Goal: Leave review/rating: Share an evaluation or opinion about a product, service, or content

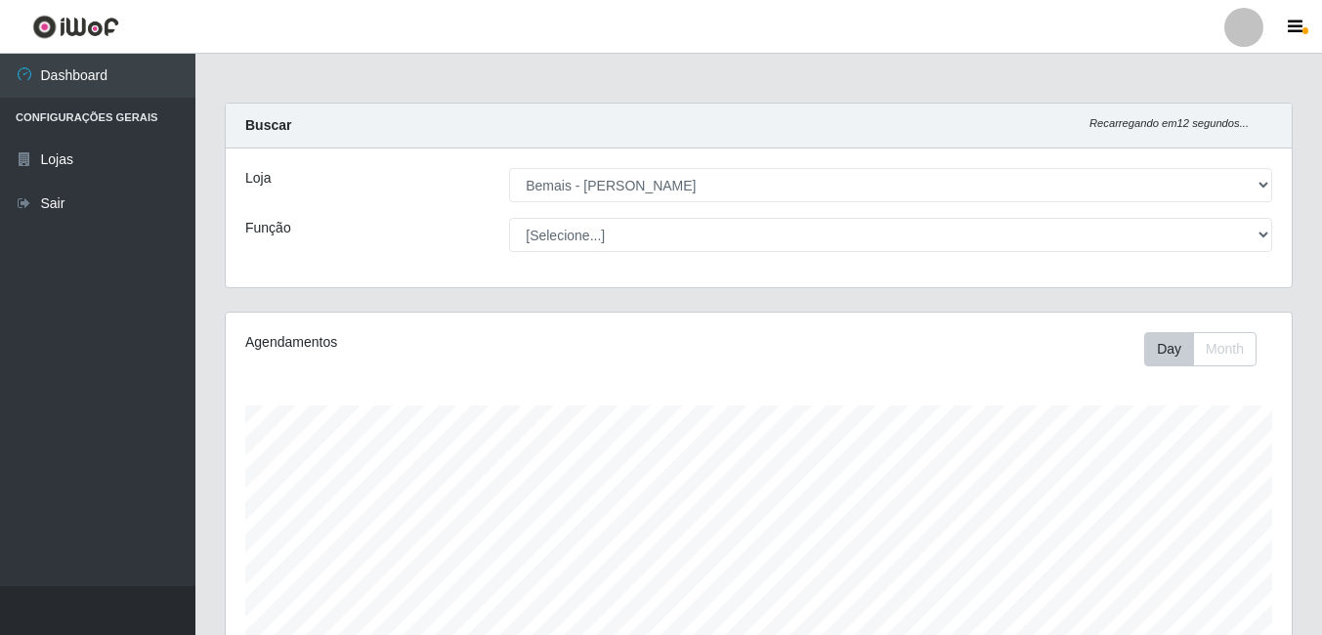
select select "230"
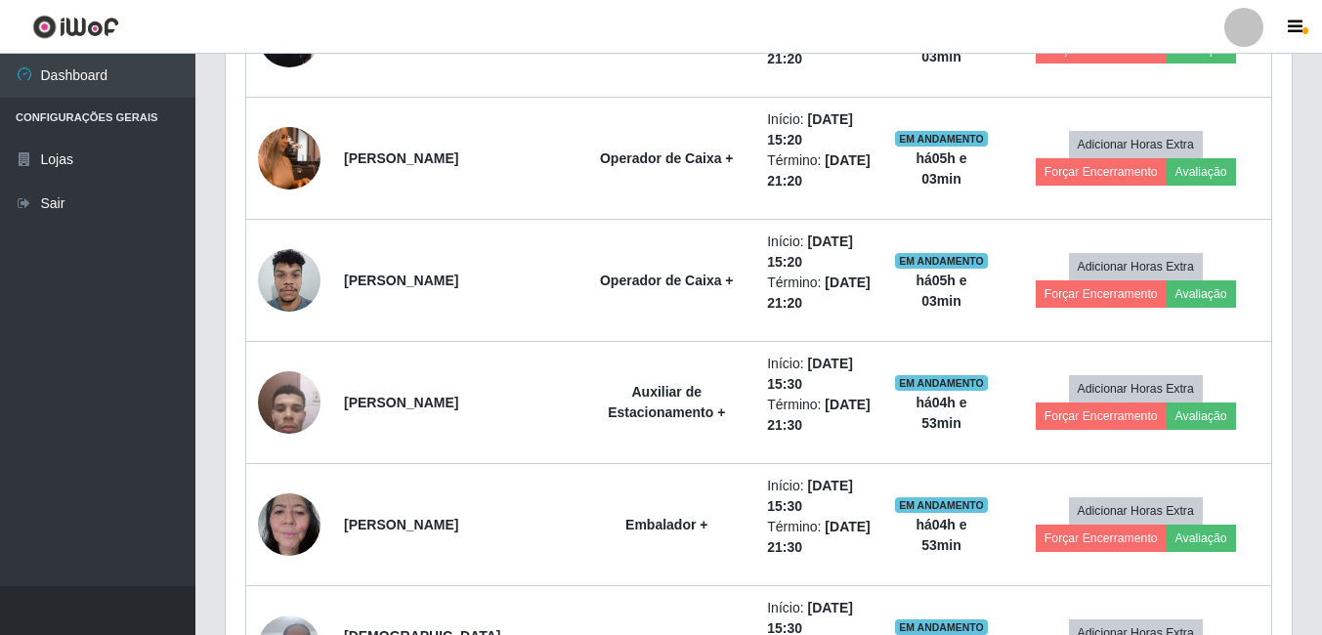
scroll to position [1462, 0]
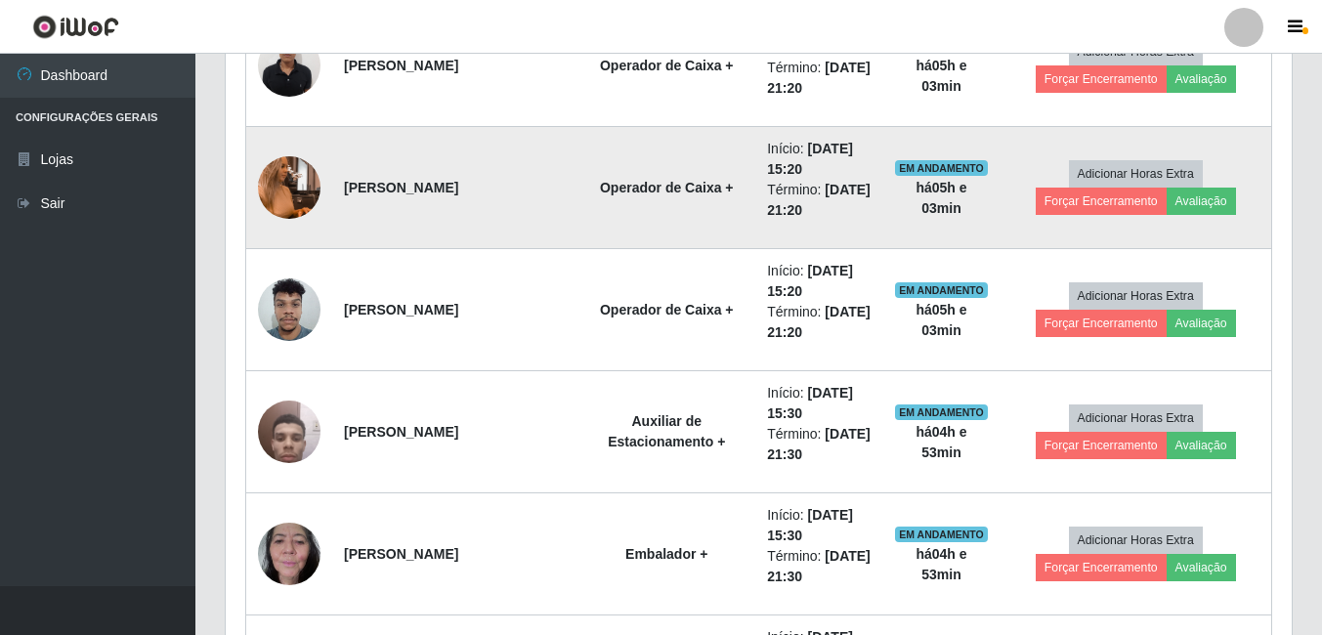
click at [294, 204] on img at bounding box center [289, 187] width 63 height 111
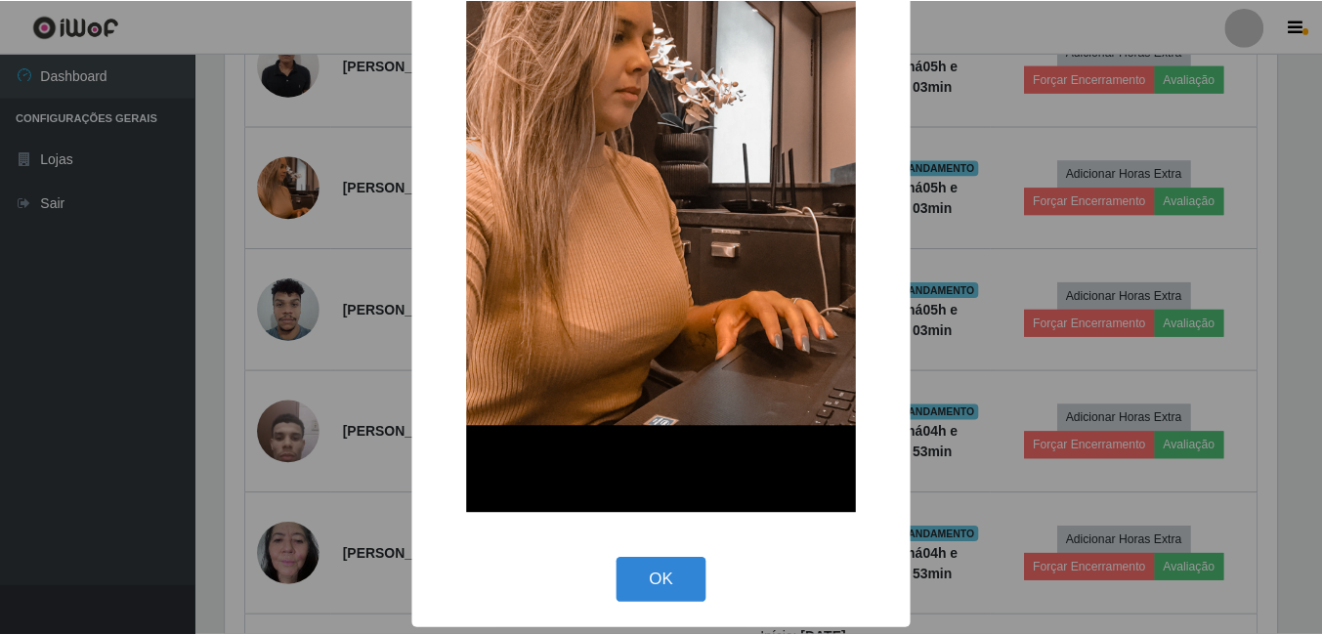
scroll to position [231, 0]
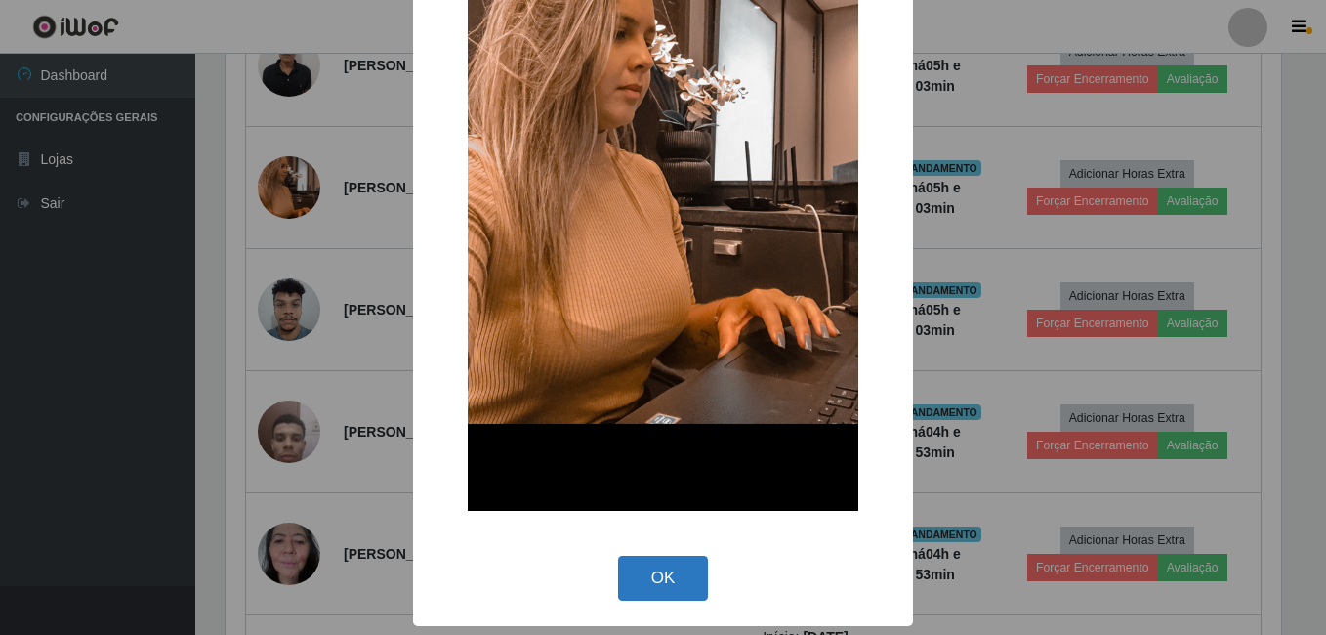
click at [660, 577] on button "OK" at bounding box center [663, 579] width 91 height 46
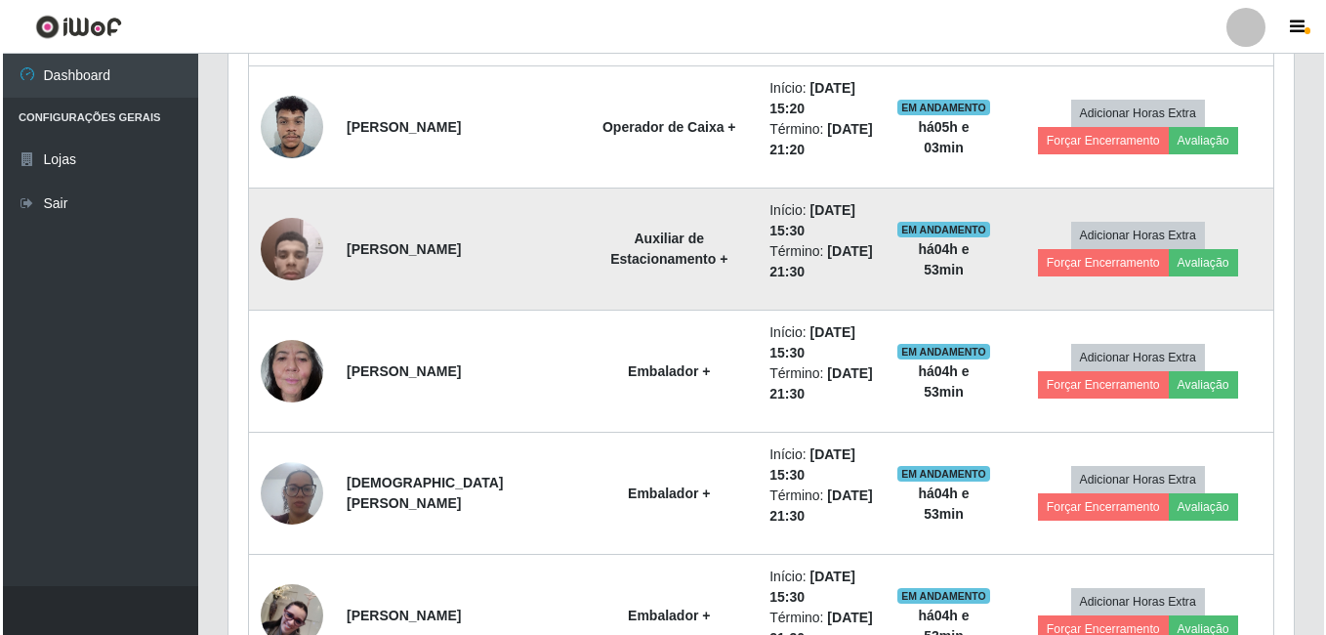
scroll to position [1755, 0]
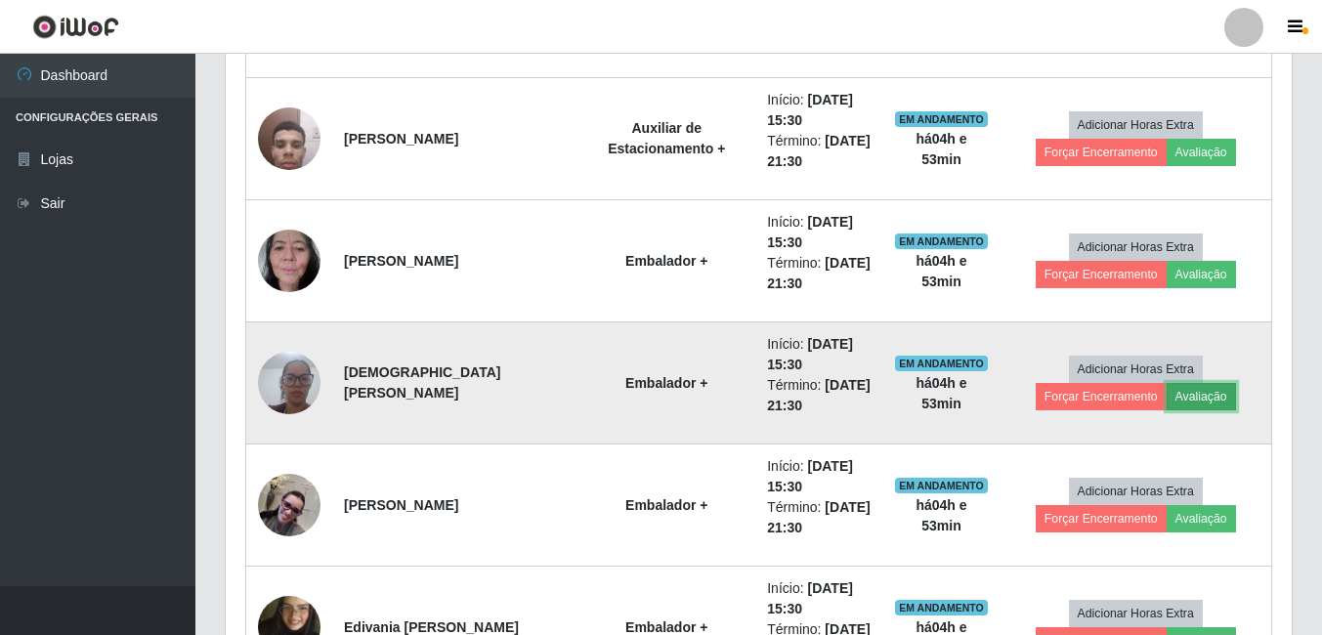
click at [1166, 407] on button "Avaliação" at bounding box center [1200, 396] width 69 height 27
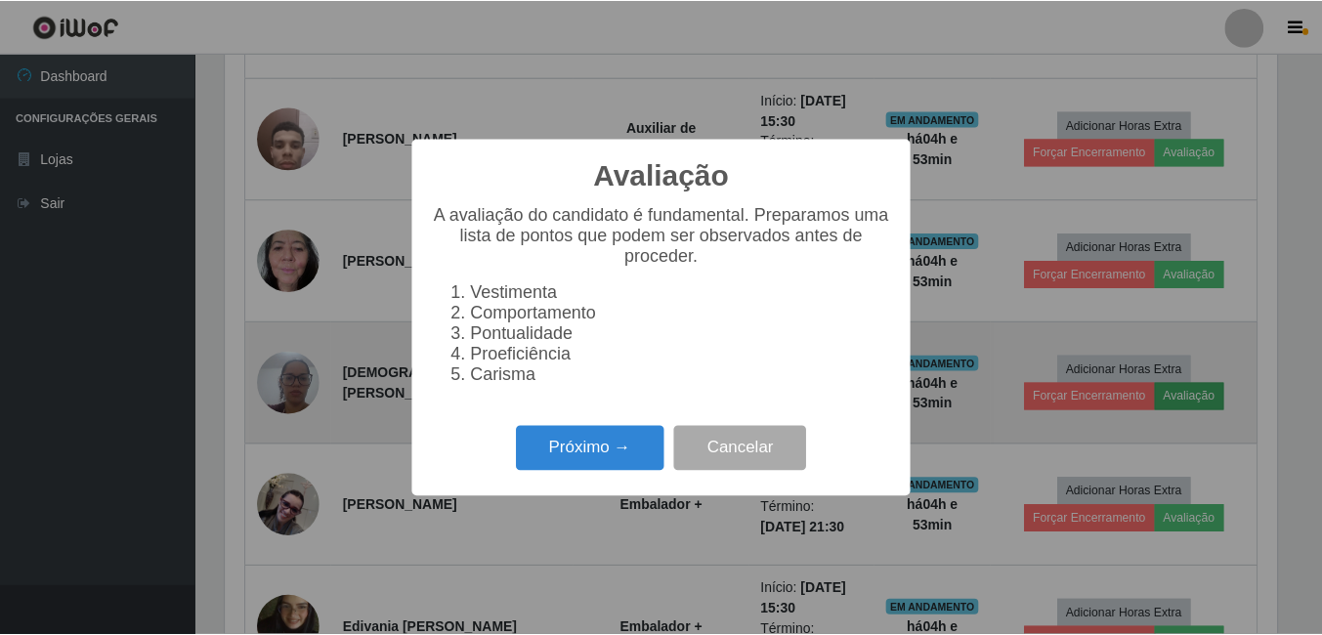
scroll to position [405, 1056]
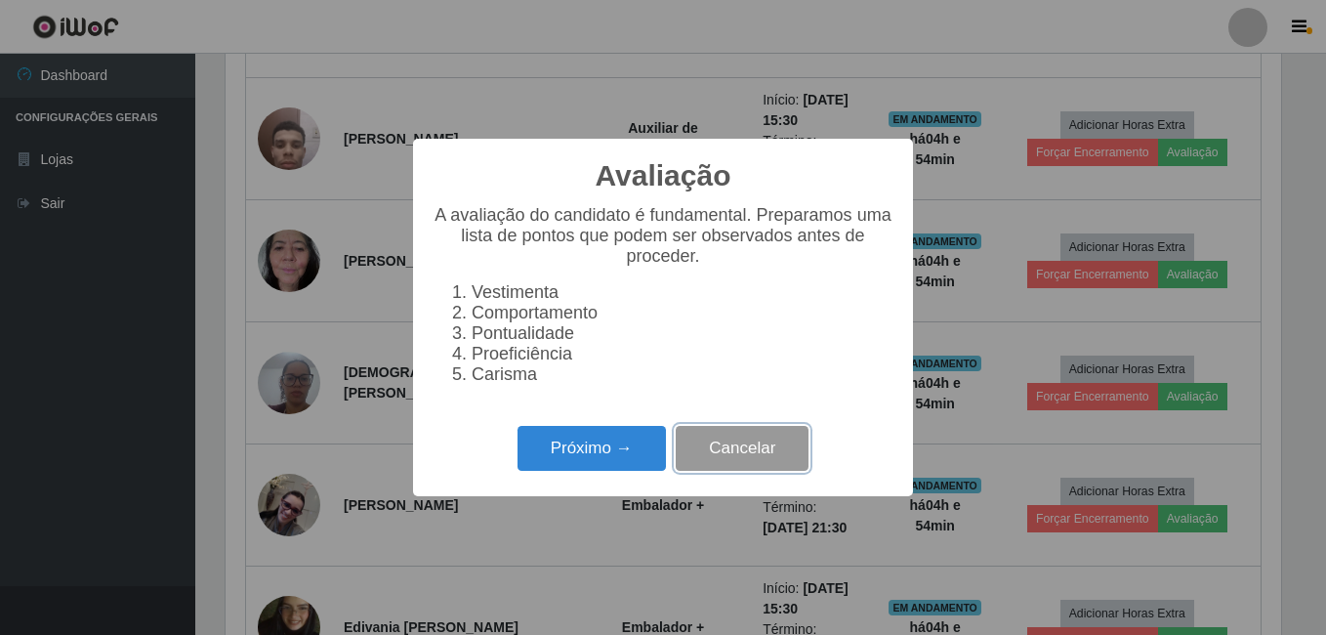
click at [706, 456] on button "Cancelar" at bounding box center [742, 449] width 133 height 46
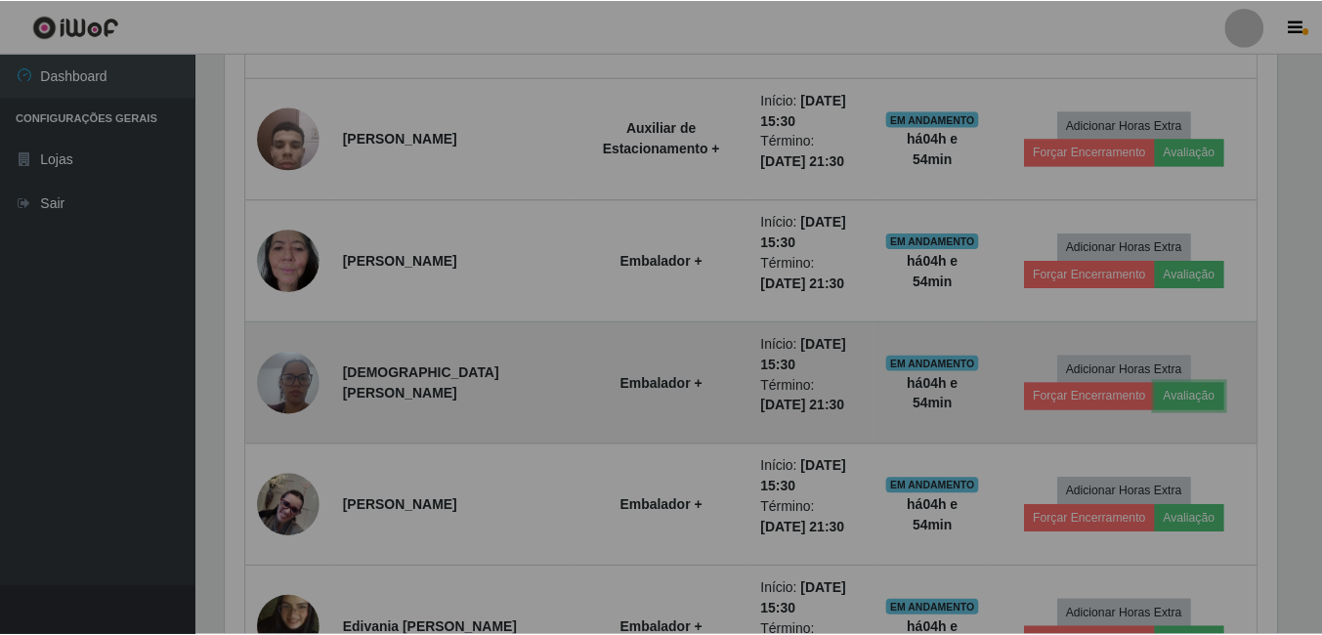
scroll to position [405, 1066]
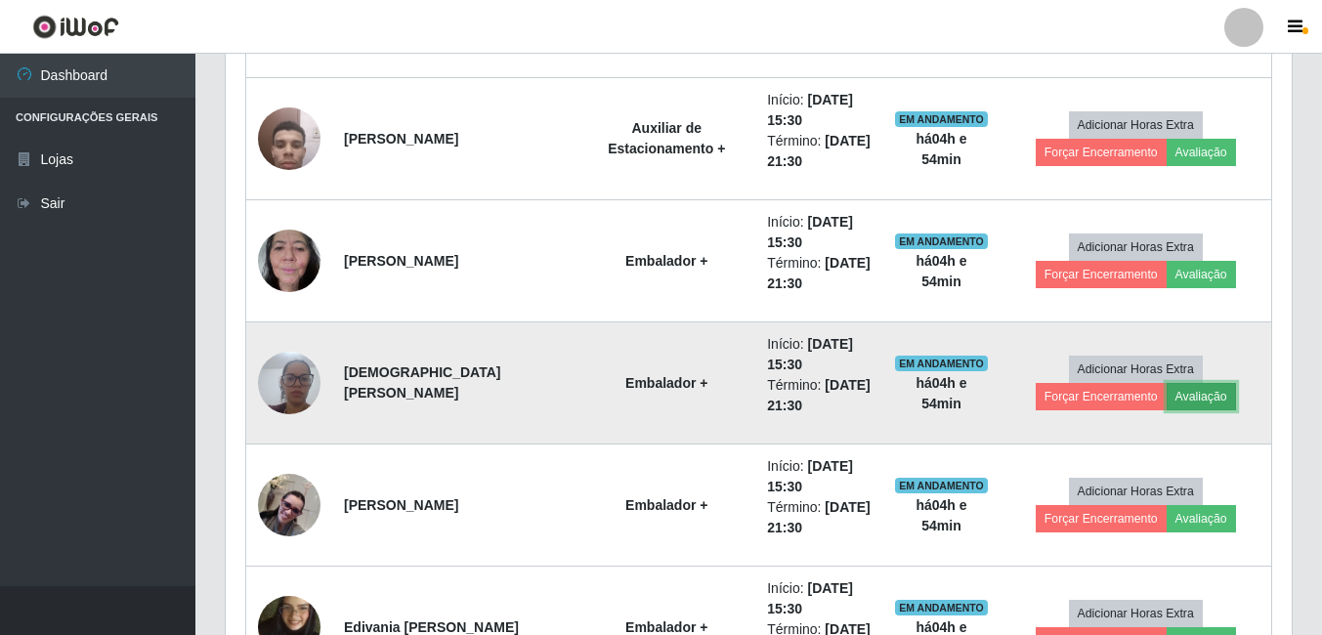
click at [1166, 399] on button "Avaliação" at bounding box center [1200, 396] width 69 height 27
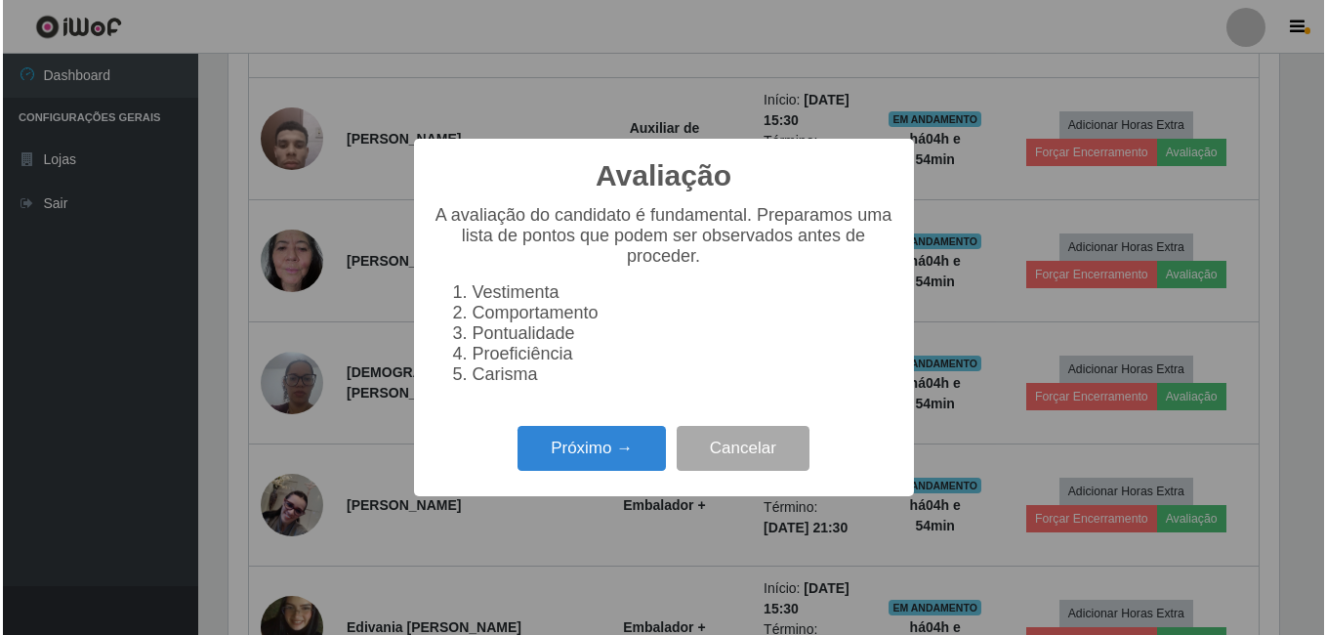
scroll to position [405, 1056]
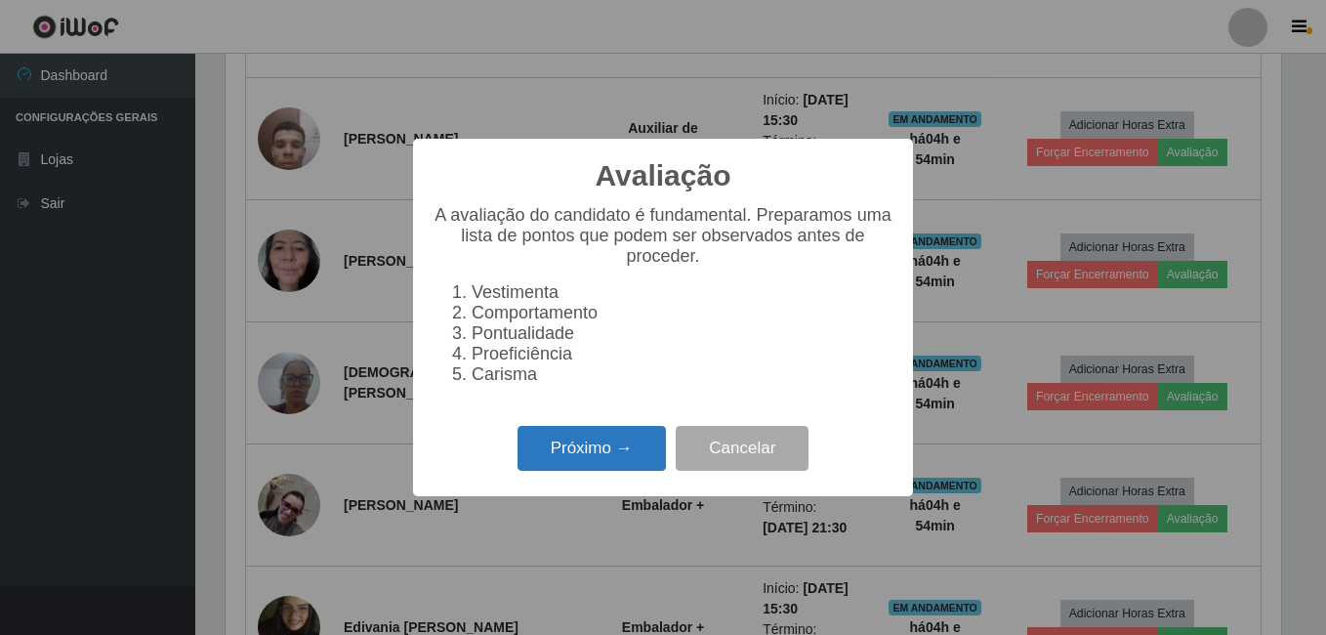
click at [640, 456] on button "Próximo →" at bounding box center [592, 449] width 148 height 46
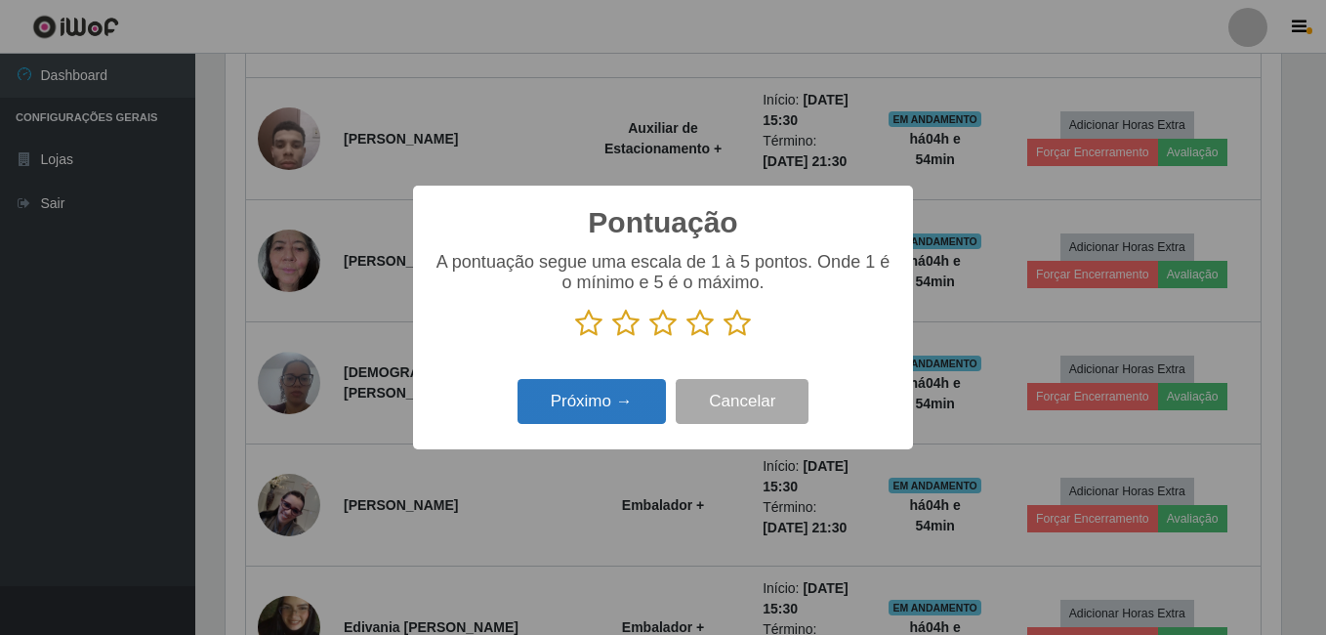
scroll to position [976315, 975664]
click at [699, 332] on icon at bounding box center [700, 323] width 27 height 29
click at [687, 338] on input "radio" at bounding box center [687, 338] width 0 height 0
click at [619, 399] on button "Próximo →" at bounding box center [592, 402] width 148 height 46
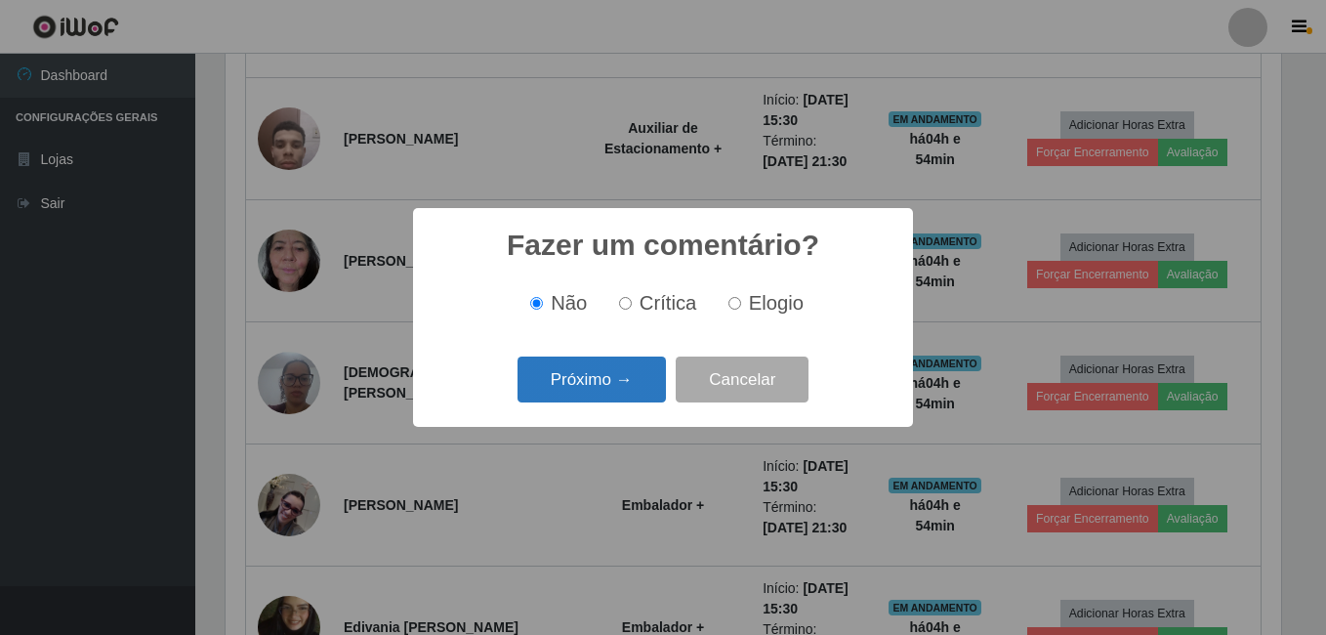
click at [614, 393] on button "Próximo →" at bounding box center [592, 380] width 148 height 46
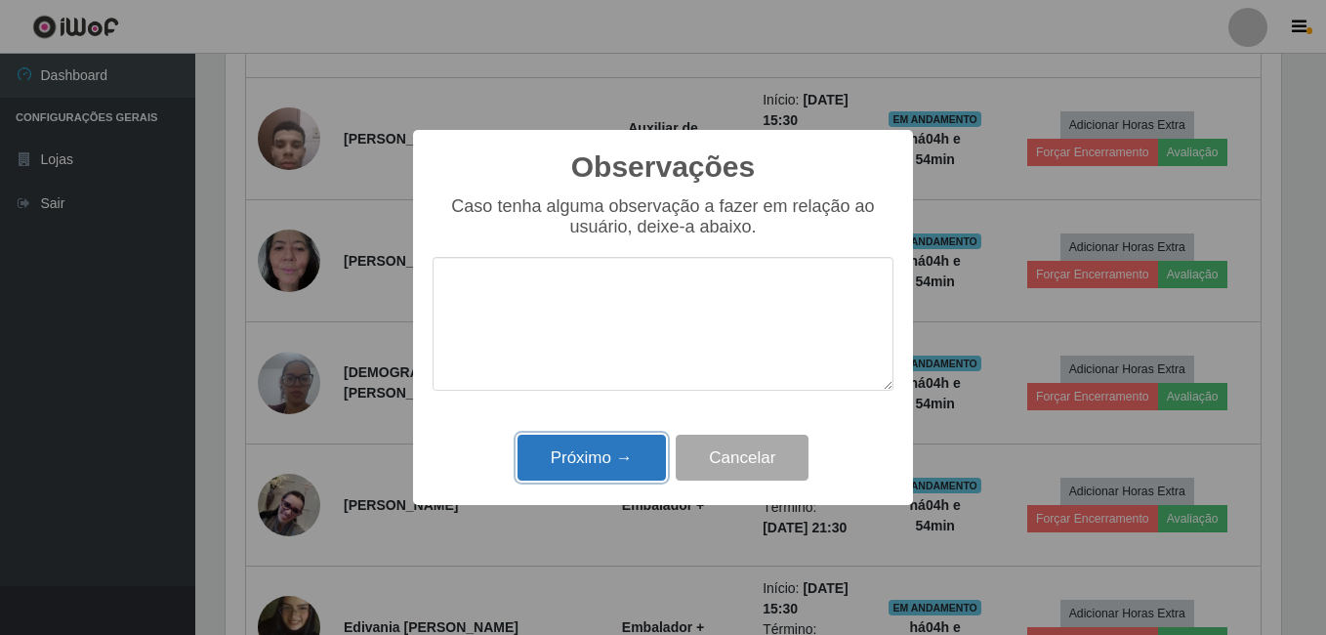
click at [582, 454] on button "Próximo →" at bounding box center [592, 458] width 148 height 46
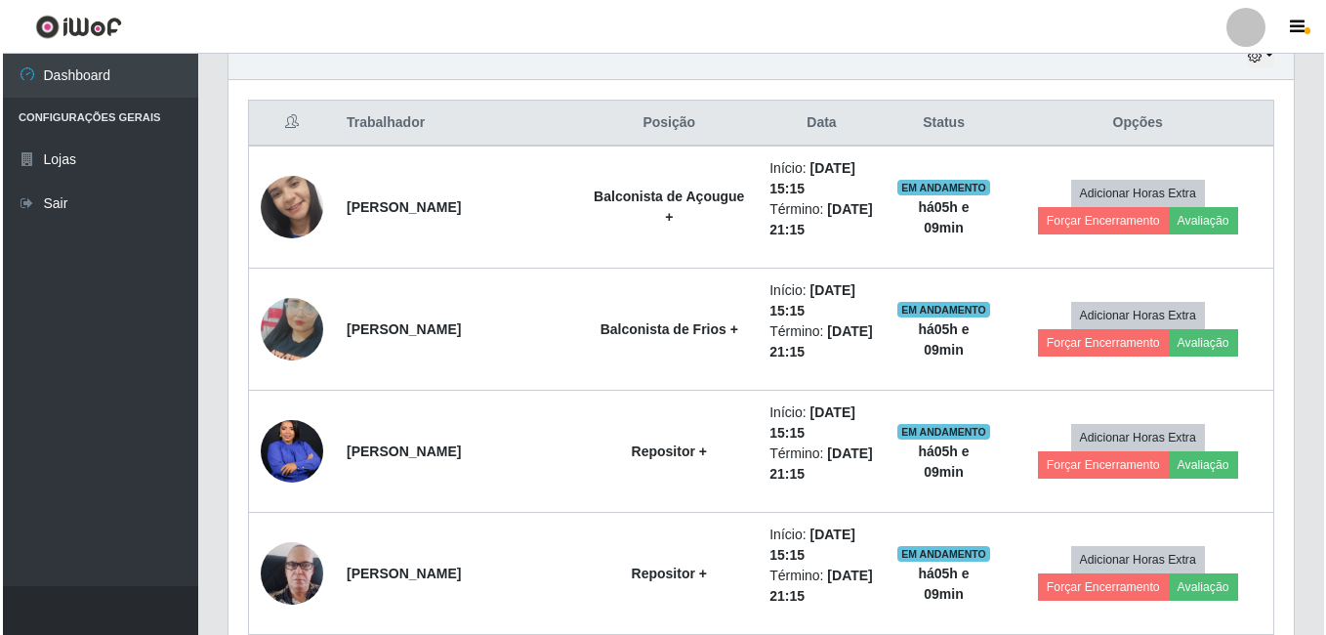
scroll to position [681, 0]
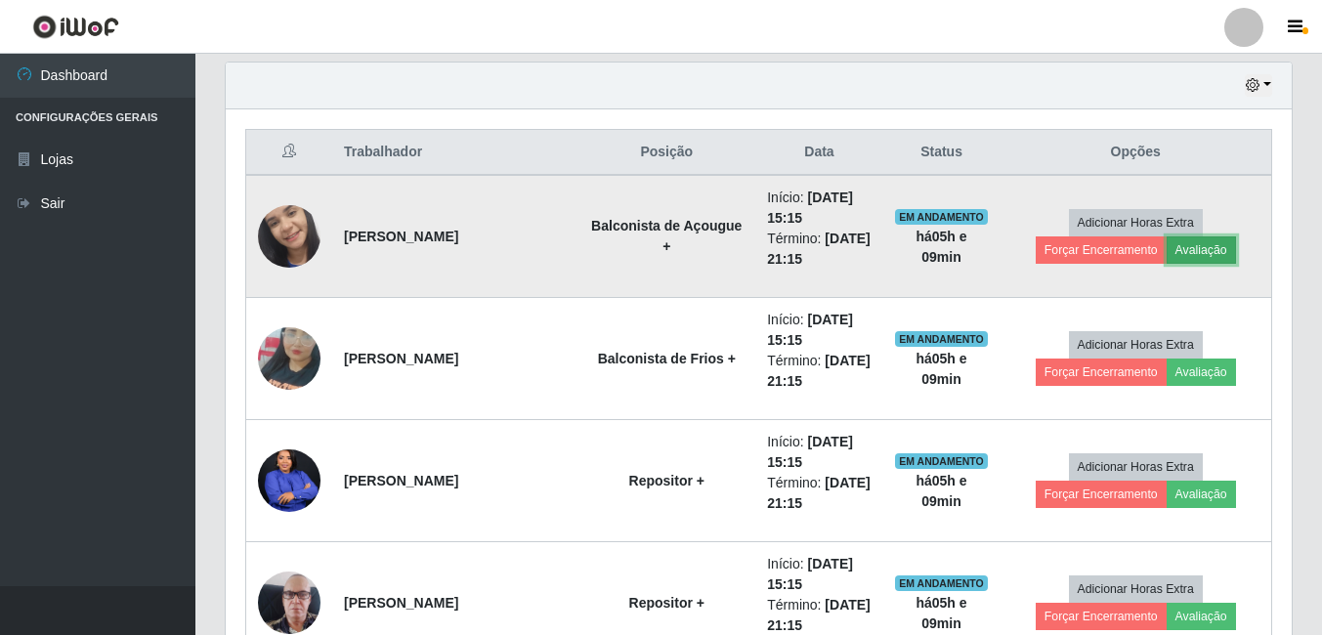
click at [1166, 253] on button "Avaliação" at bounding box center [1200, 249] width 69 height 27
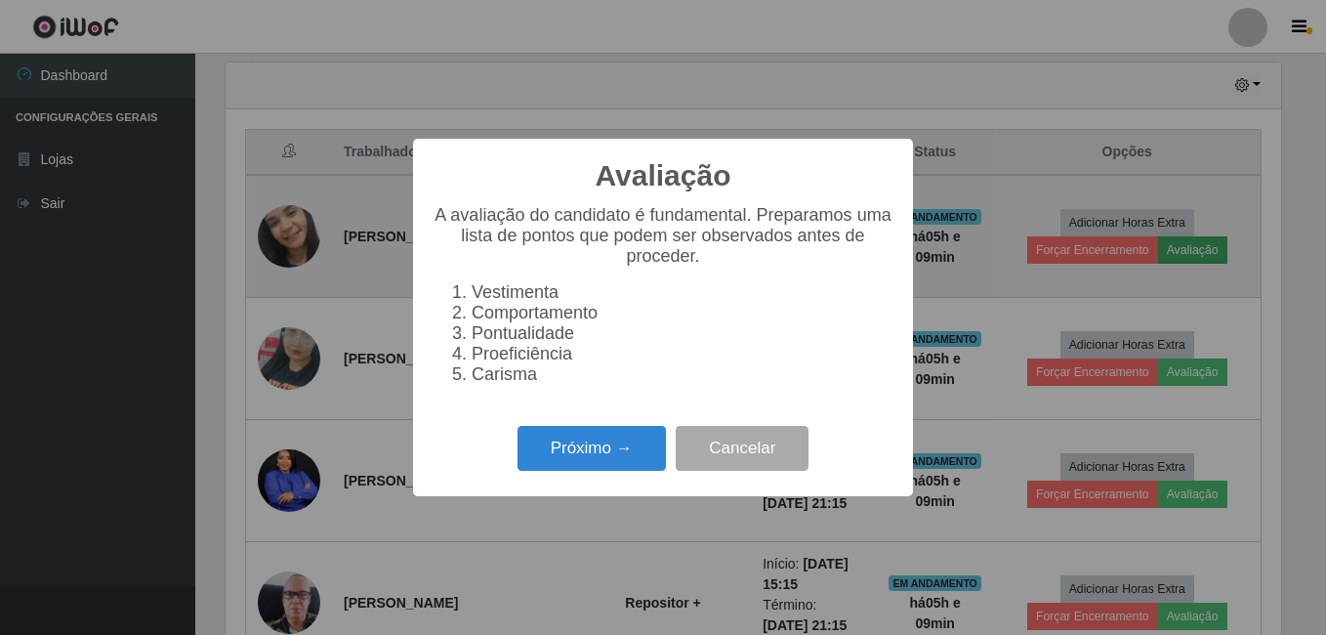
scroll to position [405, 1056]
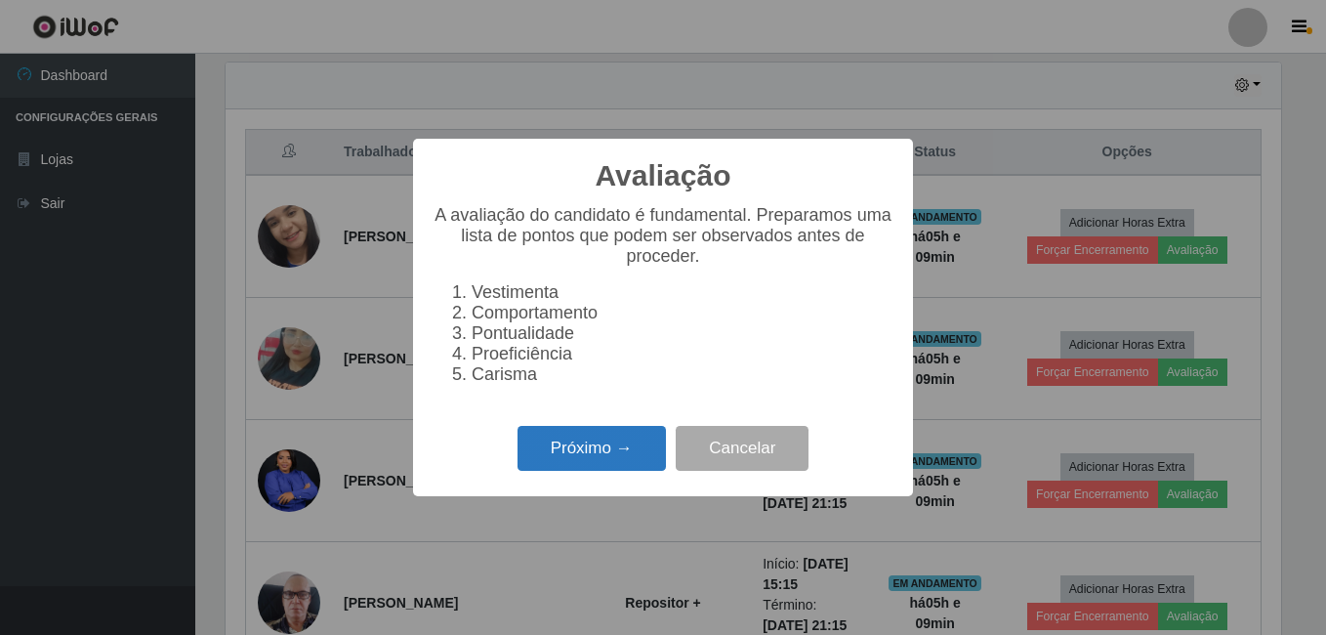
click at [569, 457] on button "Próximo →" at bounding box center [592, 449] width 148 height 46
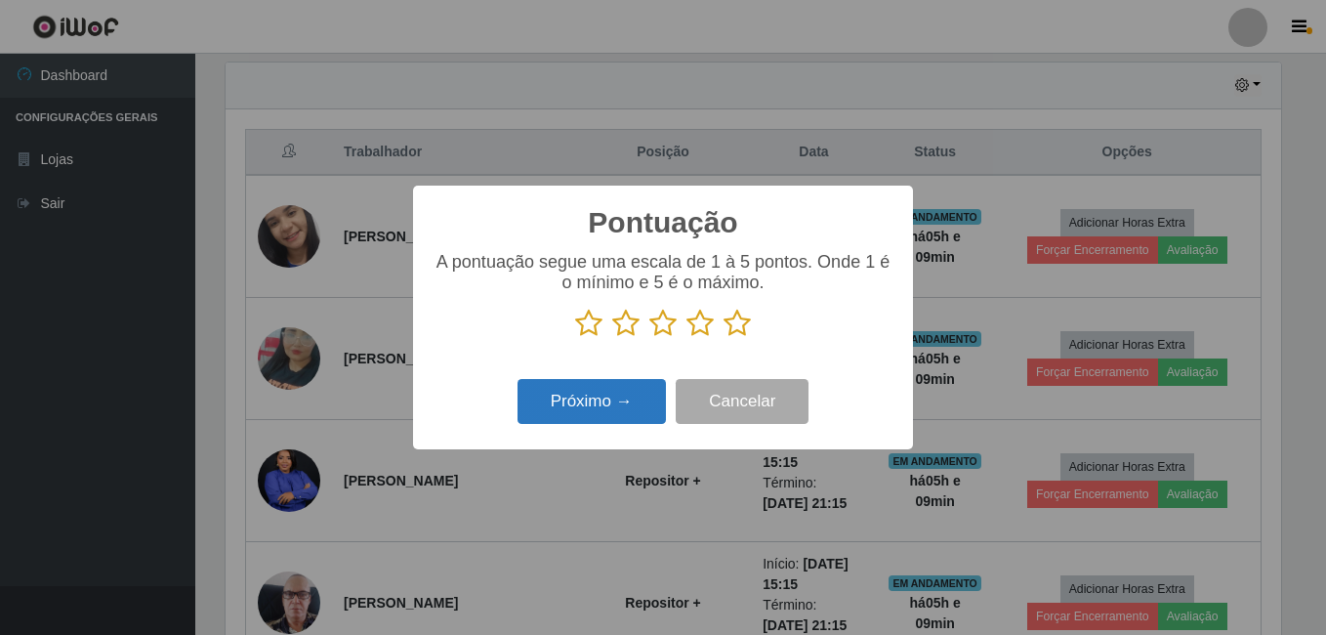
scroll to position [976315, 975664]
click at [734, 324] on icon at bounding box center [737, 323] width 27 height 29
click at [724, 338] on input "radio" at bounding box center [724, 338] width 0 height 0
click at [585, 402] on button "Próximo →" at bounding box center [592, 402] width 148 height 46
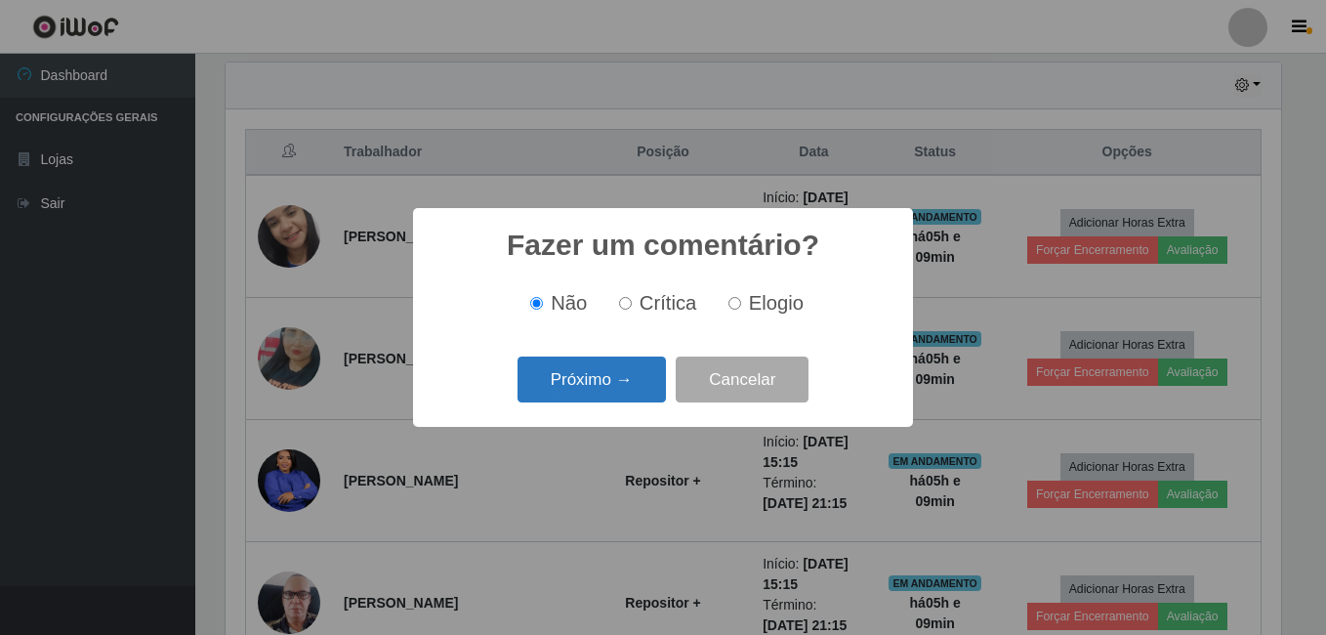
click at [598, 391] on button "Próximo →" at bounding box center [592, 380] width 148 height 46
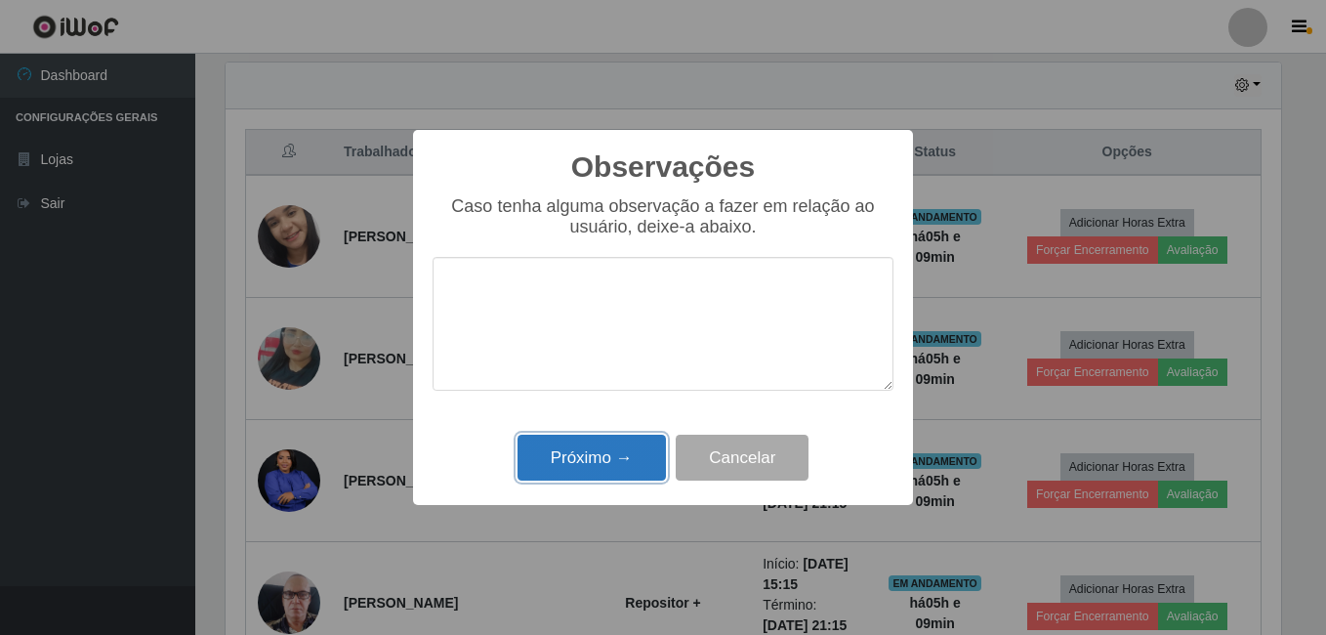
click at [600, 444] on button "Próximo →" at bounding box center [592, 458] width 148 height 46
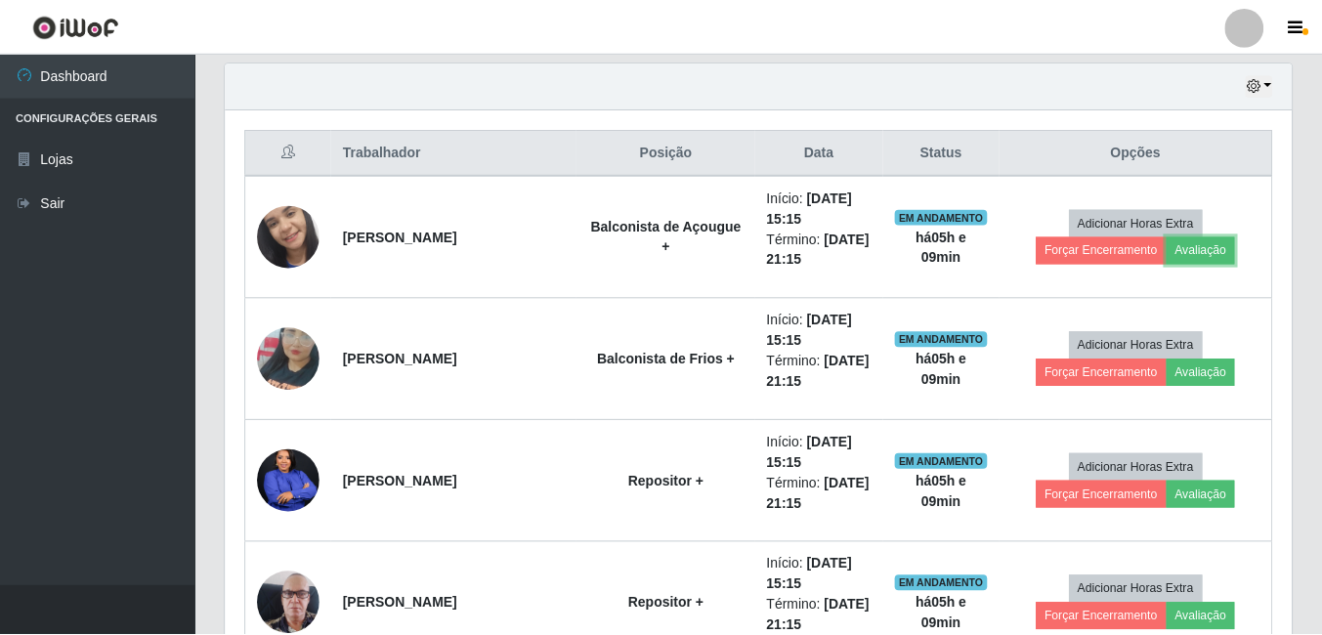
scroll to position [405, 1066]
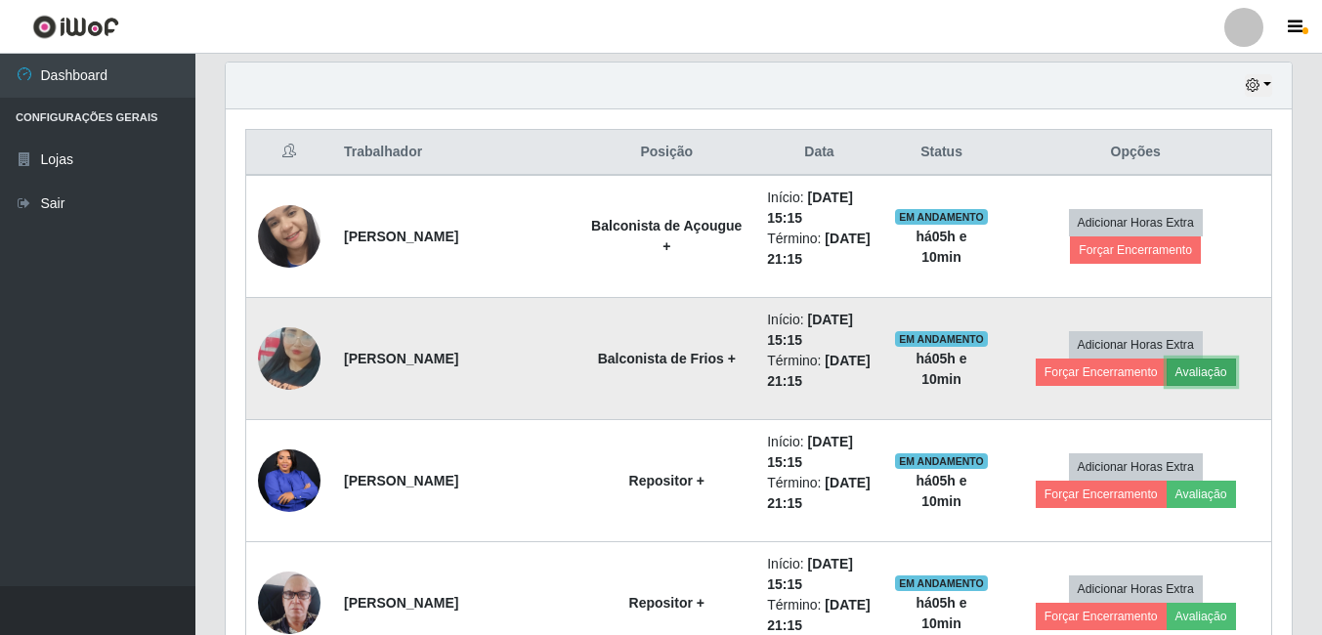
click at [1166, 373] on button "Avaliação" at bounding box center [1200, 371] width 69 height 27
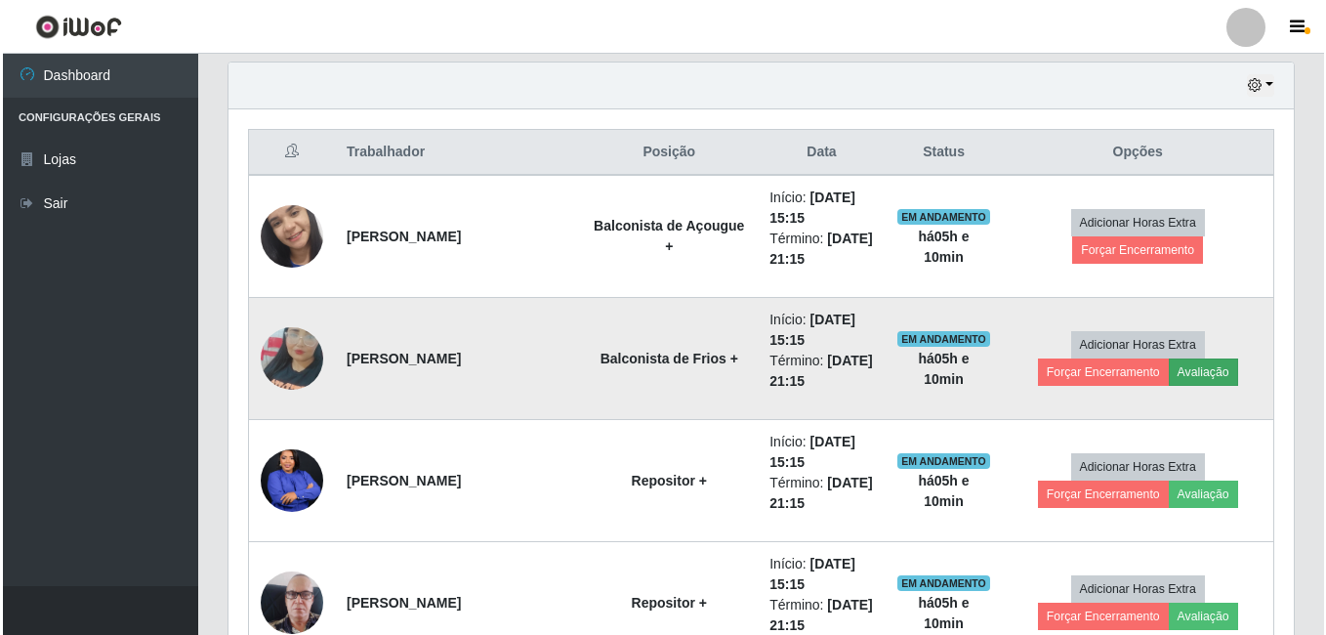
scroll to position [405, 1056]
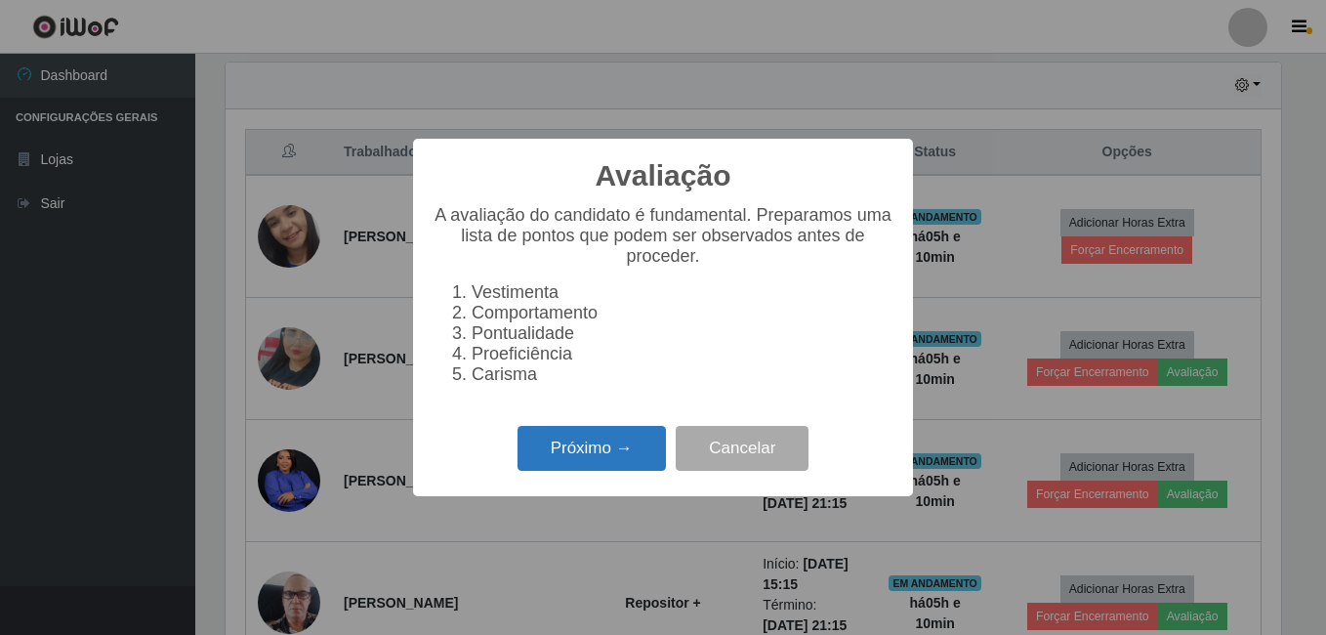
click at [581, 467] on button "Próximo →" at bounding box center [592, 449] width 148 height 46
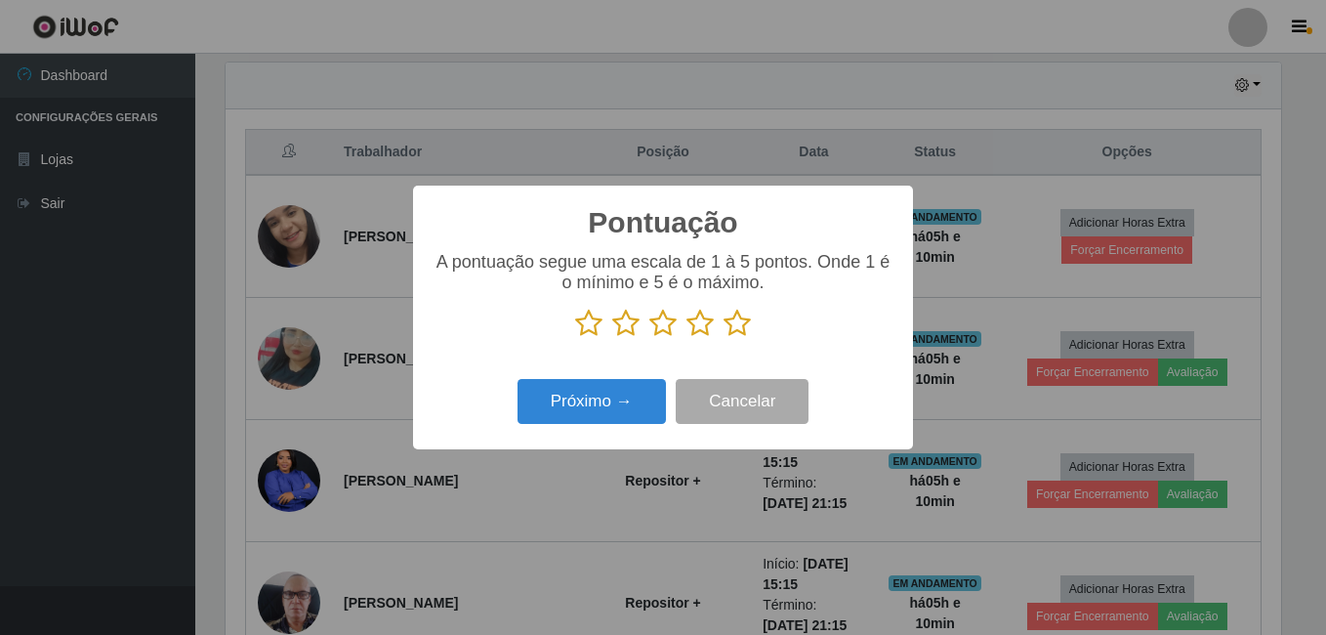
scroll to position [976315, 975664]
click at [745, 330] on icon at bounding box center [737, 323] width 27 height 29
click at [724, 338] on input "radio" at bounding box center [724, 338] width 0 height 0
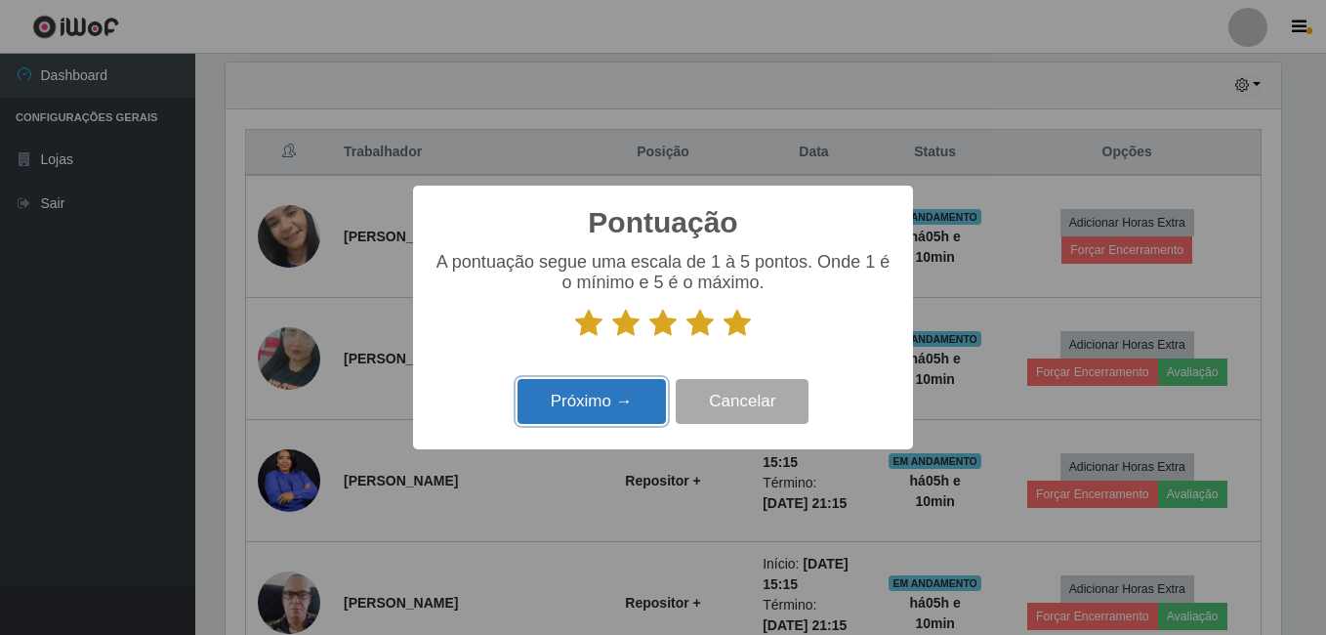
click at [637, 410] on button "Próximo →" at bounding box center [592, 402] width 148 height 46
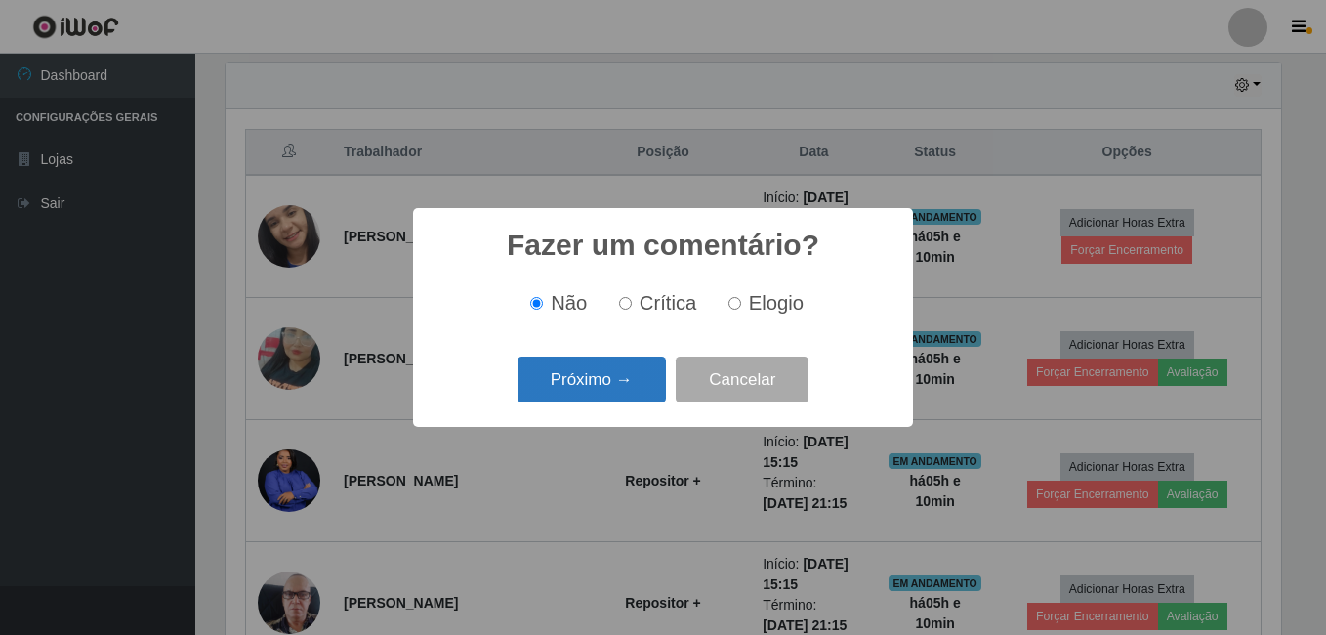
click at [624, 387] on button "Próximo →" at bounding box center [592, 380] width 148 height 46
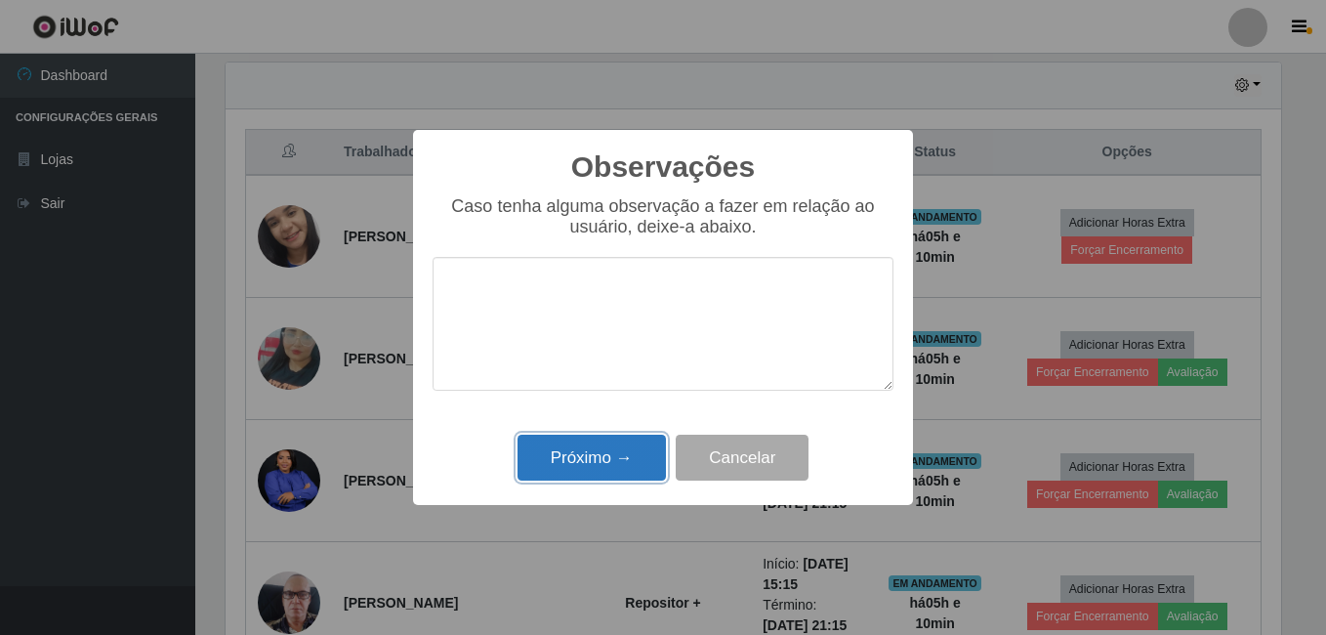
click at [601, 457] on button "Próximo →" at bounding box center [592, 458] width 148 height 46
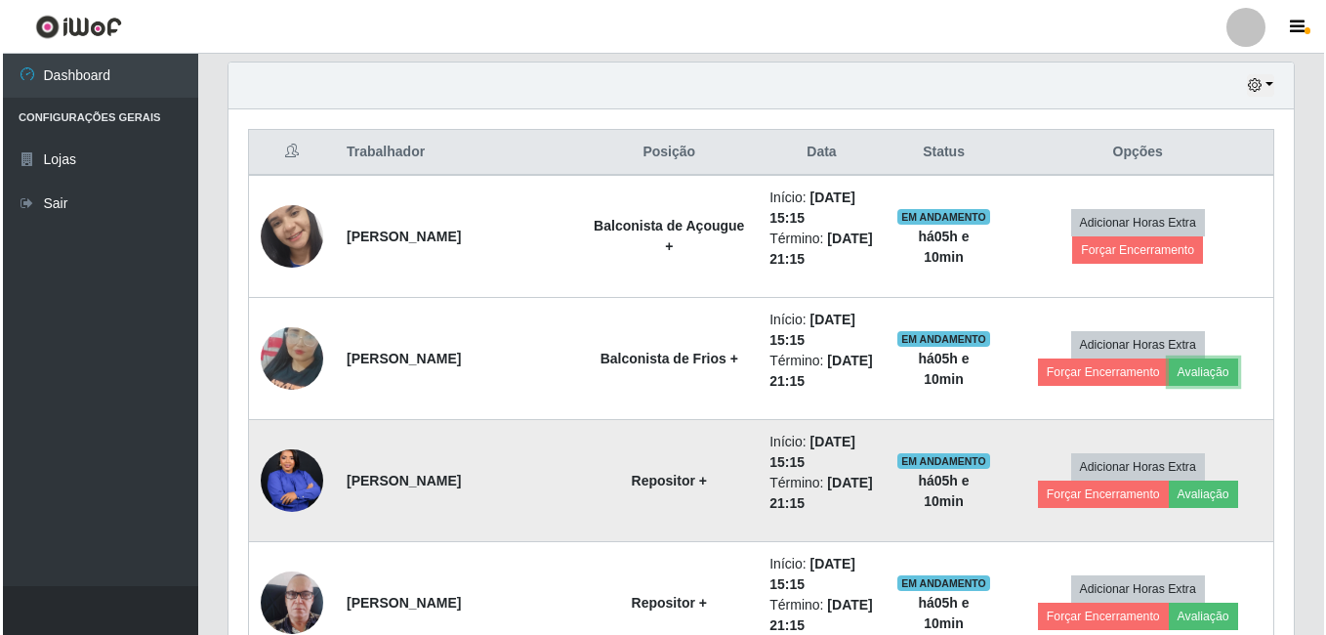
scroll to position [778, 0]
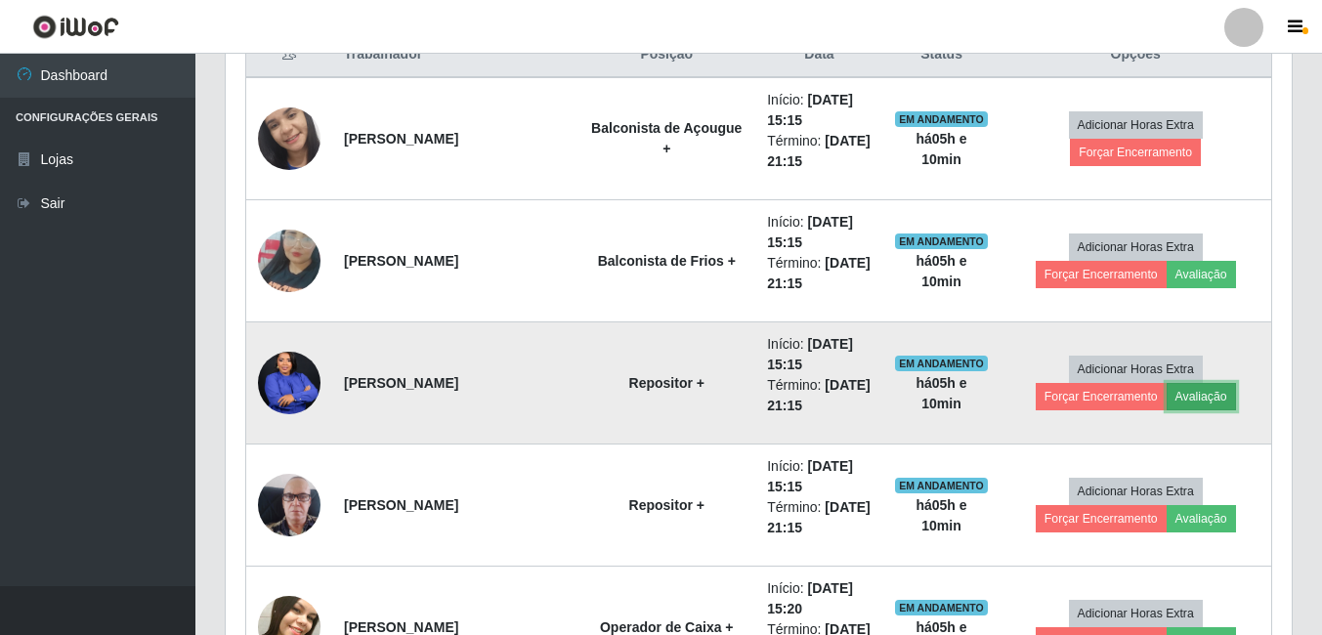
click at [1166, 397] on button "Avaliação" at bounding box center [1200, 396] width 69 height 27
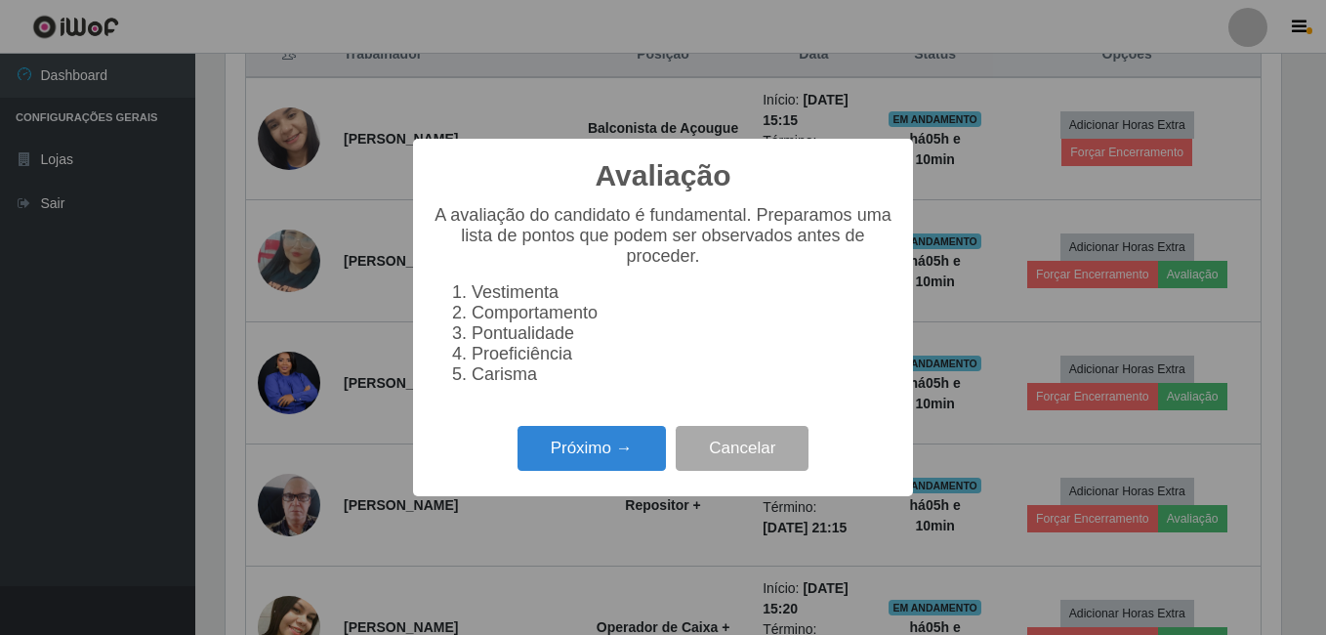
scroll to position [405, 1056]
click at [609, 461] on button "Próximo →" at bounding box center [592, 449] width 148 height 46
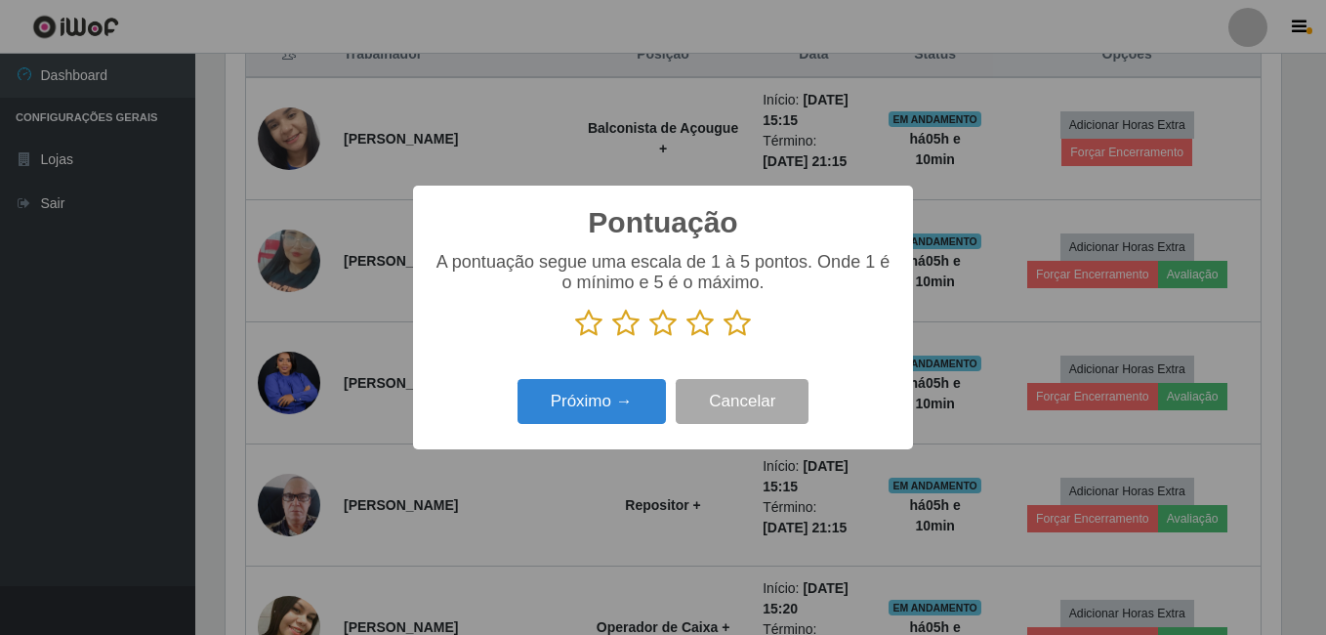
click at [742, 325] on icon at bounding box center [737, 323] width 27 height 29
click at [724, 338] on input "radio" at bounding box center [724, 338] width 0 height 0
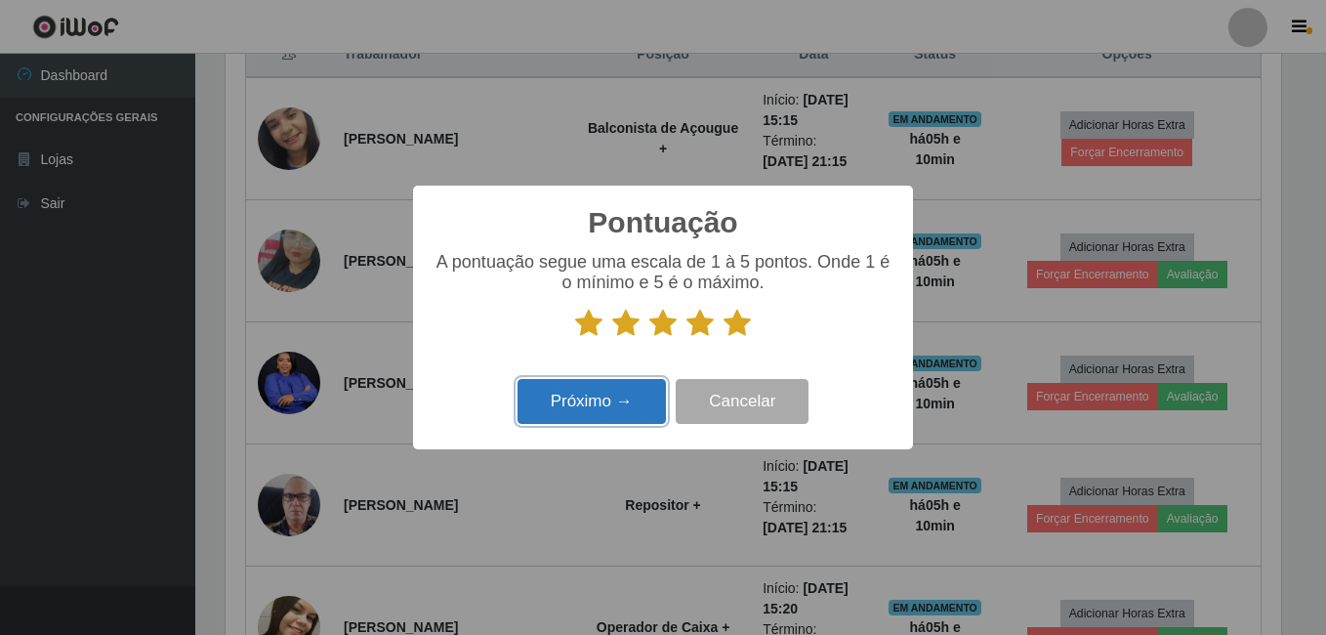
click at [618, 398] on button "Próximo →" at bounding box center [592, 402] width 148 height 46
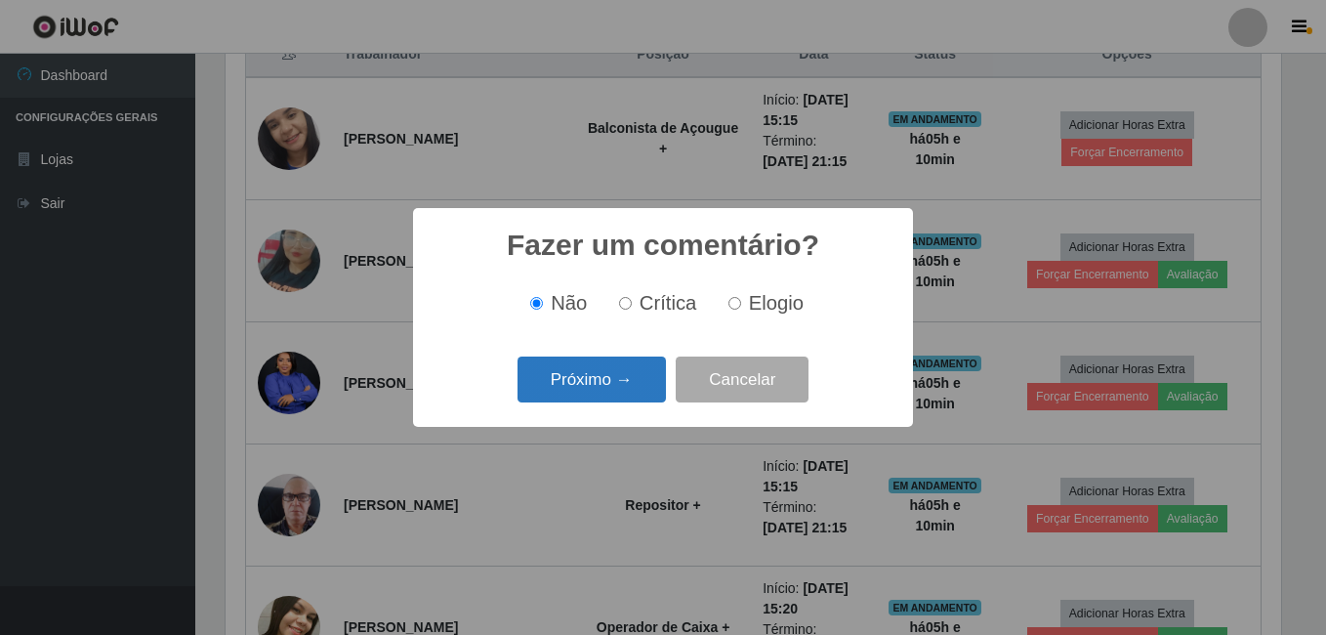
click at [611, 378] on button "Próximo →" at bounding box center [592, 380] width 148 height 46
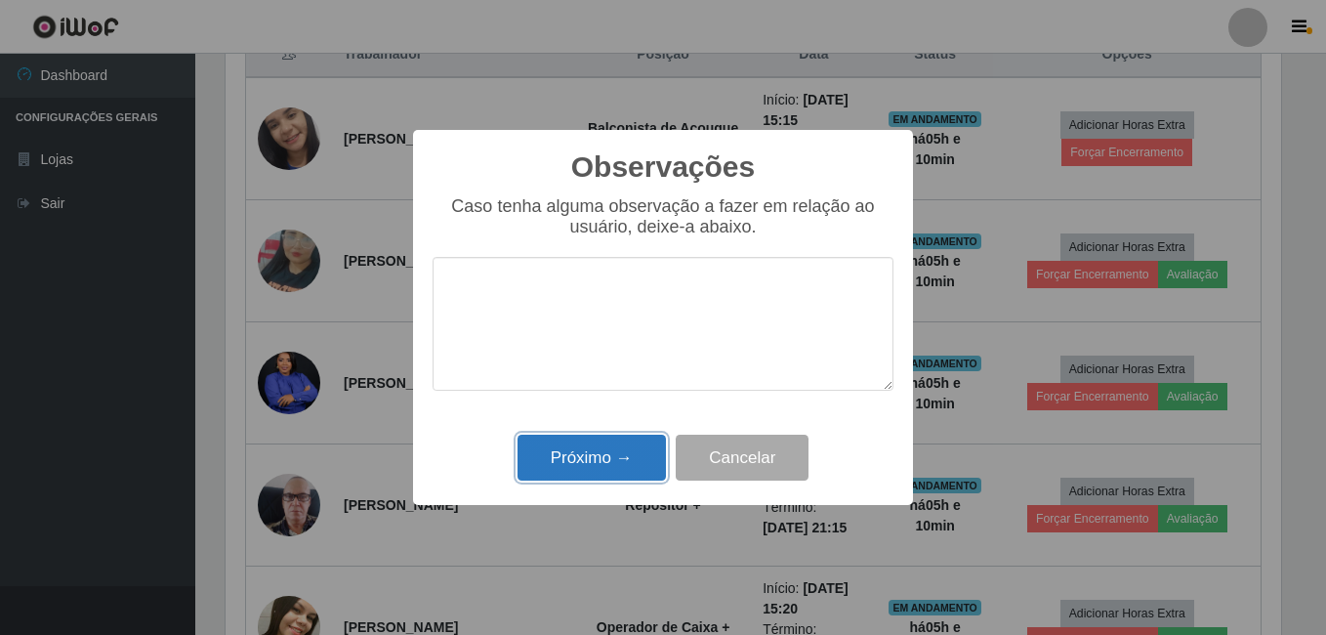
click at [595, 444] on button "Próximo →" at bounding box center [592, 458] width 148 height 46
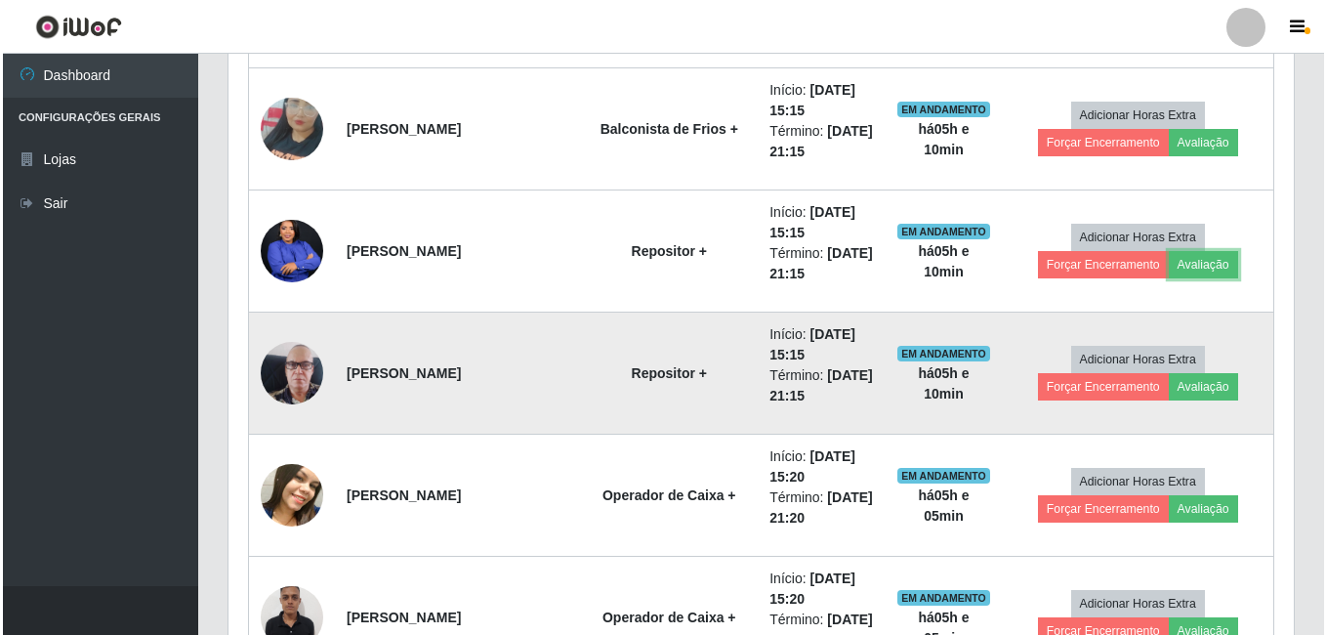
scroll to position [974, 0]
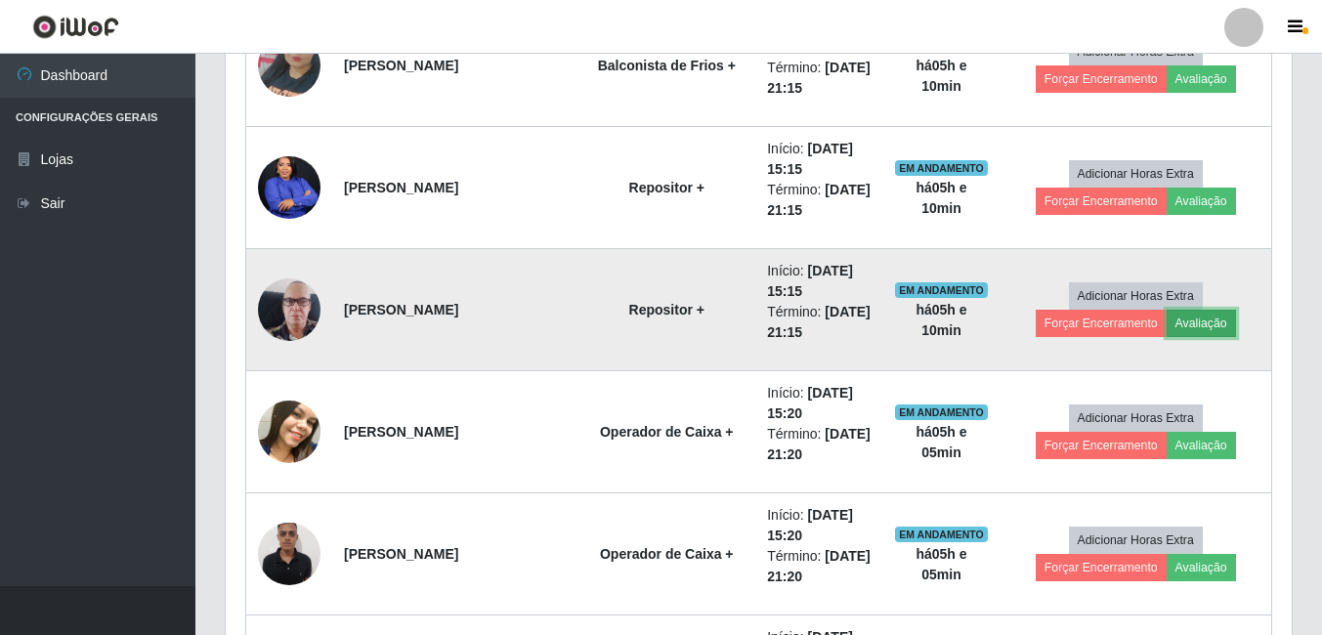
click at [1166, 327] on button "Avaliação" at bounding box center [1200, 323] width 69 height 27
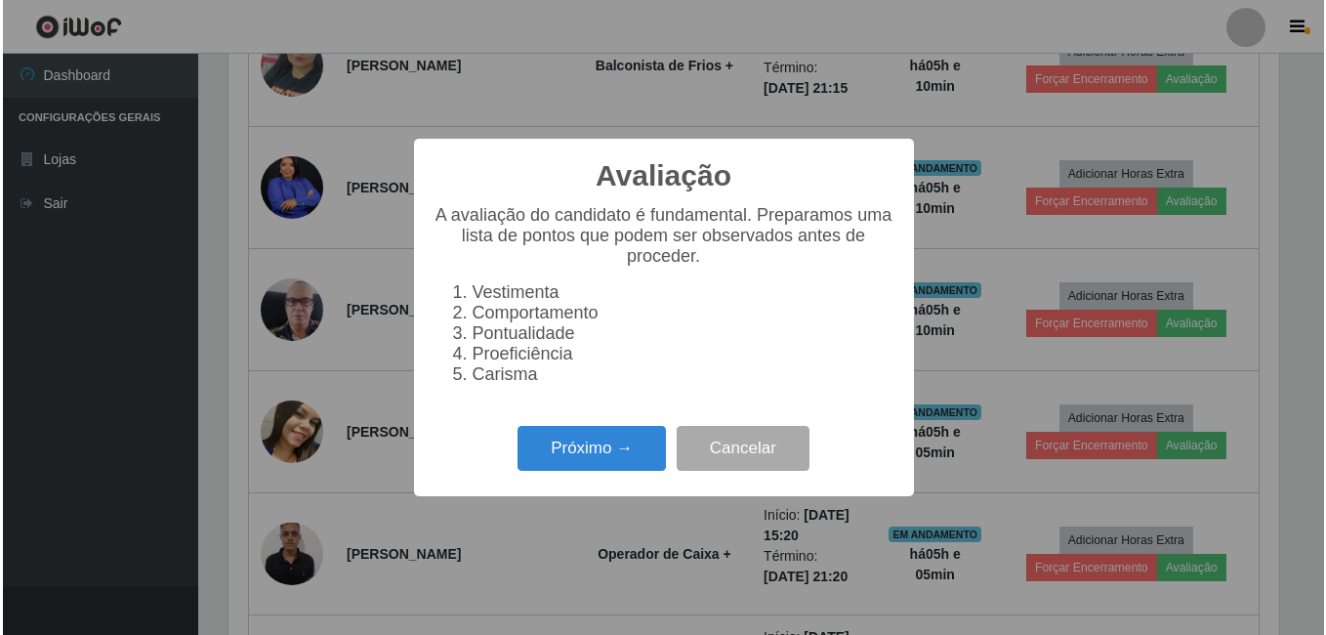
scroll to position [405, 1056]
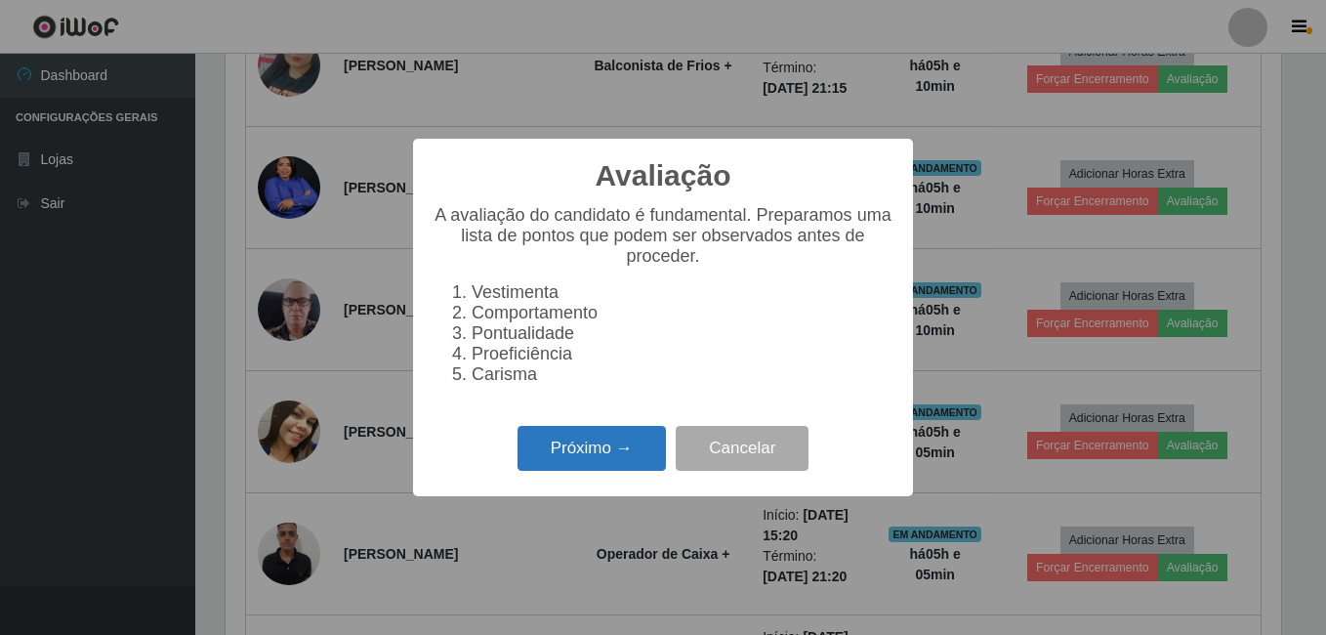
click at [608, 454] on button "Próximo →" at bounding box center [592, 449] width 148 height 46
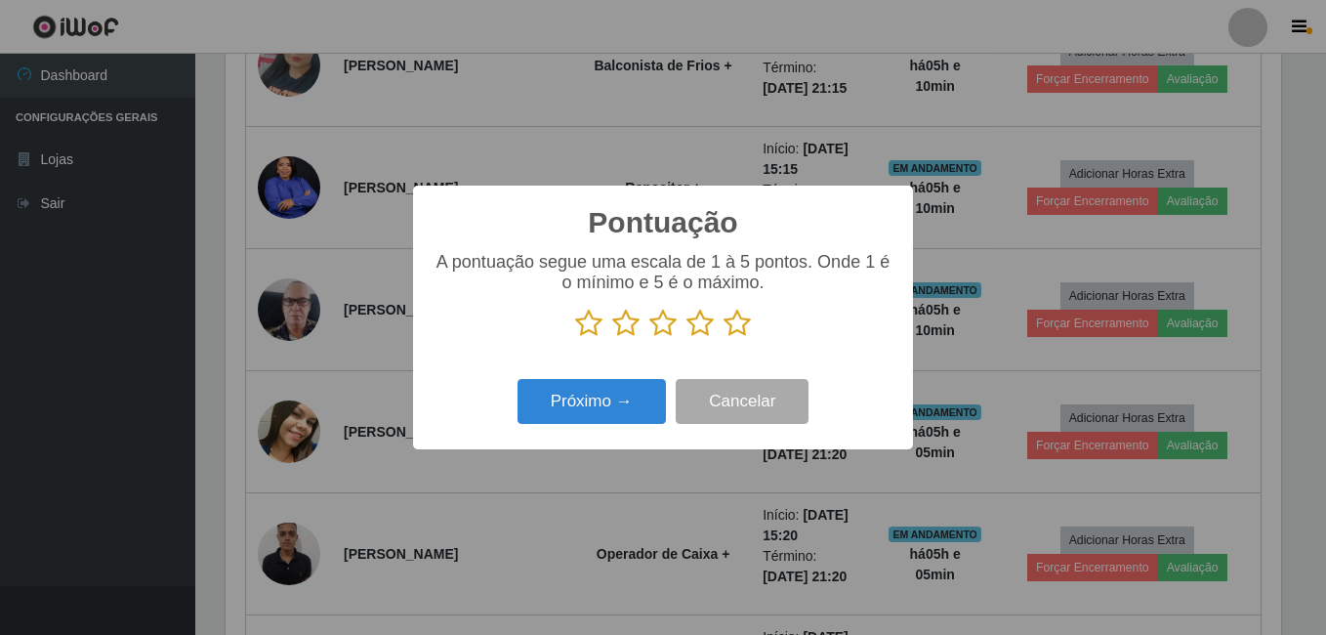
scroll to position [976315, 975664]
click at [735, 326] on icon at bounding box center [737, 323] width 27 height 29
click at [724, 338] on input "radio" at bounding box center [724, 338] width 0 height 0
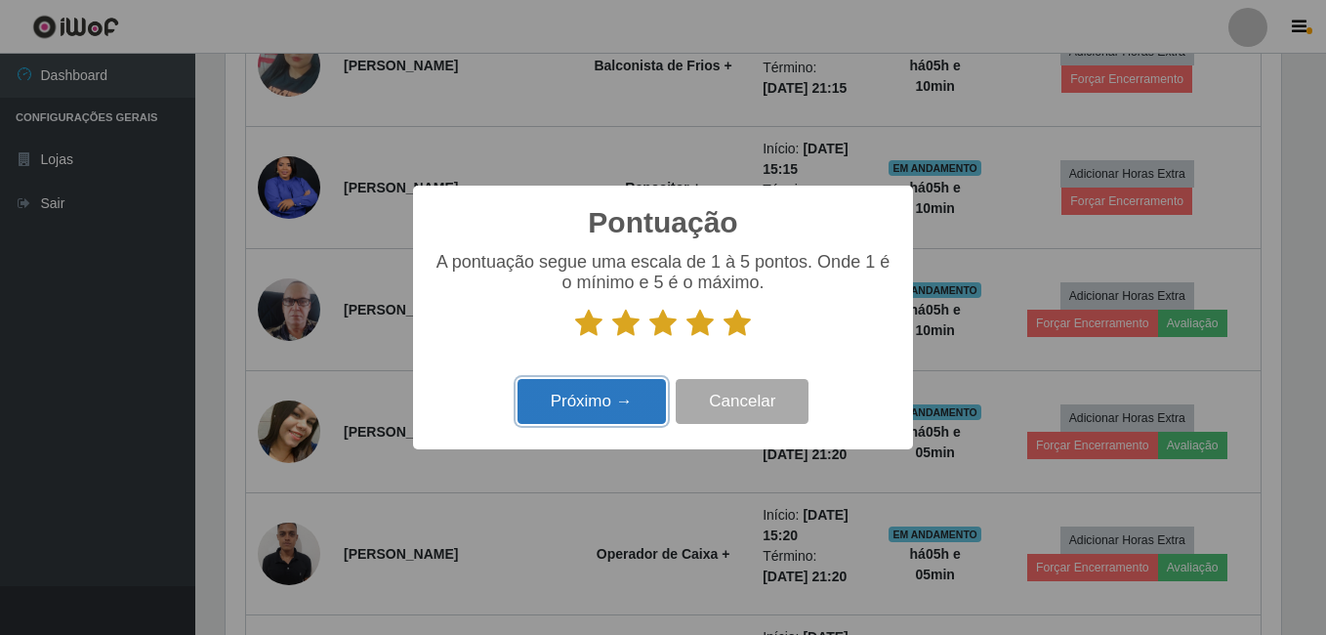
click at [603, 400] on button "Próximo →" at bounding box center [592, 402] width 148 height 46
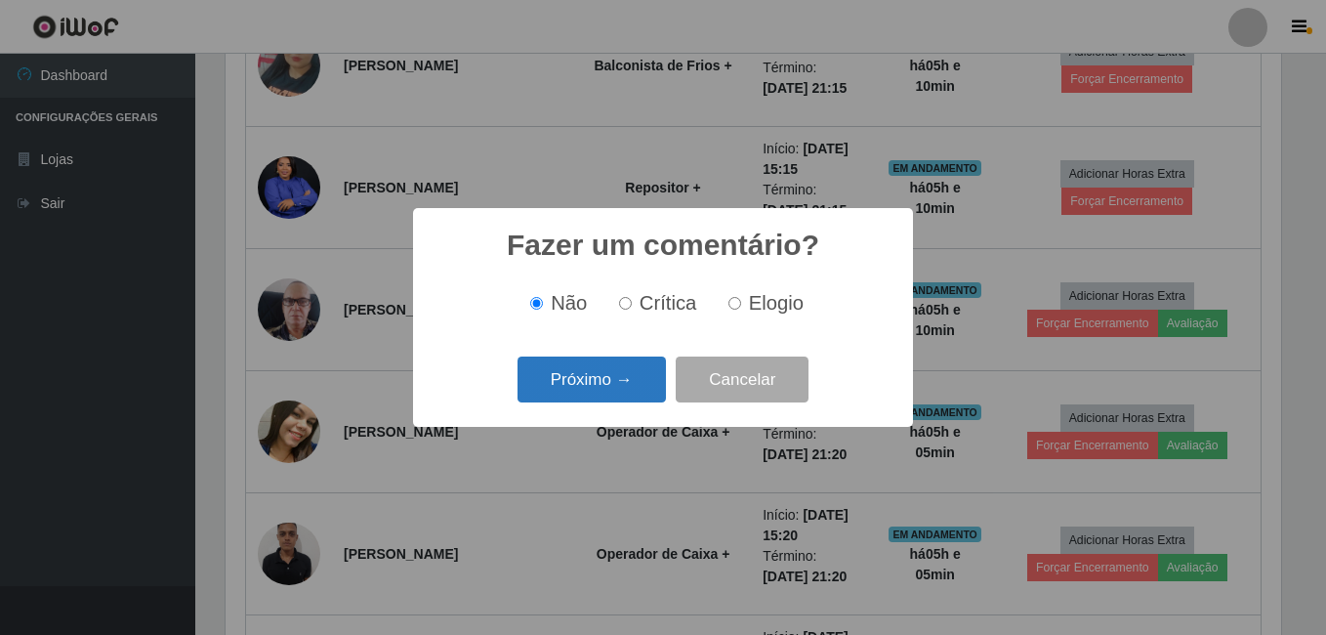
click at [603, 390] on button "Próximo →" at bounding box center [592, 380] width 148 height 46
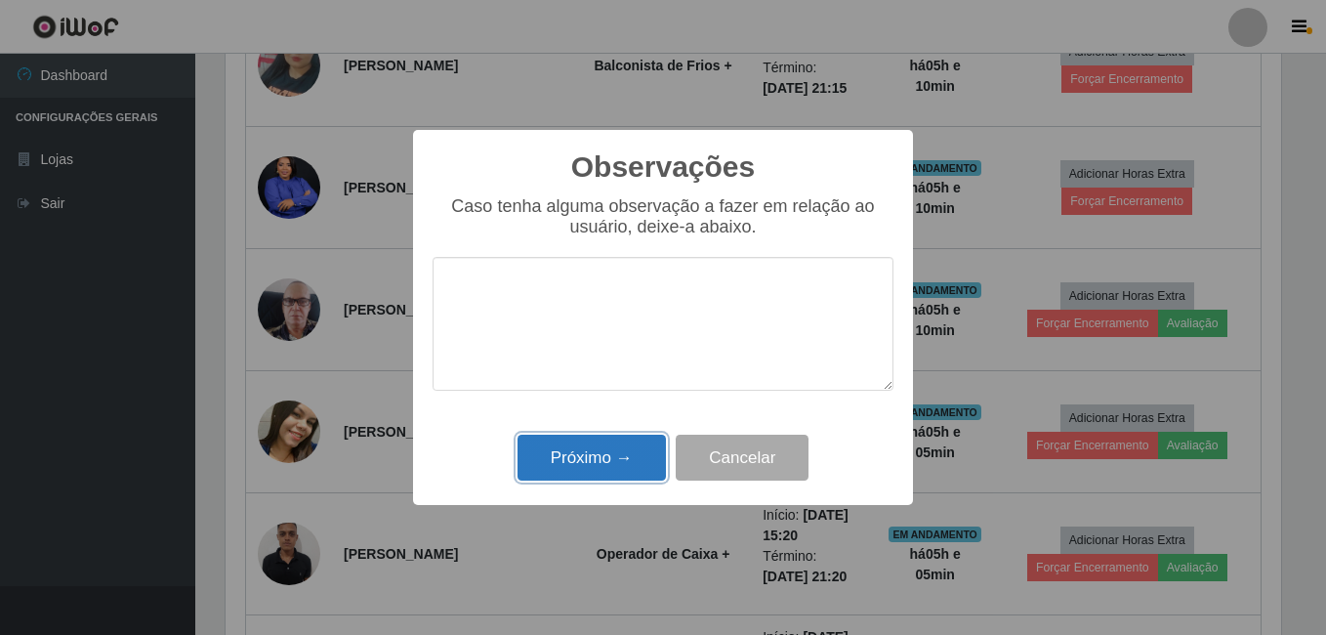
click at [578, 442] on button "Próximo →" at bounding box center [592, 458] width 148 height 46
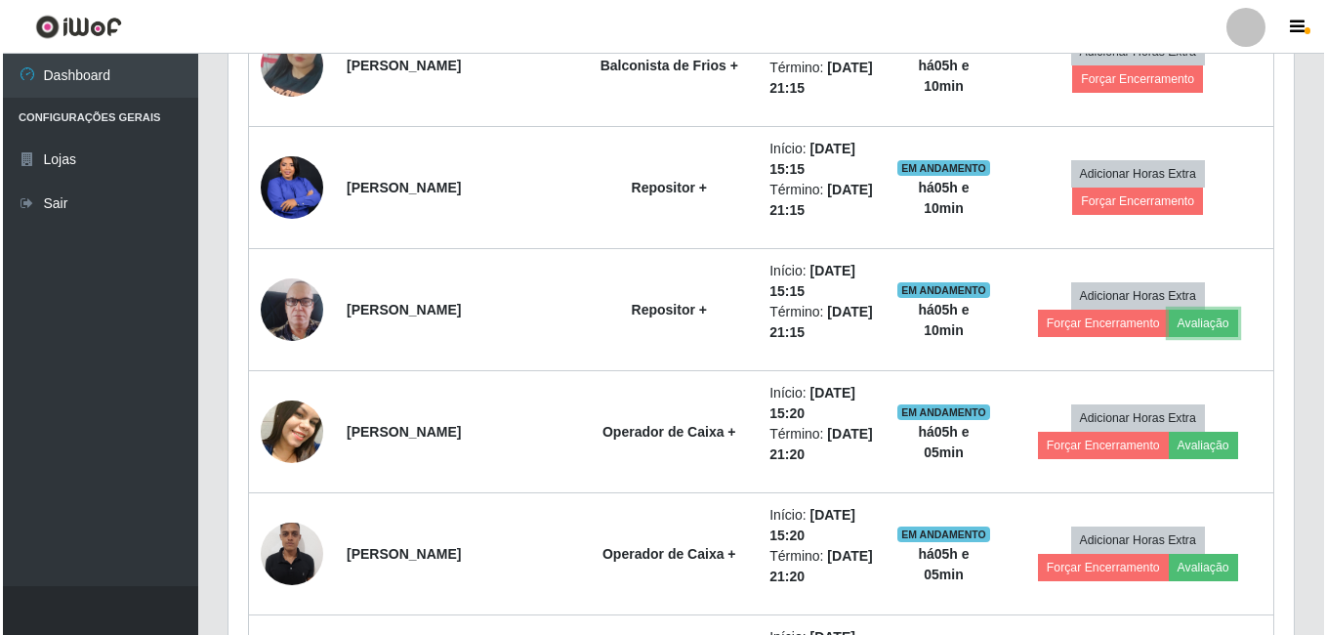
scroll to position [405, 1066]
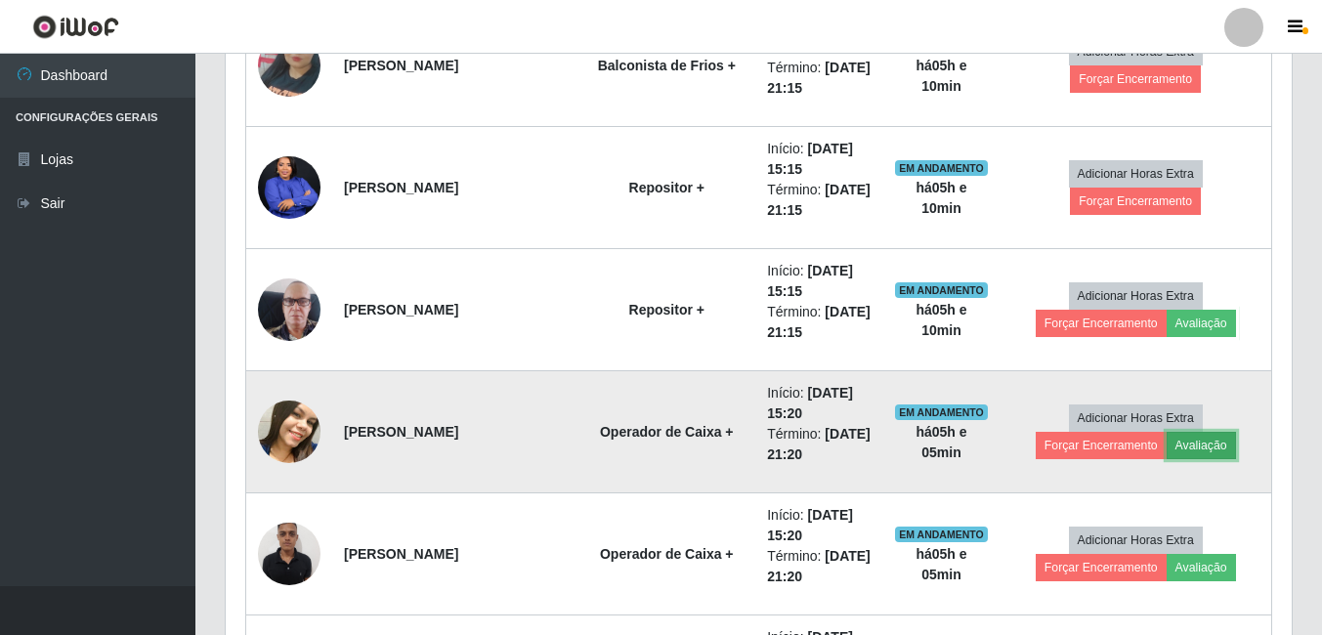
click at [1166, 452] on button "Avaliação" at bounding box center [1200, 445] width 69 height 27
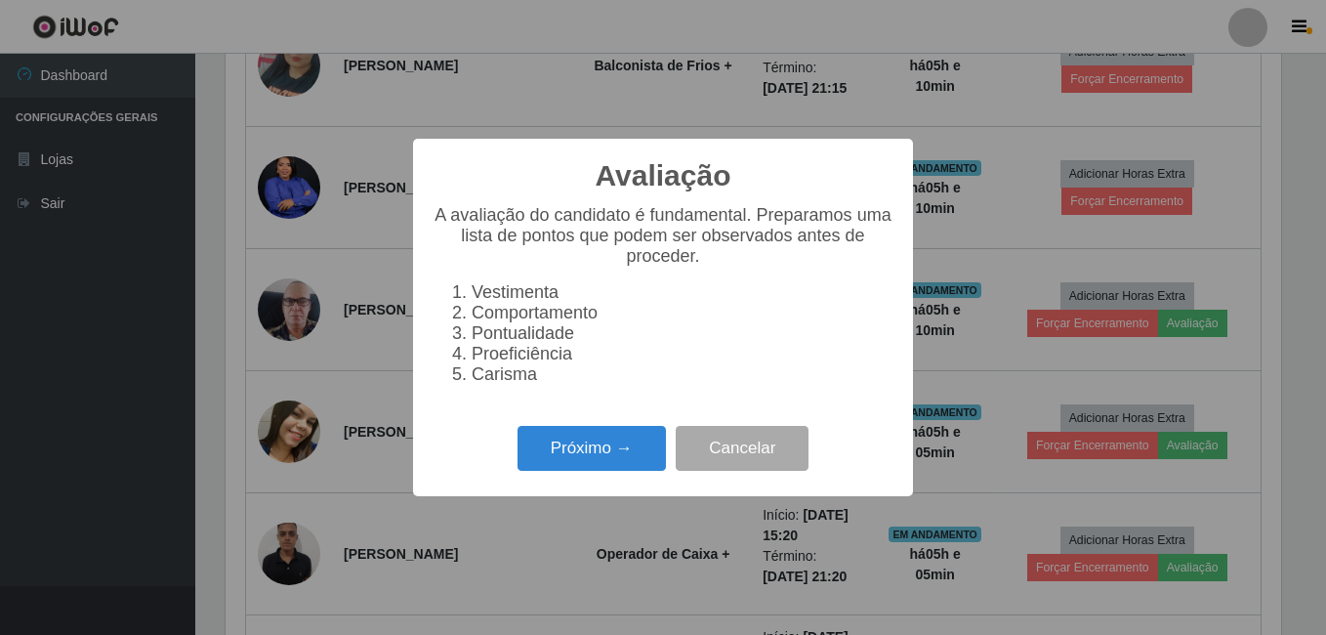
scroll to position [405, 1056]
click at [604, 472] on button "Próximo →" at bounding box center [592, 449] width 148 height 46
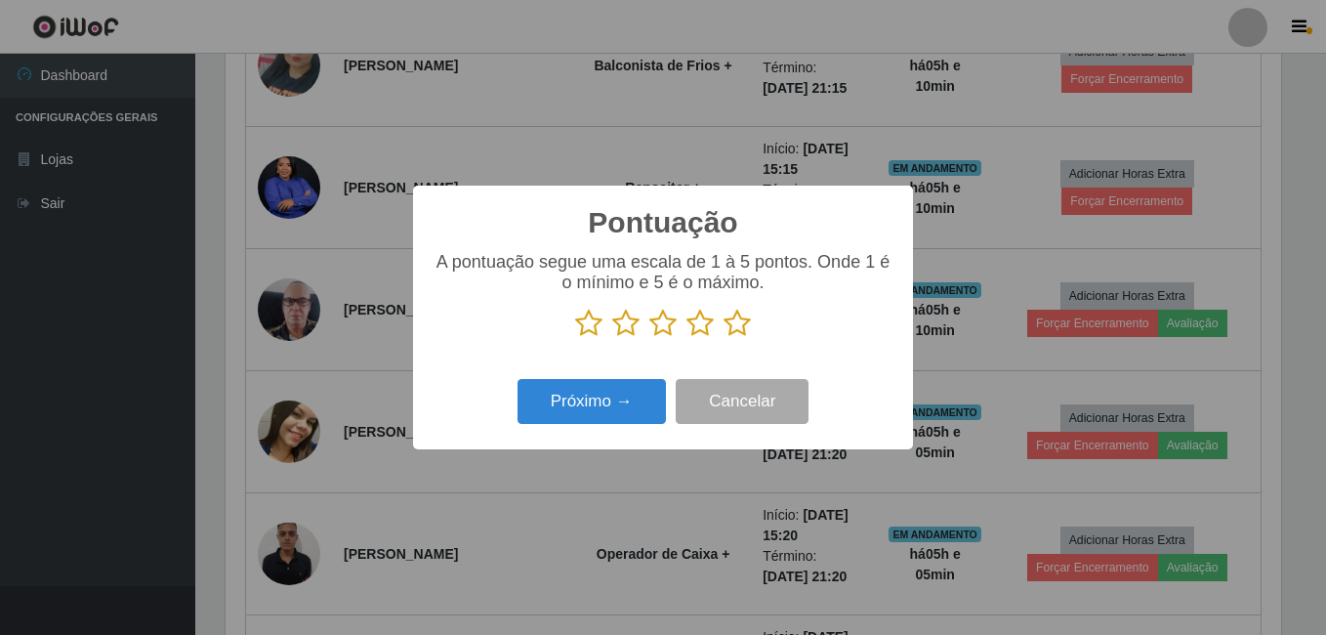
drag, startPoint x: 734, startPoint y: 327, endPoint x: 697, endPoint y: 346, distance: 41.5
click at [734, 327] on icon at bounding box center [737, 323] width 27 height 29
click at [724, 338] on input "radio" at bounding box center [724, 338] width 0 height 0
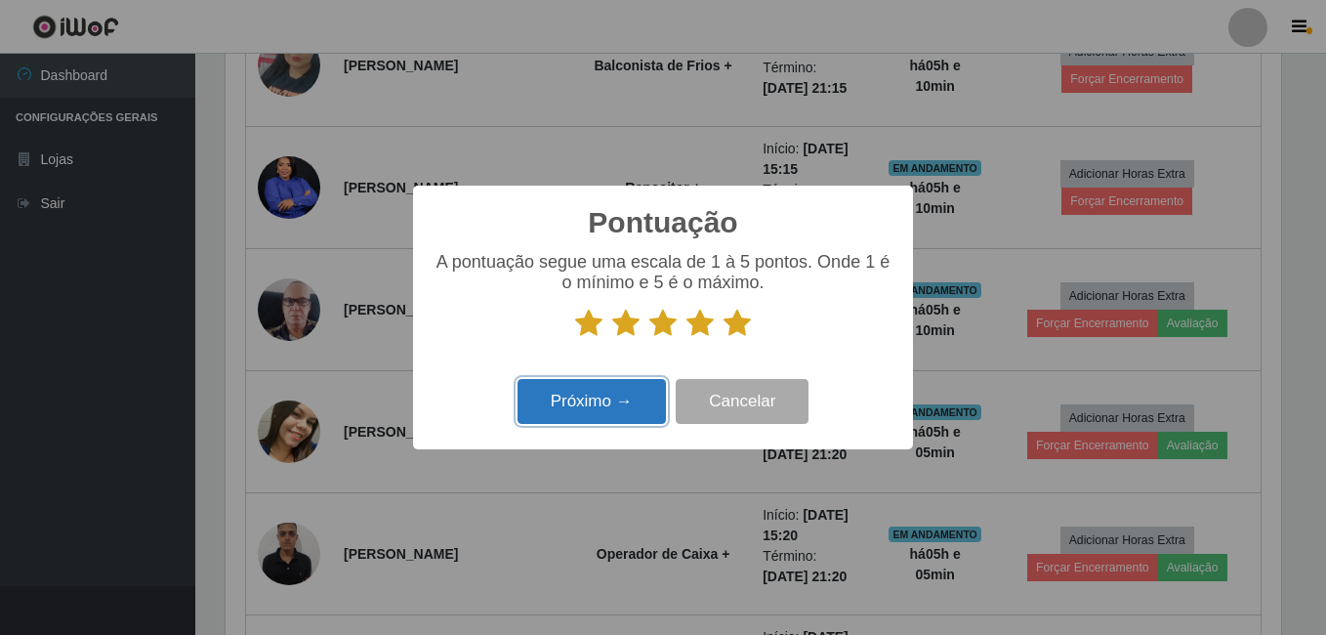
click at [608, 421] on button "Próximo →" at bounding box center [592, 402] width 148 height 46
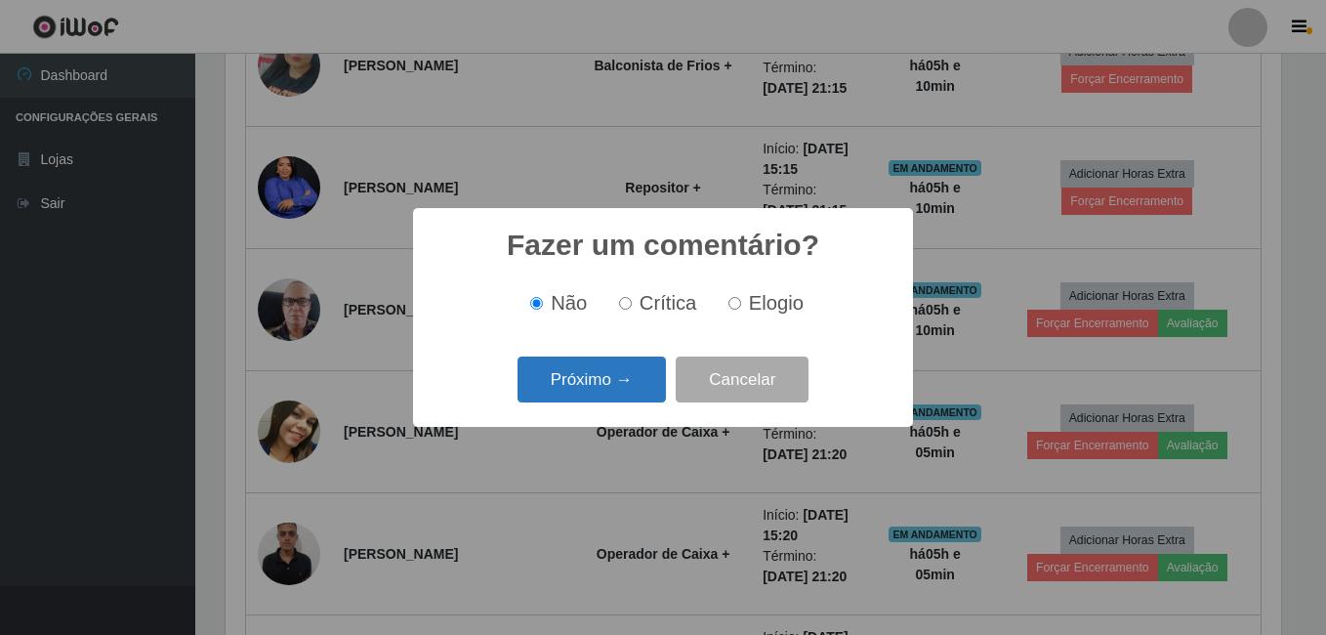
click at [607, 391] on button "Próximo →" at bounding box center [592, 380] width 148 height 46
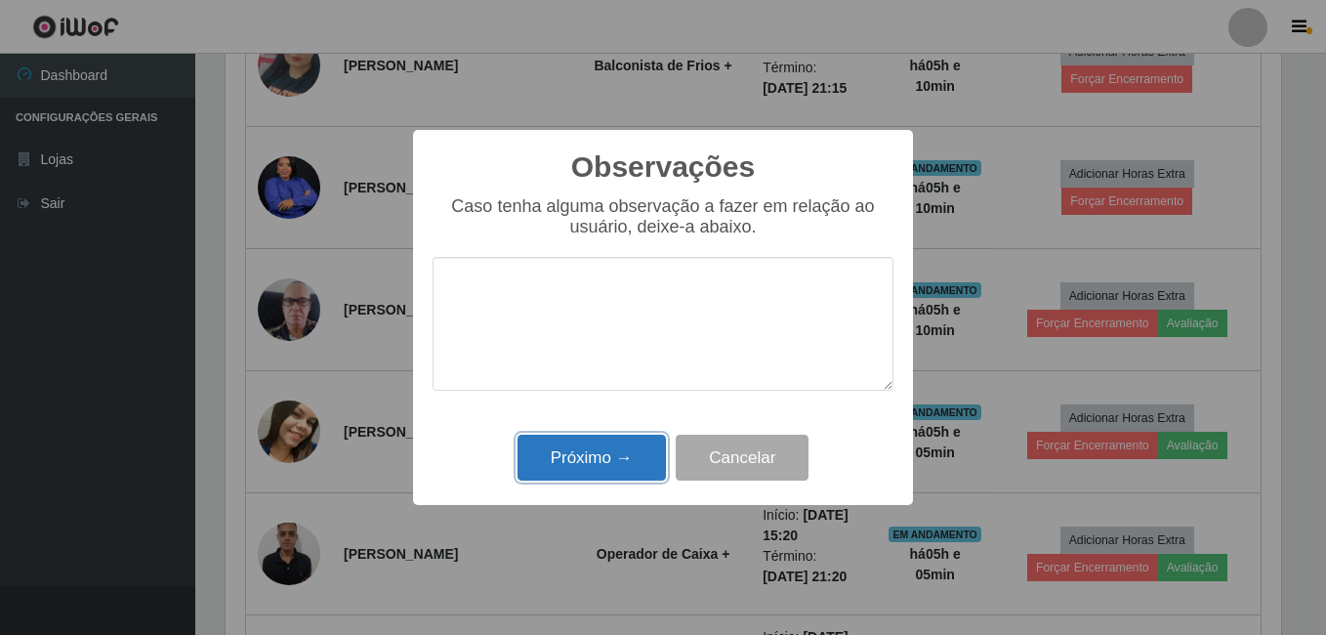
click at [603, 465] on button "Próximo →" at bounding box center [592, 458] width 148 height 46
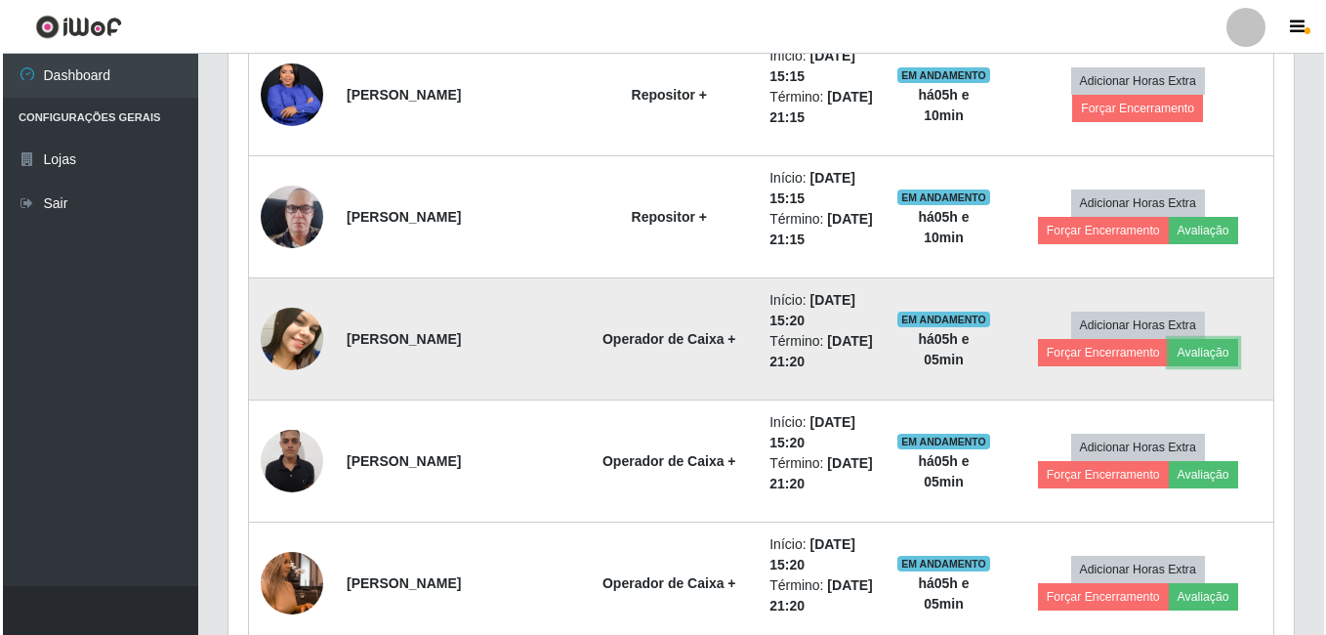
scroll to position [0, 0]
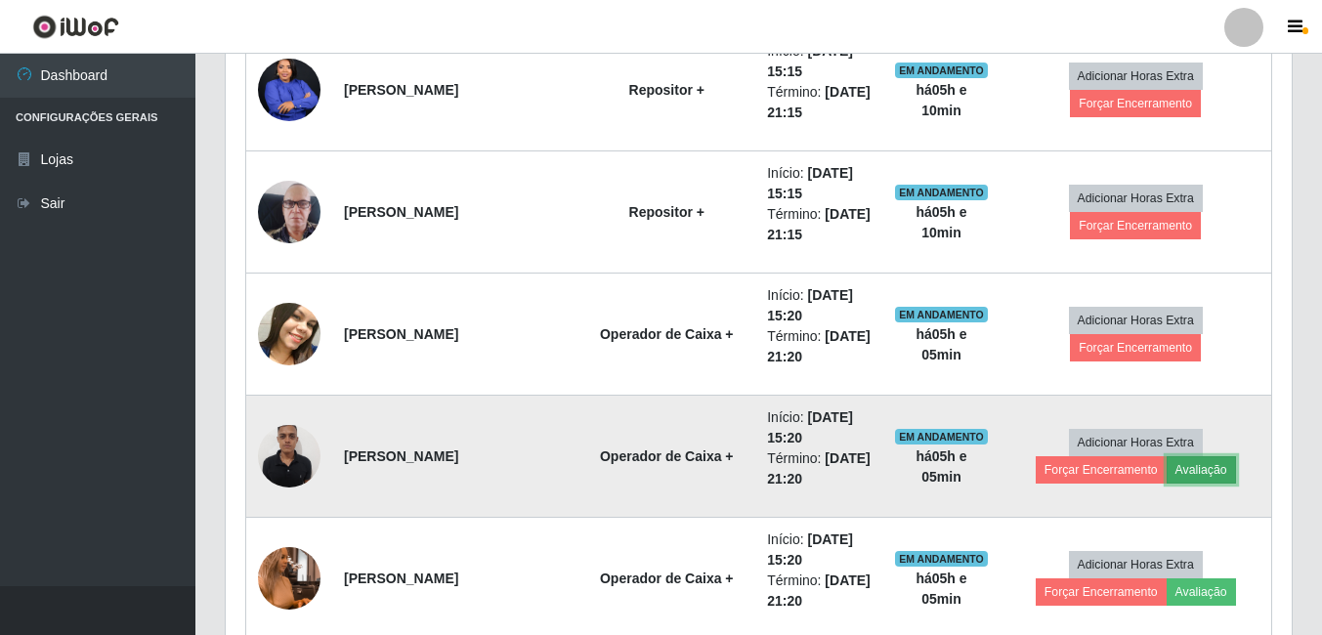
click at [1166, 471] on button "Avaliação" at bounding box center [1200, 469] width 69 height 27
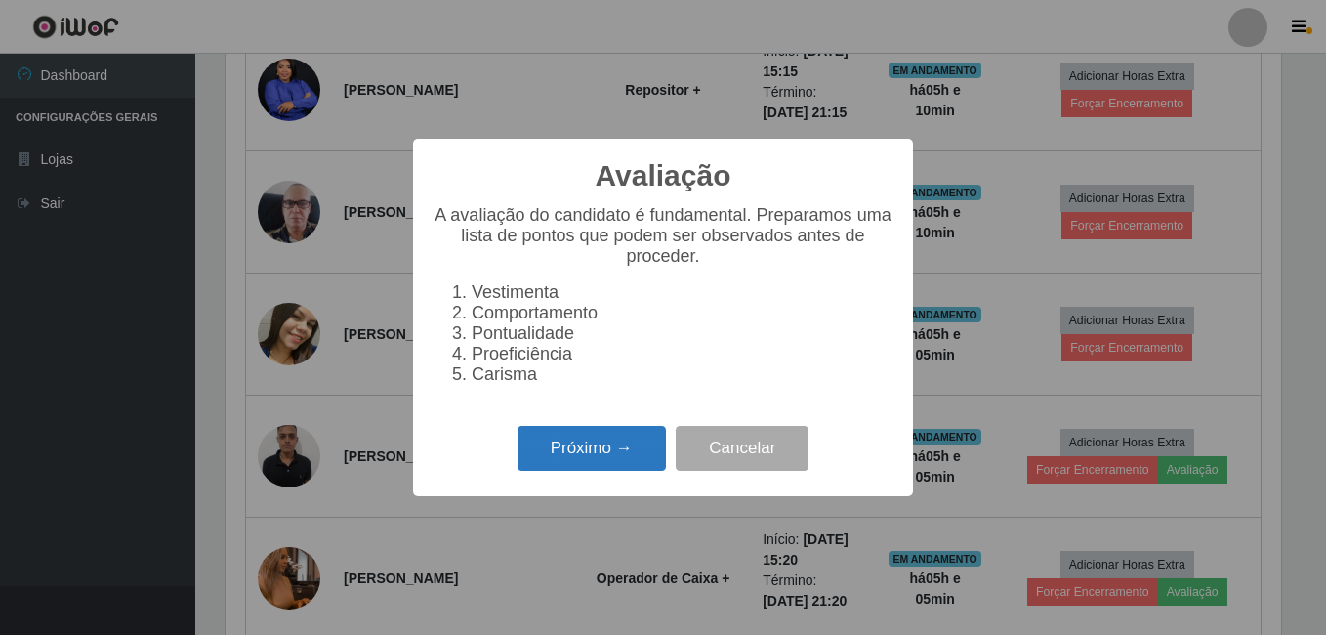
click at [606, 471] on button "Próximo →" at bounding box center [592, 449] width 148 height 46
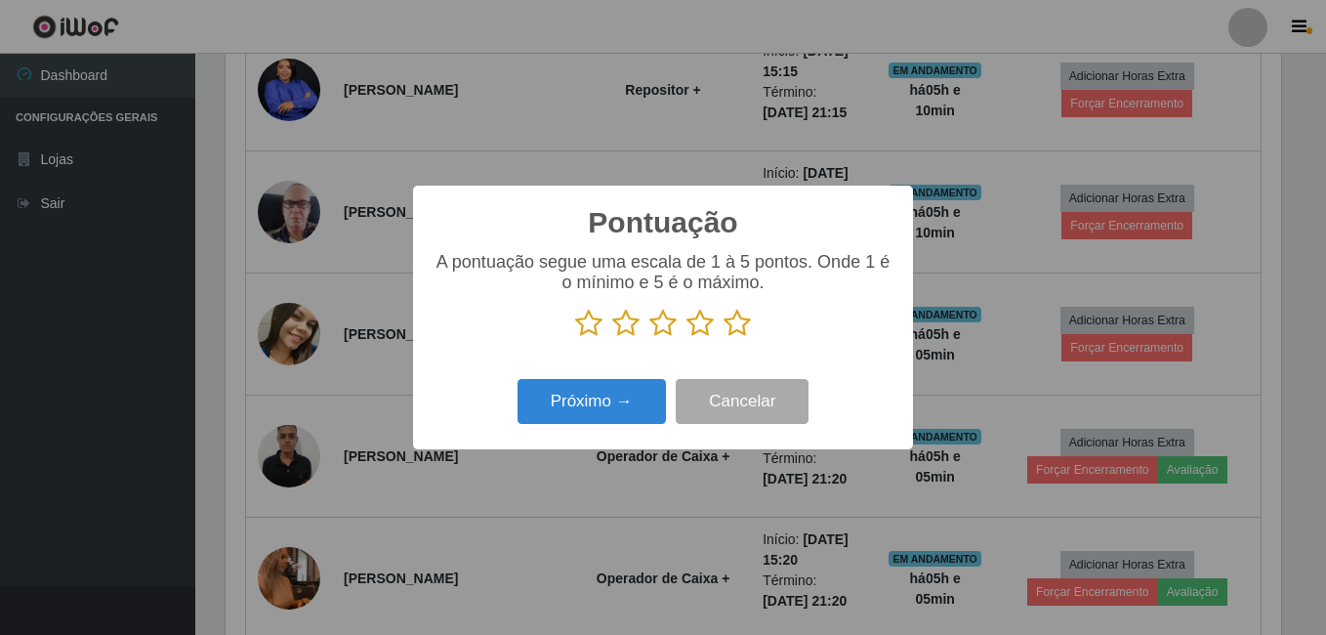
click at [737, 327] on icon at bounding box center [737, 323] width 27 height 29
click at [724, 338] on input "radio" at bounding box center [724, 338] width 0 height 0
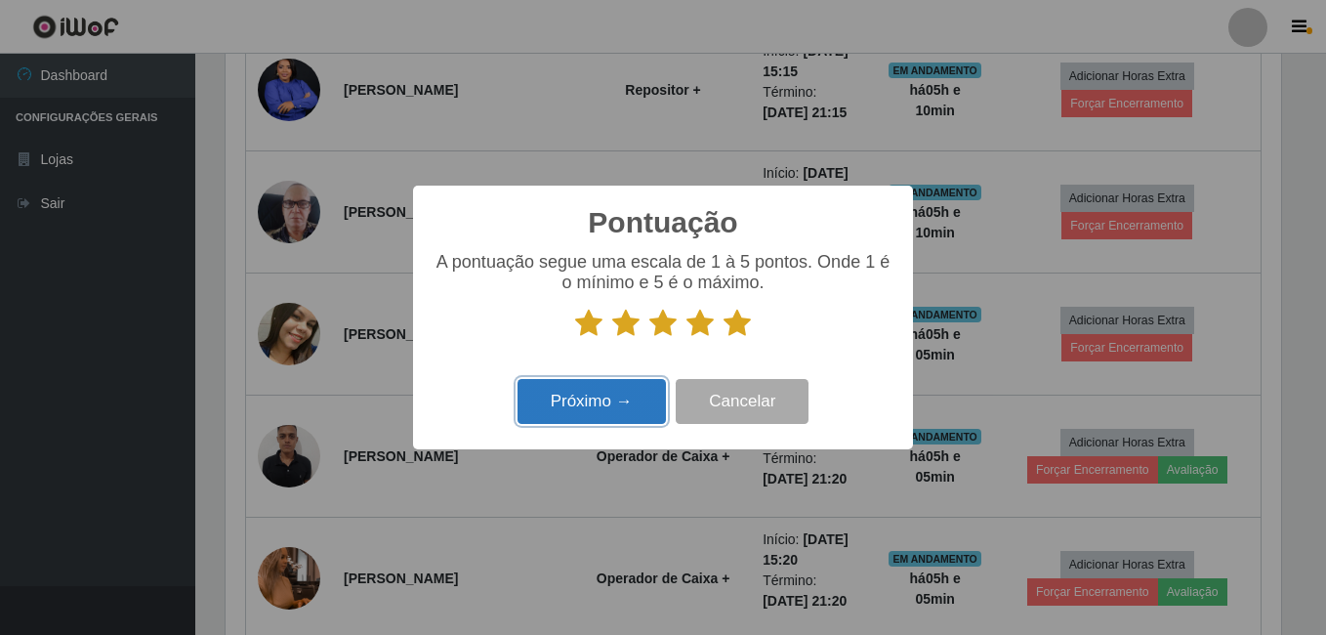
click at [611, 409] on button "Próximo →" at bounding box center [592, 402] width 148 height 46
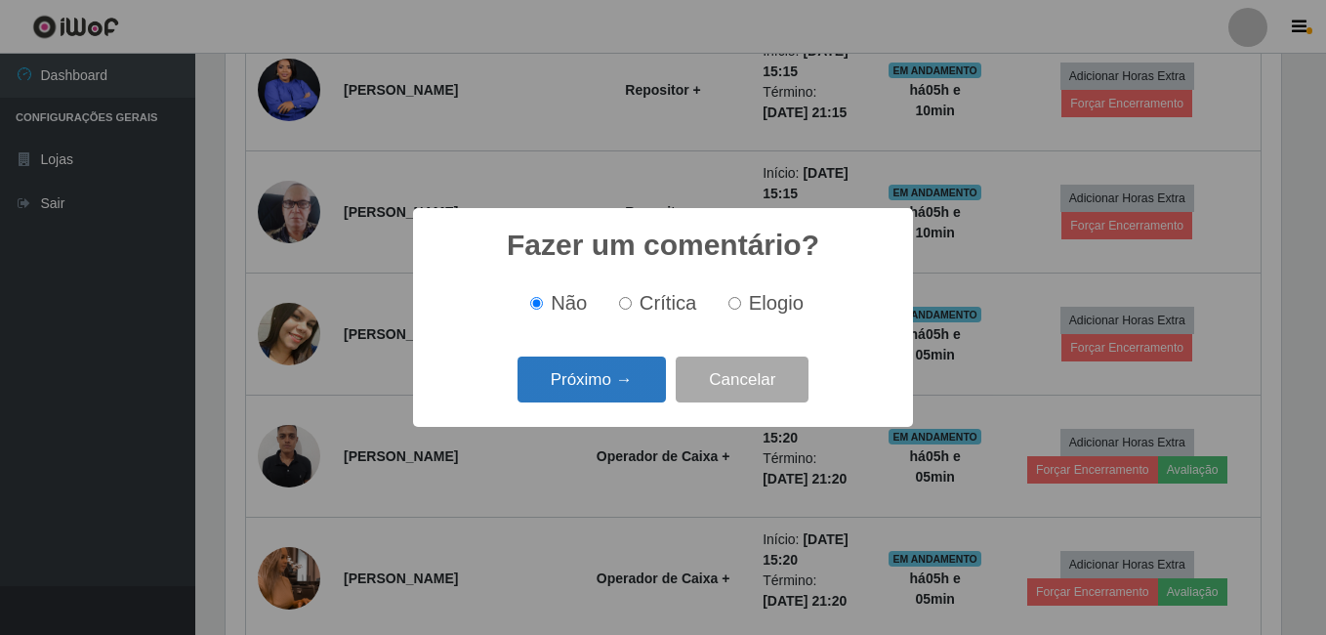
click at [566, 386] on button "Próximo →" at bounding box center [592, 380] width 148 height 46
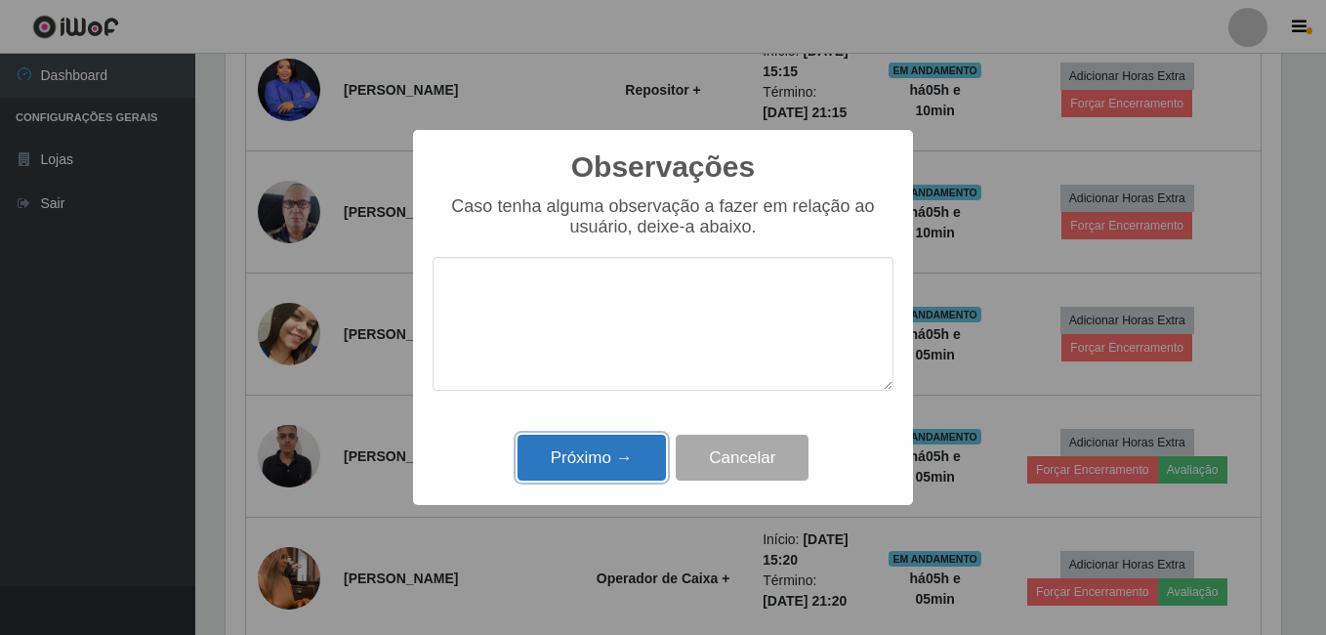
click at [566, 454] on button "Próximo →" at bounding box center [592, 458] width 148 height 46
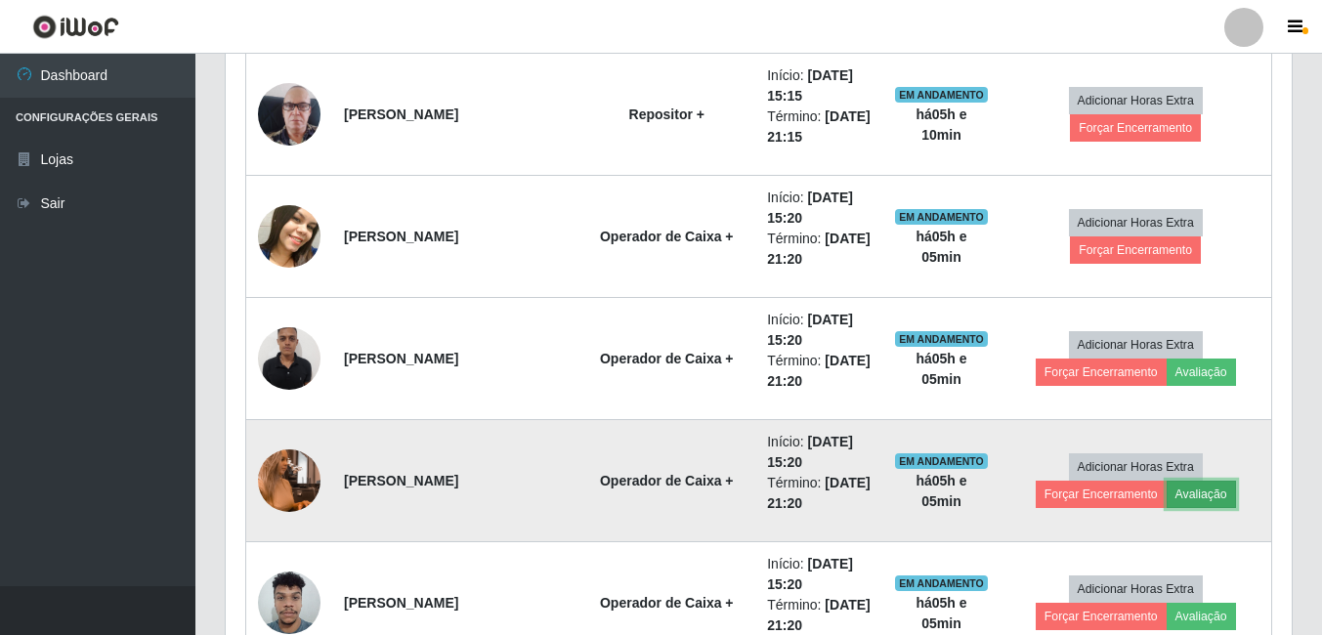
click at [1166, 500] on button "Avaliação" at bounding box center [1200, 494] width 69 height 27
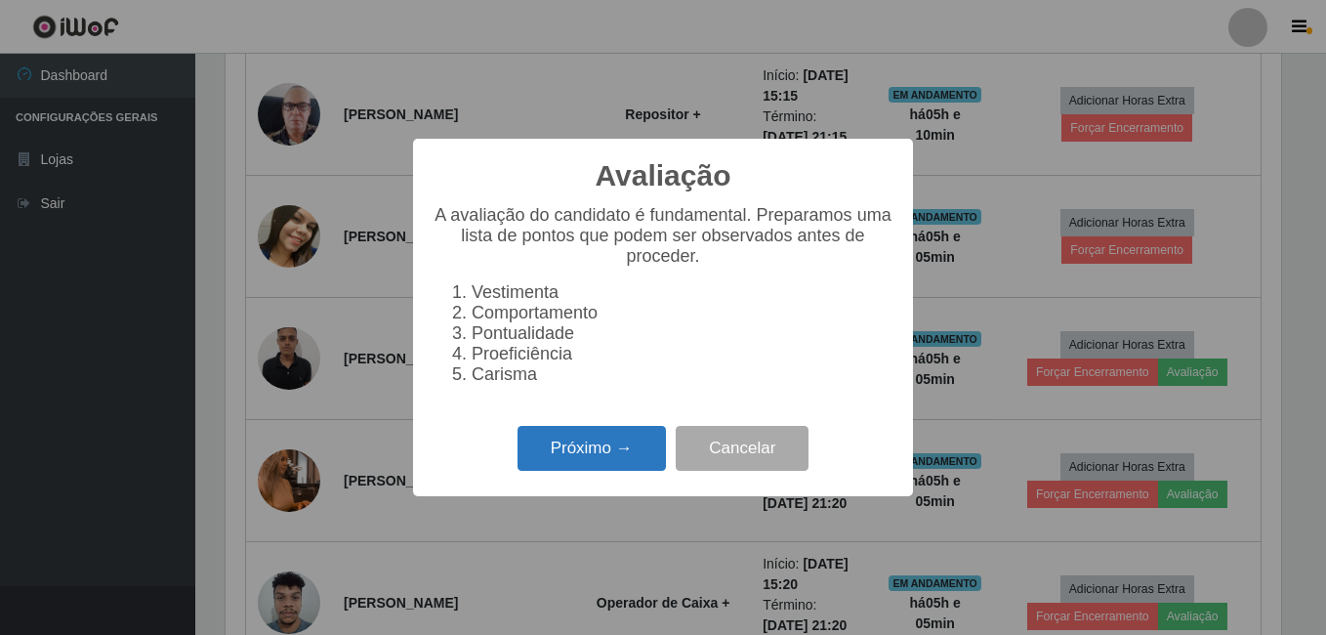
click at [598, 460] on button "Próximo →" at bounding box center [592, 449] width 148 height 46
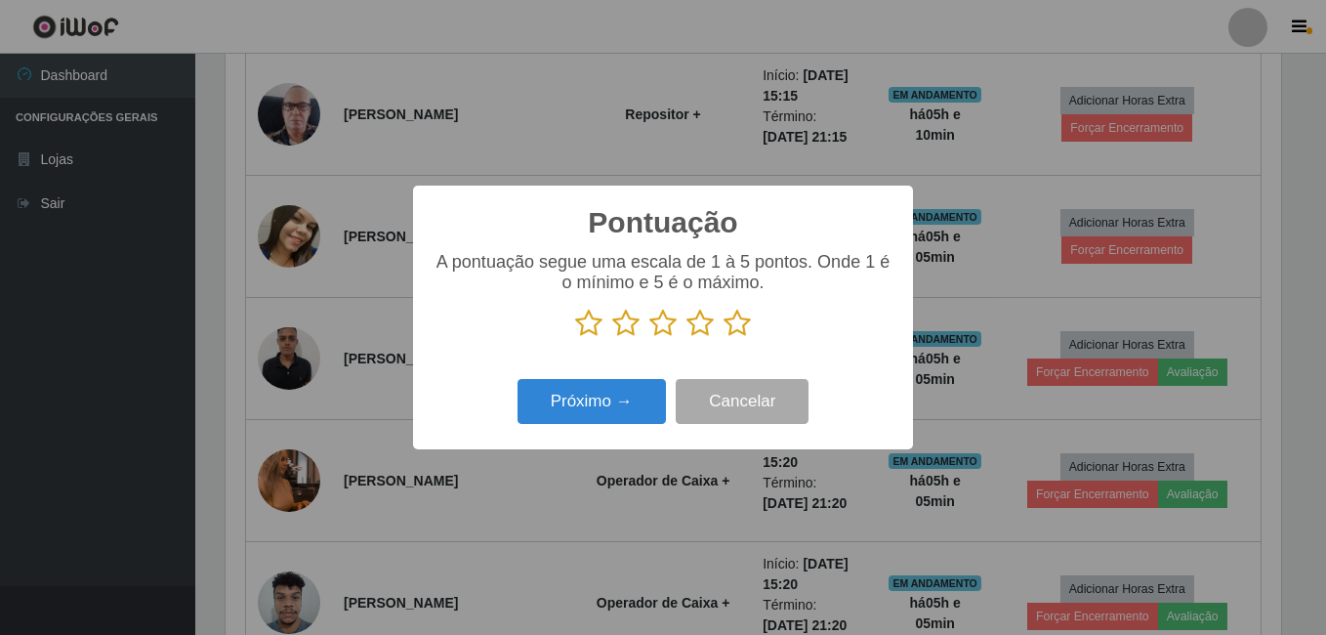
click at [740, 327] on icon at bounding box center [737, 323] width 27 height 29
click at [724, 338] on input "radio" at bounding box center [724, 338] width 0 height 0
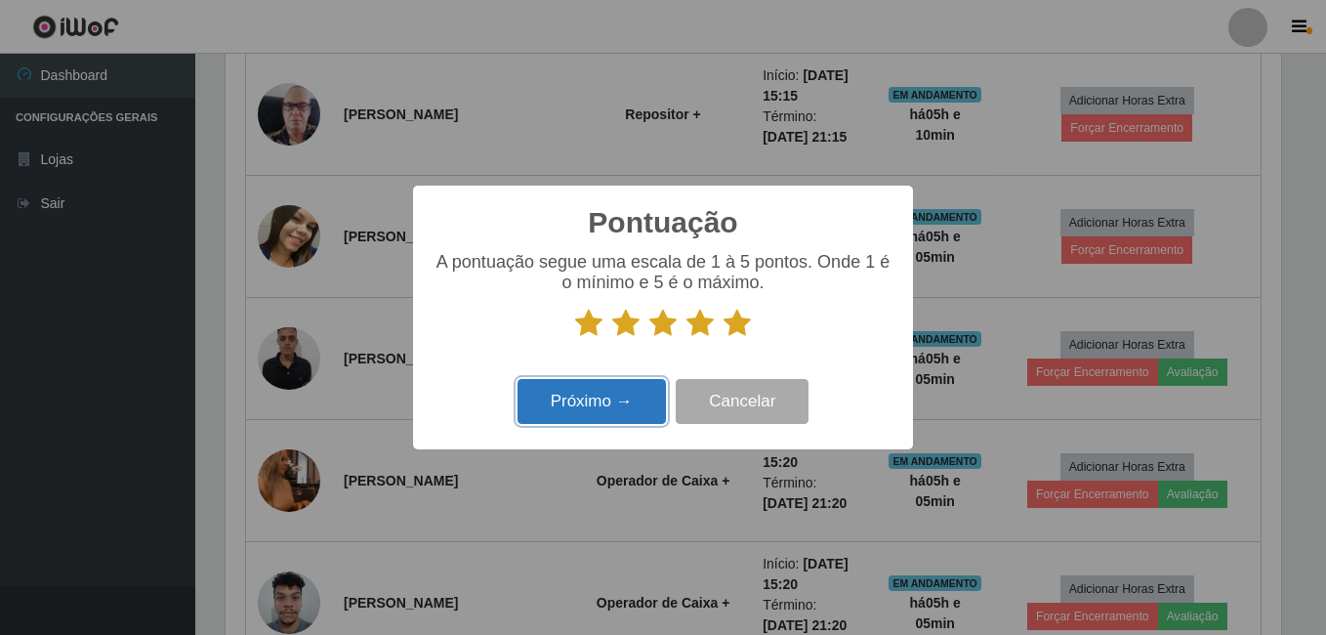
click at [597, 411] on button "Próximo →" at bounding box center [592, 402] width 148 height 46
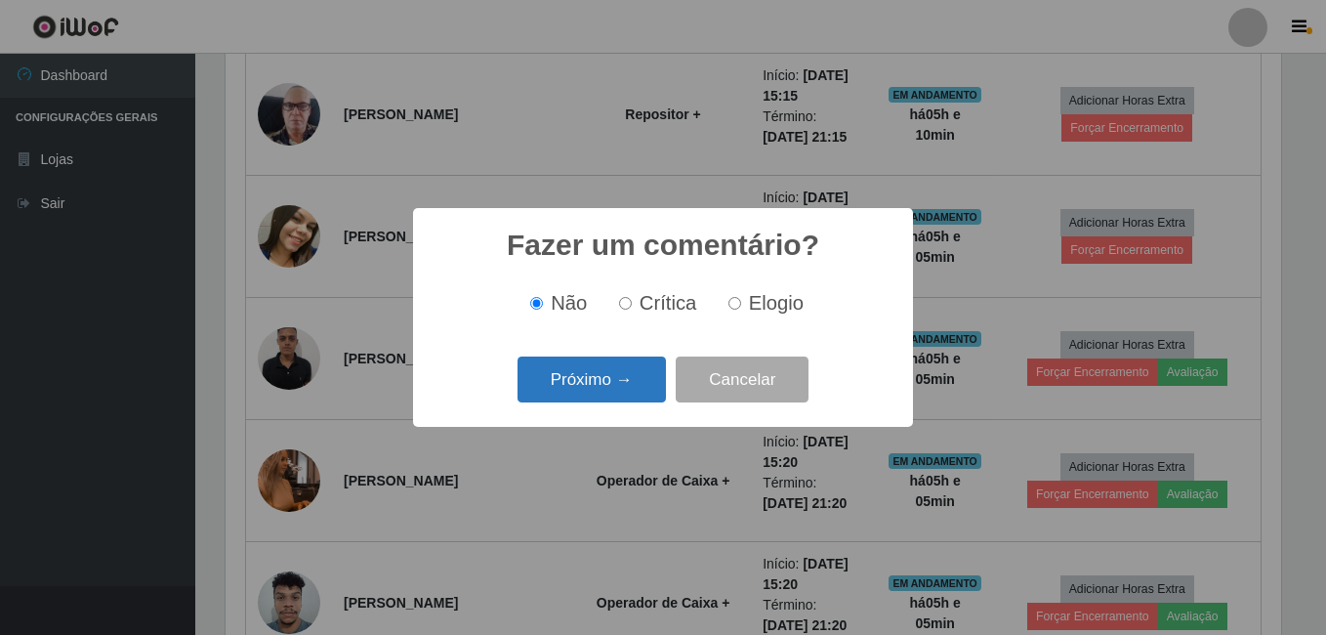
click at [600, 389] on button "Próximo →" at bounding box center [592, 380] width 148 height 46
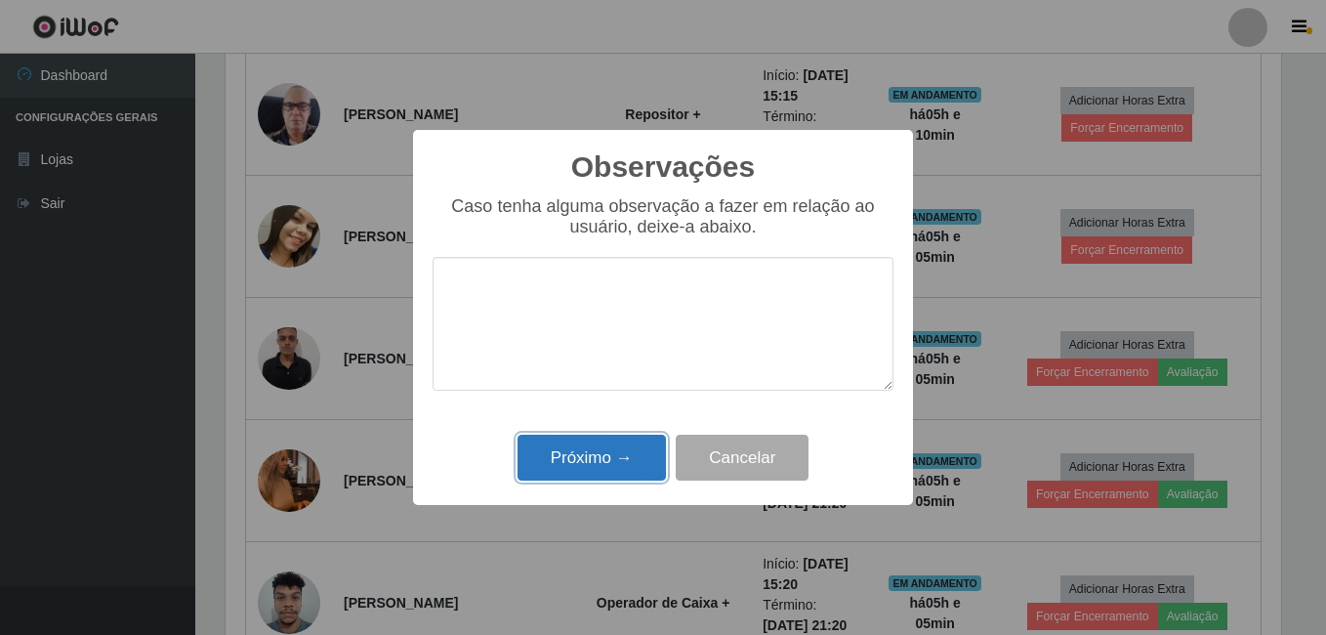
click at [603, 451] on button "Próximo →" at bounding box center [592, 458] width 148 height 46
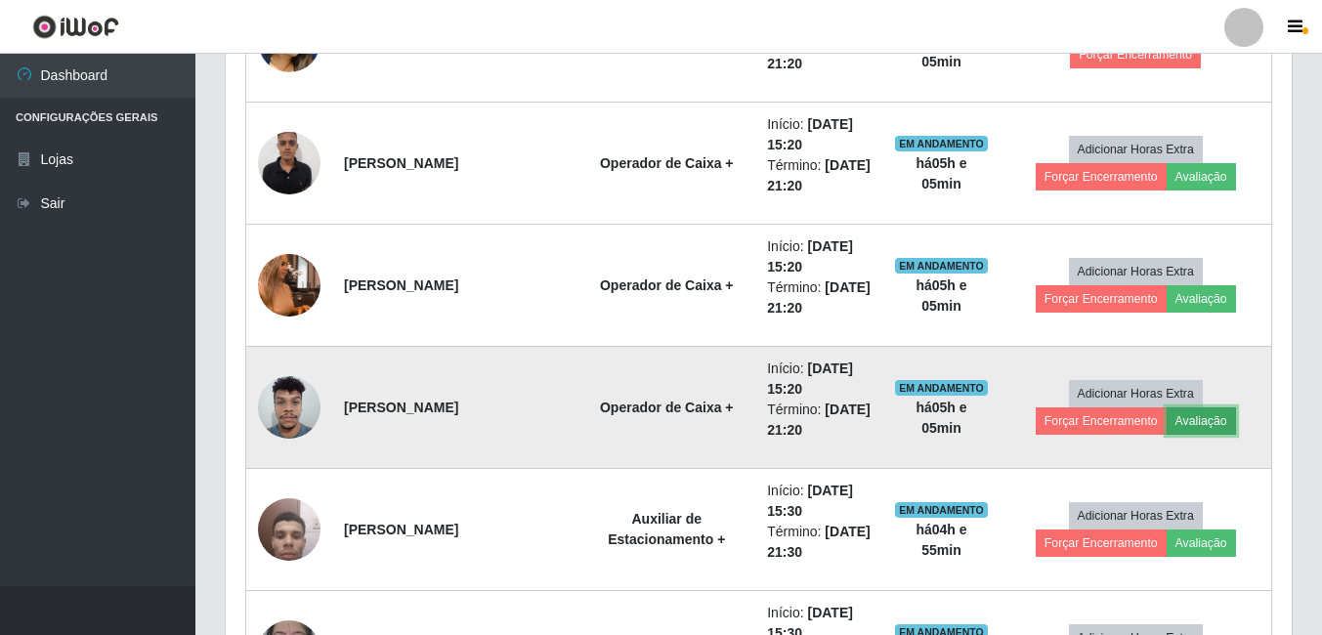
click at [1166, 424] on button "Avaliação" at bounding box center [1200, 420] width 69 height 27
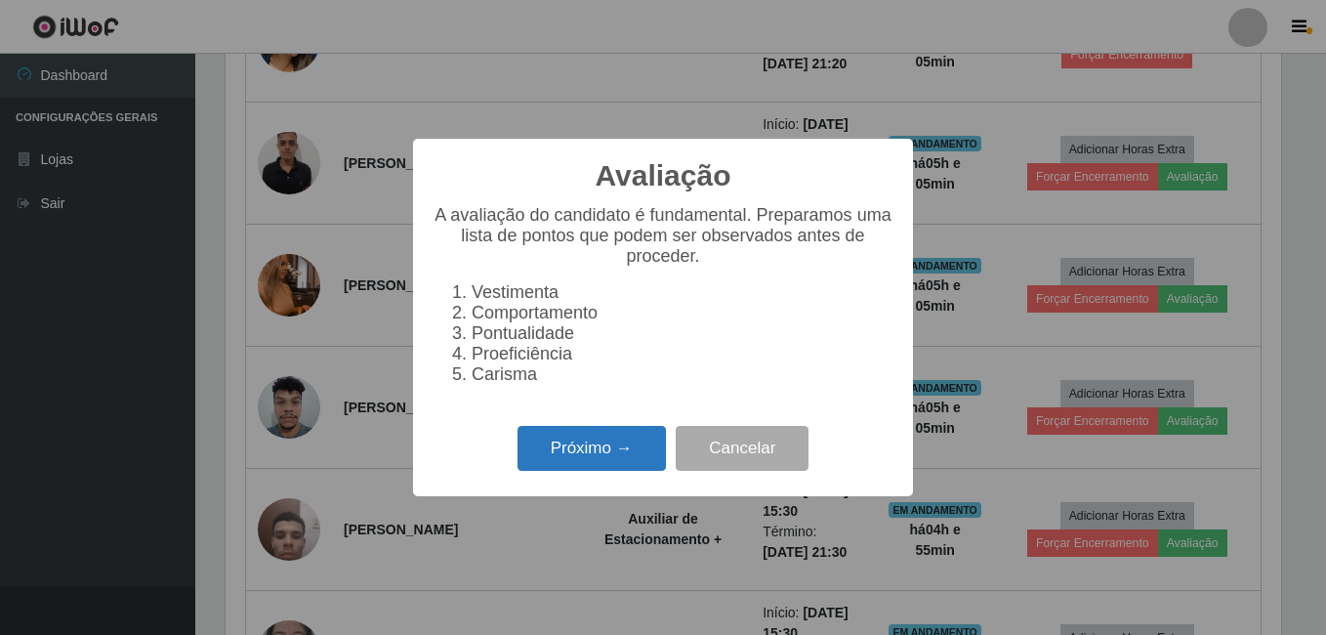
click at [611, 449] on button "Próximo →" at bounding box center [592, 449] width 148 height 46
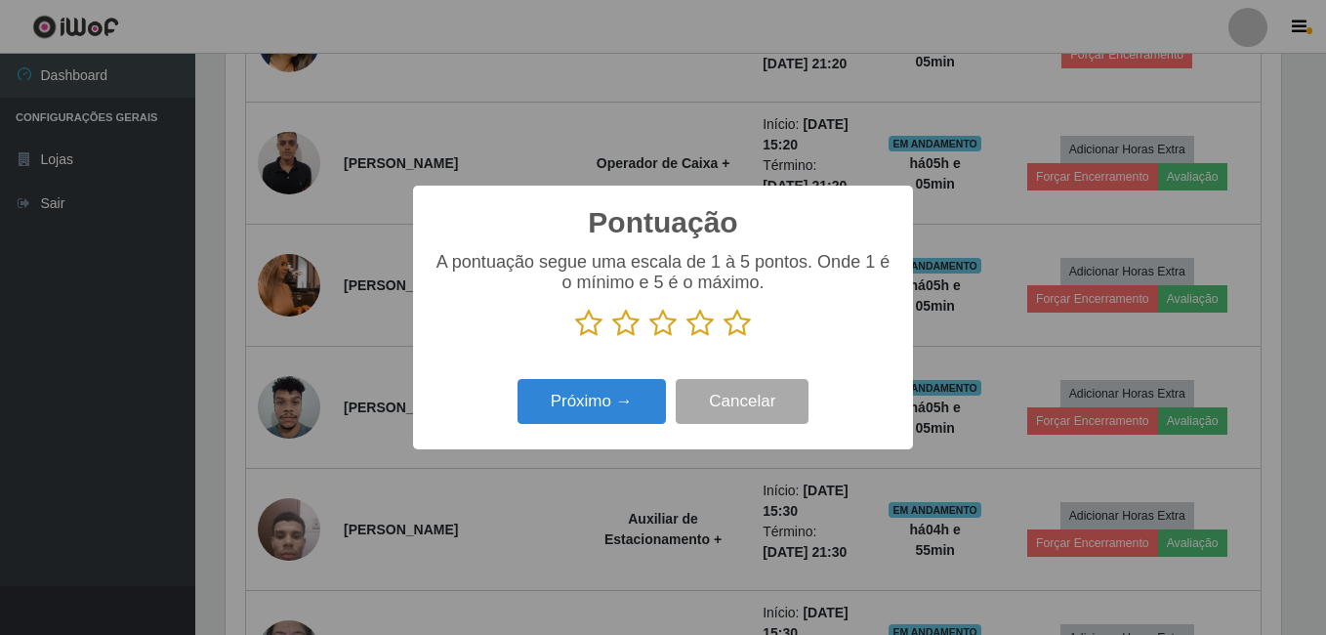
click at [735, 331] on icon at bounding box center [737, 323] width 27 height 29
click at [724, 338] on input "radio" at bounding box center [724, 338] width 0 height 0
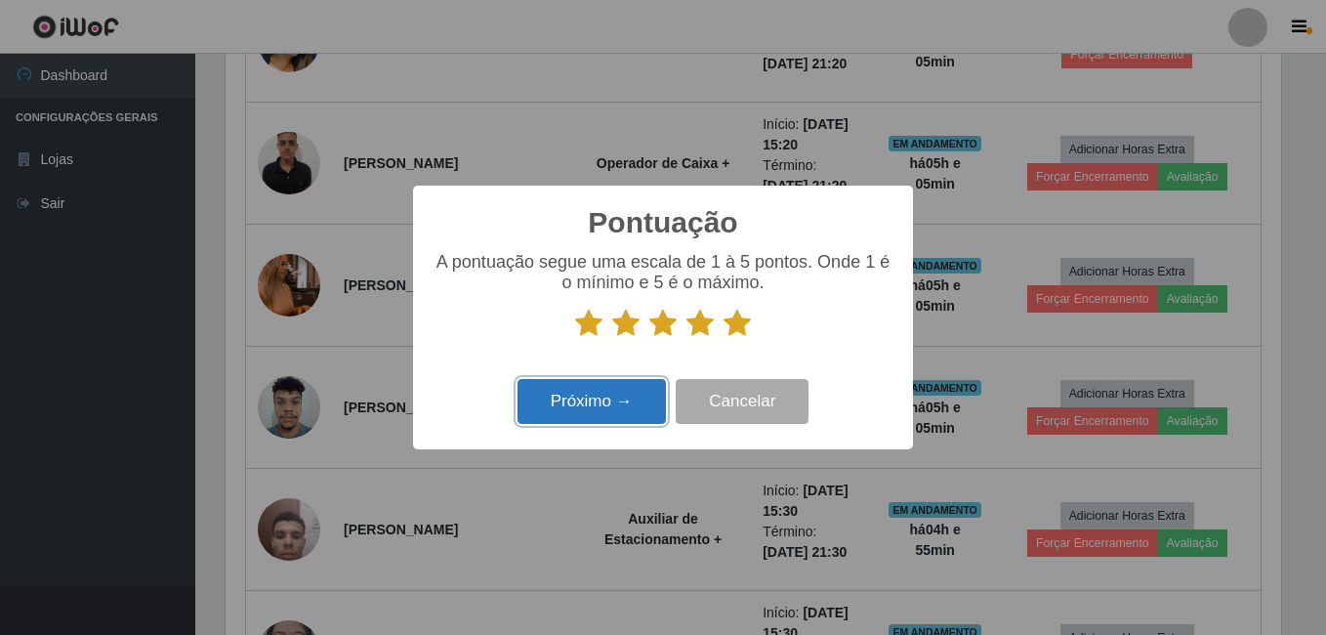
click at [628, 409] on button "Próximo →" at bounding box center [592, 402] width 148 height 46
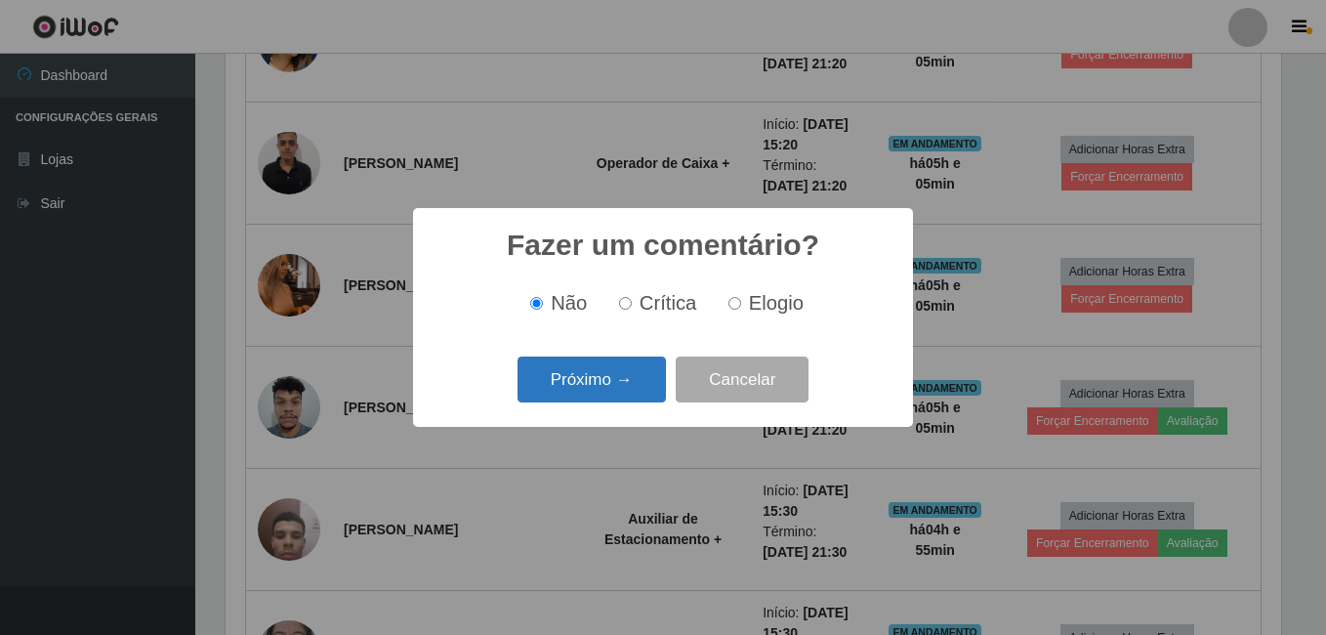
click at [623, 379] on button "Próximo →" at bounding box center [592, 380] width 148 height 46
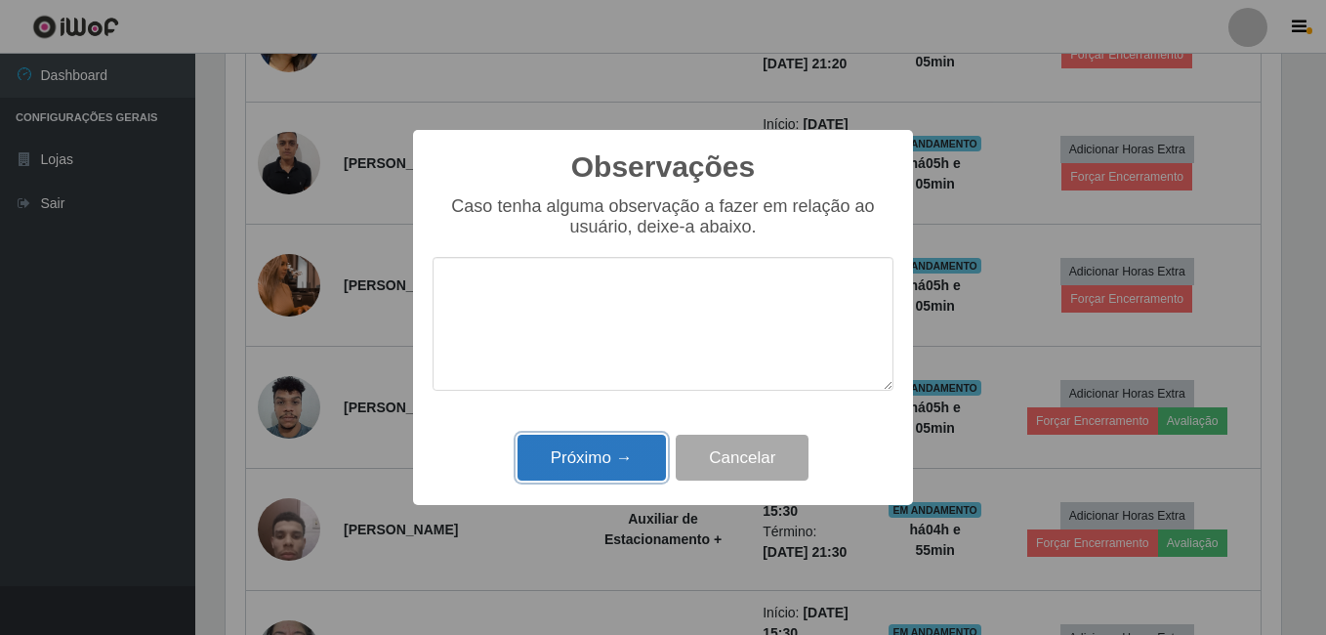
click at [619, 455] on button "Próximo →" at bounding box center [592, 458] width 148 height 46
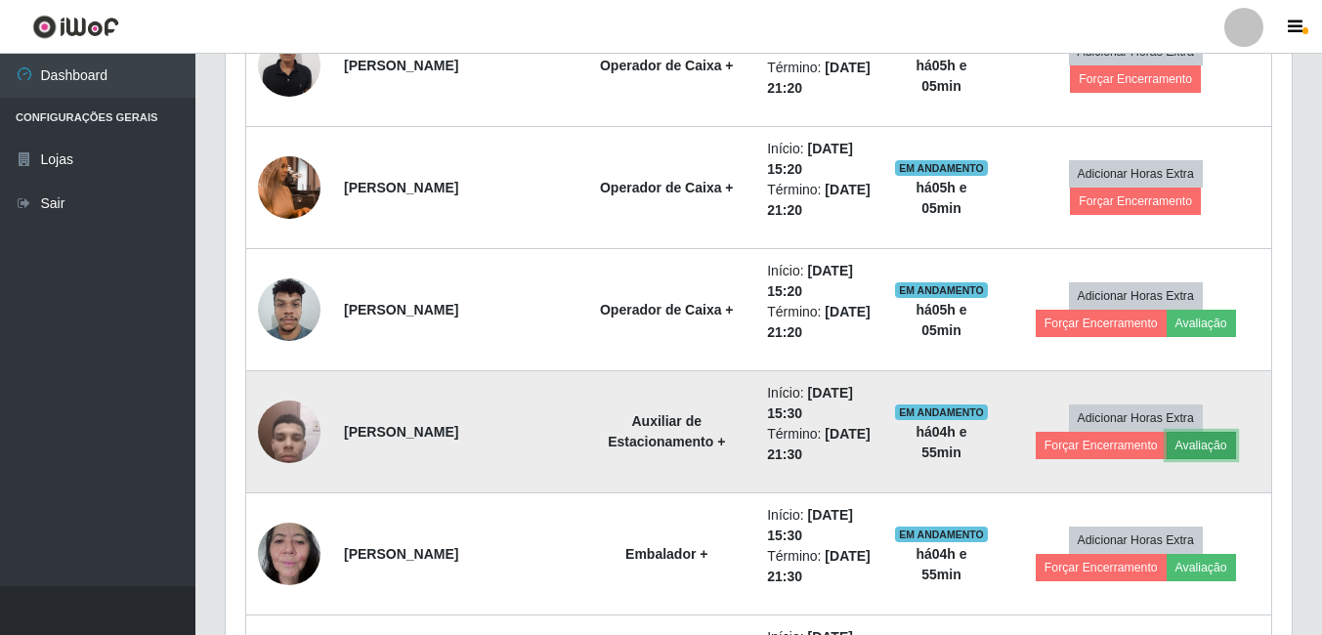
click at [1166, 447] on button "Avaliação" at bounding box center [1200, 445] width 69 height 27
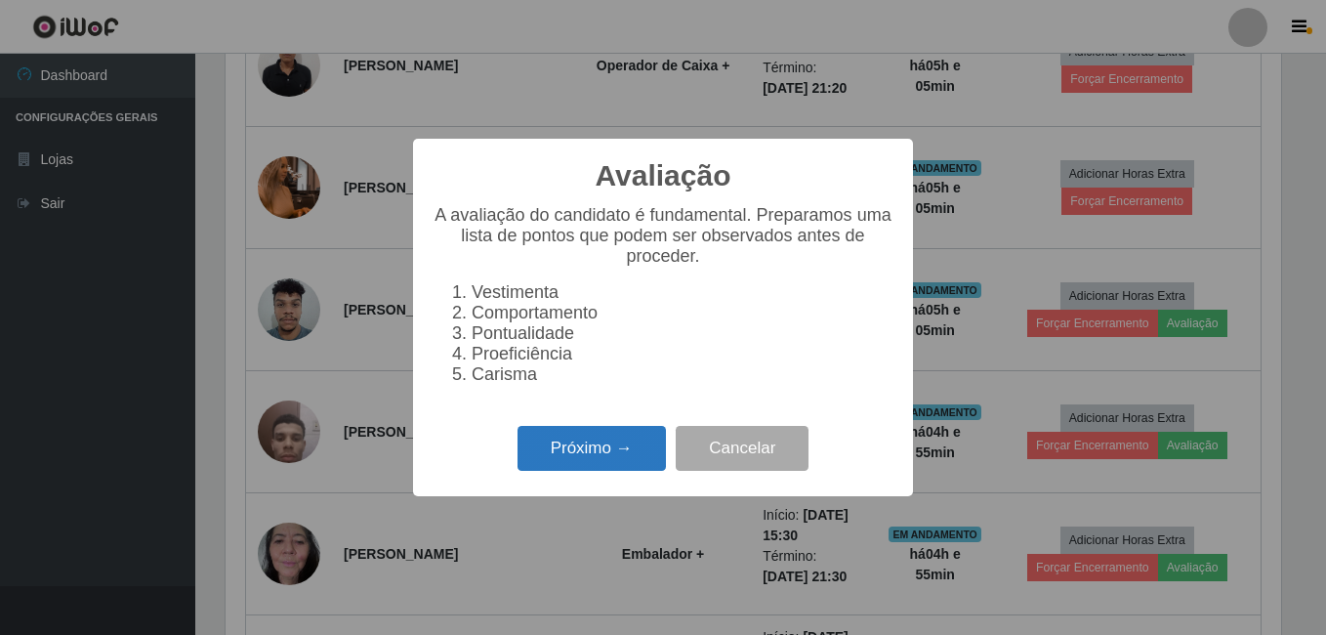
click at [621, 452] on button "Próximo →" at bounding box center [592, 449] width 148 height 46
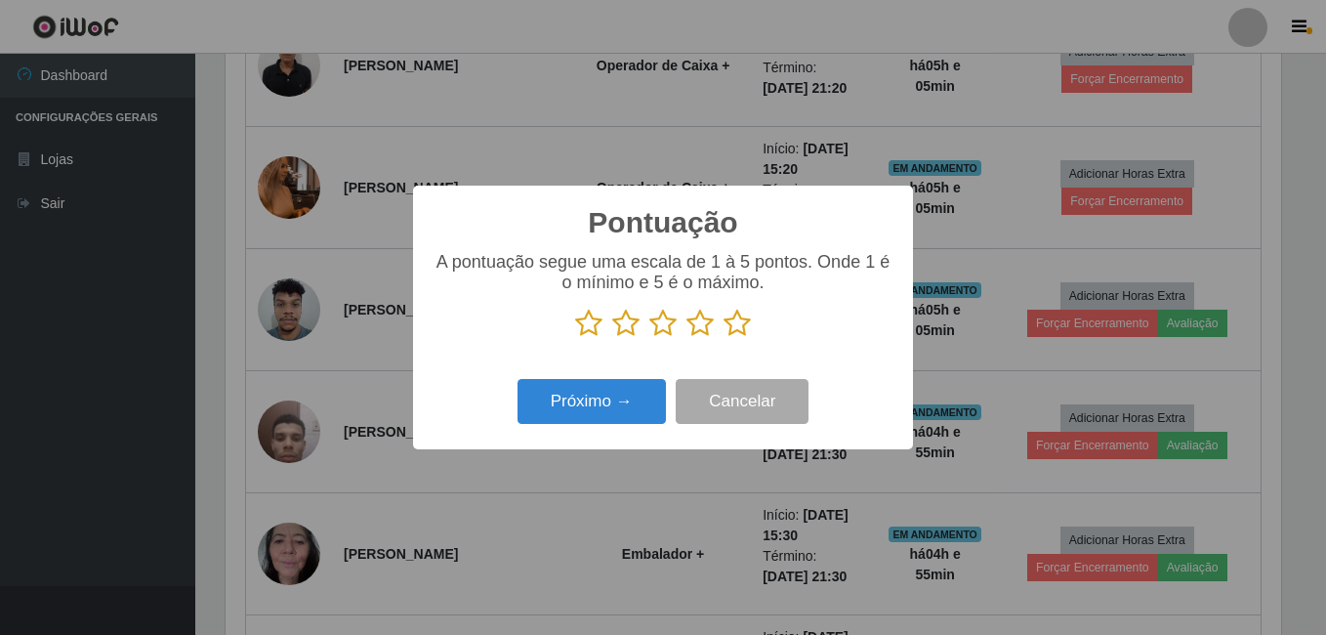
click at [734, 330] on icon at bounding box center [737, 323] width 27 height 29
click at [724, 338] on input "radio" at bounding box center [724, 338] width 0 height 0
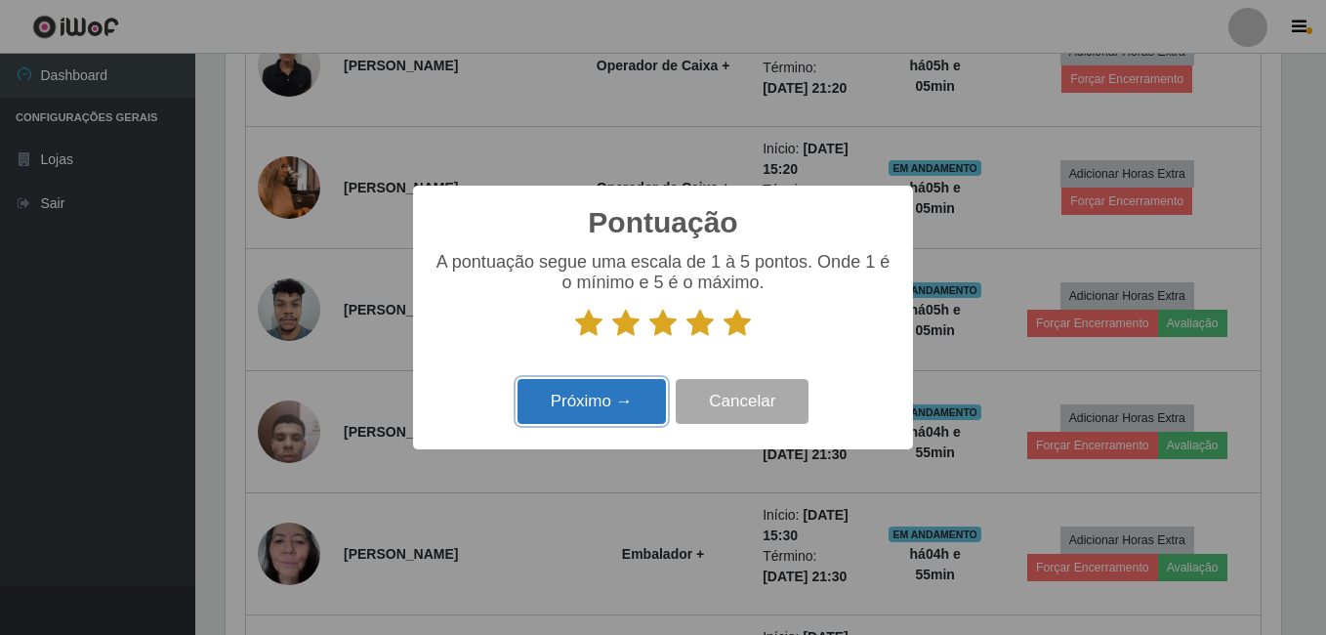
click at [641, 399] on button "Próximo →" at bounding box center [592, 402] width 148 height 46
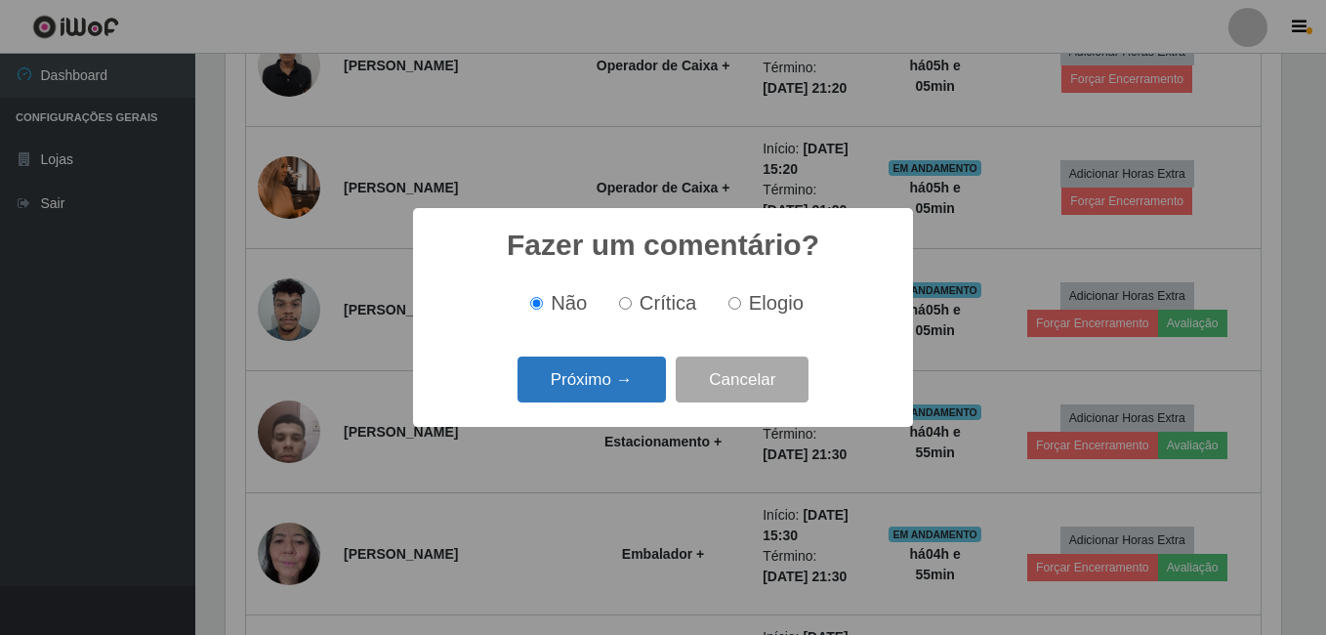
click at [618, 394] on button "Próximo →" at bounding box center [592, 380] width 148 height 46
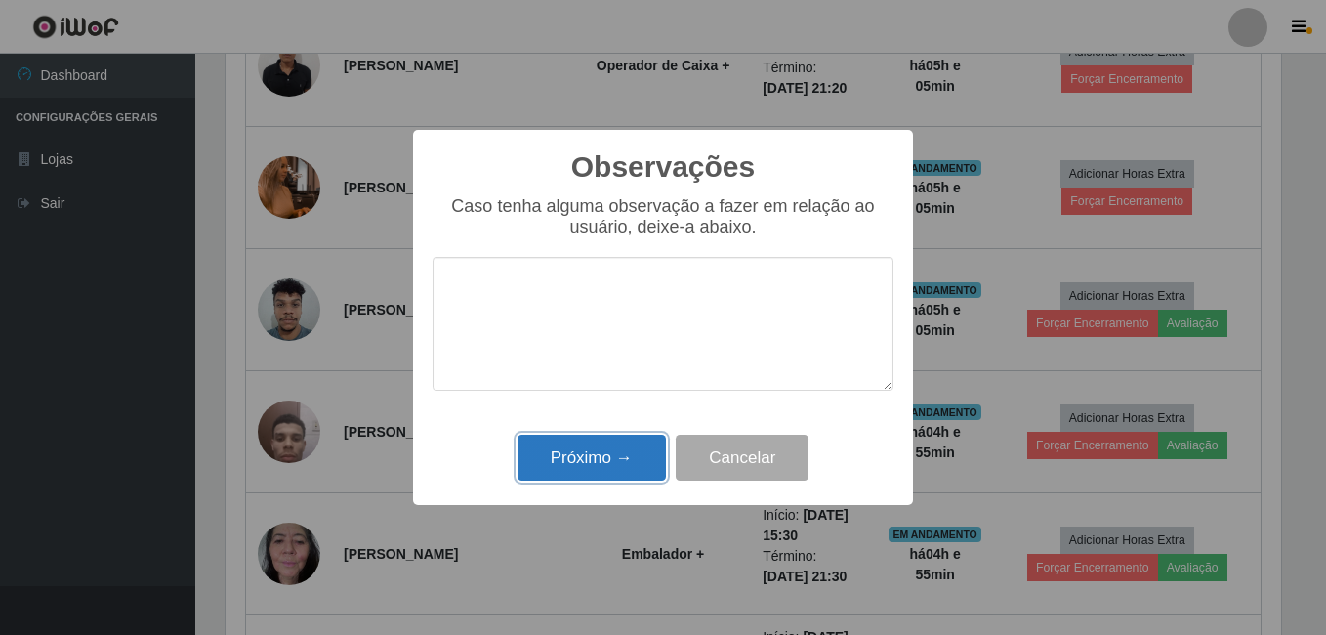
click at [592, 464] on button "Próximo →" at bounding box center [592, 458] width 148 height 46
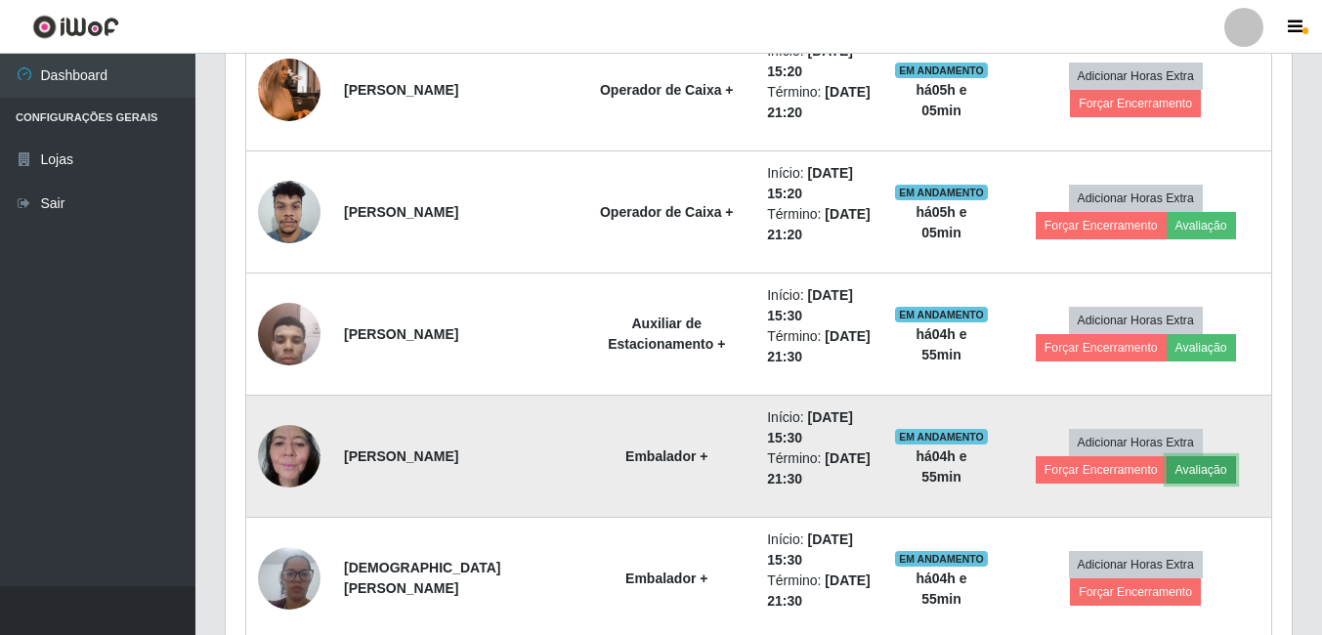
click at [1166, 471] on button "Avaliação" at bounding box center [1200, 469] width 69 height 27
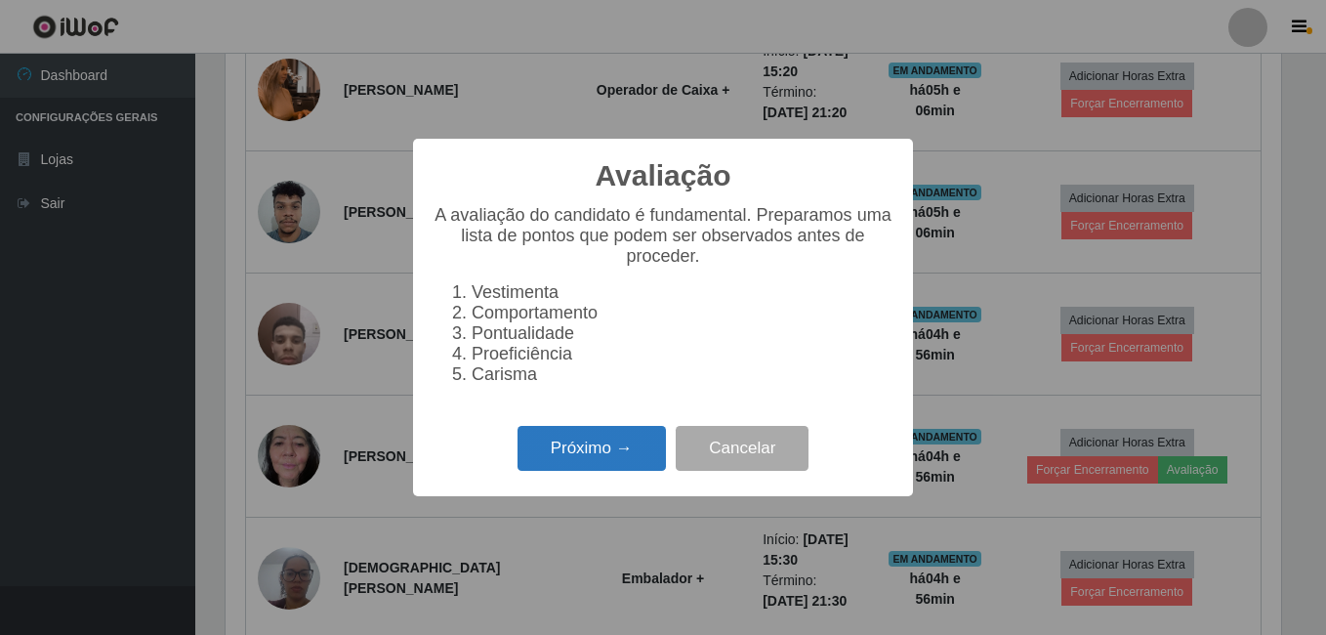
click at [567, 459] on button "Próximo →" at bounding box center [592, 449] width 148 height 46
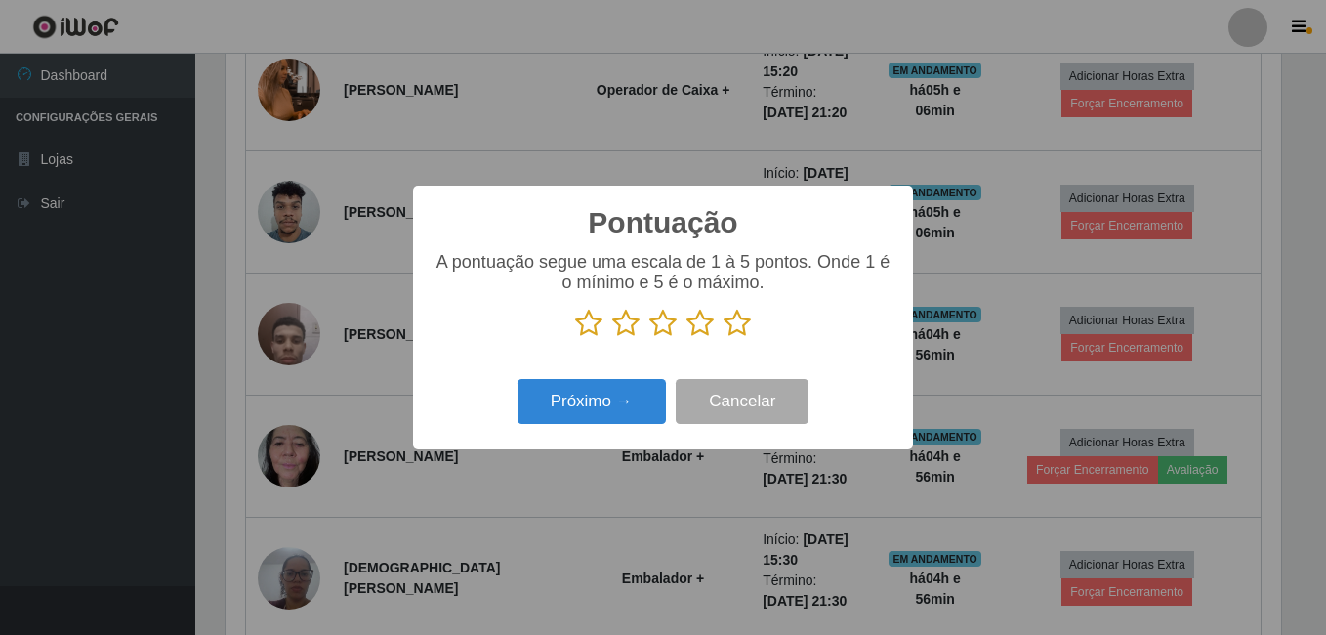
click at [733, 326] on icon at bounding box center [737, 323] width 27 height 29
click at [724, 338] on input "radio" at bounding box center [724, 338] width 0 height 0
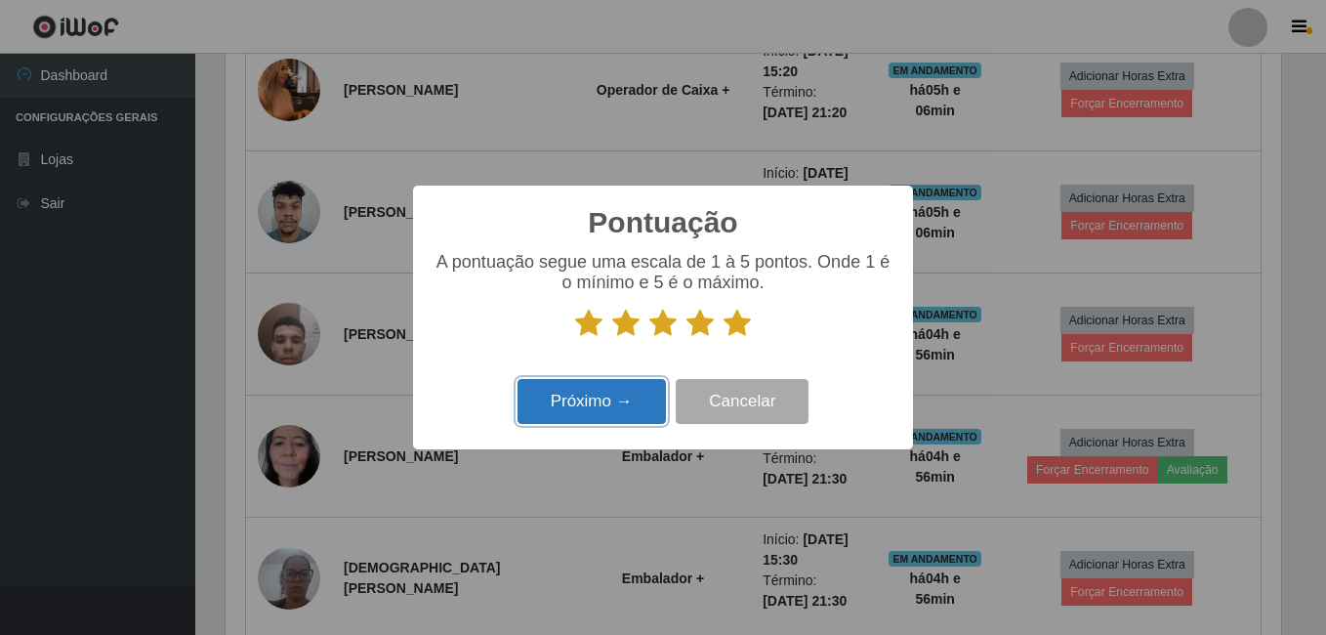
click at [615, 396] on button "Próximo →" at bounding box center [592, 402] width 148 height 46
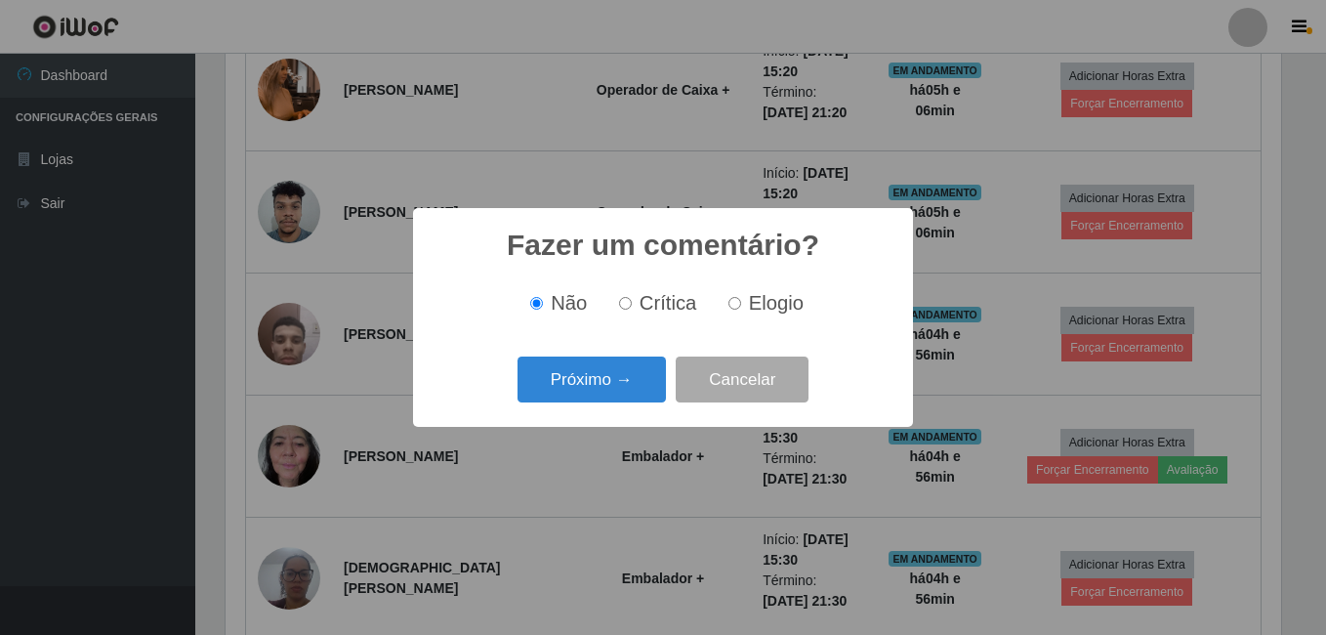
click at [615, 396] on button "Próximo →" at bounding box center [592, 380] width 148 height 46
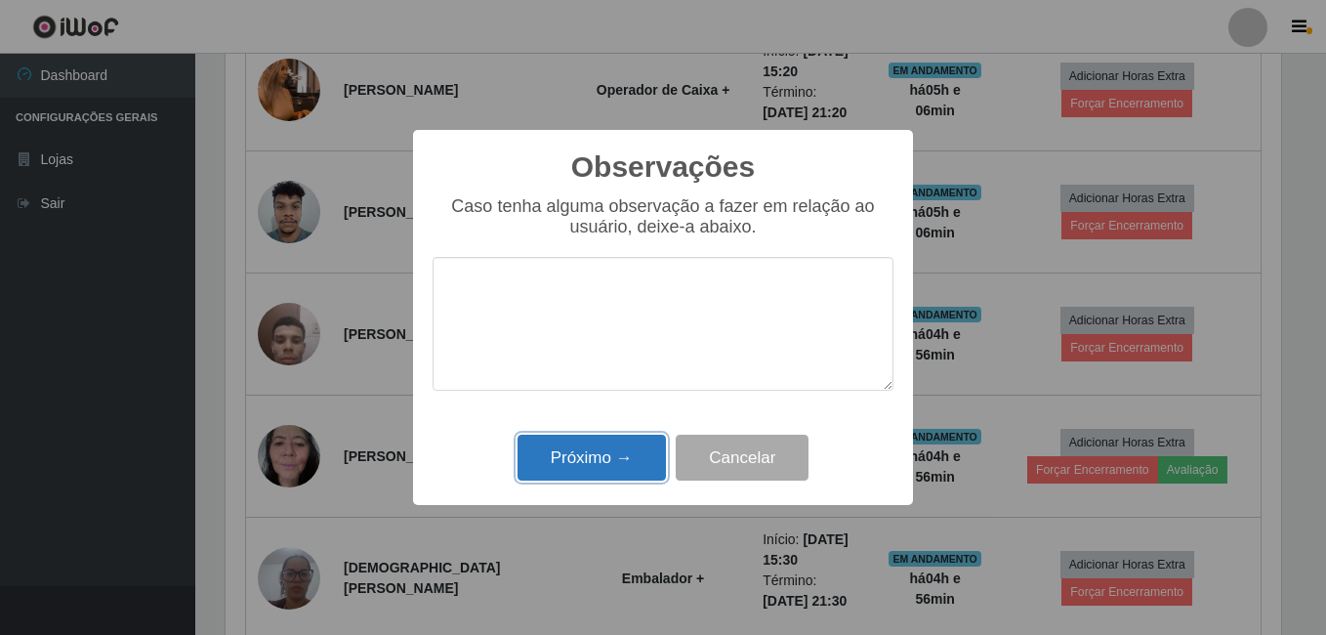
click at [592, 460] on button "Próximo →" at bounding box center [592, 458] width 148 height 46
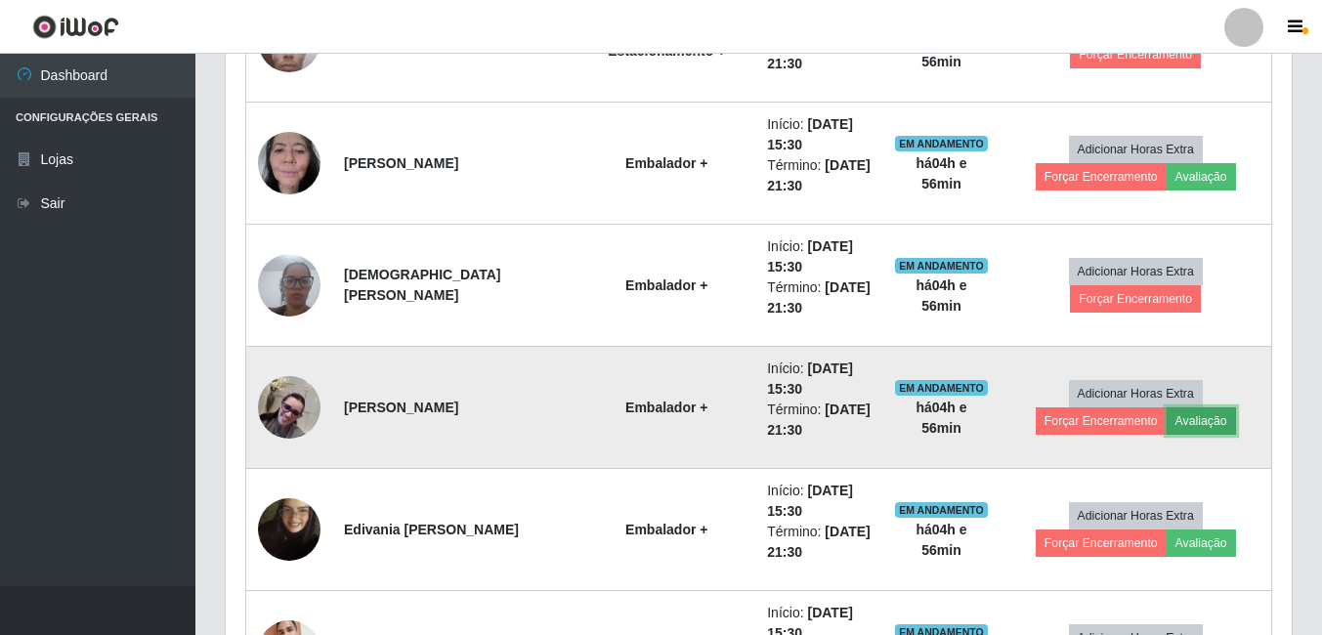
click at [1166, 426] on button "Avaliação" at bounding box center [1200, 420] width 69 height 27
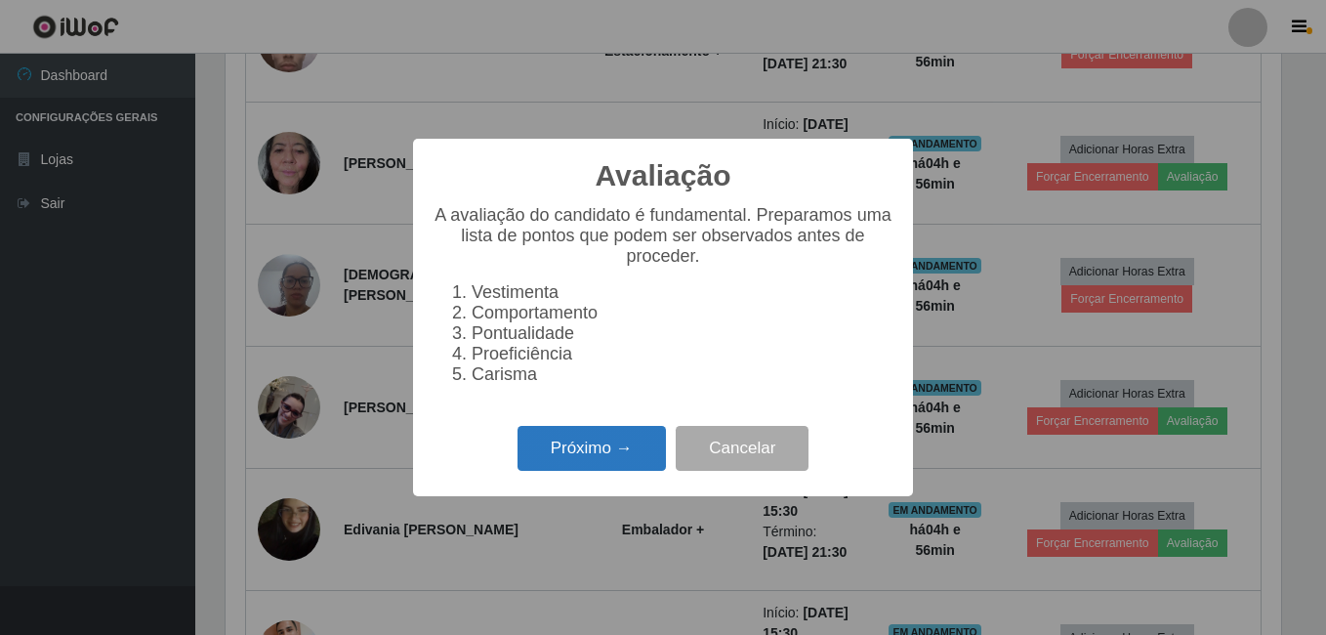
click at [625, 457] on button "Próximo →" at bounding box center [592, 449] width 148 height 46
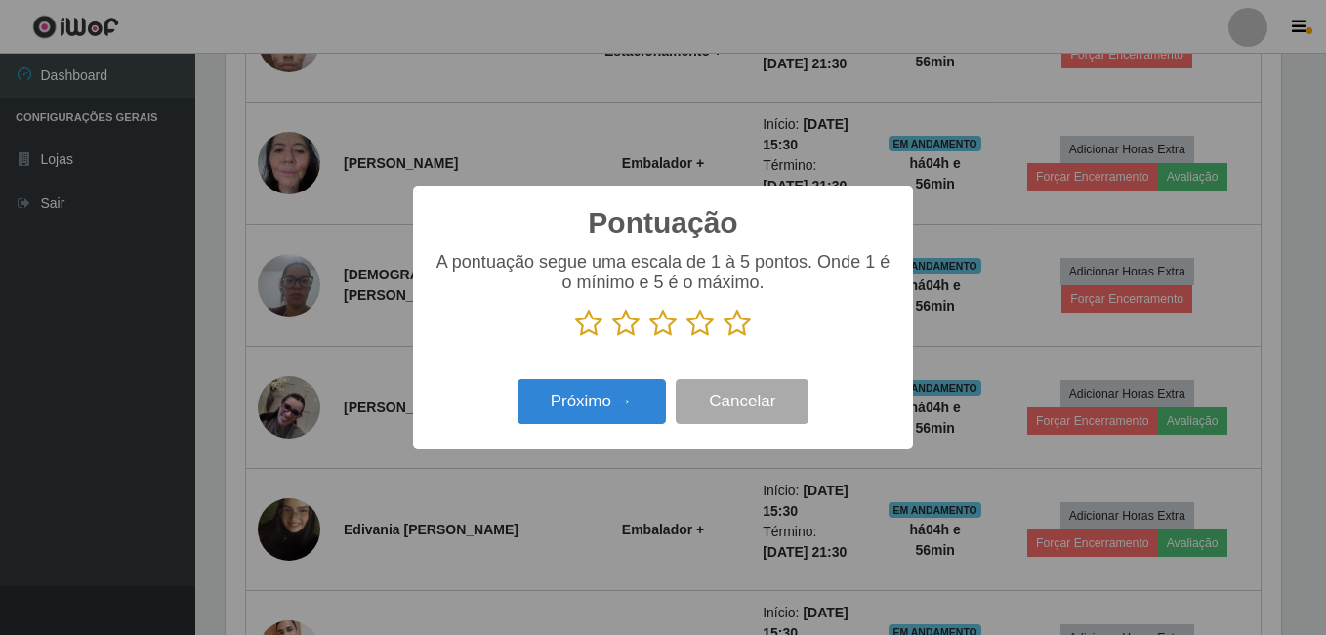
click at [734, 325] on icon at bounding box center [737, 323] width 27 height 29
click at [724, 338] on input "radio" at bounding box center [724, 338] width 0 height 0
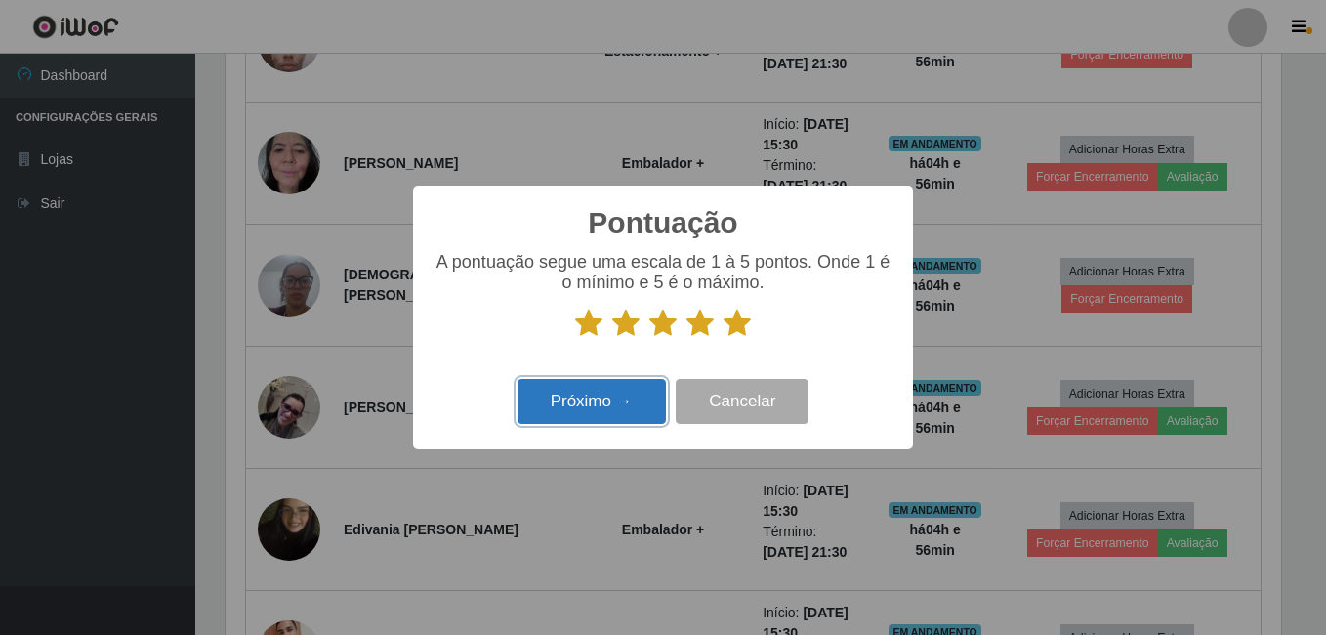
click at [612, 407] on button "Próximo →" at bounding box center [592, 402] width 148 height 46
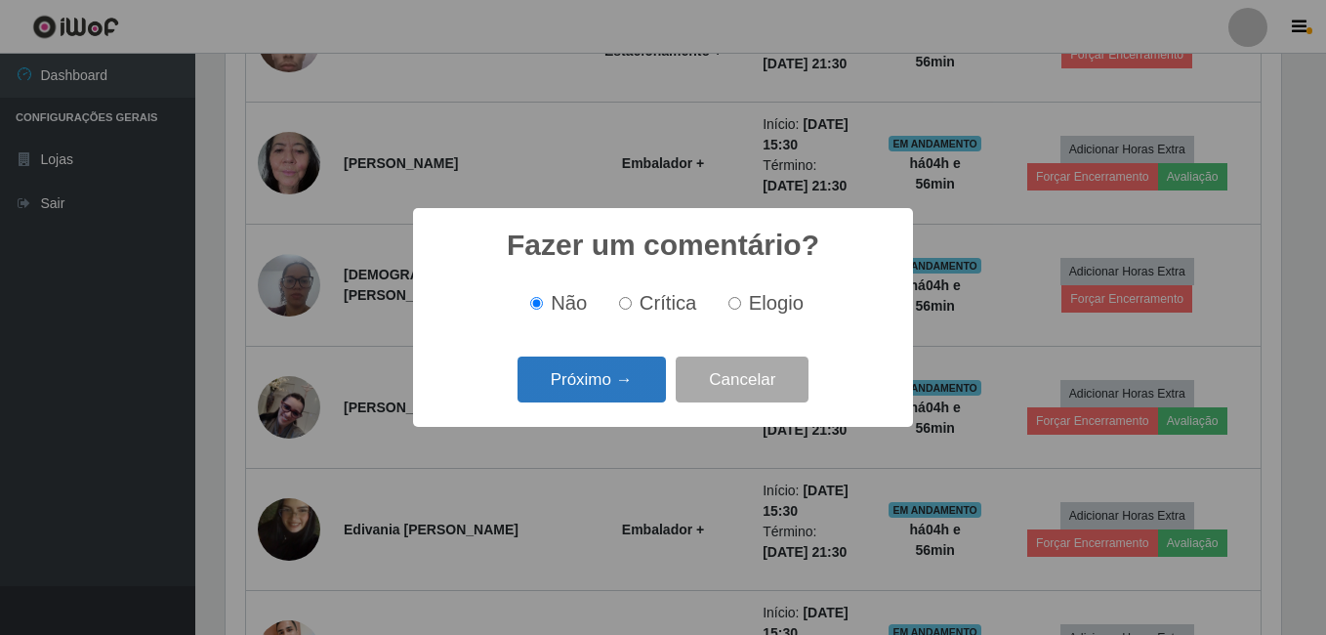
click at [617, 384] on button "Próximo →" at bounding box center [592, 380] width 148 height 46
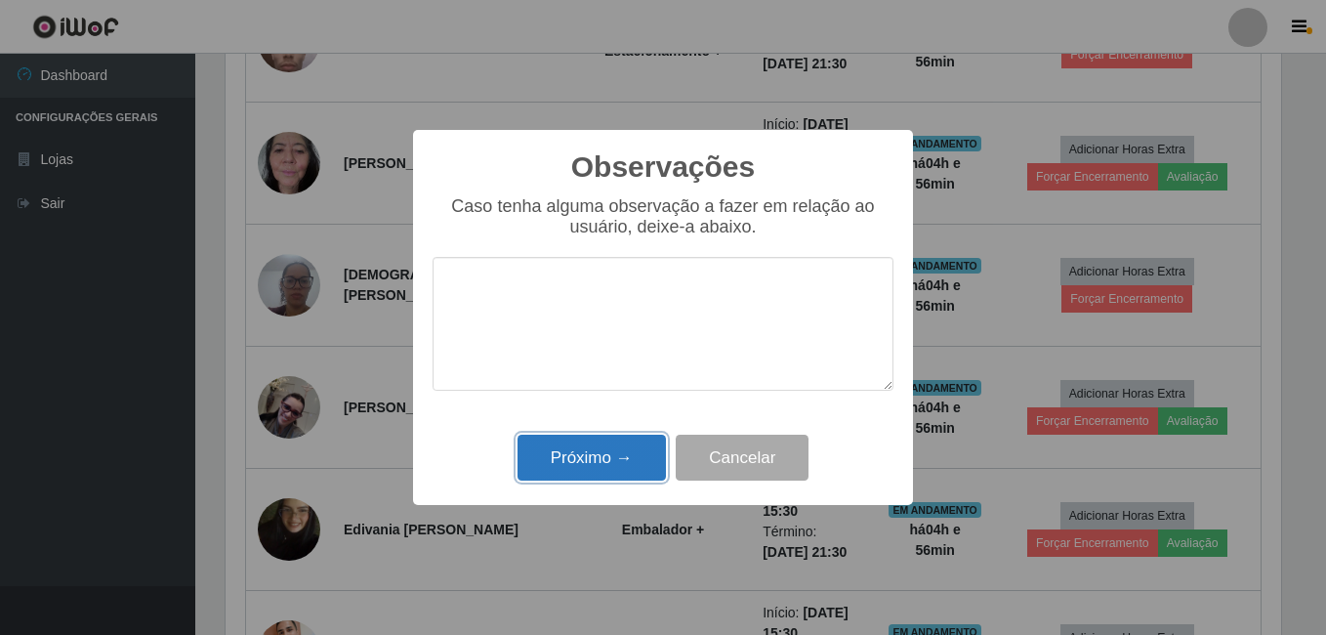
click at [588, 463] on button "Próximo →" at bounding box center [592, 458] width 148 height 46
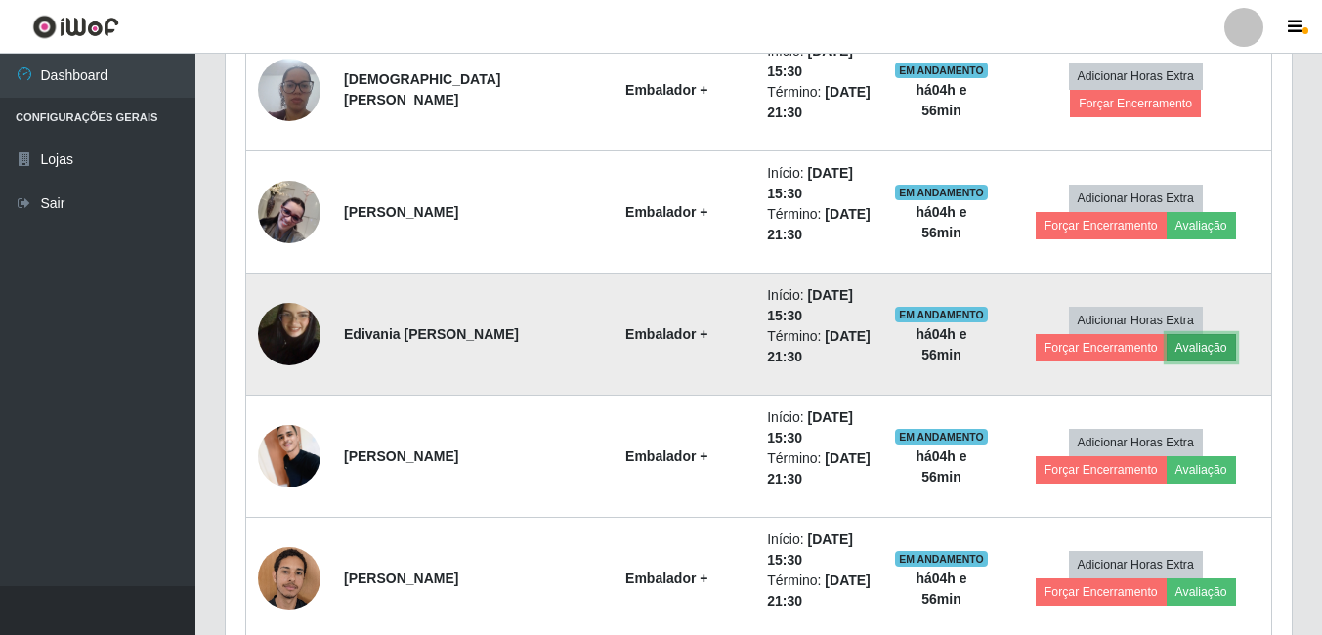
click at [1166, 353] on button "Avaliação" at bounding box center [1200, 347] width 69 height 27
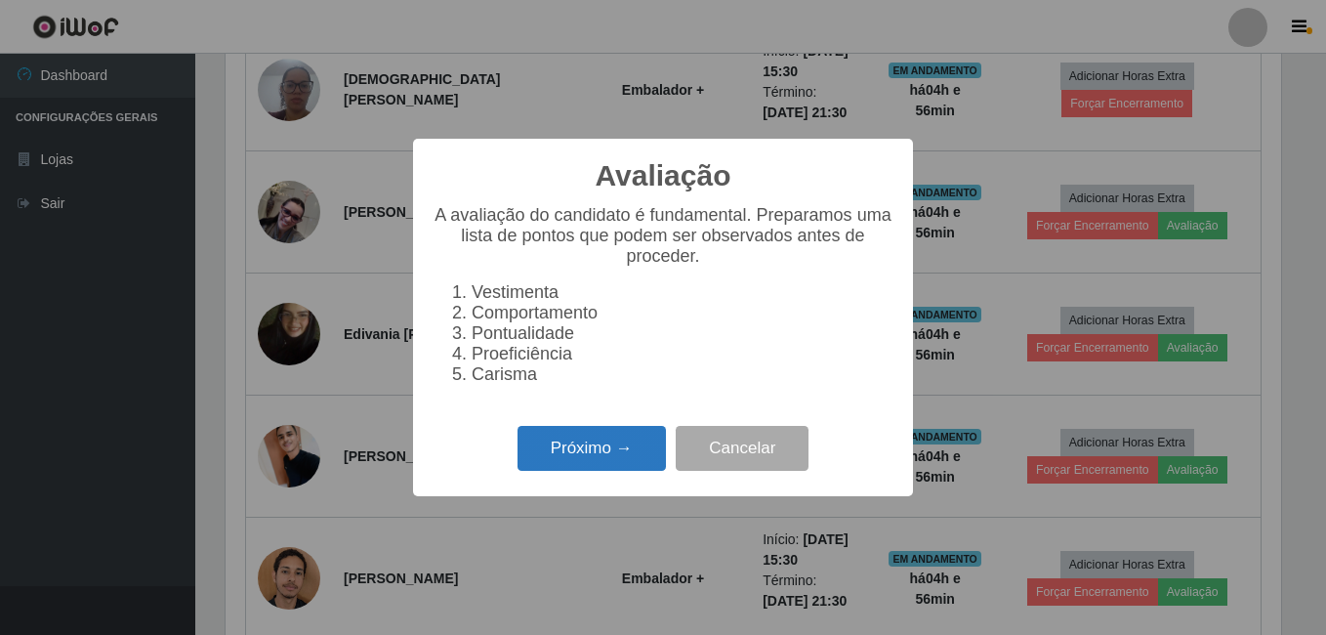
click at [600, 459] on button "Próximo →" at bounding box center [592, 449] width 148 height 46
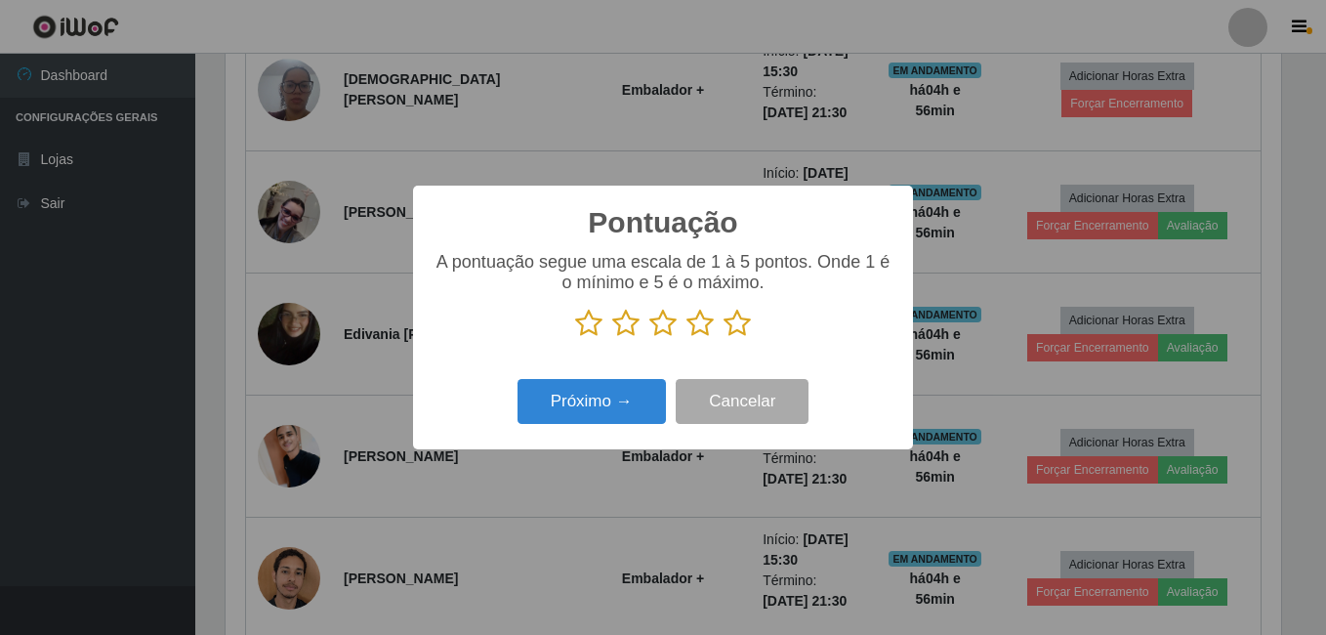
click at [734, 328] on icon at bounding box center [737, 323] width 27 height 29
click at [724, 338] on input "radio" at bounding box center [724, 338] width 0 height 0
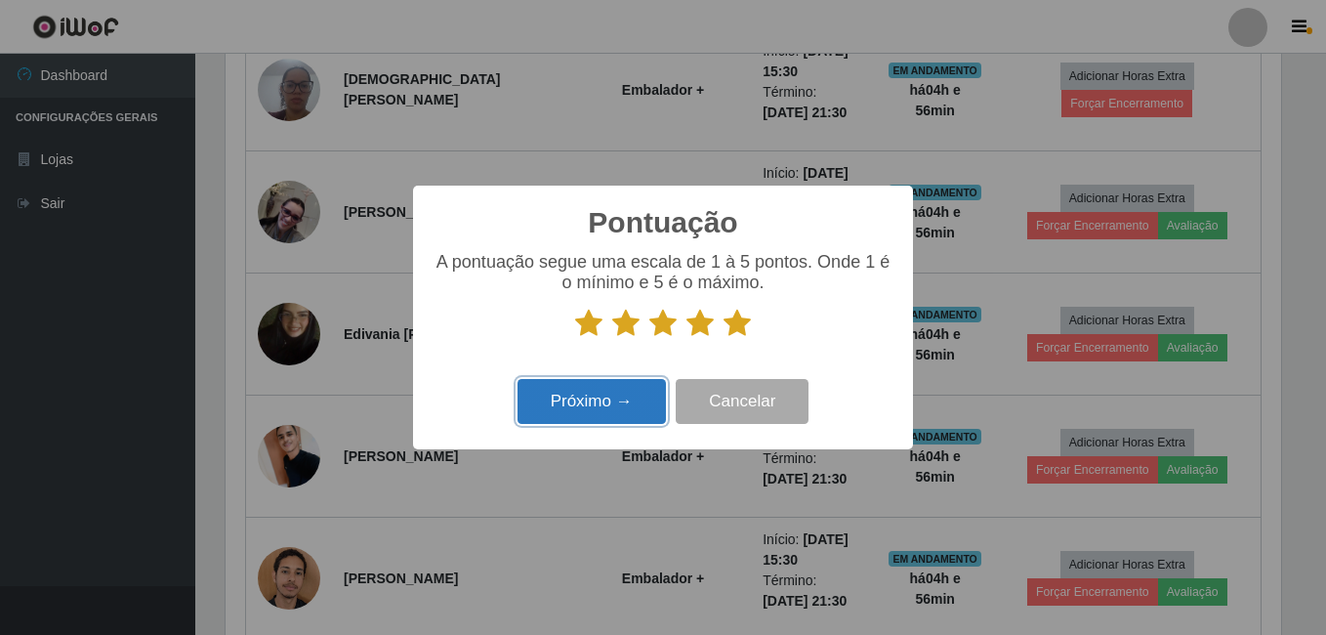
click at [620, 395] on button "Próximo →" at bounding box center [592, 402] width 148 height 46
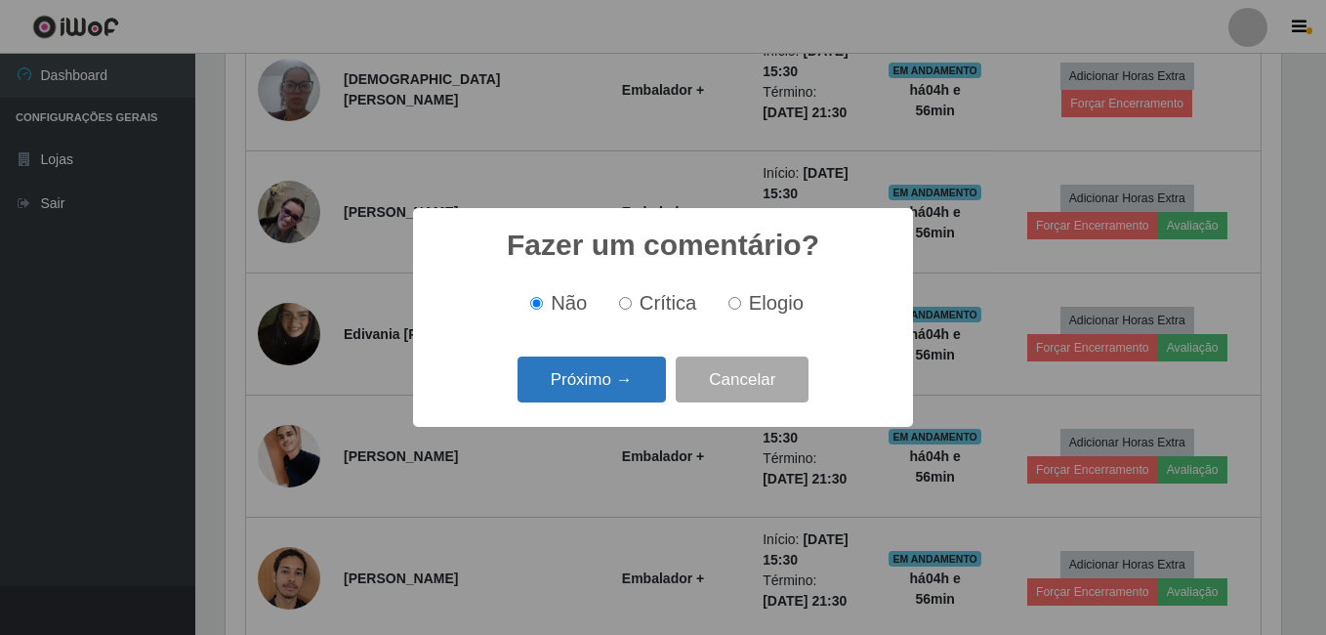
click at [620, 386] on button "Próximo →" at bounding box center [592, 380] width 148 height 46
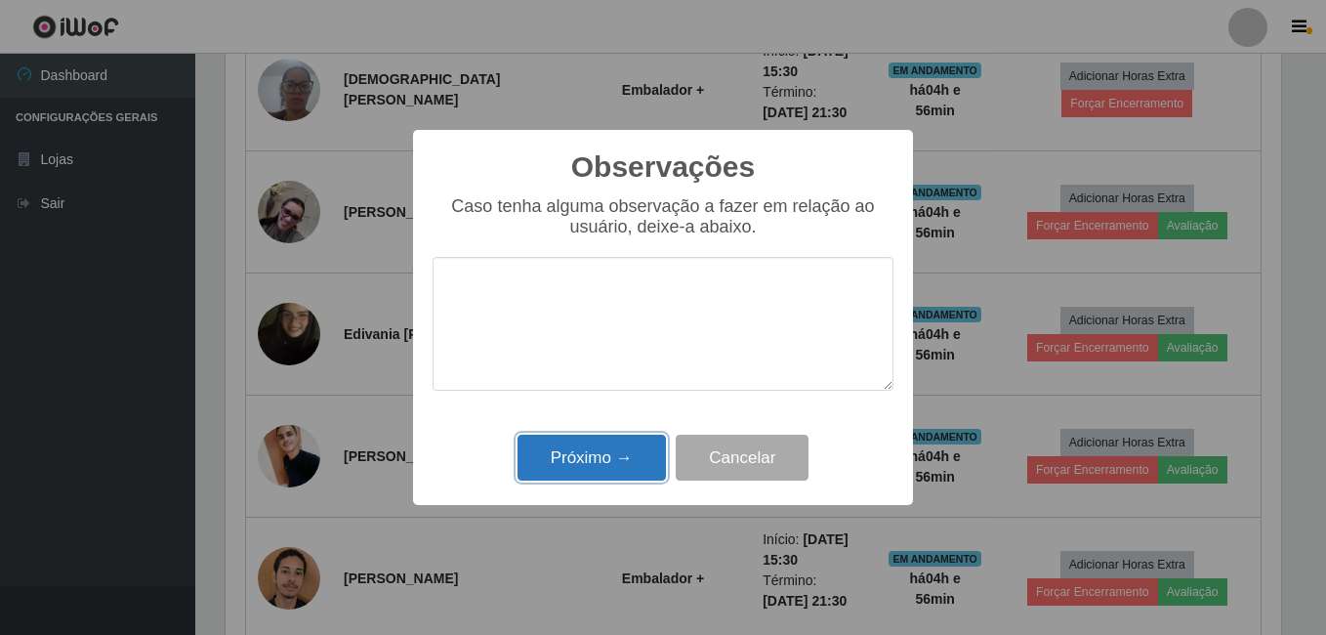
click at [586, 460] on button "Próximo →" at bounding box center [592, 458] width 148 height 46
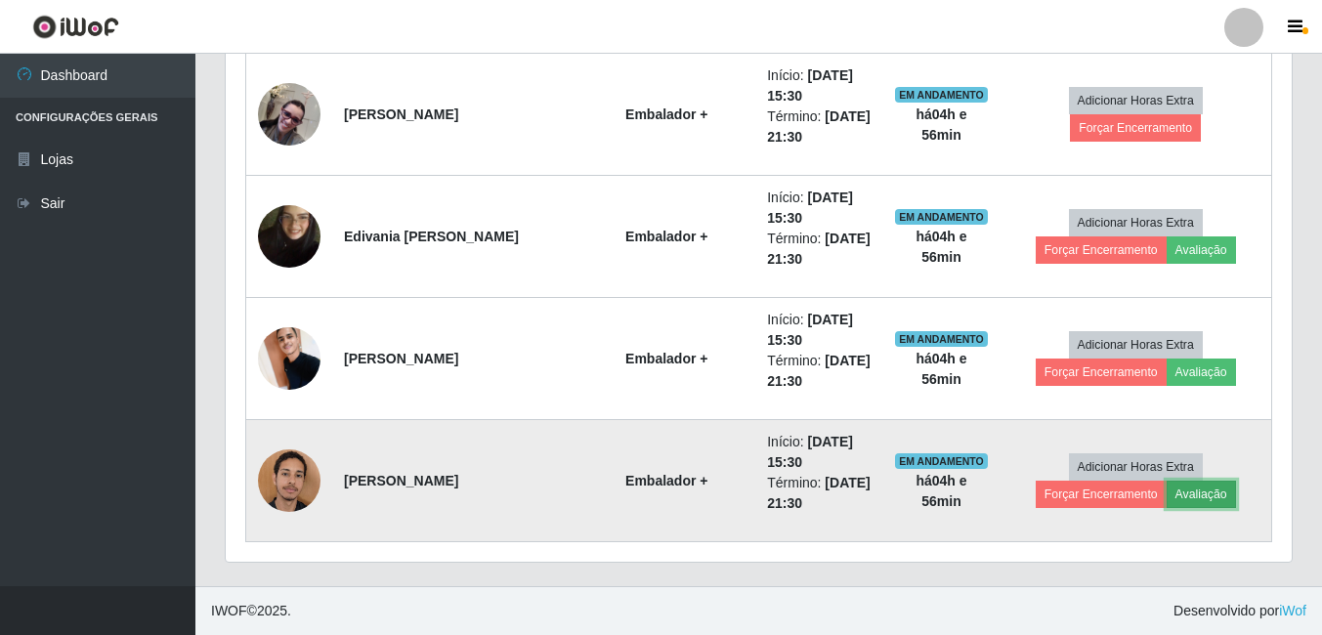
click at [1166, 490] on button "Avaliação" at bounding box center [1200, 494] width 69 height 27
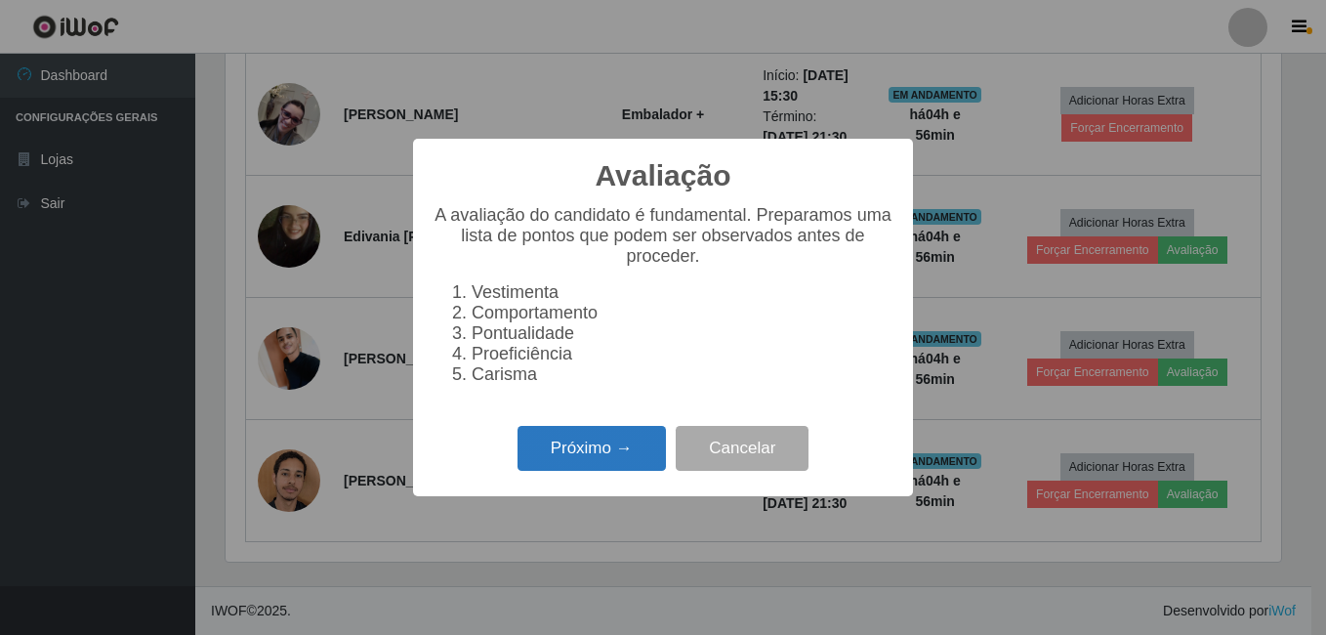
click at [608, 466] on button "Próximo →" at bounding box center [592, 449] width 148 height 46
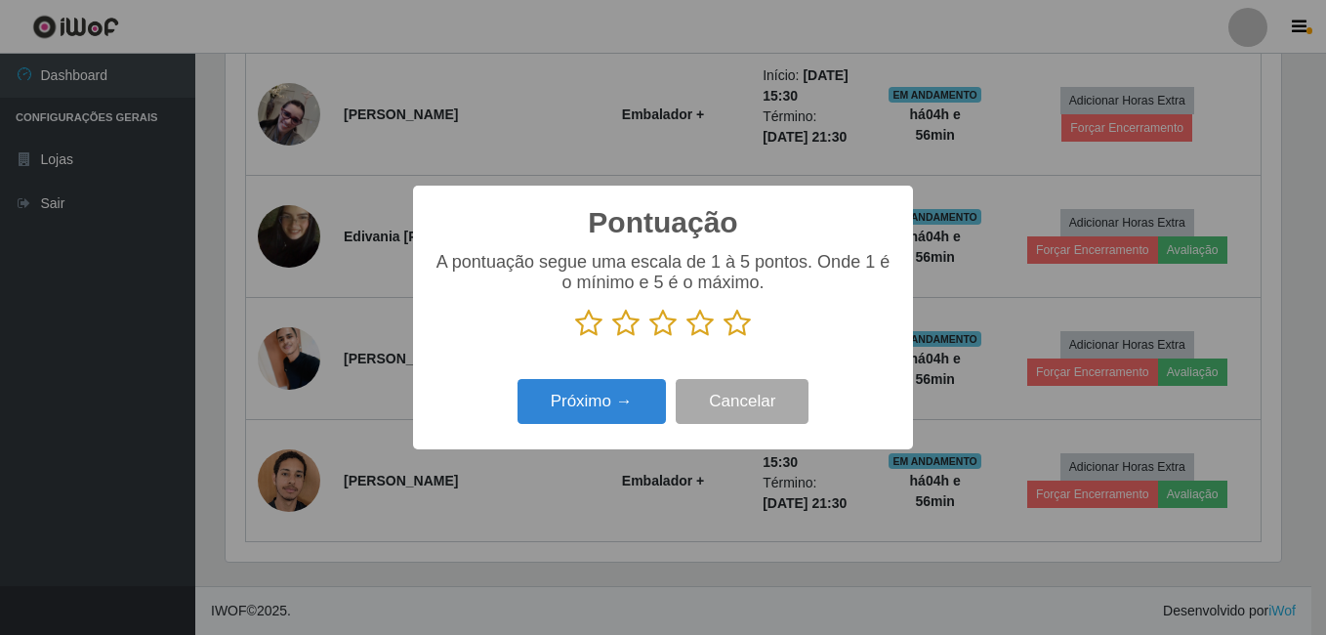
click at [741, 327] on icon at bounding box center [737, 323] width 27 height 29
click at [724, 338] on input "radio" at bounding box center [724, 338] width 0 height 0
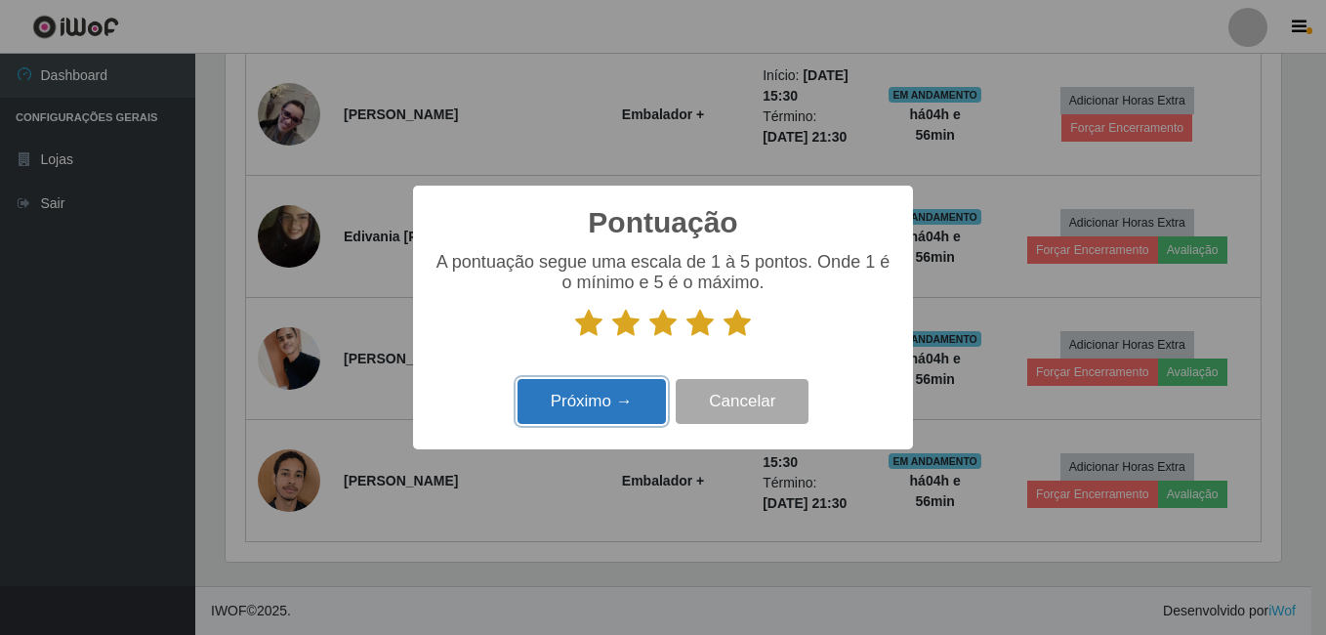
click at [575, 421] on button "Próximo →" at bounding box center [592, 402] width 148 height 46
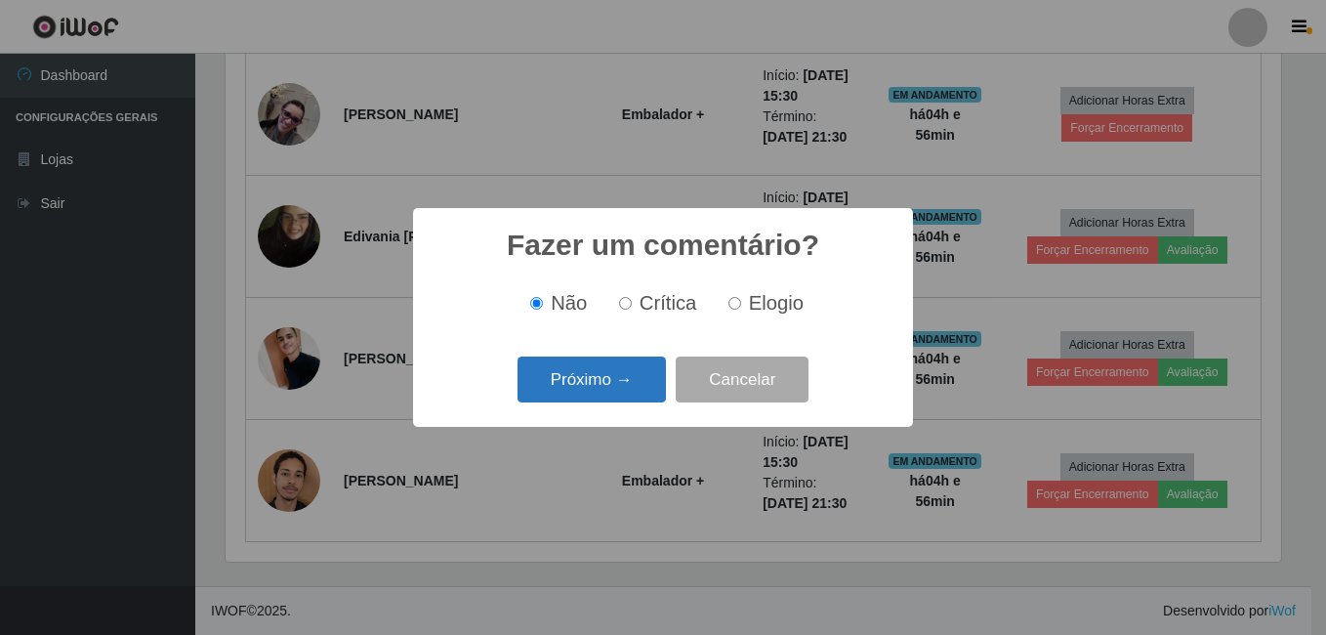
click at [599, 383] on button "Próximo →" at bounding box center [592, 380] width 148 height 46
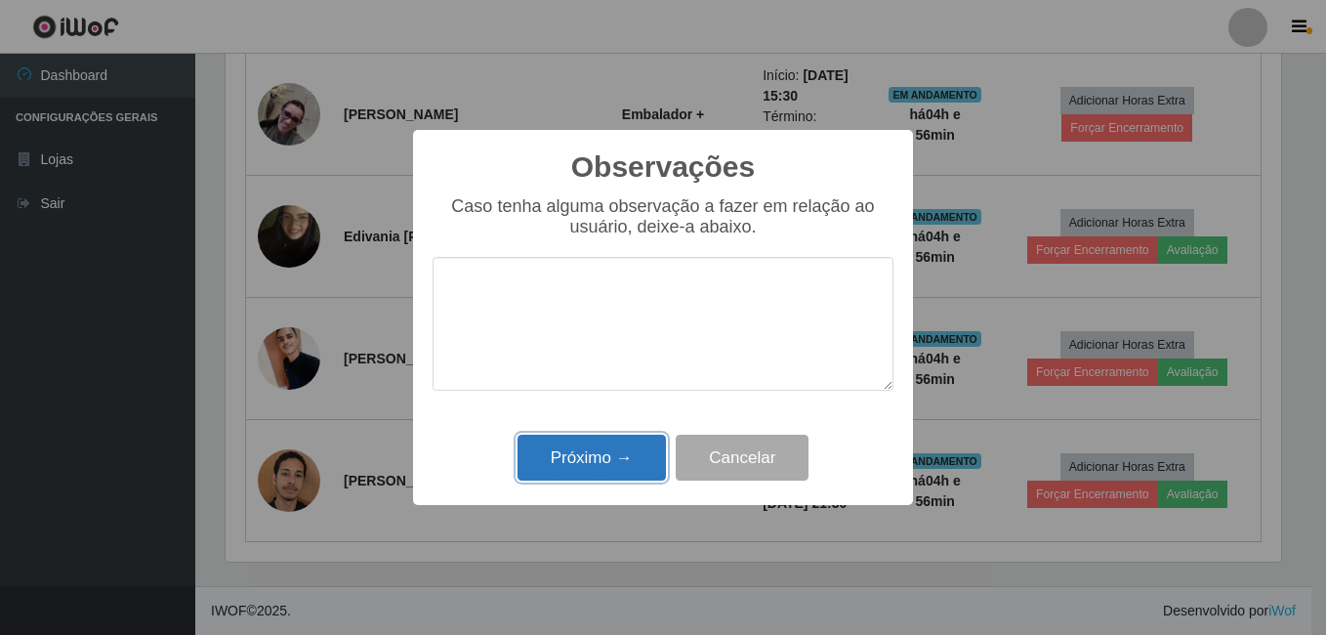
click at [591, 458] on button "Próximo →" at bounding box center [592, 458] width 148 height 46
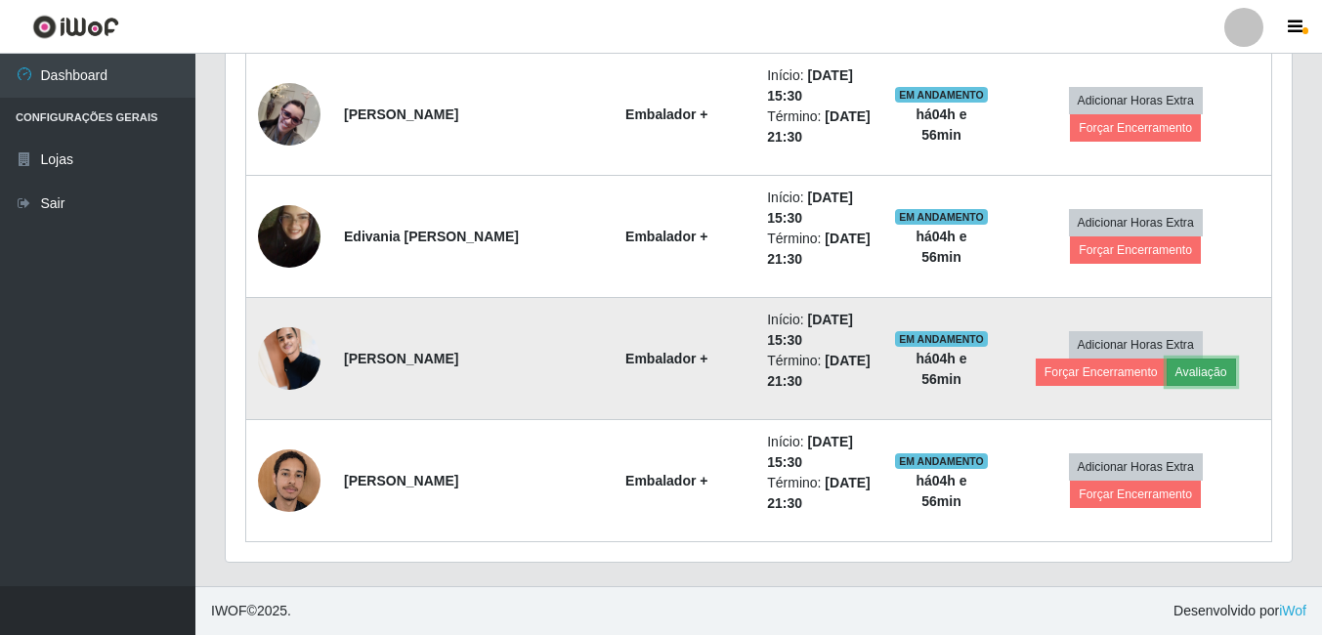
click at [1166, 379] on button "Avaliação" at bounding box center [1200, 371] width 69 height 27
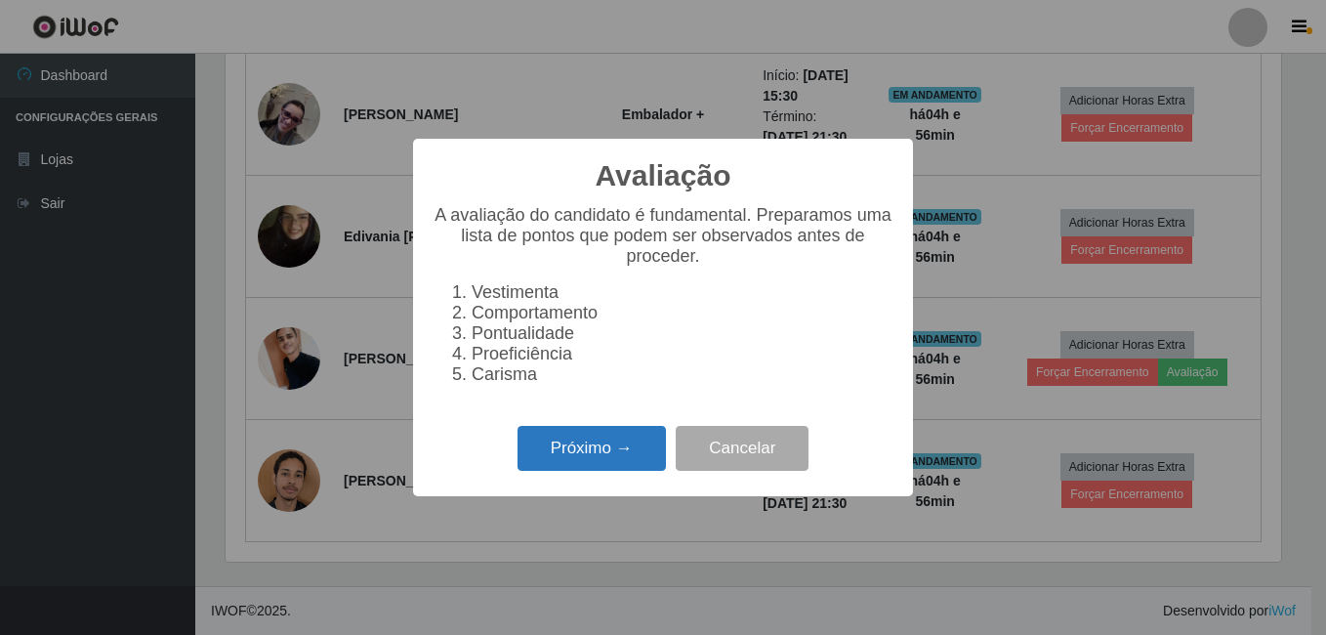
click at [590, 451] on button "Próximo →" at bounding box center [592, 449] width 148 height 46
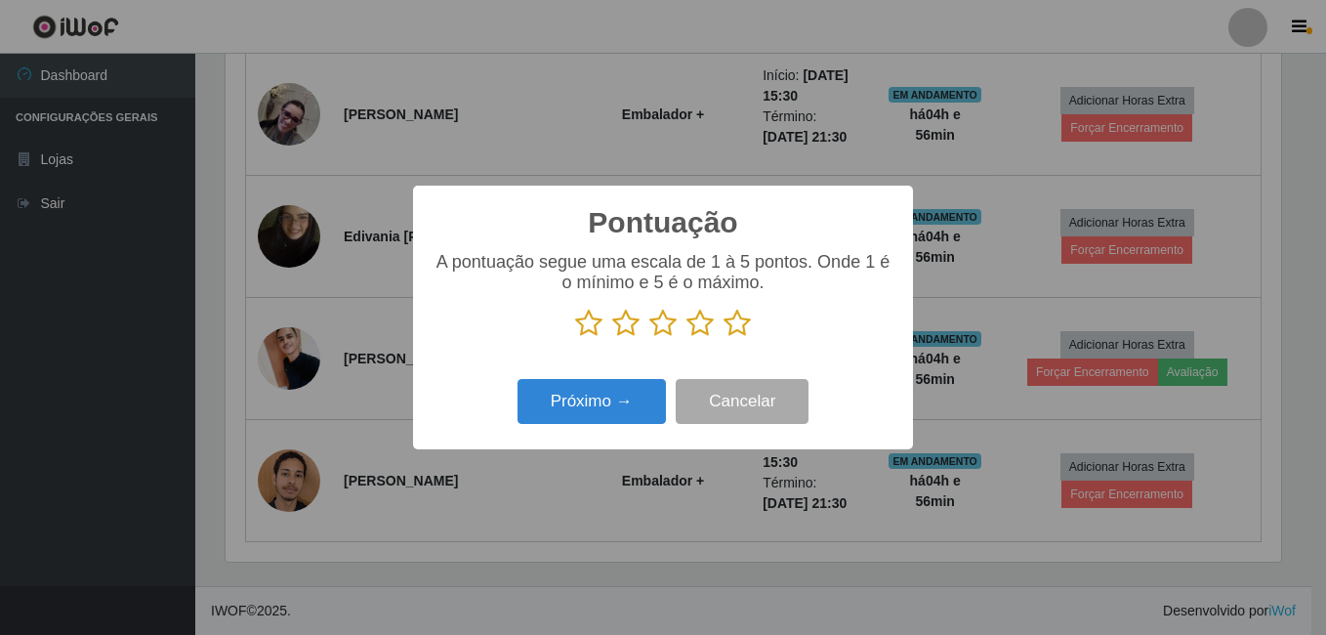
click at [735, 324] on icon at bounding box center [737, 323] width 27 height 29
click at [724, 338] on input "radio" at bounding box center [724, 338] width 0 height 0
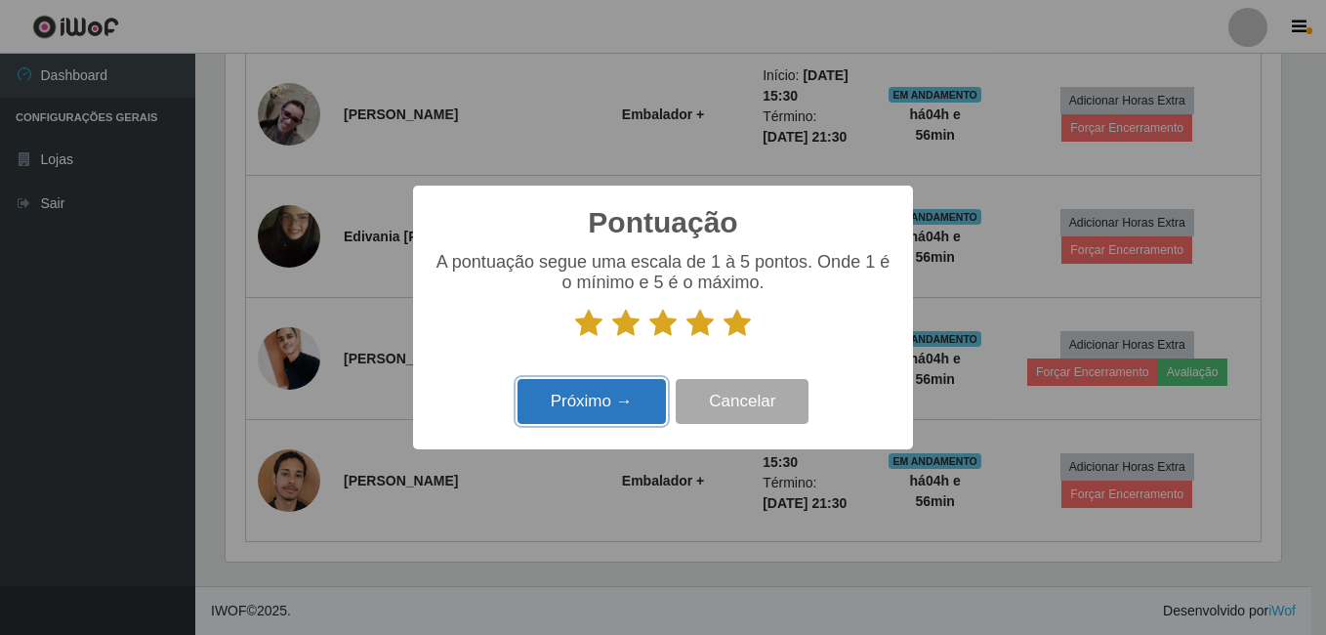
click at [559, 408] on button "Próximo →" at bounding box center [592, 402] width 148 height 46
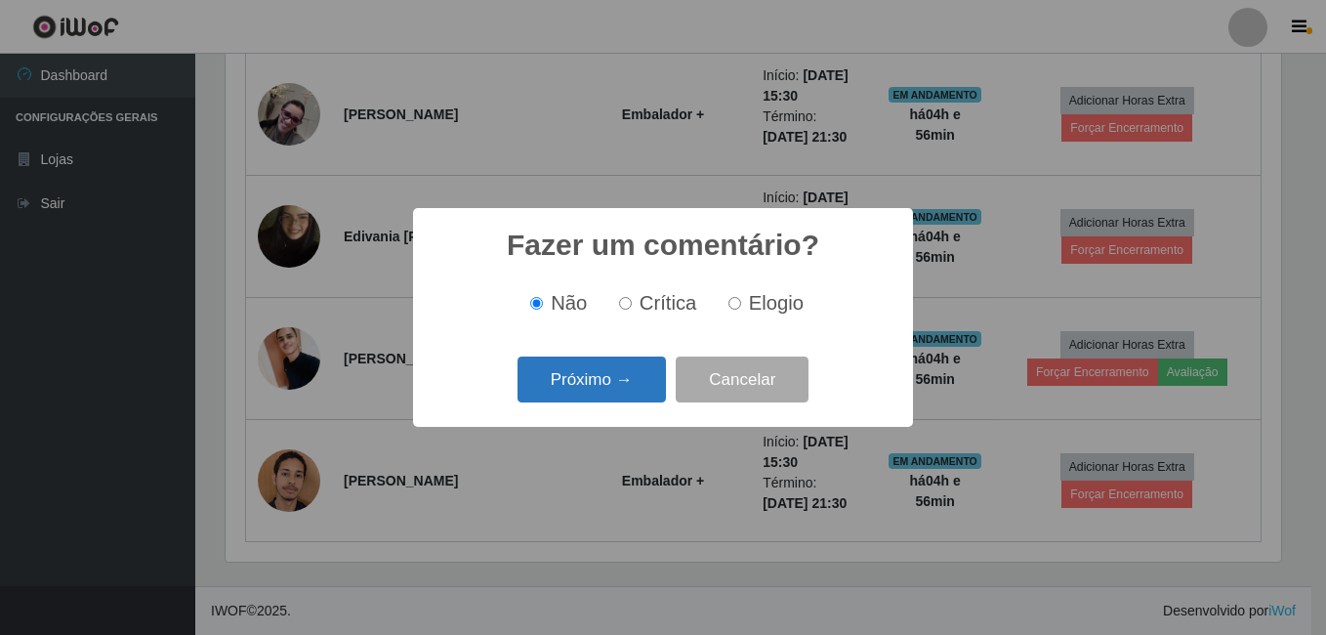
click at [582, 376] on button "Próximo →" at bounding box center [592, 380] width 148 height 46
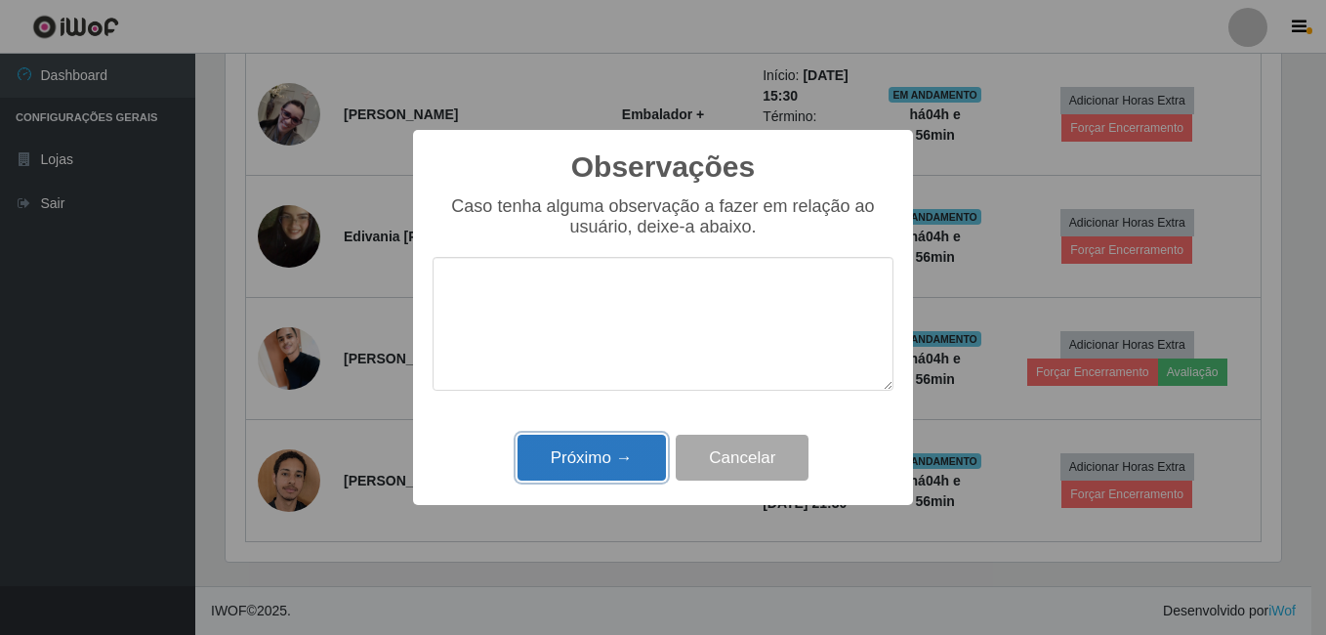
click at [579, 445] on button "Próximo →" at bounding box center [592, 458] width 148 height 46
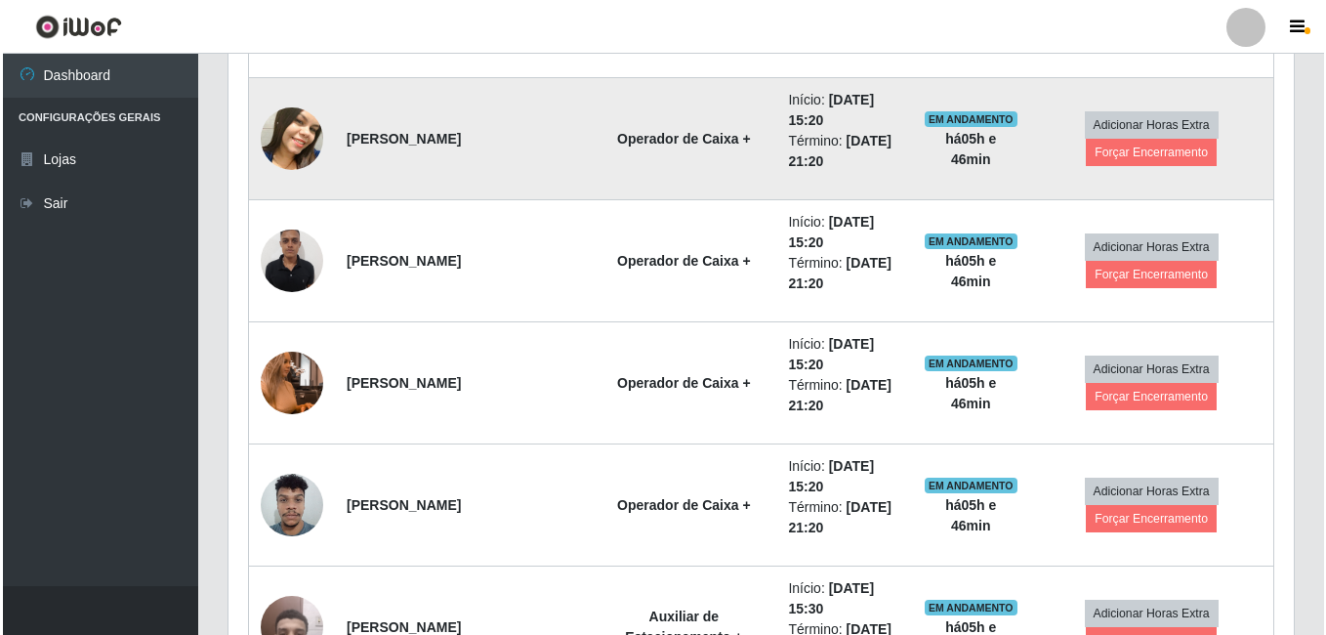
scroll to position [1462, 0]
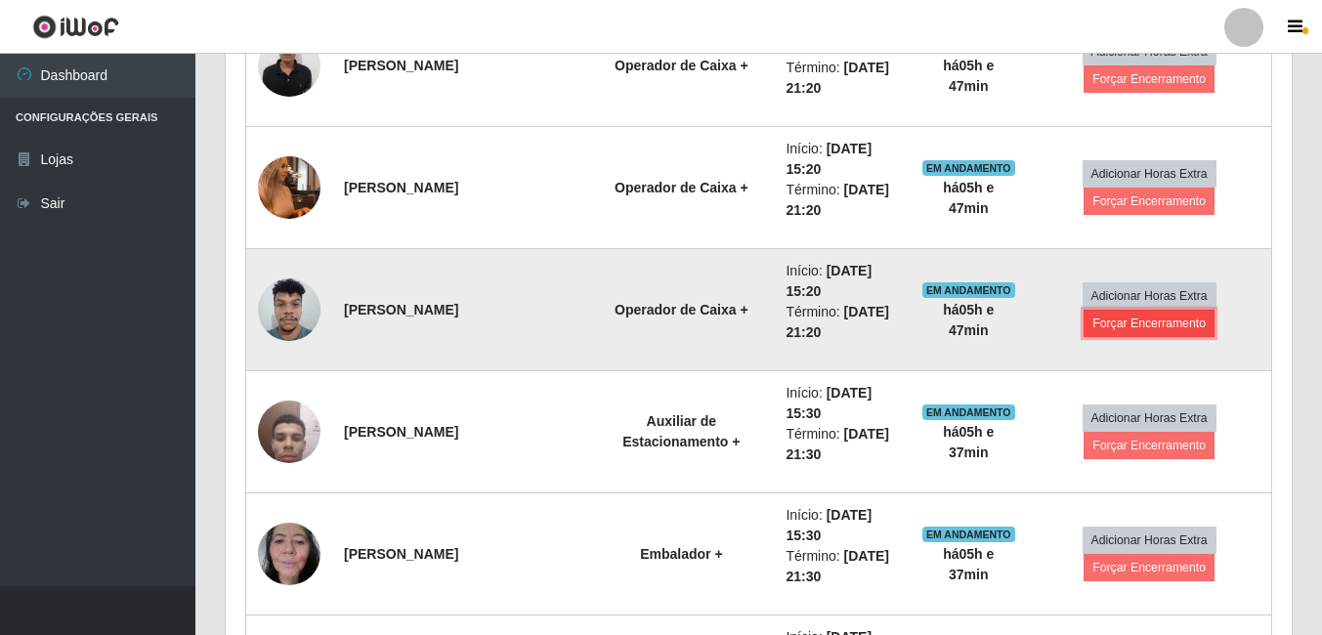
click at [1091, 332] on button "Forçar Encerramento" at bounding box center [1148, 323] width 131 height 27
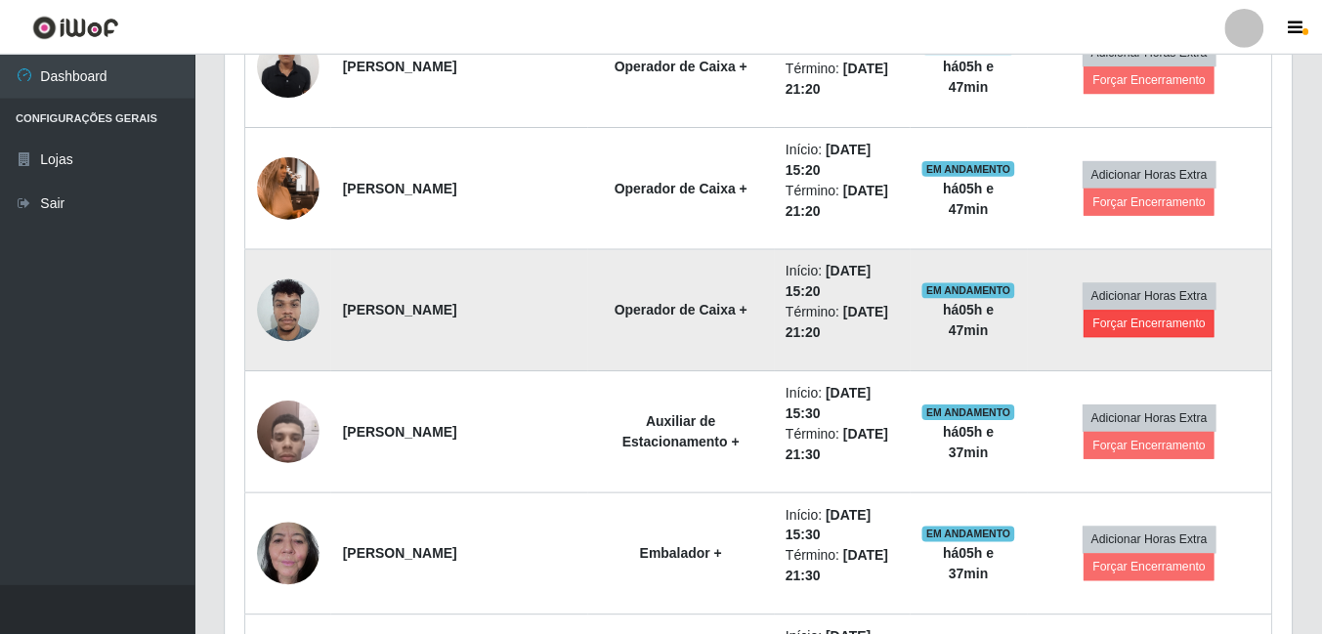
scroll to position [405, 1056]
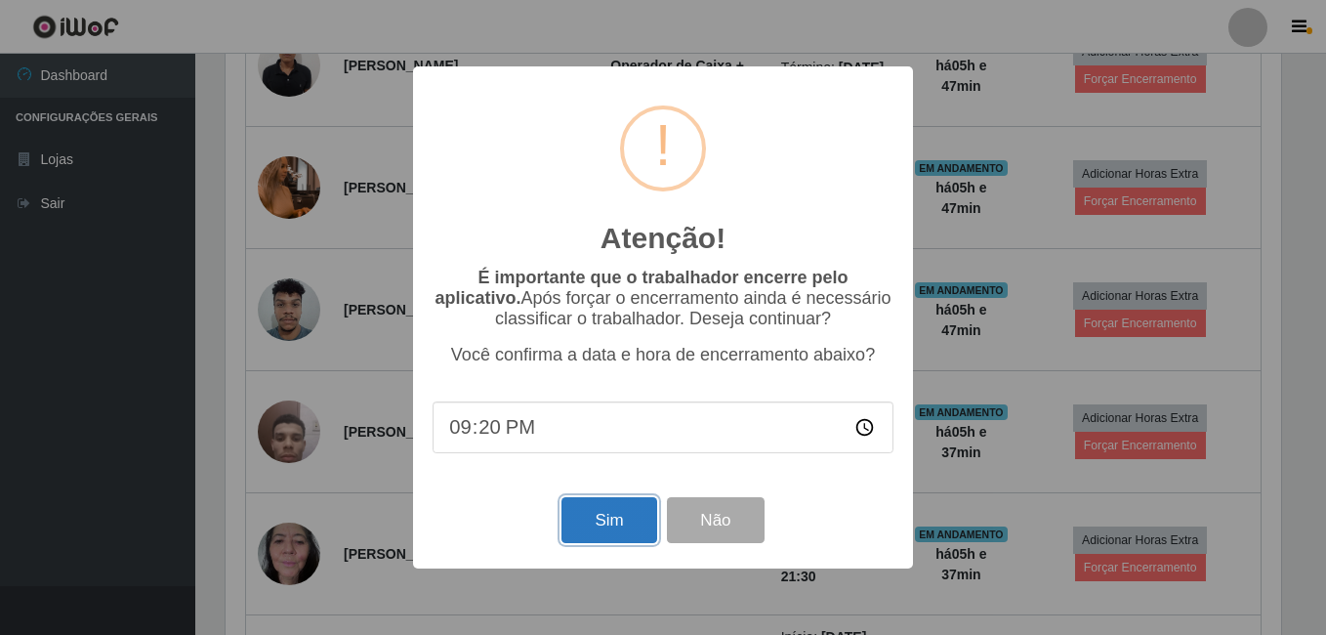
click at [610, 529] on button "Sim" at bounding box center [609, 520] width 95 height 46
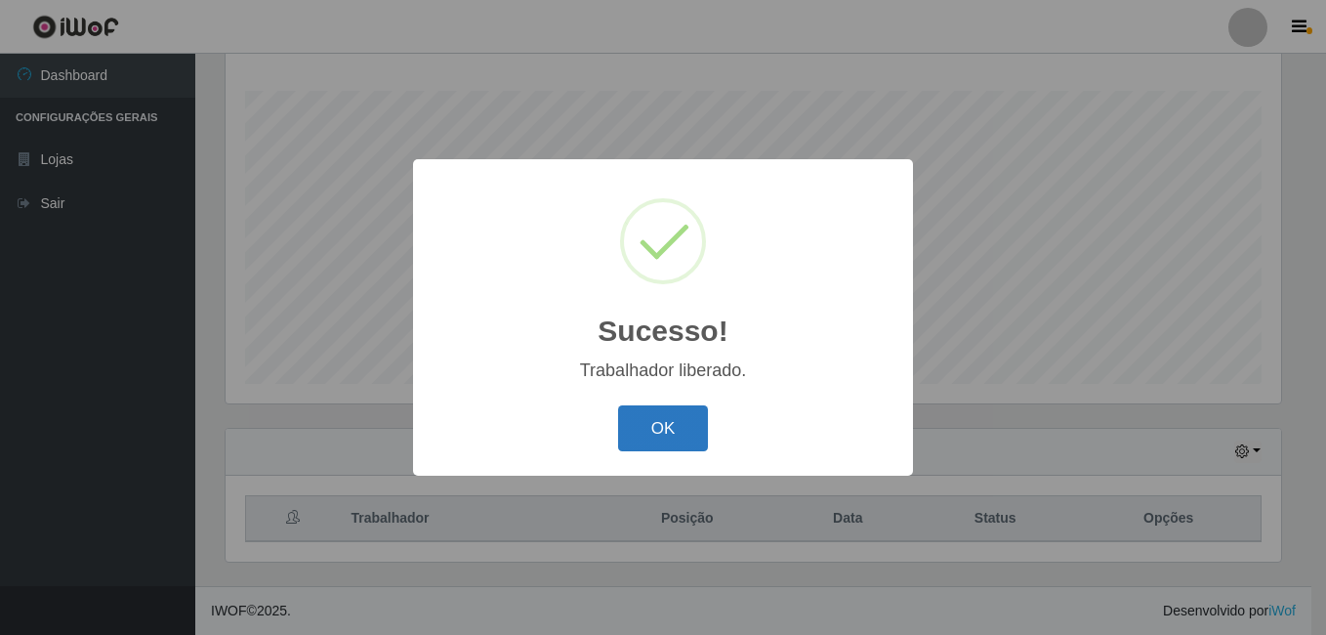
click at [654, 416] on button "OK" at bounding box center [663, 428] width 91 height 46
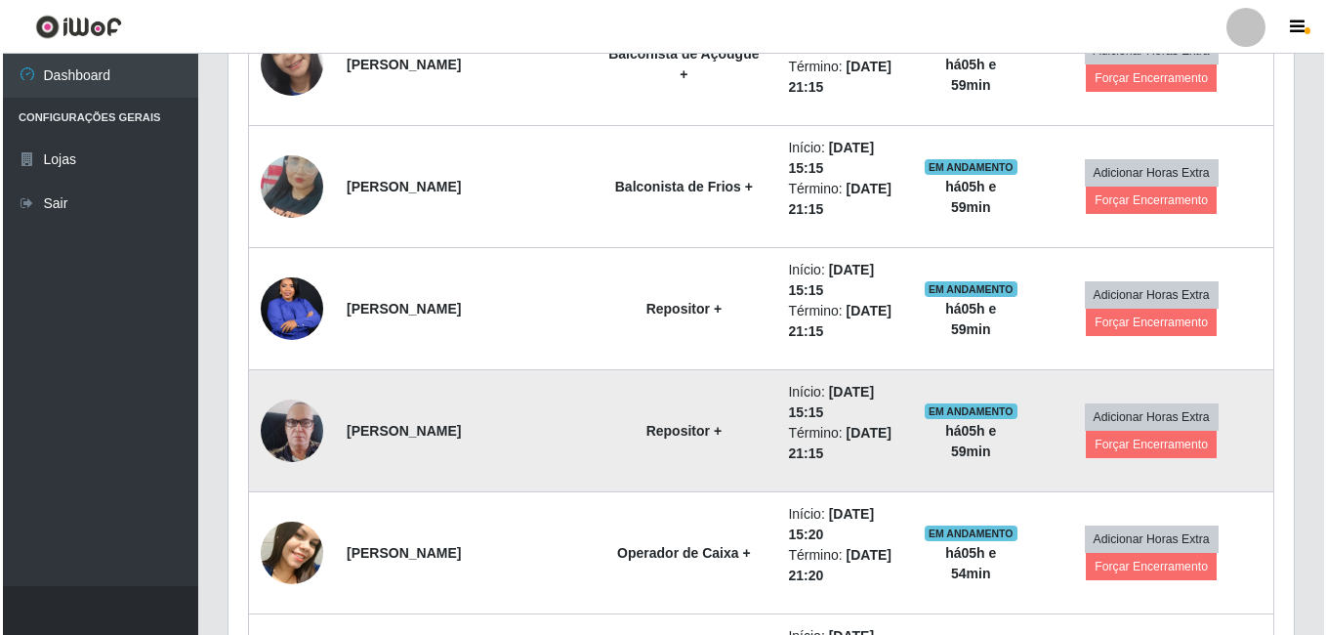
scroll to position [901, 0]
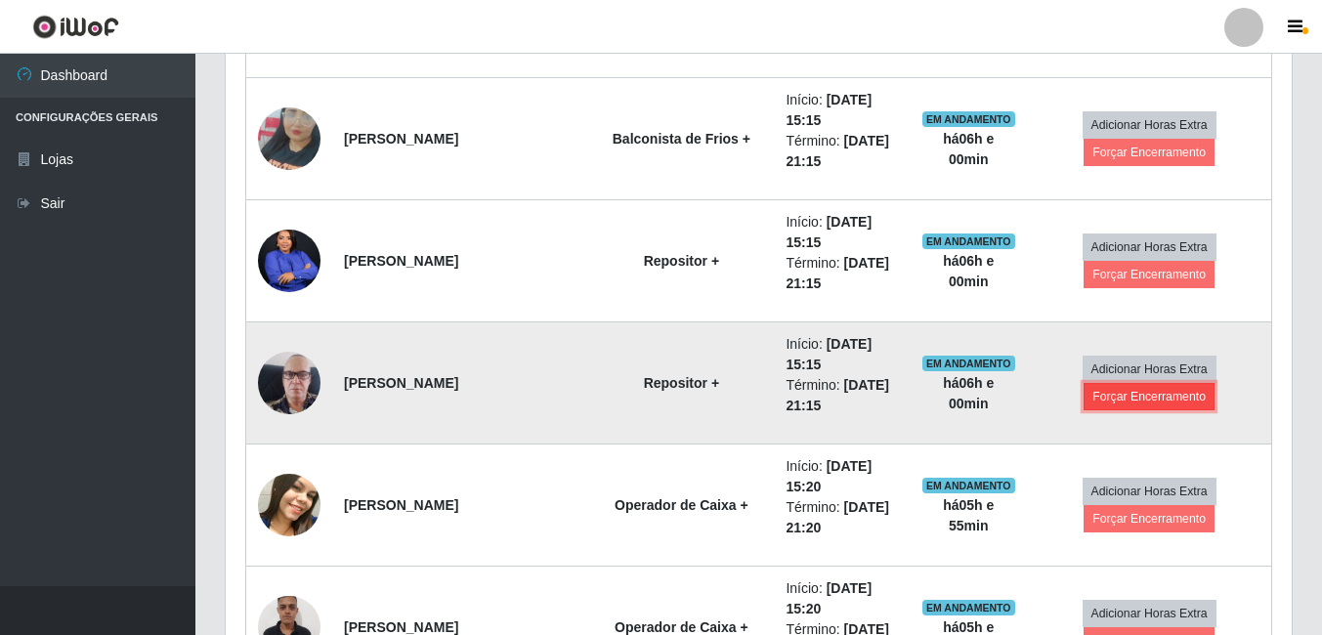
click at [1122, 401] on button "Forçar Encerramento" at bounding box center [1148, 396] width 131 height 27
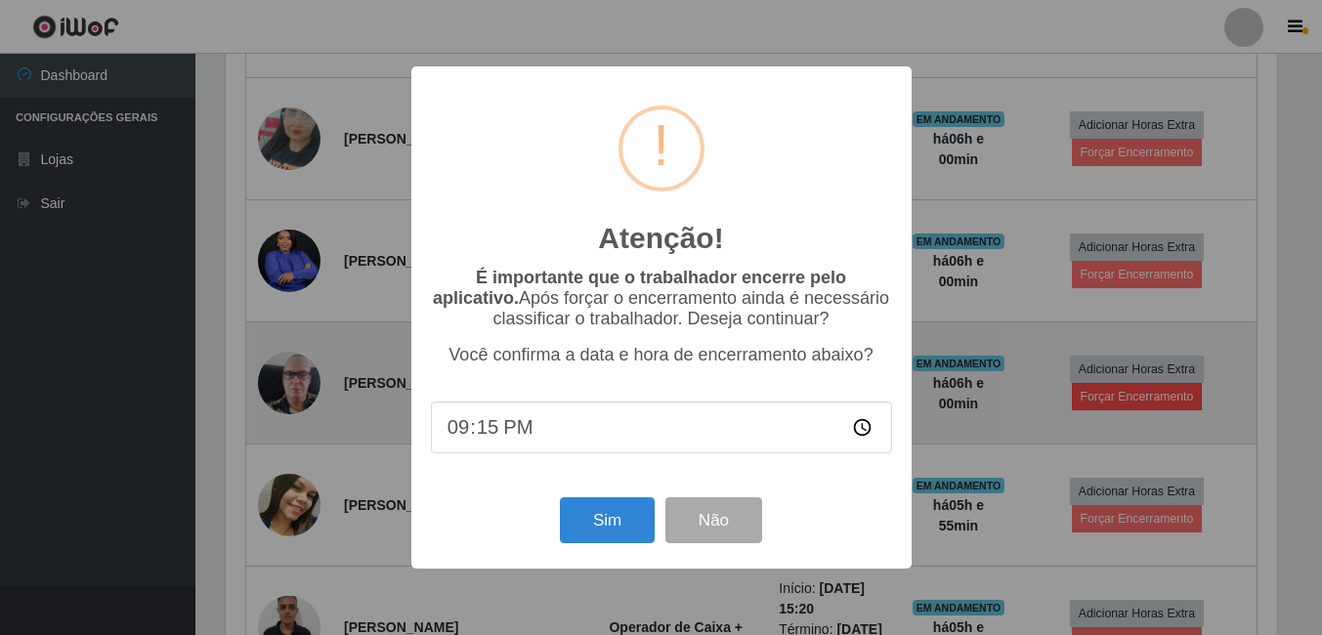
scroll to position [405, 1056]
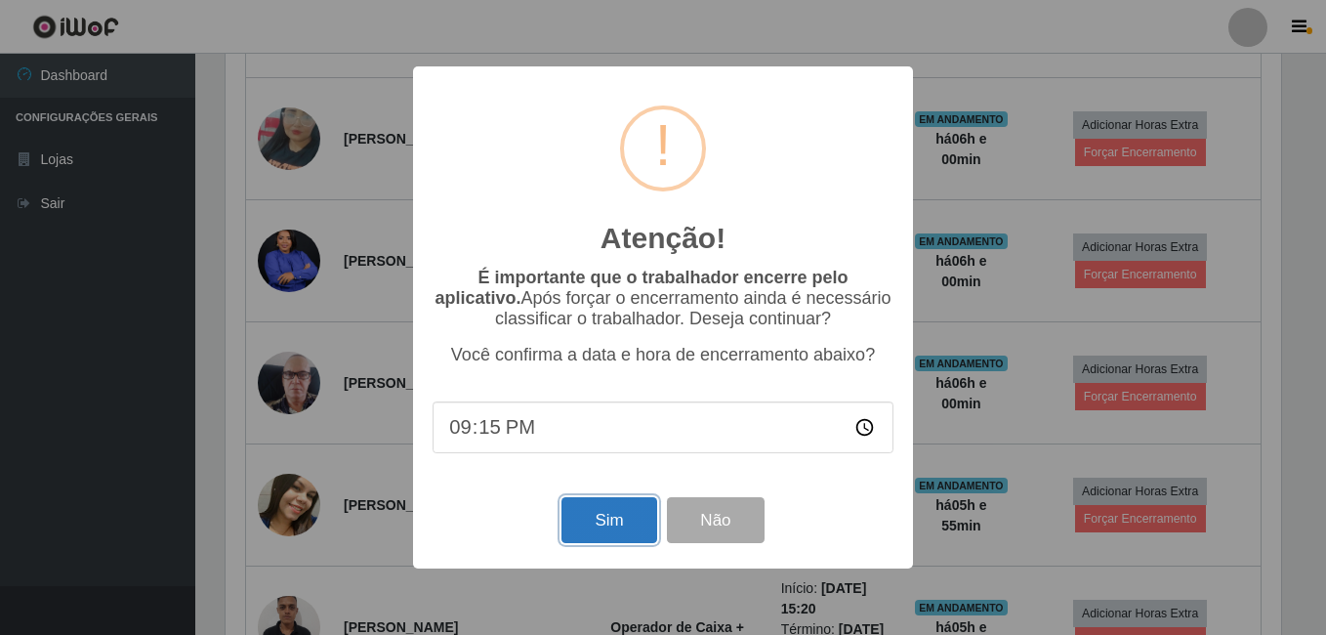
click at [601, 533] on button "Sim" at bounding box center [609, 520] width 95 height 46
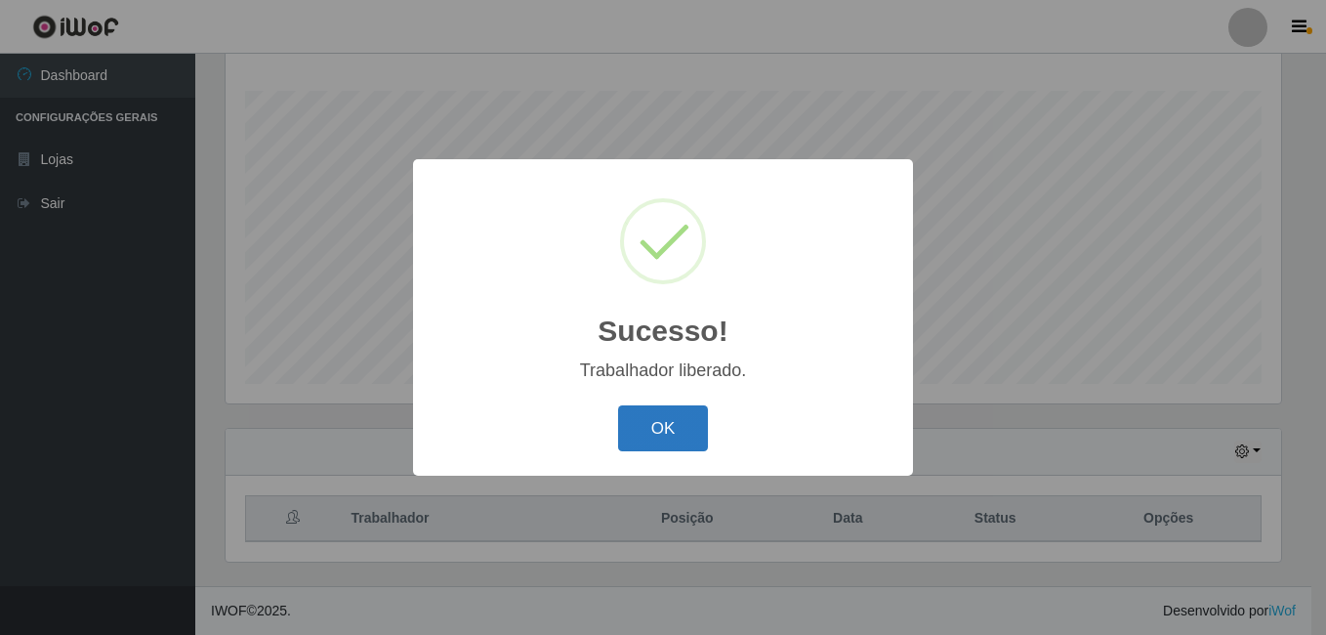
click at [691, 436] on button "OK" at bounding box center [663, 428] width 91 height 46
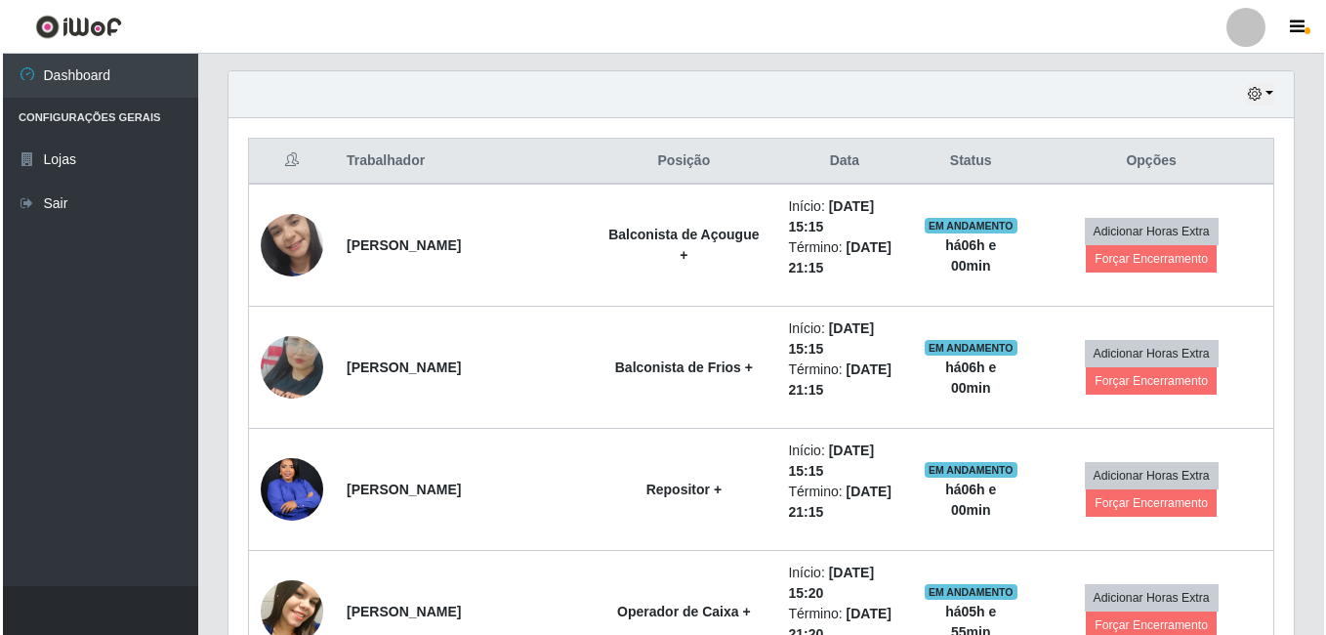
scroll to position [705, 0]
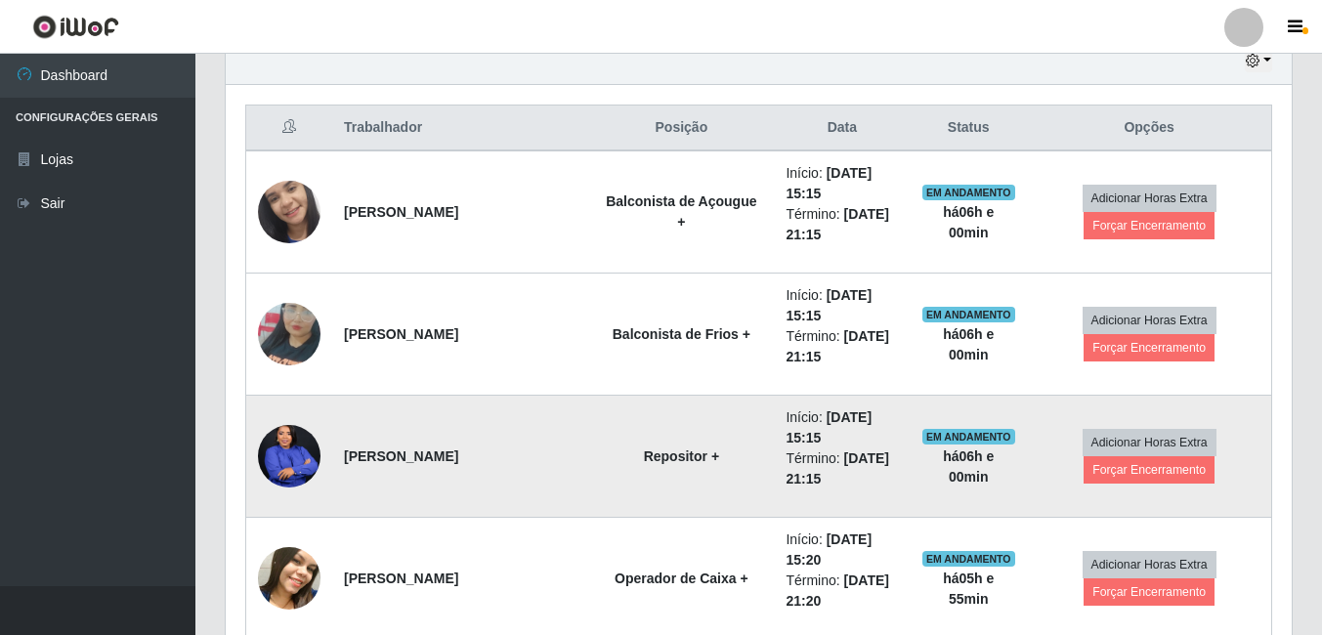
click at [297, 447] on img at bounding box center [289, 456] width 63 height 78
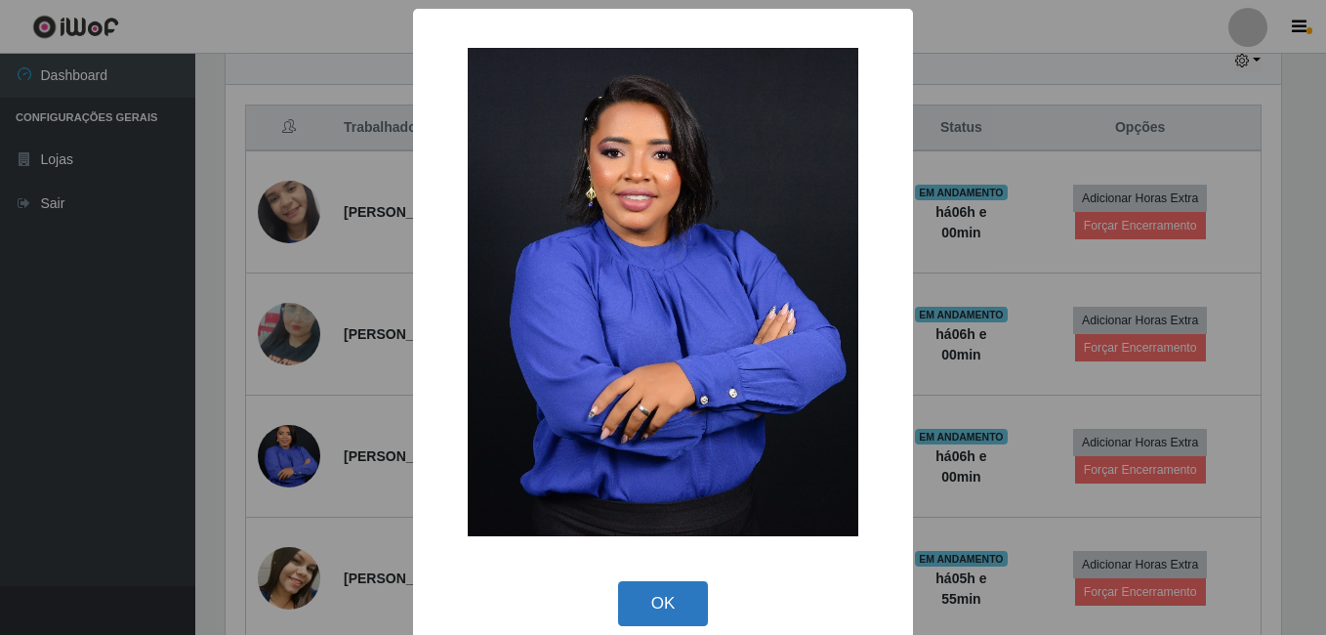
click at [639, 604] on button "OK" at bounding box center [663, 604] width 91 height 46
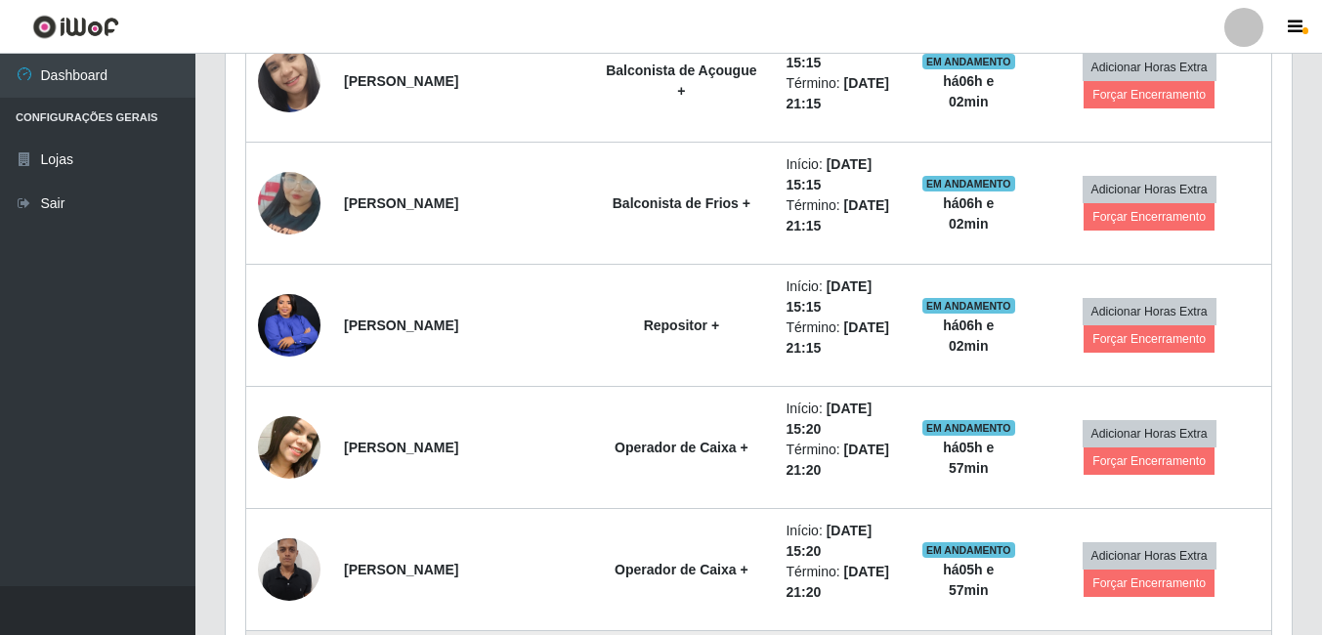
scroll to position [803, 0]
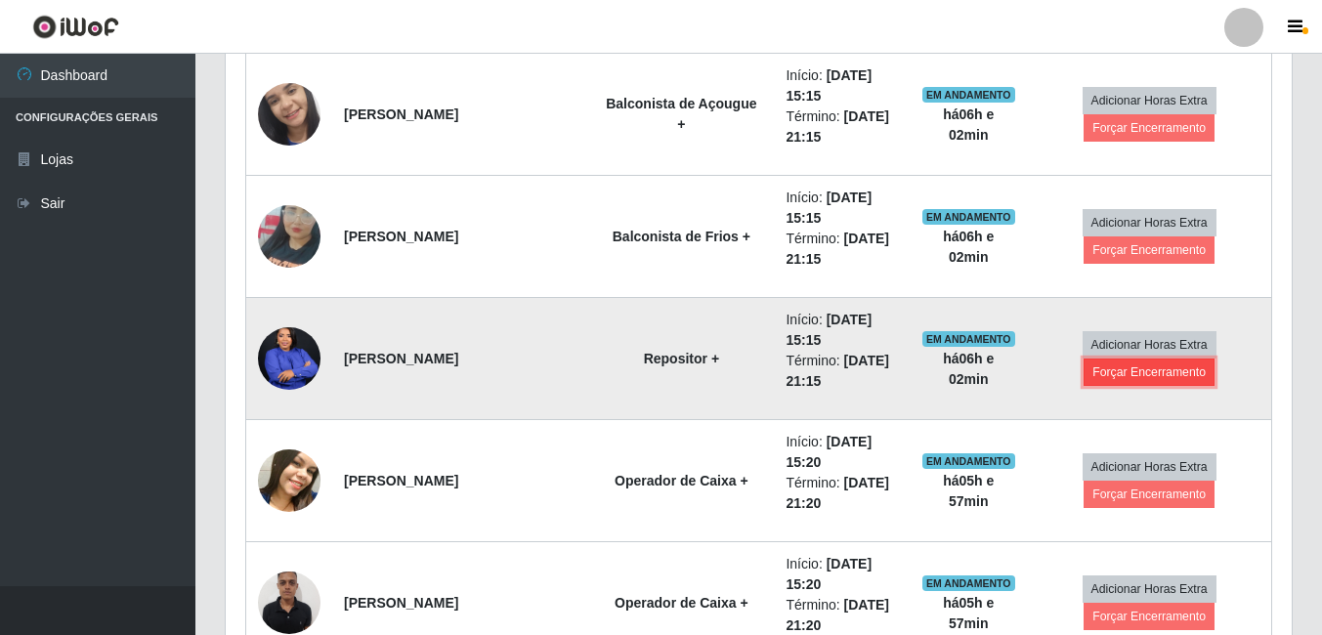
click at [1104, 371] on button "Forçar Encerramento" at bounding box center [1148, 371] width 131 height 27
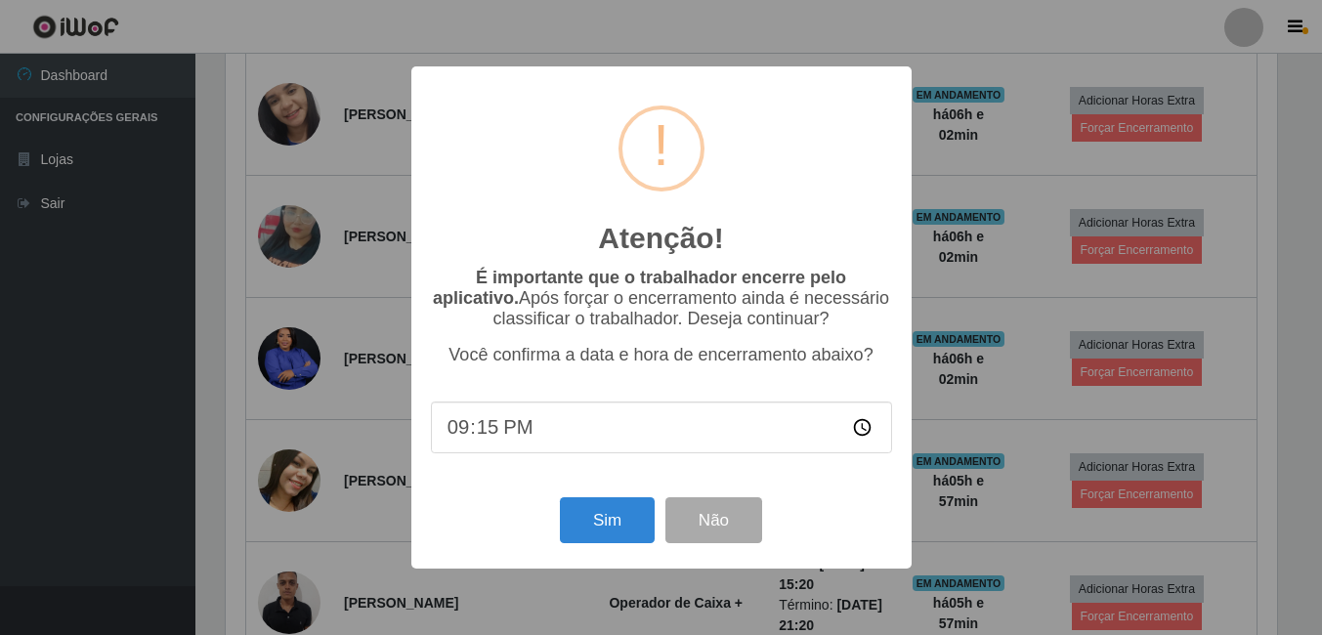
scroll to position [405, 1056]
click at [583, 519] on button "Sim" at bounding box center [609, 520] width 95 height 46
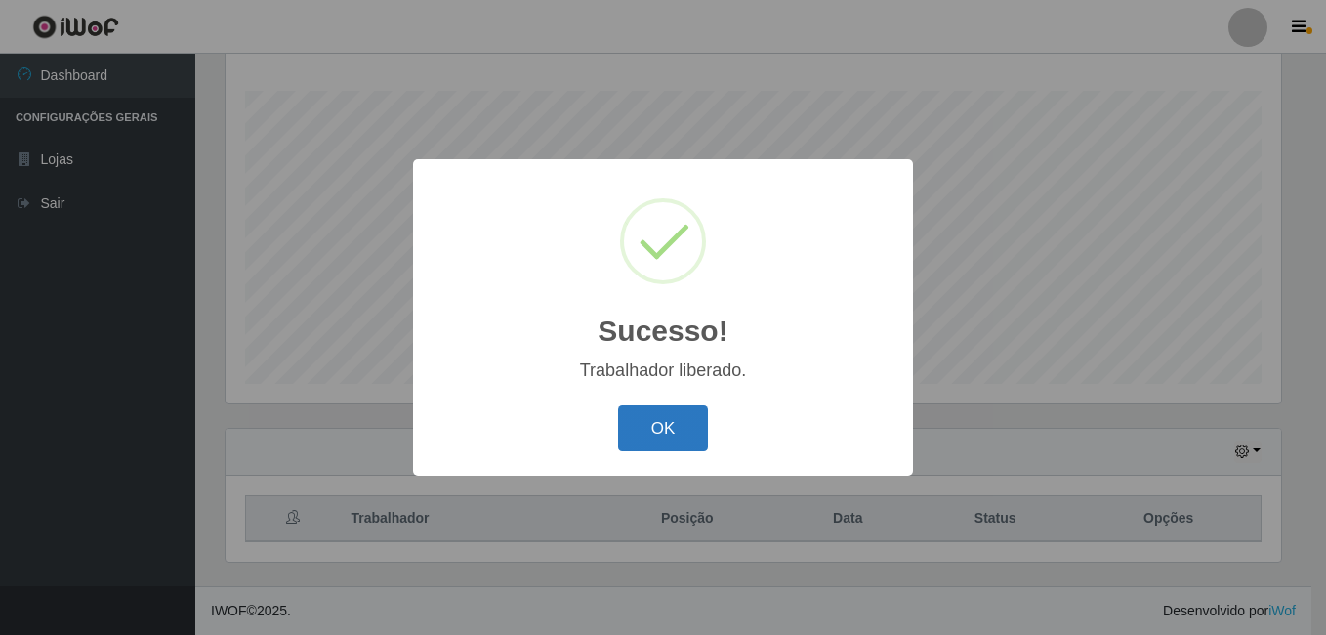
click at [666, 424] on button "OK" at bounding box center [663, 428] width 91 height 46
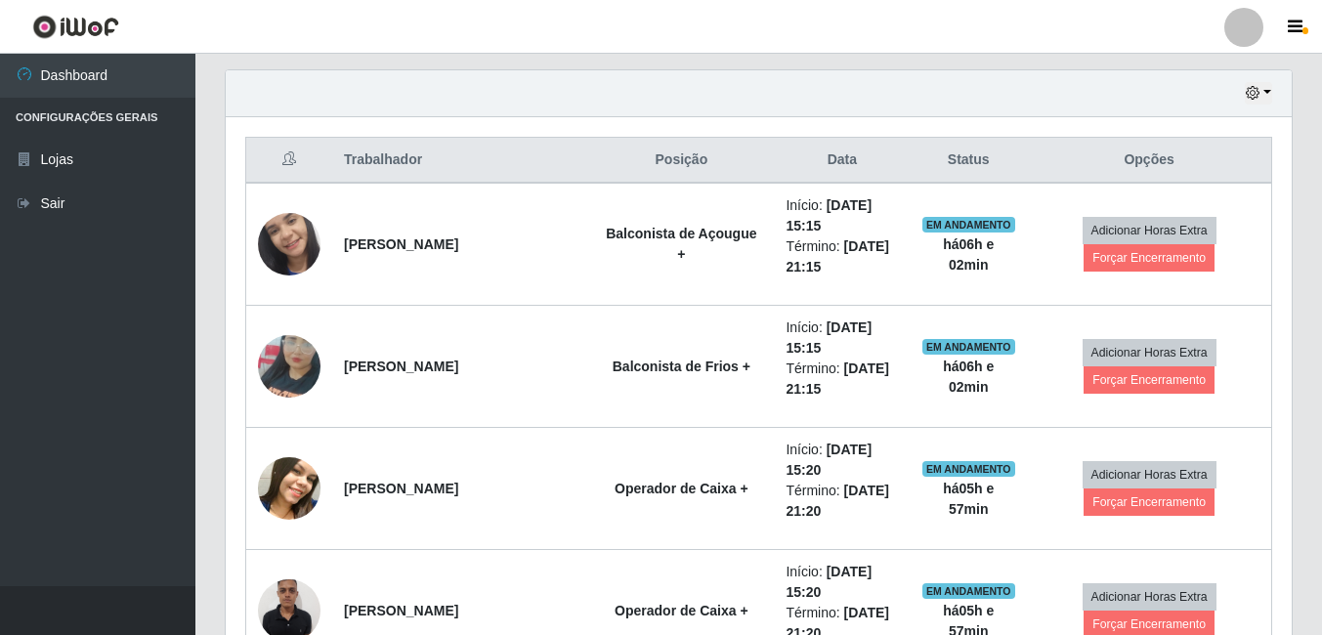
scroll to position [705, 0]
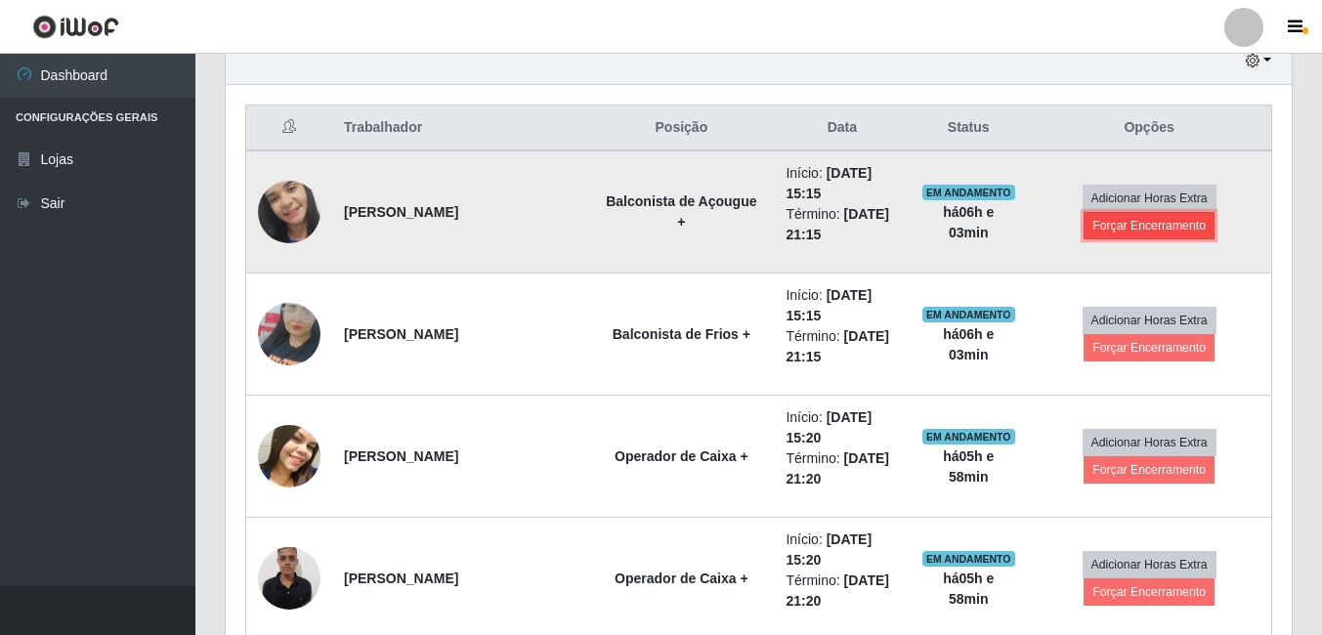
click at [1163, 232] on button "Forçar Encerramento" at bounding box center [1148, 225] width 131 height 27
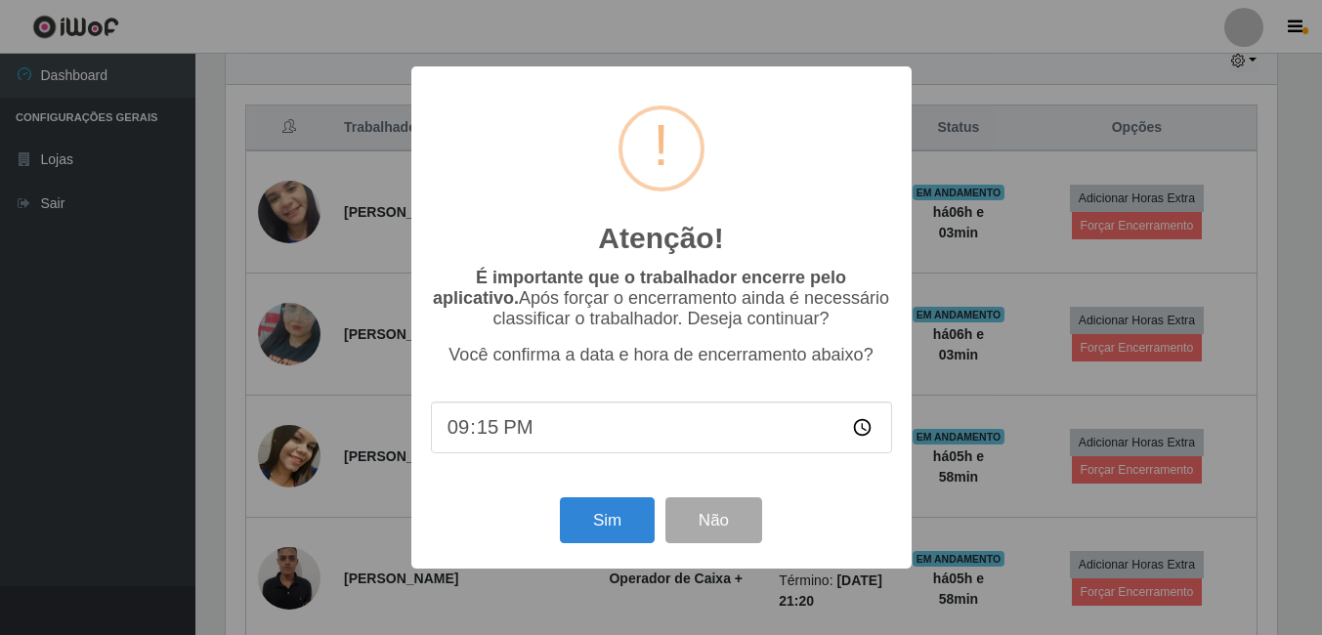
scroll to position [405, 1056]
click at [623, 522] on button "Sim" at bounding box center [609, 520] width 95 height 46
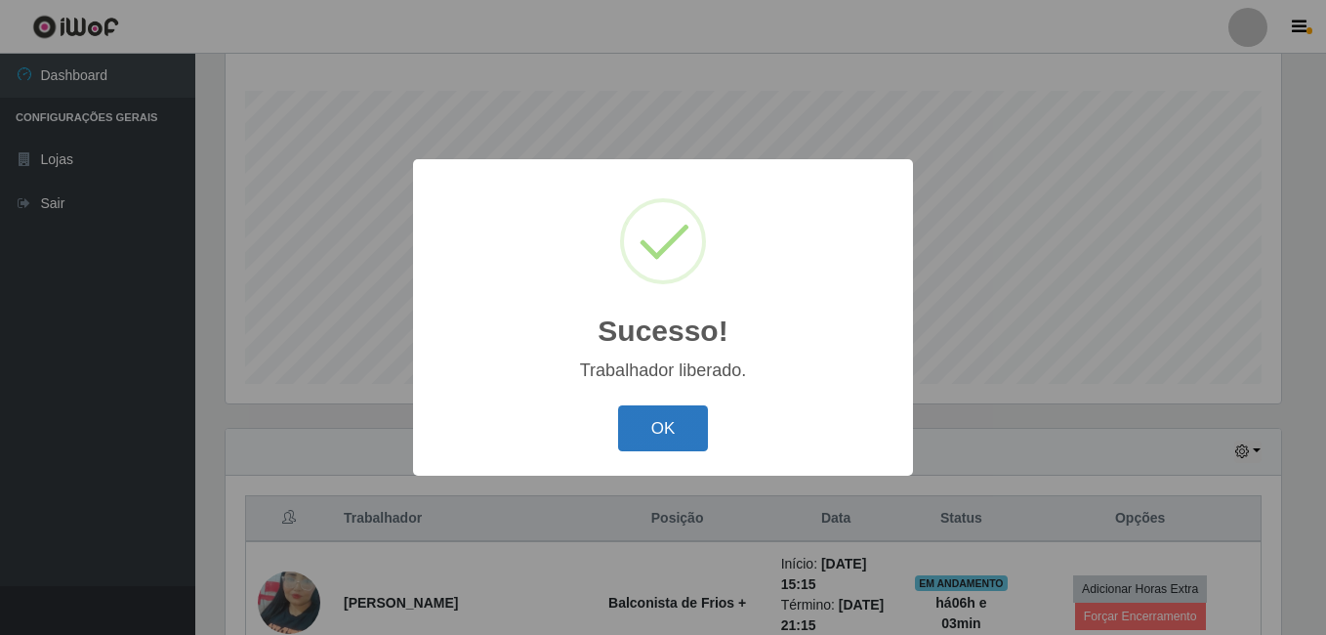
click at [666, 436] on button "OK" at bounding box center [663, 428] width 91 height 46
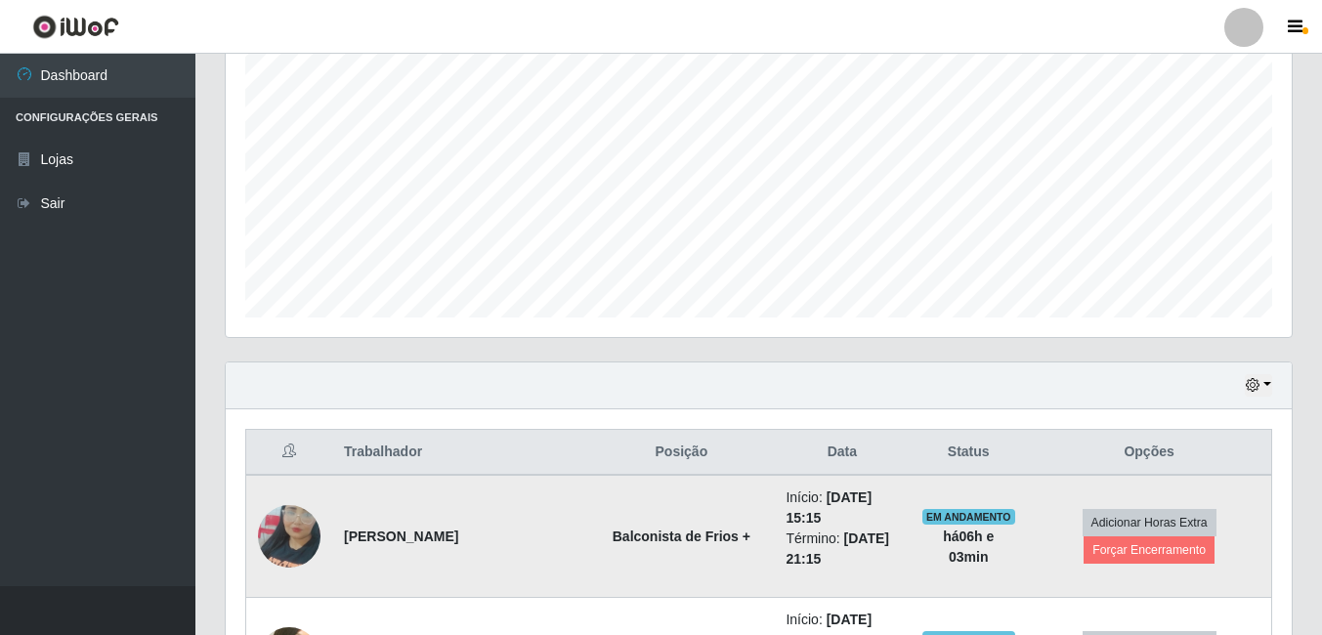
scroll to position [412, 0]
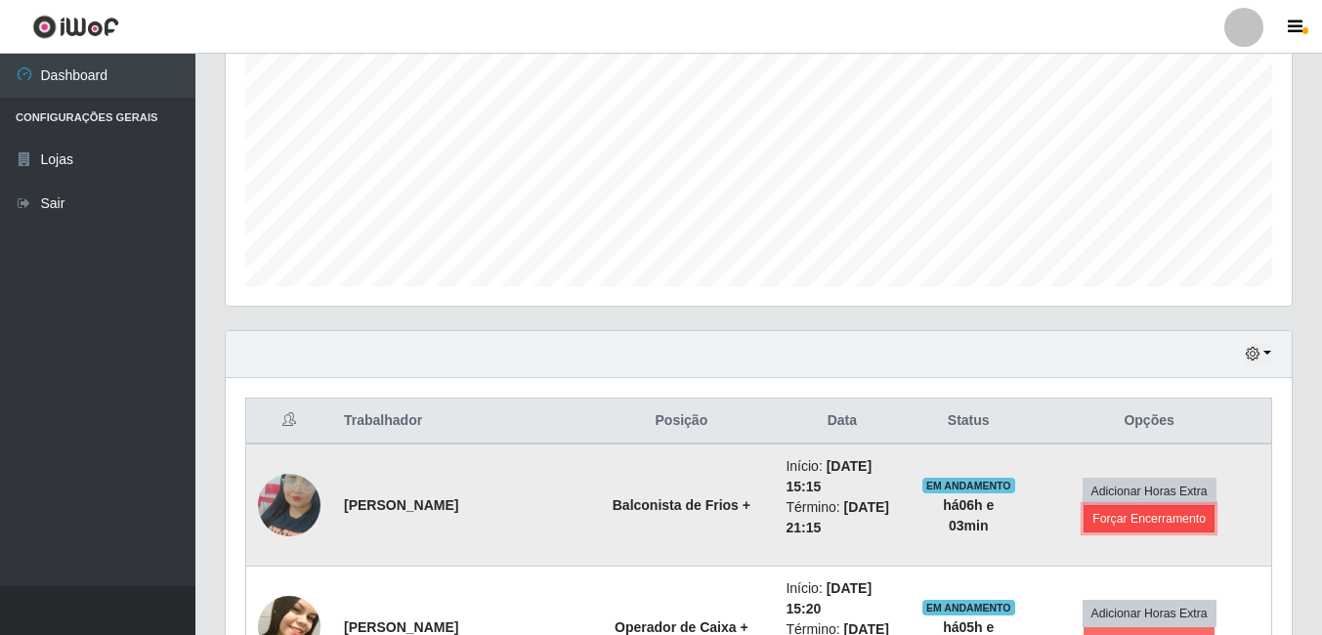
click at [1093, 528] on button "Forçar Encerramento" at bounding box center [1148, 518] width 131 height 27
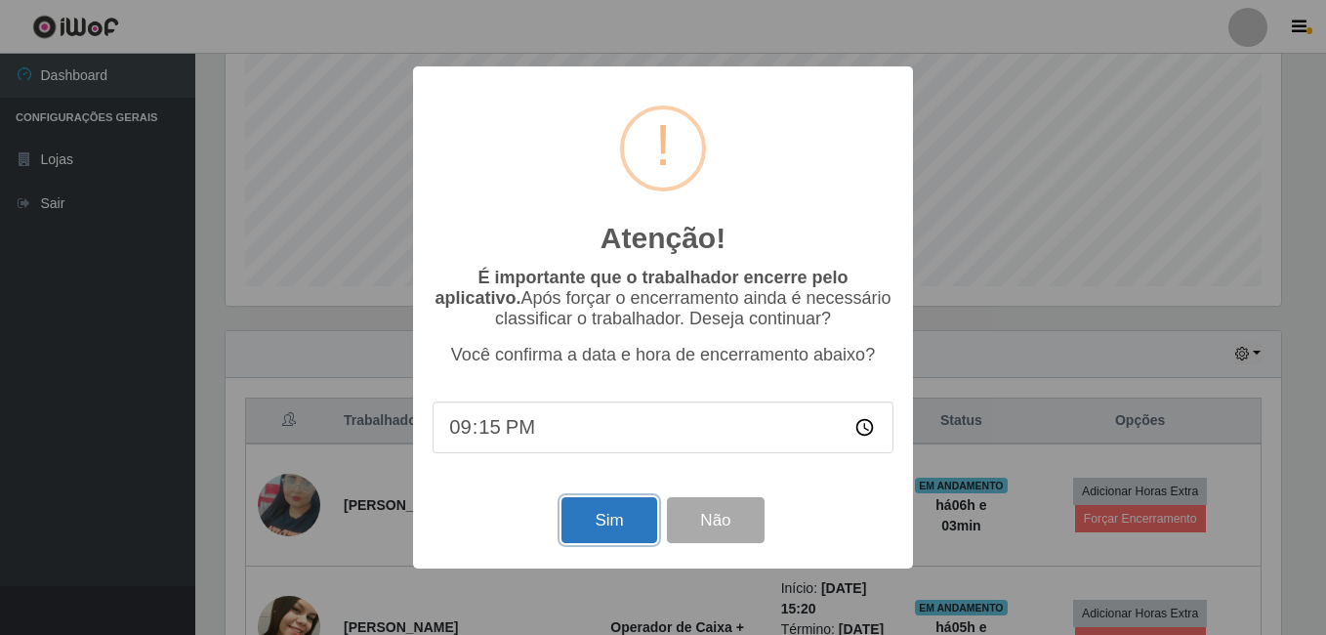
click at [604, 517] on button "Sim" at bounding box center [609, 520] width 95 height 46
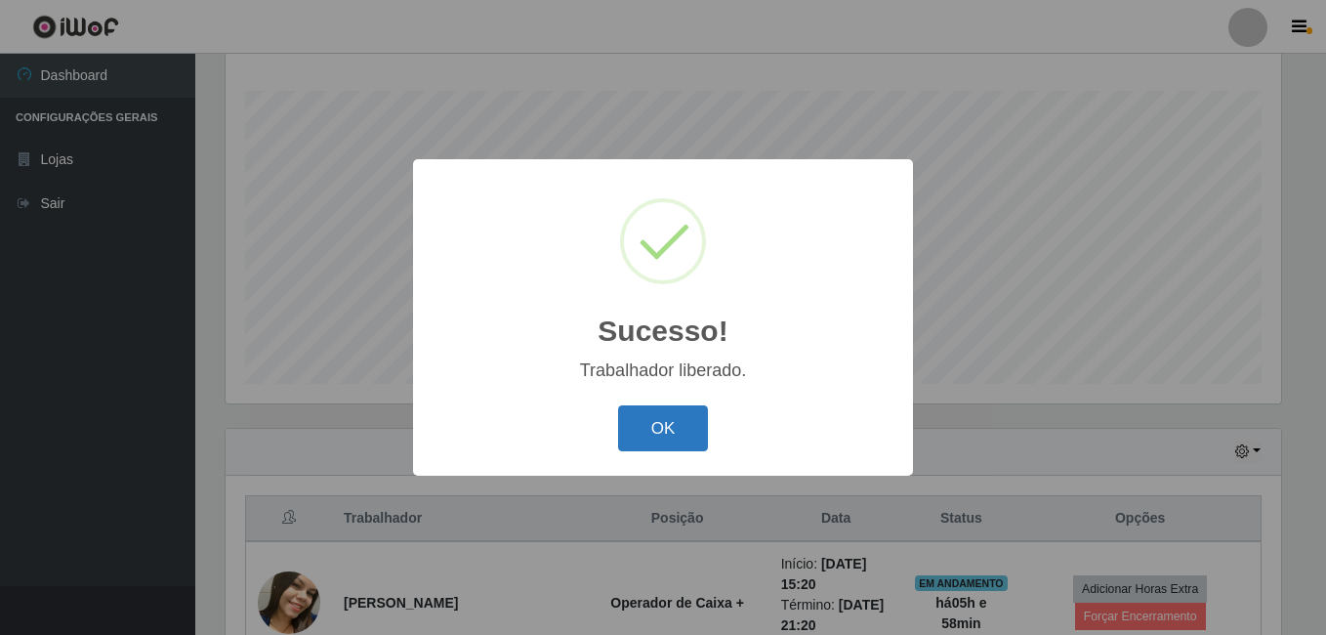
click at [681, 435] on button "OK" at bounding box center [663, 428] width 91 height 46
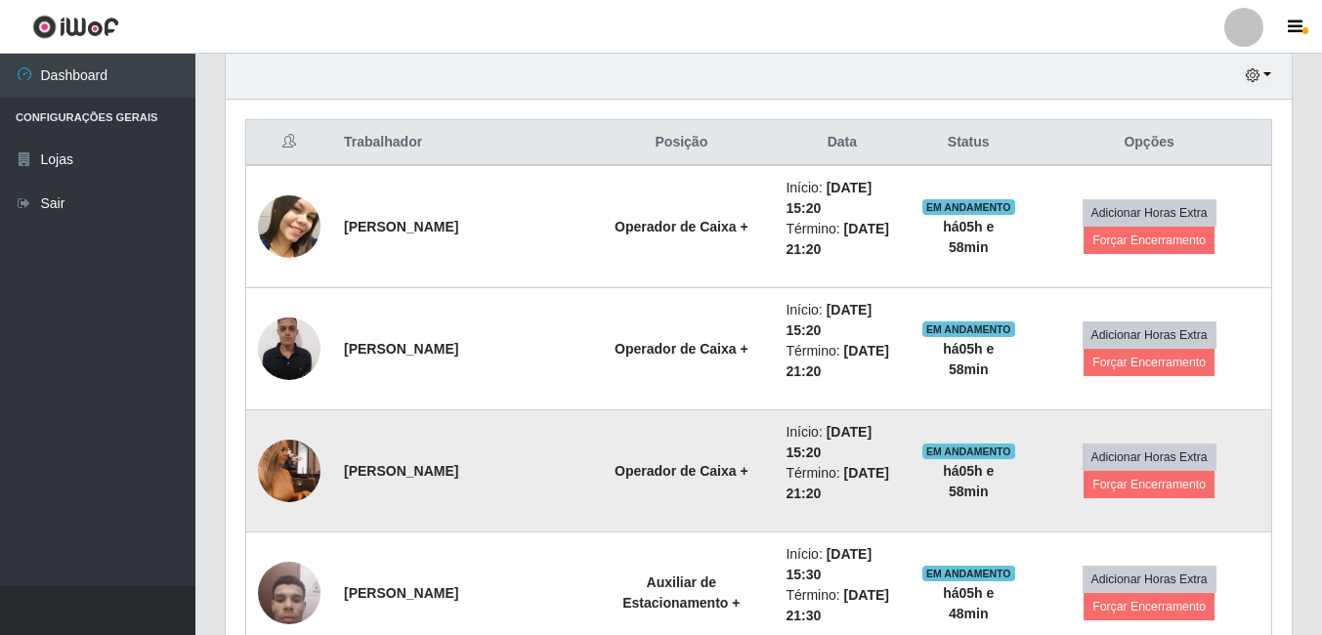
scroll to position [803, 0]
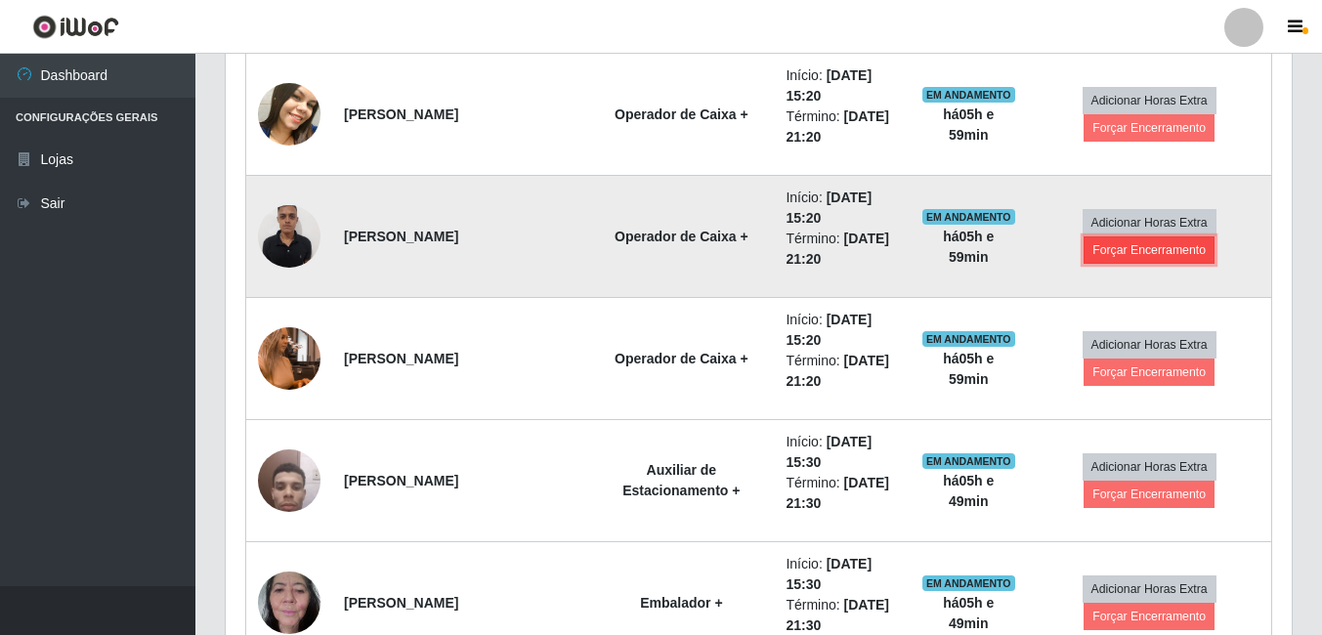
click at [1108, 252] on button "Forçar Encerramento" at bounding box center [1148, 249] width 131 height 27
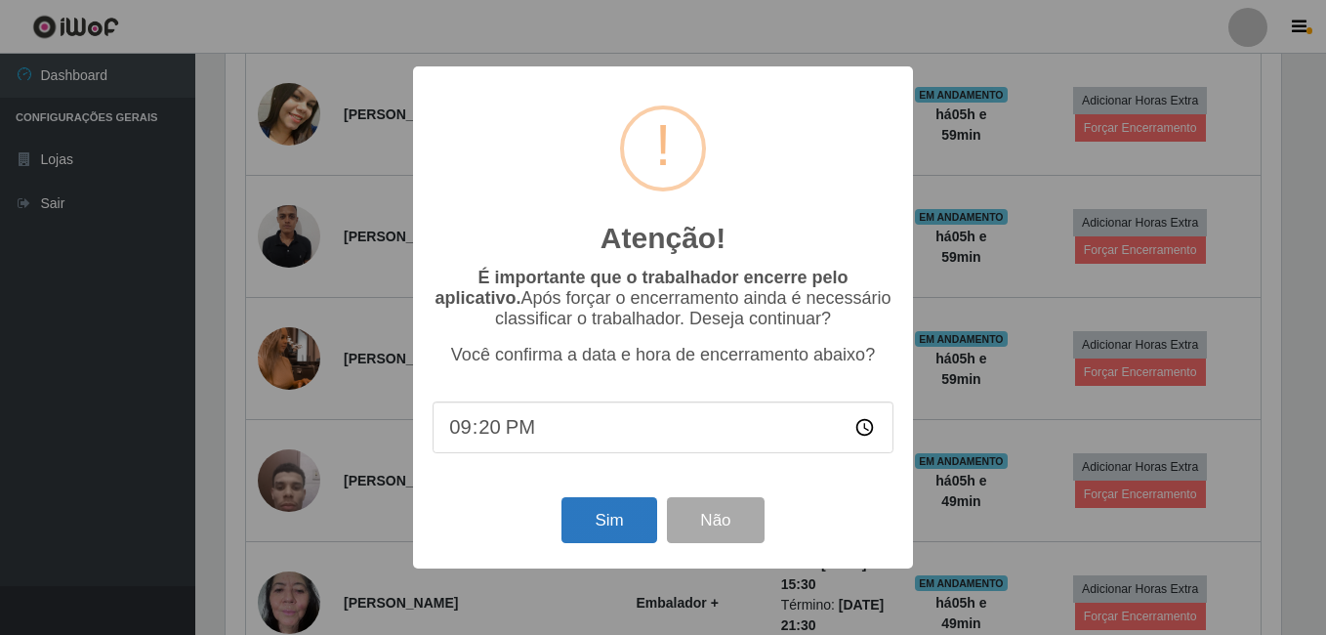
drag, startPoint x: 593, startPoint y: 501, endPoint x: 591, endPoint y: 522, distance: 20.6
click at [593, 504] on div "Sim Não" at bounding box center [663, 520] width 461 height 56
click at [593, 525] on button "Sim" at bounding box center [609, 520] width 95 height 46
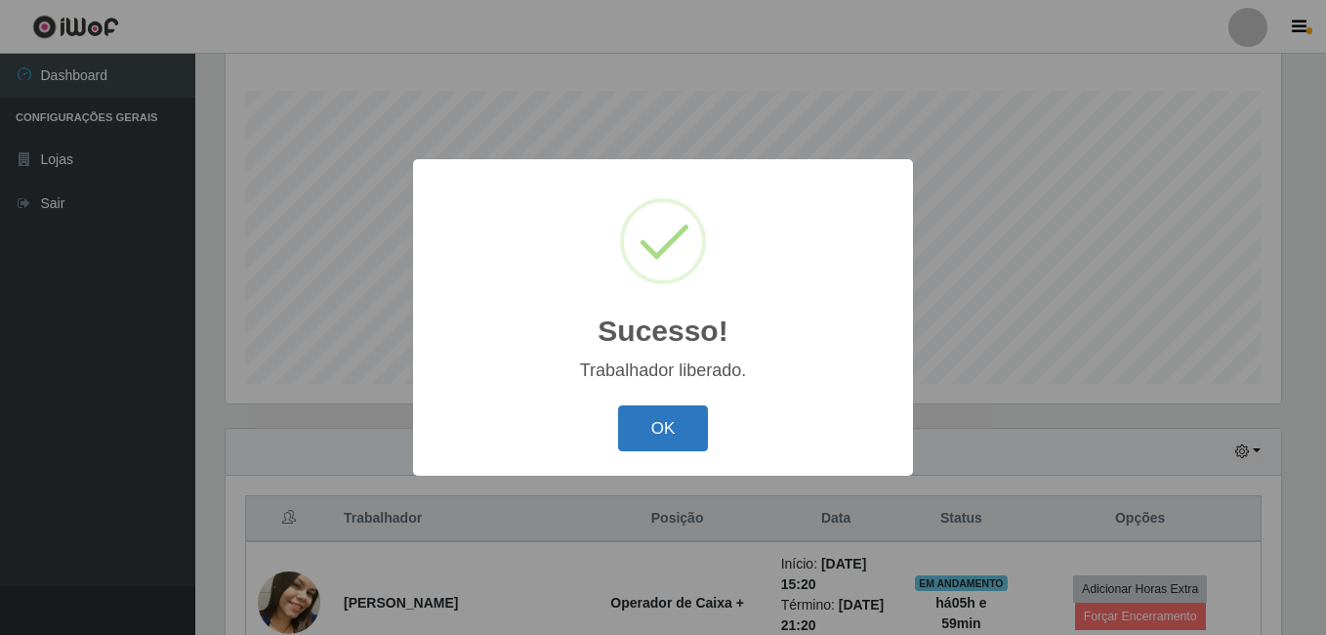
click at [687, 437] on button "OK" at bounding box center [663, 428] width 91 height 46
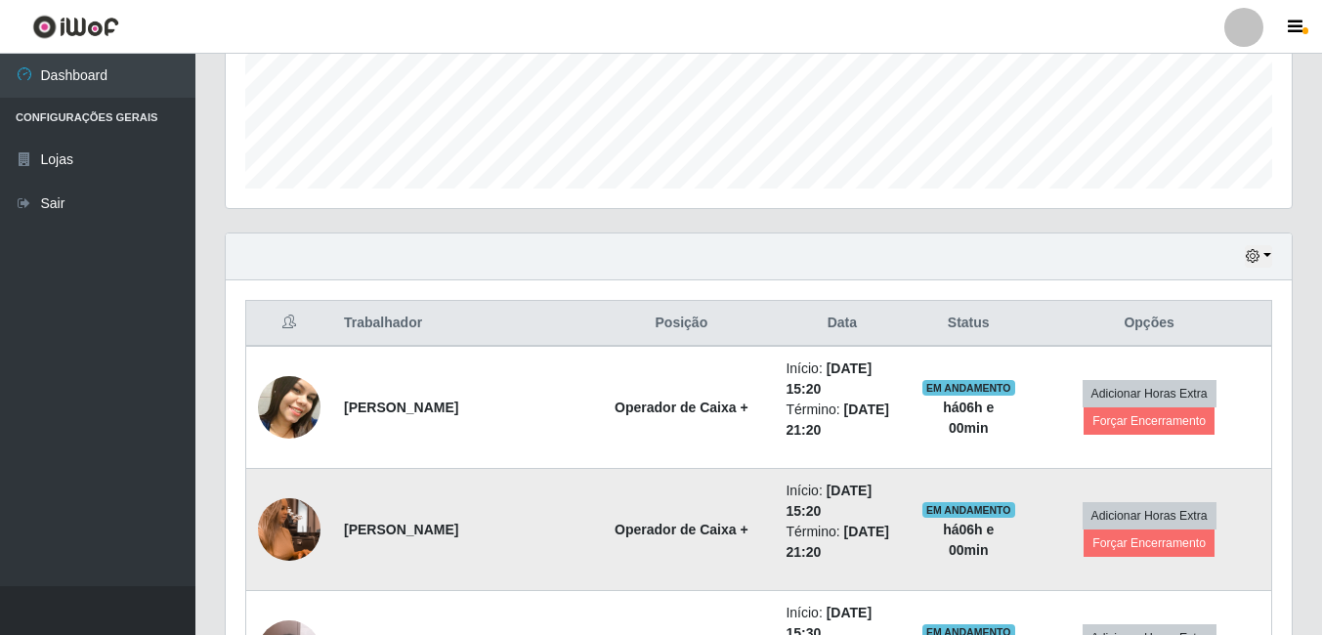
scroll to position [608, 0]
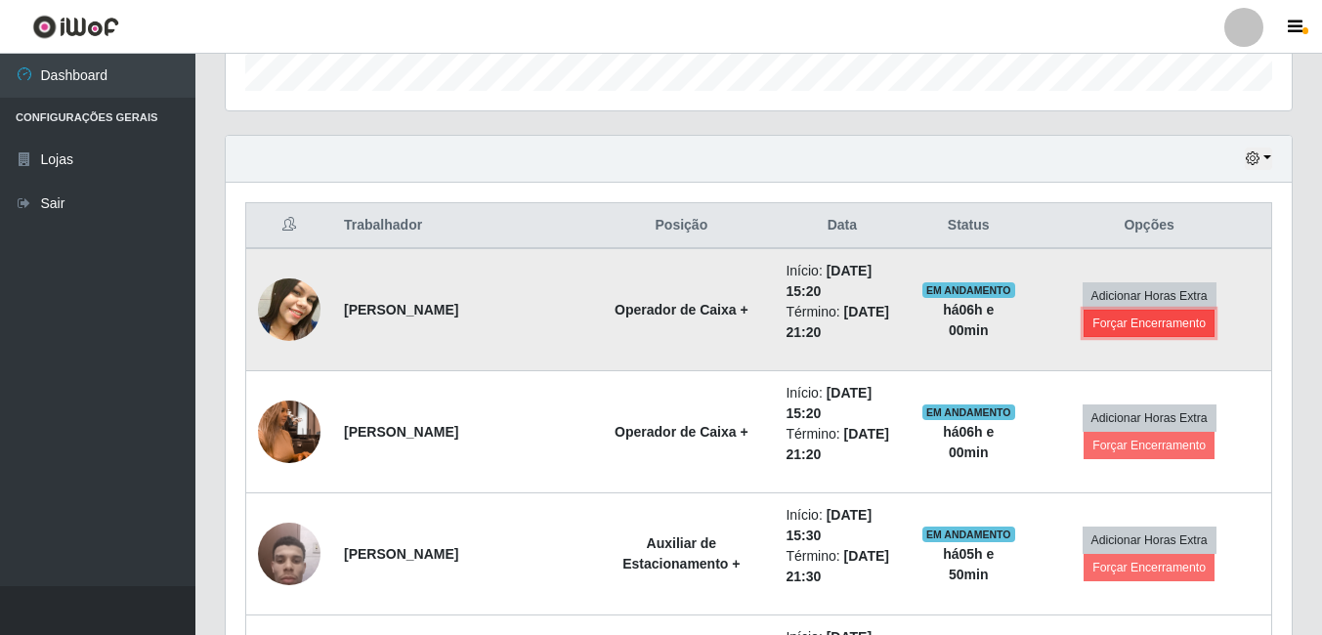
click at [1100, 325] on button "Forçar Encerramento" at bounding box center [1148, 323] width 131 height 27
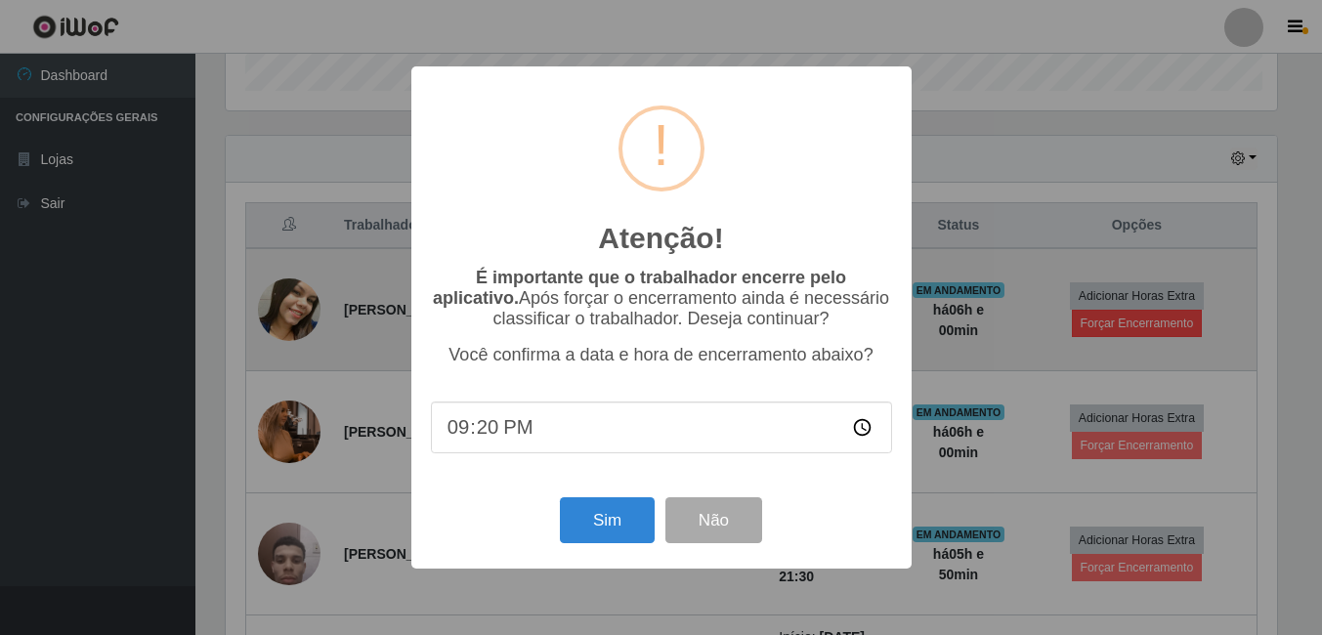
scroll to position [405, 1056]
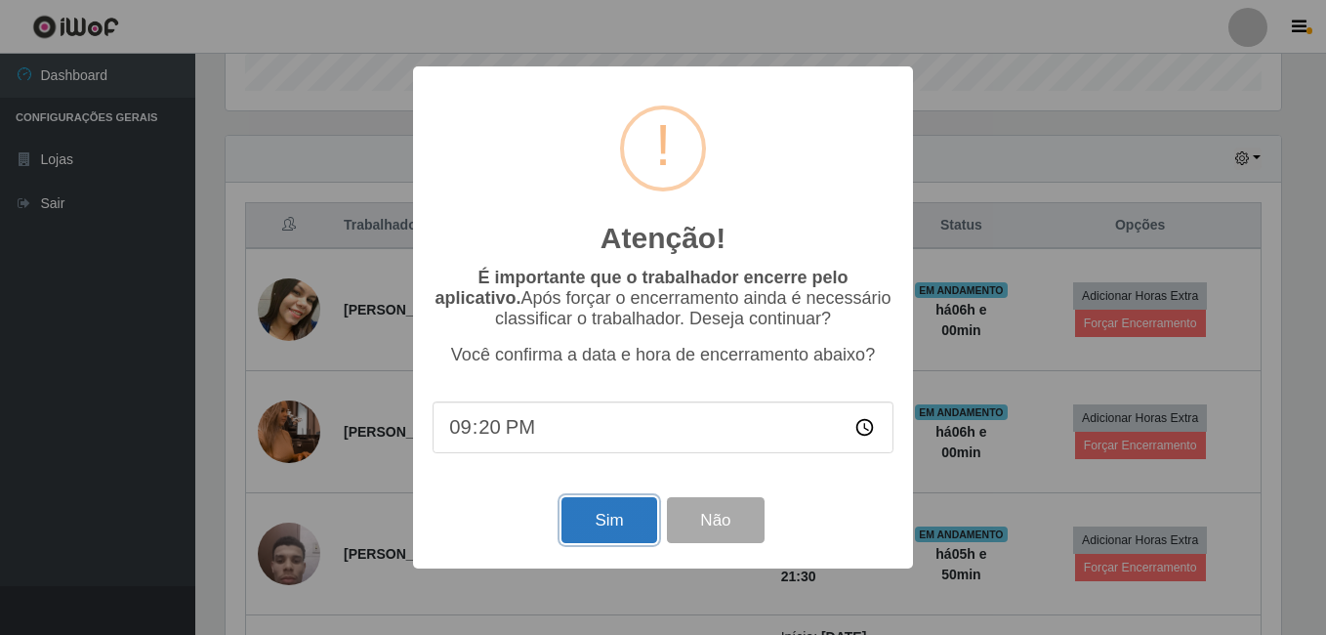
click at [614, 517] on button "Sim" at bounding box center [609, 520] width 95 height 46
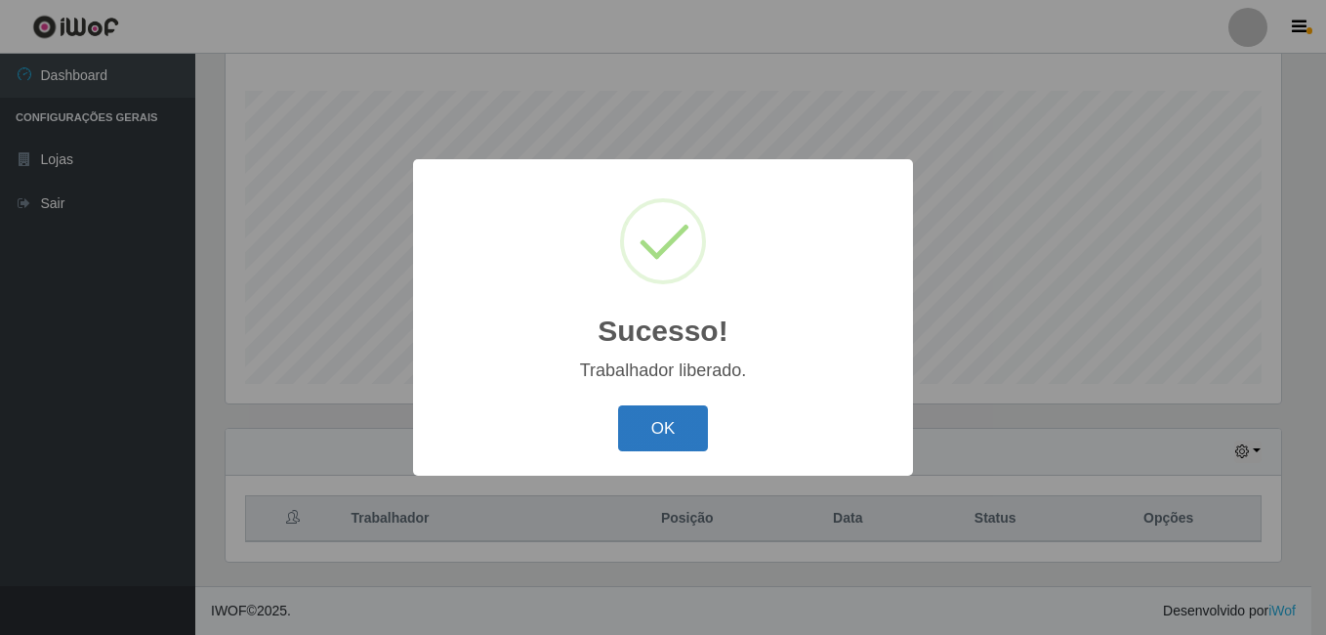
click at [676, 433] on button "OK" at bounding box center [663, 428] width 91 height 46
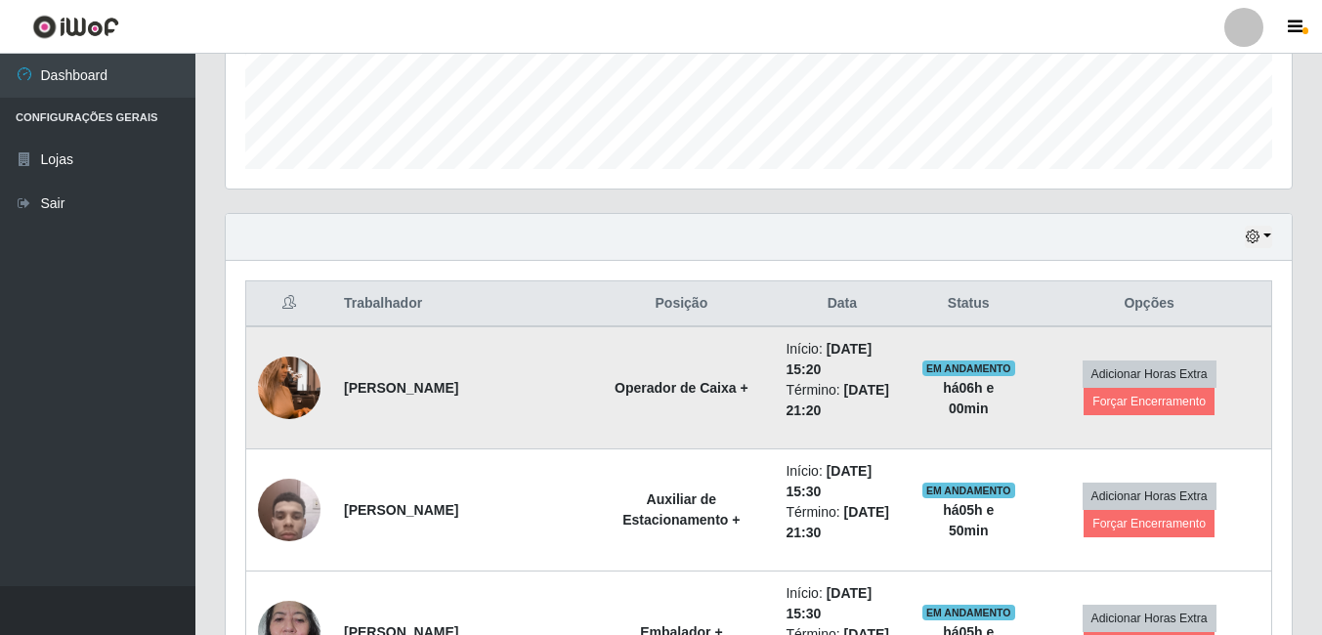
scroll to position [608, 0]
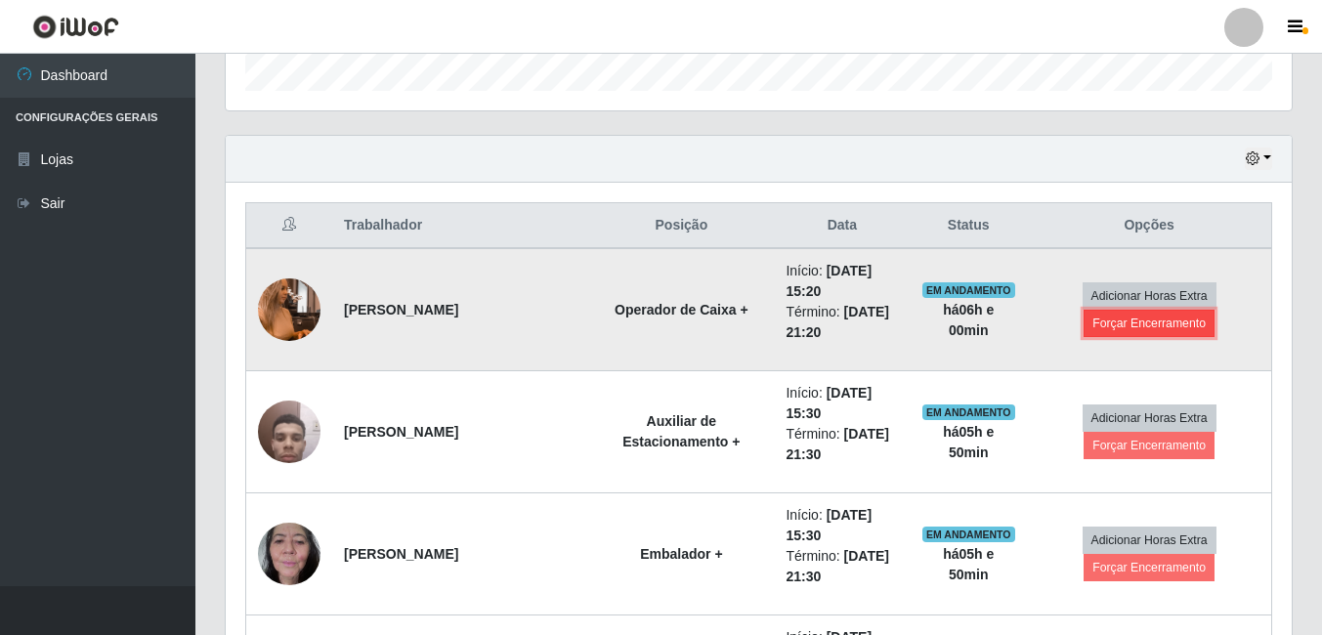
click at [1106, 324] on button "Forçar Encerramento" at bounding box center [1148, 323] width 131 height 27
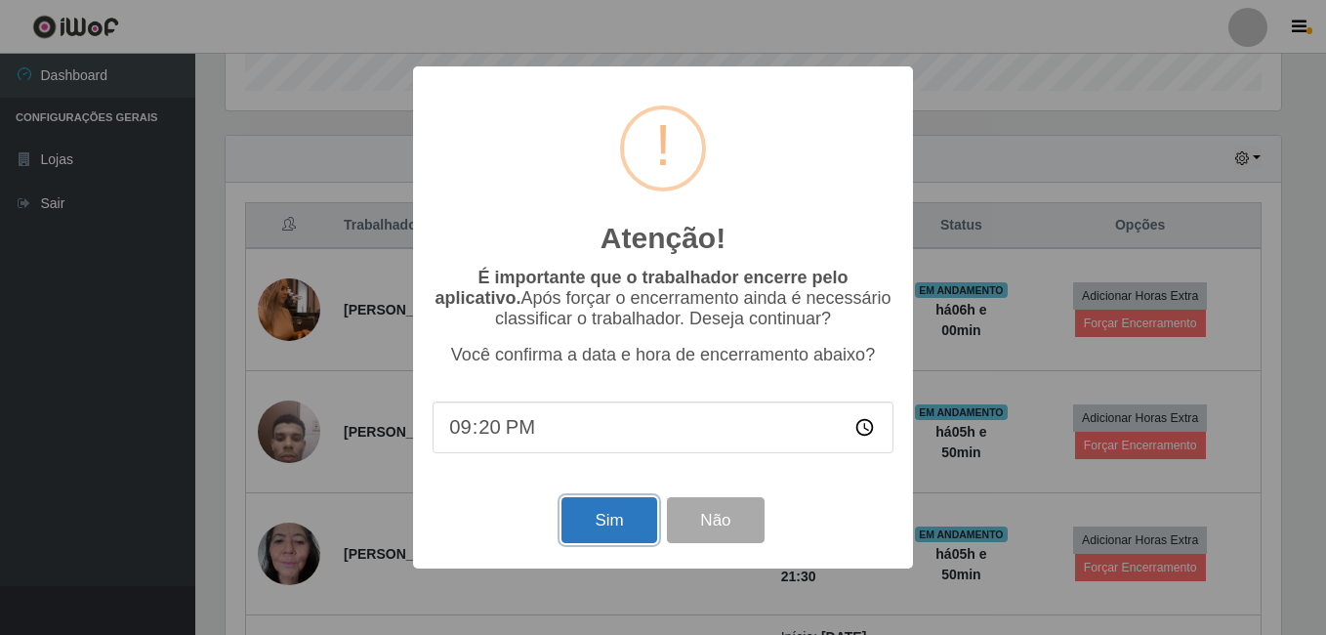
click at [623, 535] on button "Sim" at bounding box center [609, 520] width 95 height 46
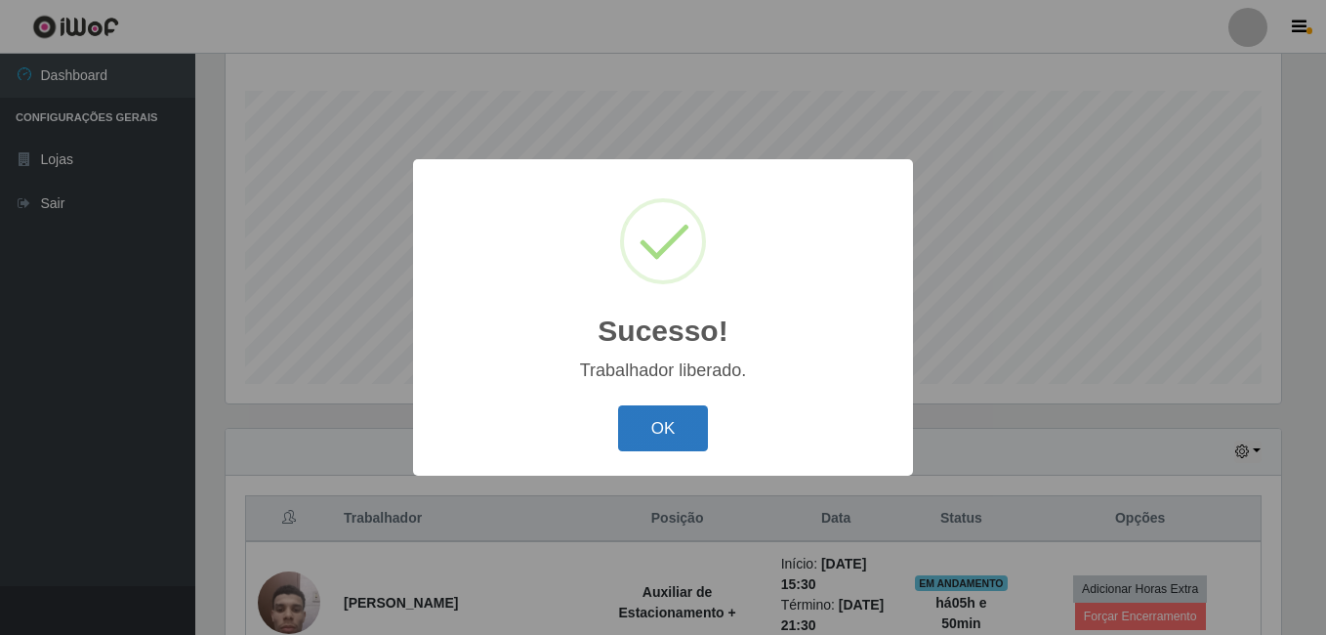
click at [690, 435] on button "OK" at bounding box center [663, 428] width 91 height 46
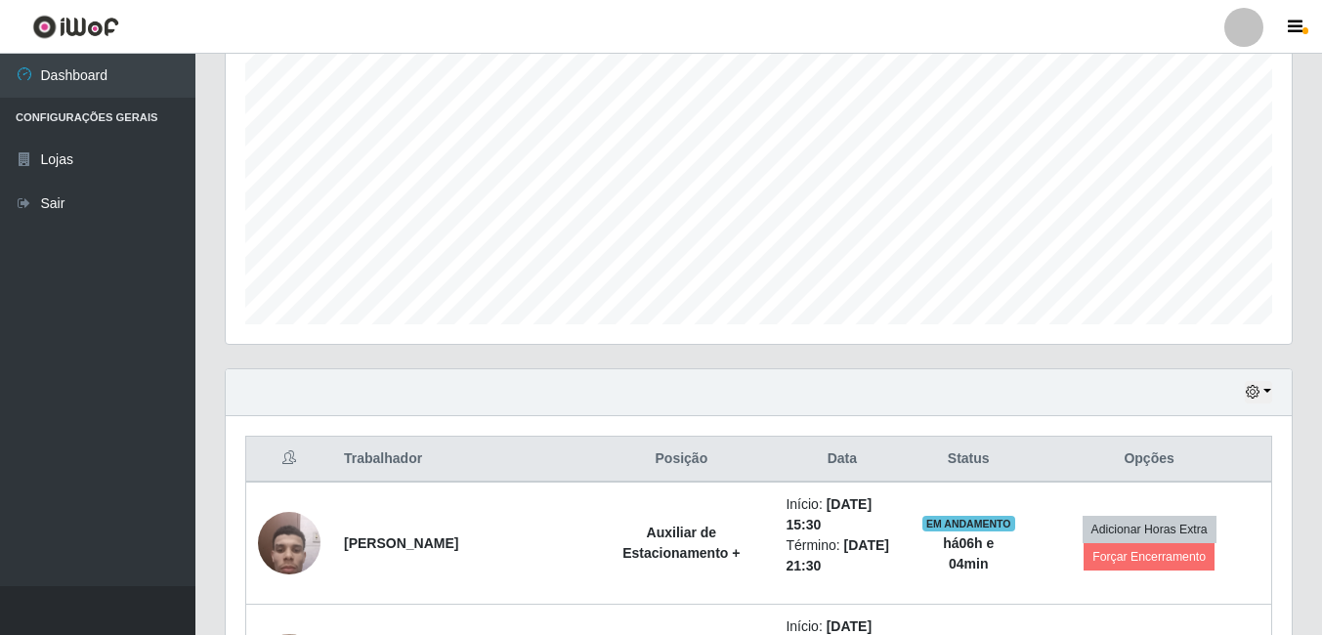
scroll to position [485, 0]
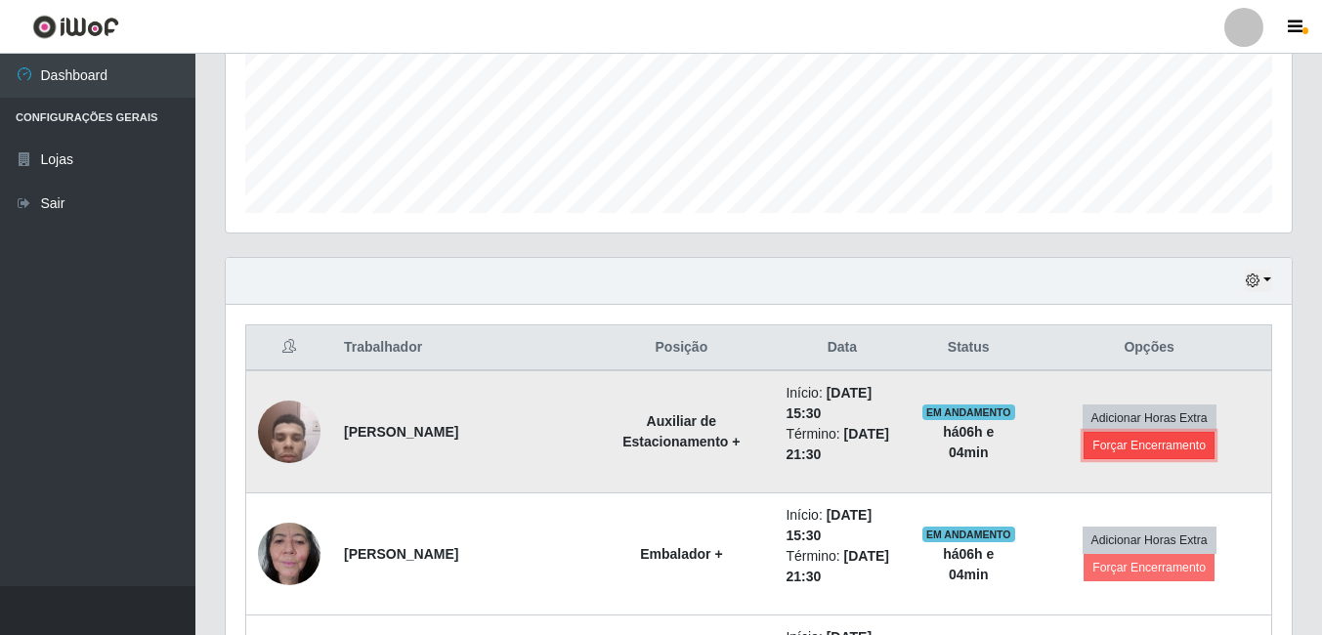
click at [1125, 445] on button "Forçar Encerramento" at bounding box center [1148, 445] width 131 height 27
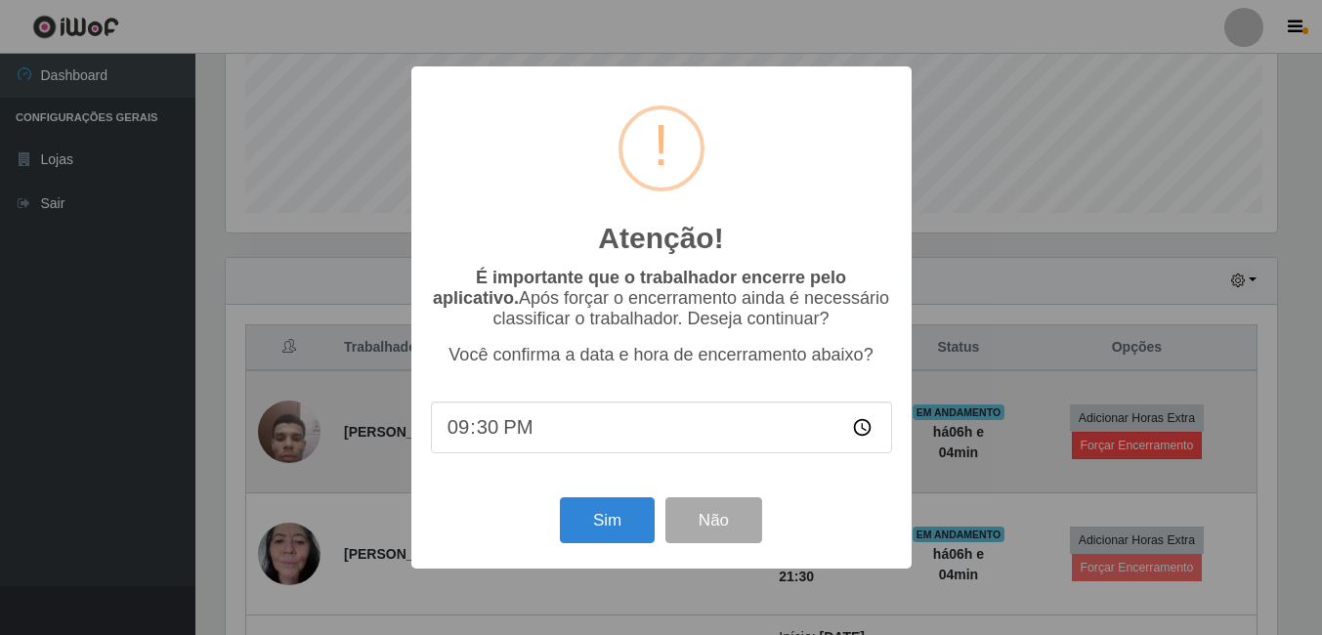
scroll to position [405, 1056]
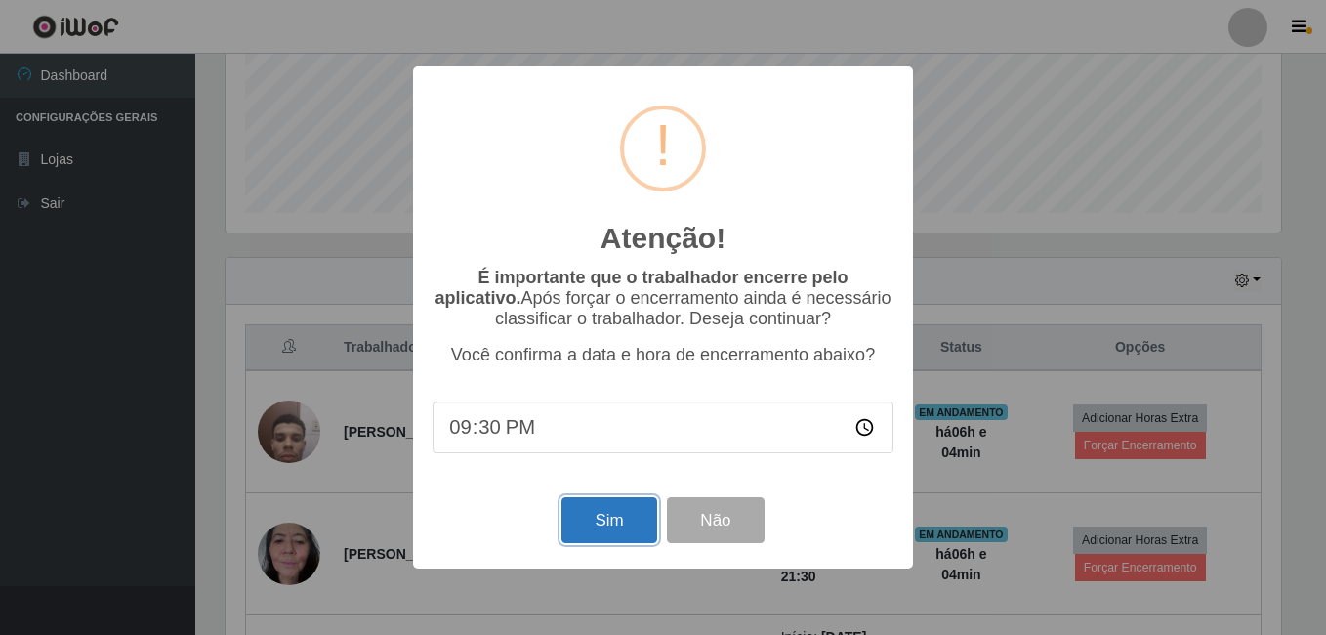
click at [600, 538] on button "Sim" at bounding box center [609, 520] width 95 height 46
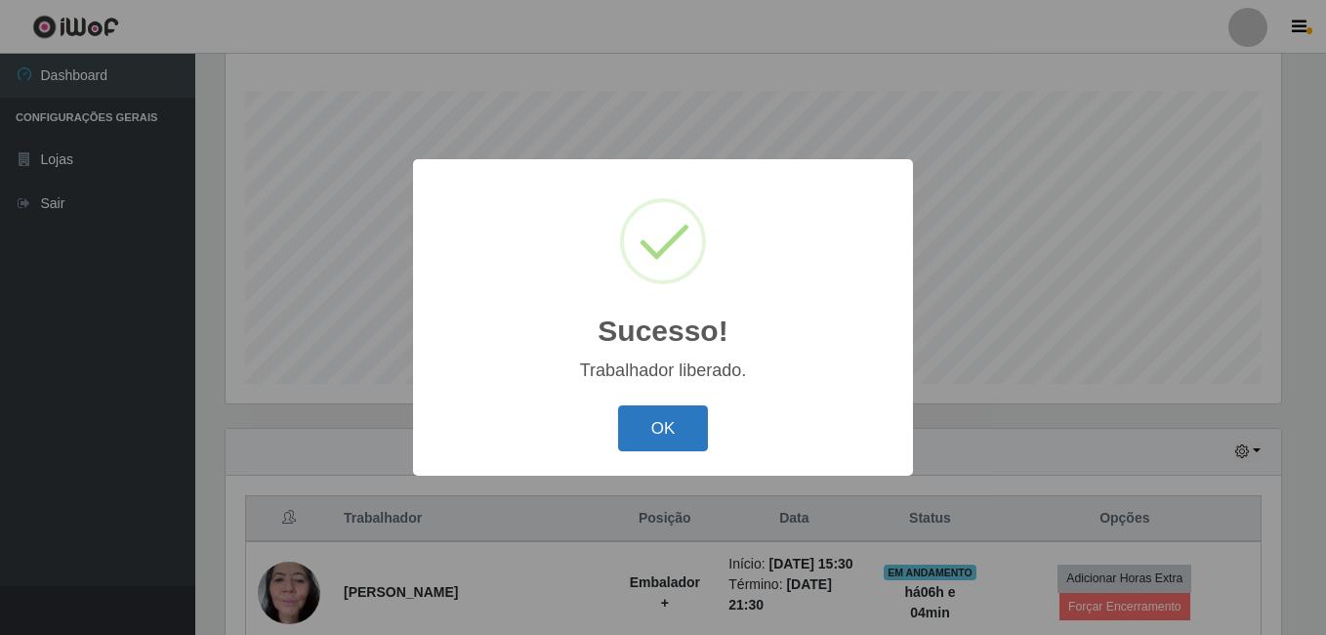
click at [676, 434] on button "OK" at bounding box center [663, 428] width 91 height 46
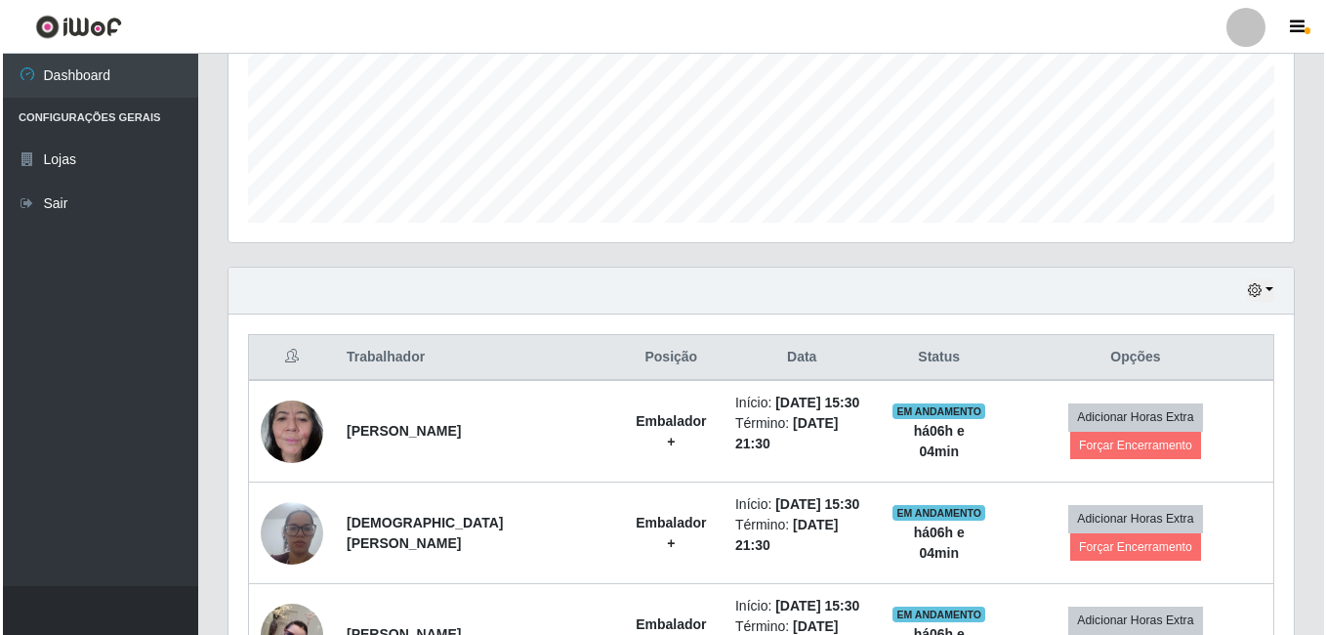
scroll to position [510, 0]
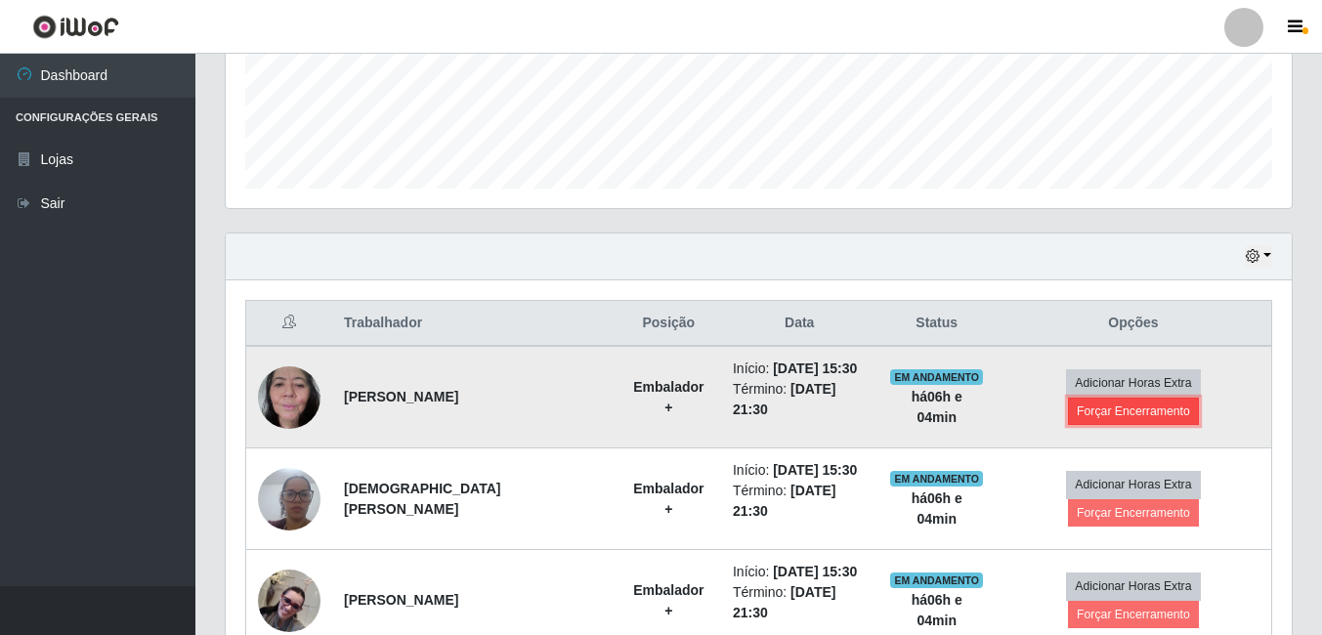
click at [1180, 398] on button "Forçar Encerramento" at bounding box center [1133, 411] width 131 height 27
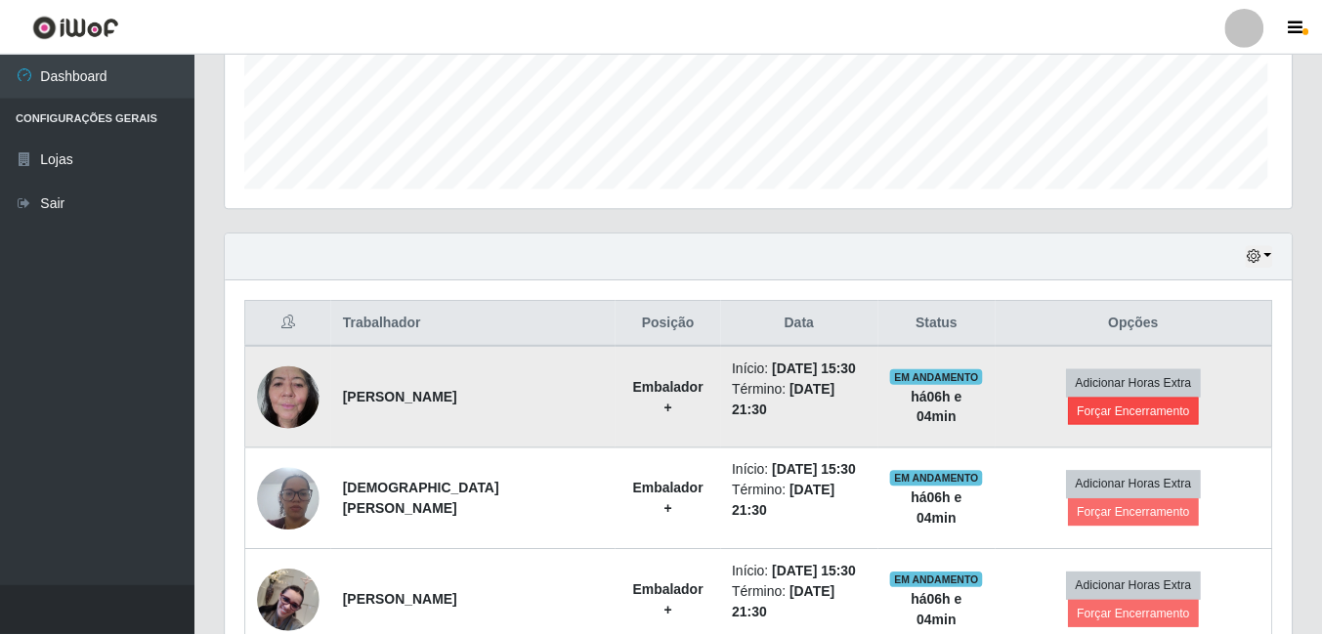
scroll to position [405, 1056]
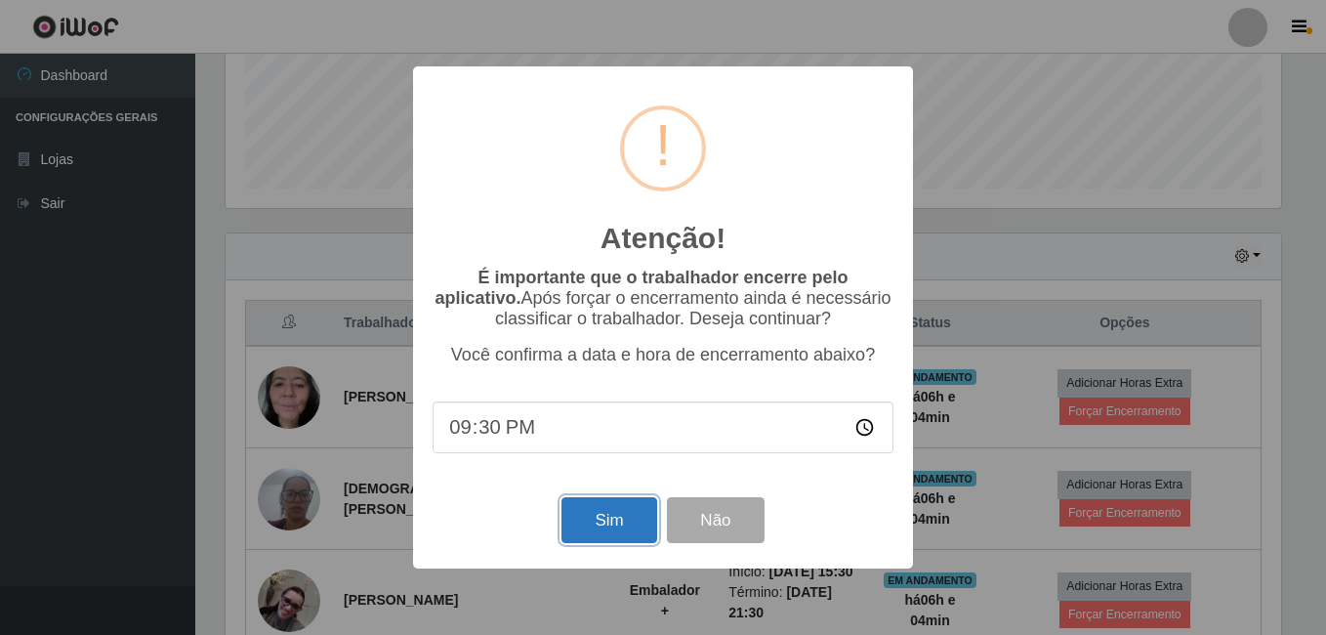
click at [577, 520] on button "Sim" at bounding box center [609, 520] width 95 height 46
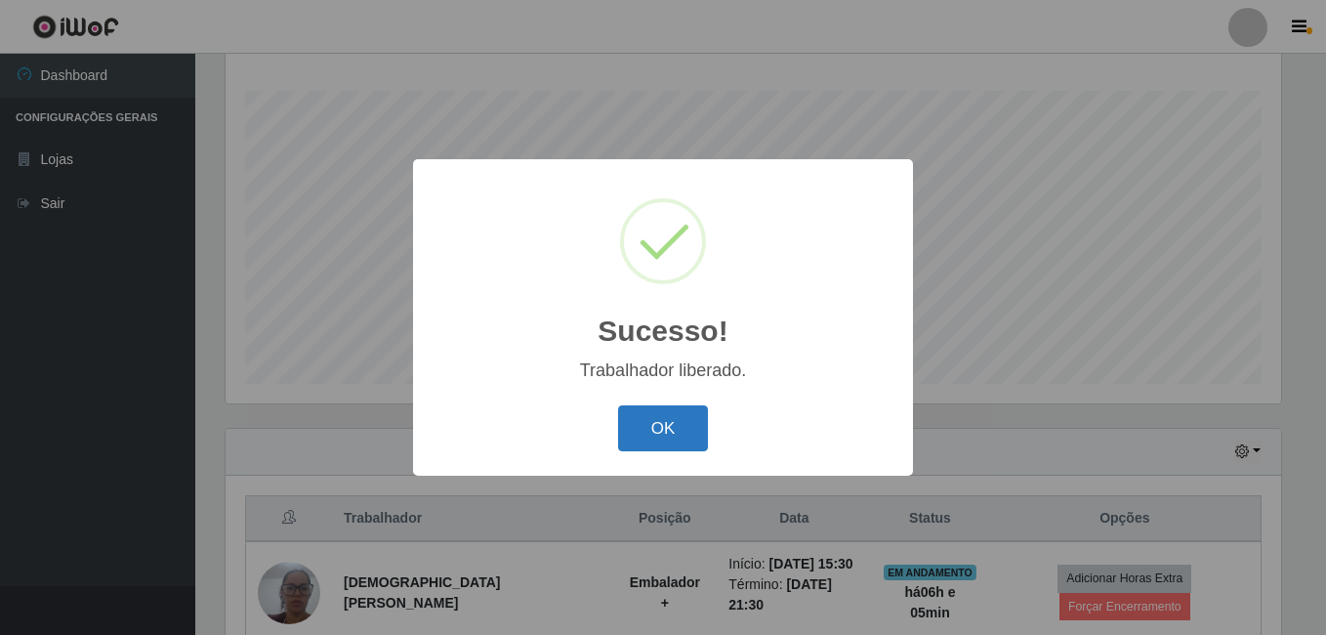
click at [660, 441] on button "OK" at bounding box center [663, 428] width 91 height 46
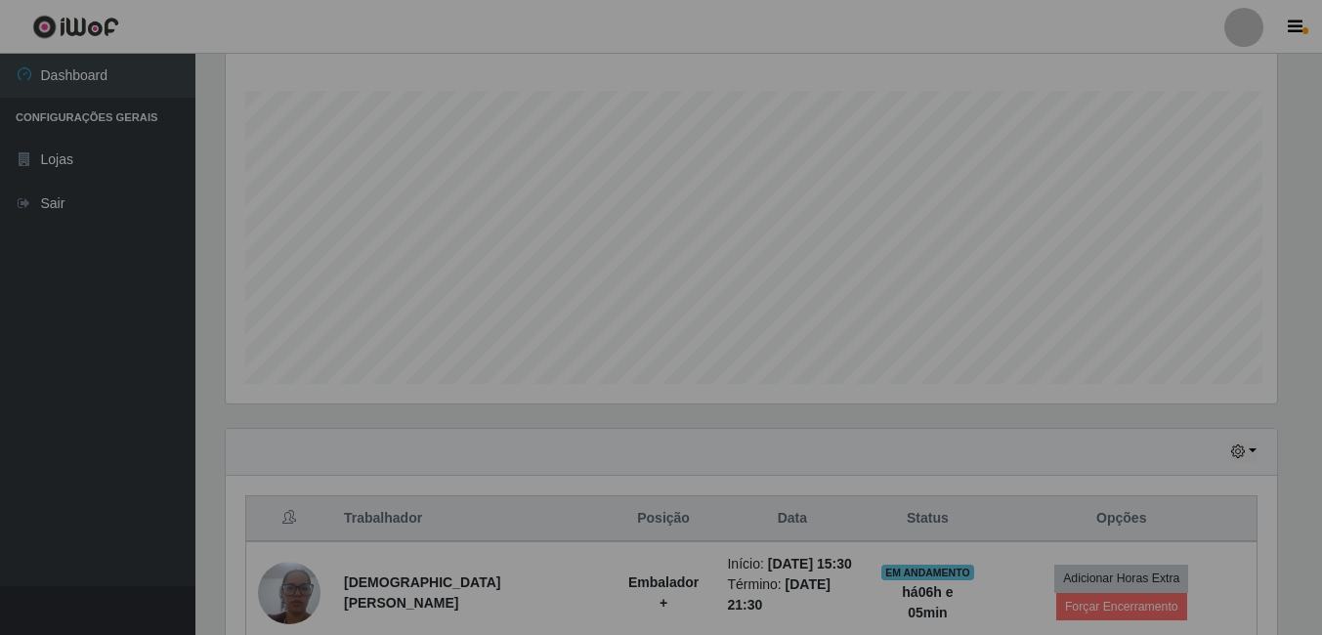
scroll to position [405, 1066]
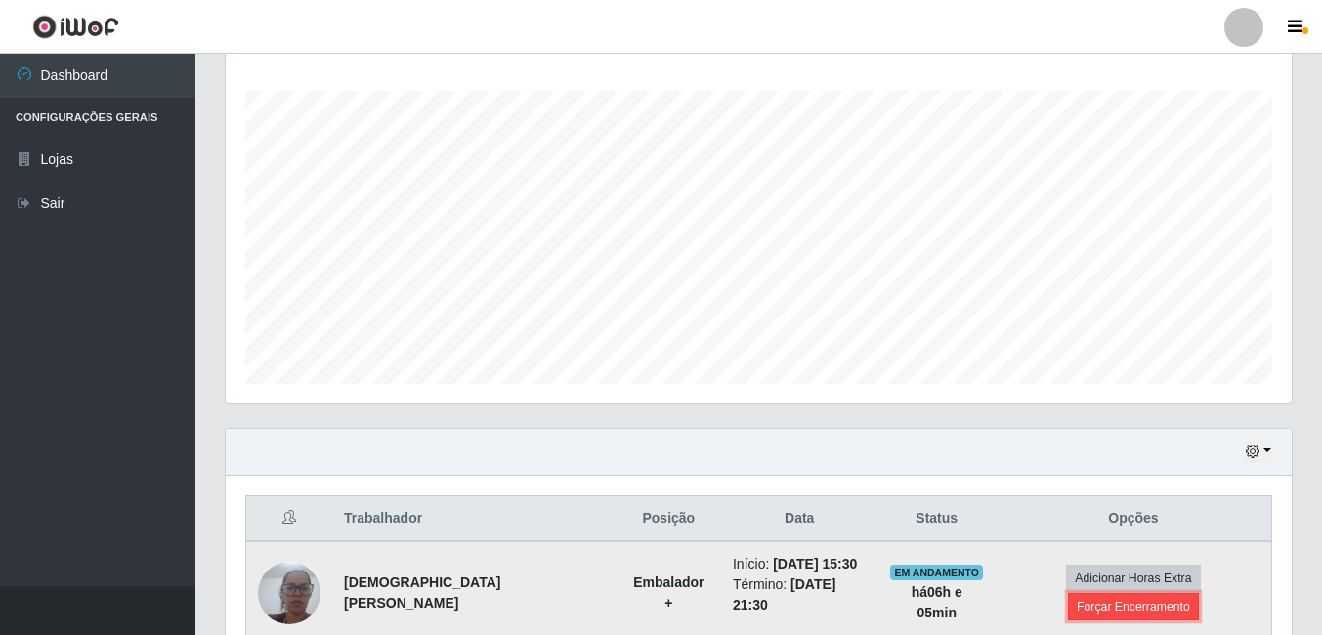
click at [1198, 593] on button "Forçar Encerramento" at bounding box center [1133, 606] width 131 height 27
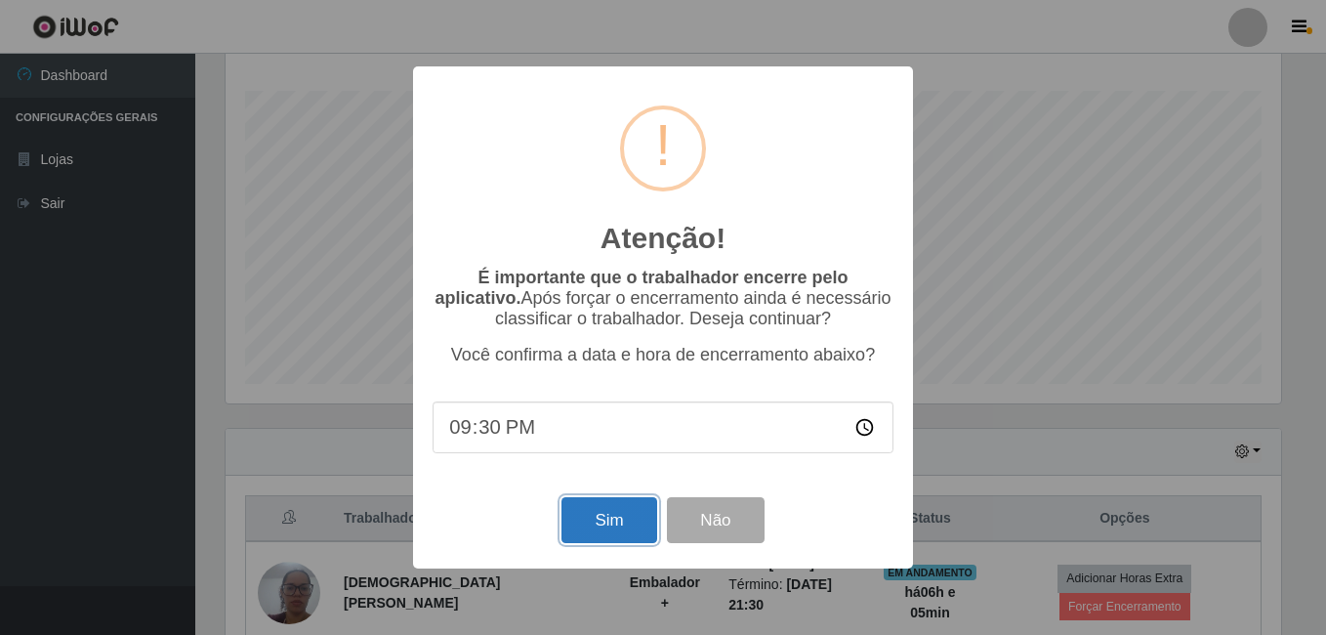
click at [598, 528] on button "Sim" at bounding box center [609, 520] width 95 height 46
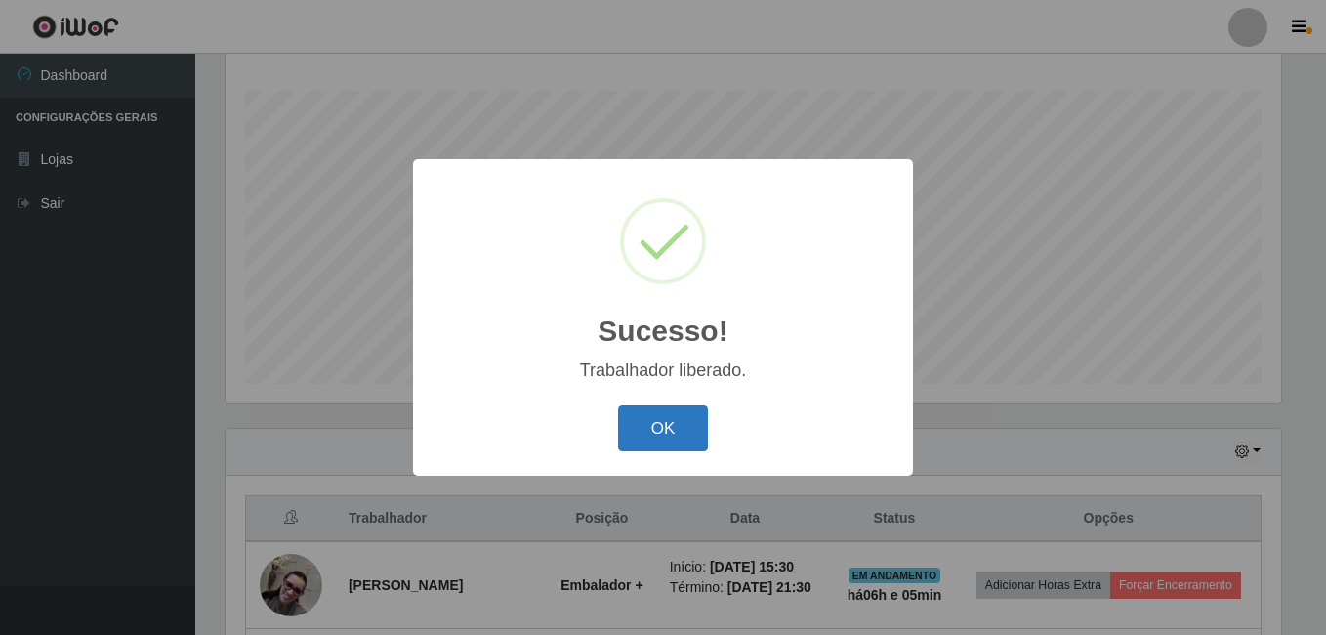
click at [700, 428] on button "OK" at bounding box center [663, 428] width 91 height 46
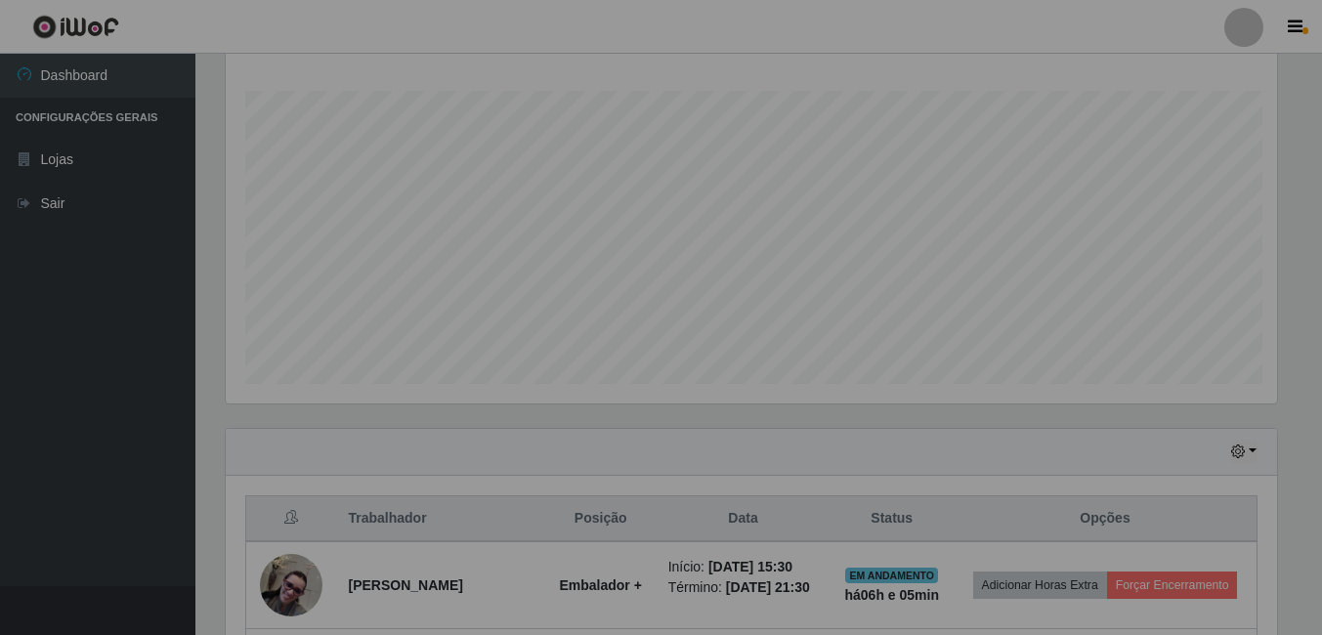
scroll to position [405, 1066]
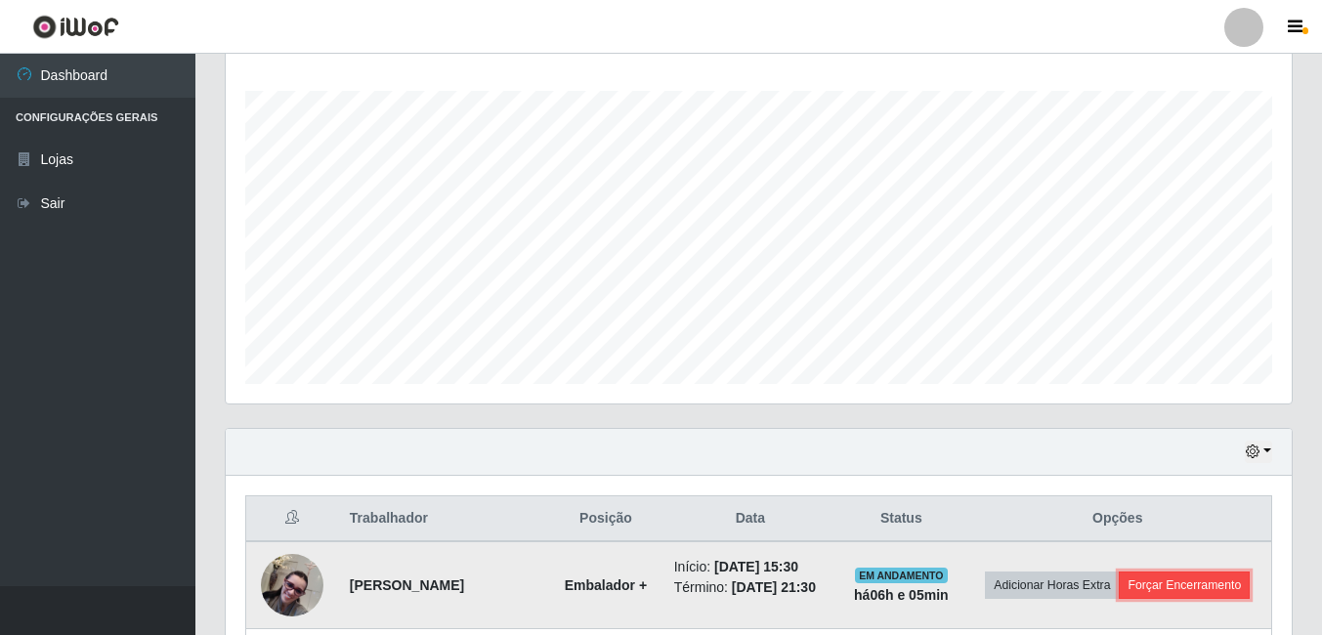
click at [1171, 579] on button "Forçar Encerramento" at bounding box center [1183, 584] width 131 height 27
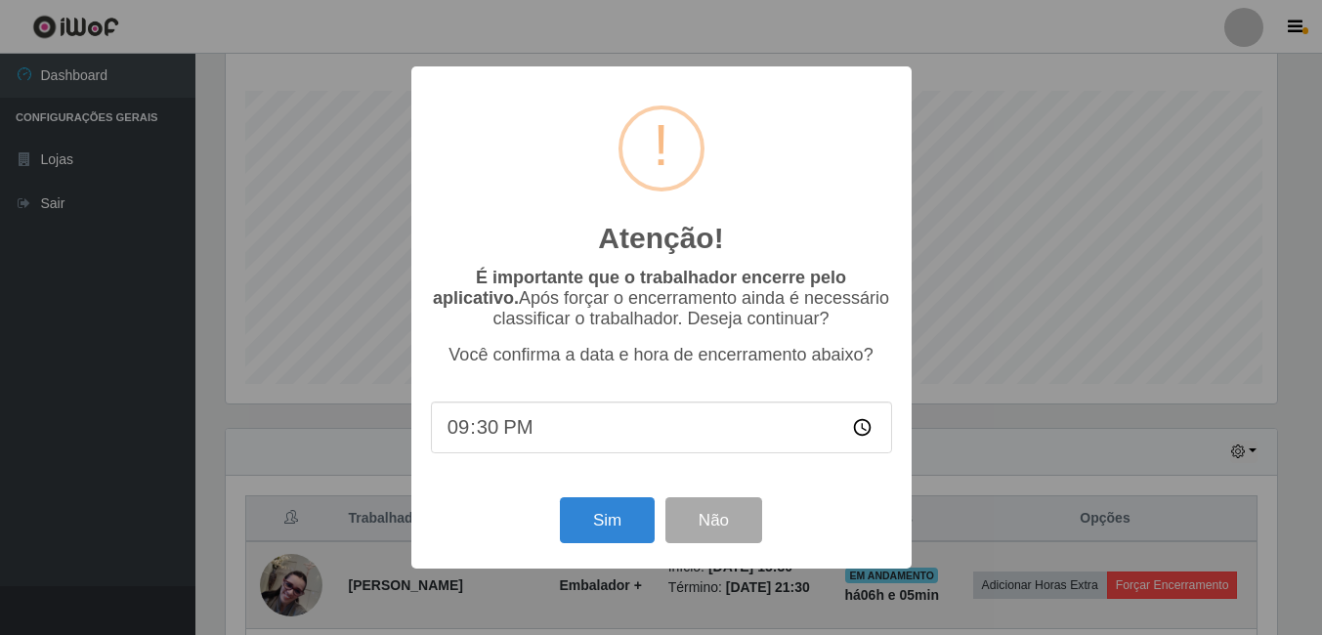
scroll to position [405, 1056]
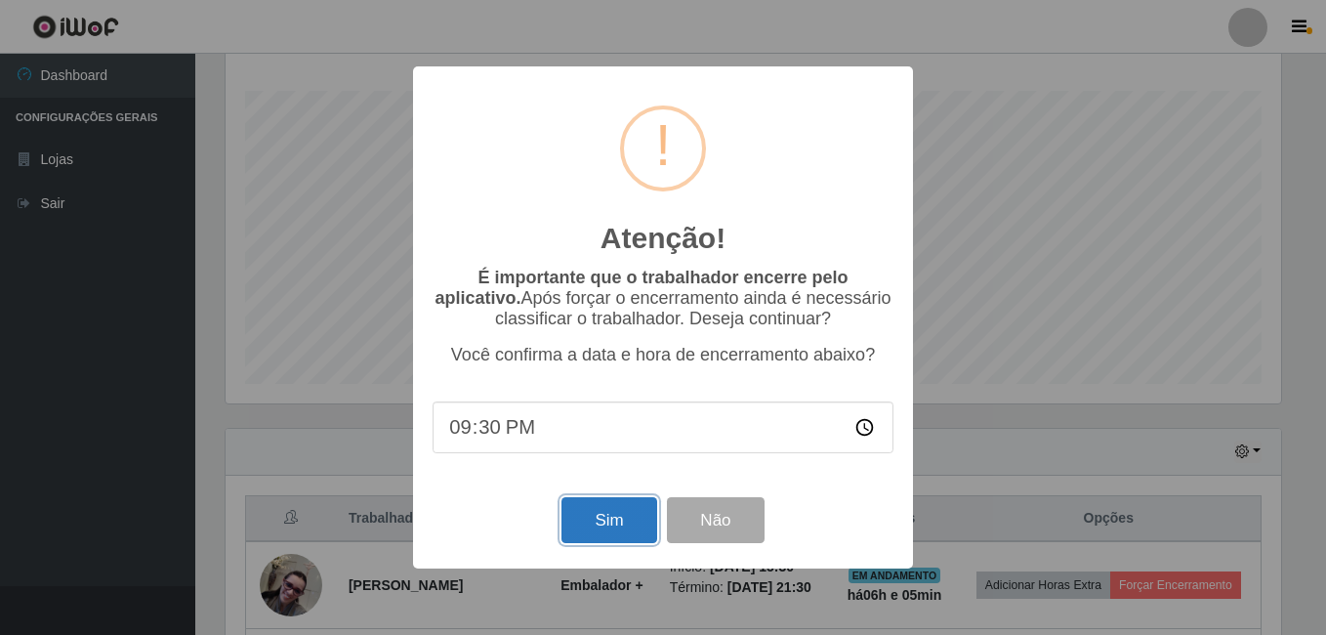
click at [570, 532] on button "Sim" at bounding box center [609, 520] width 95 height 46
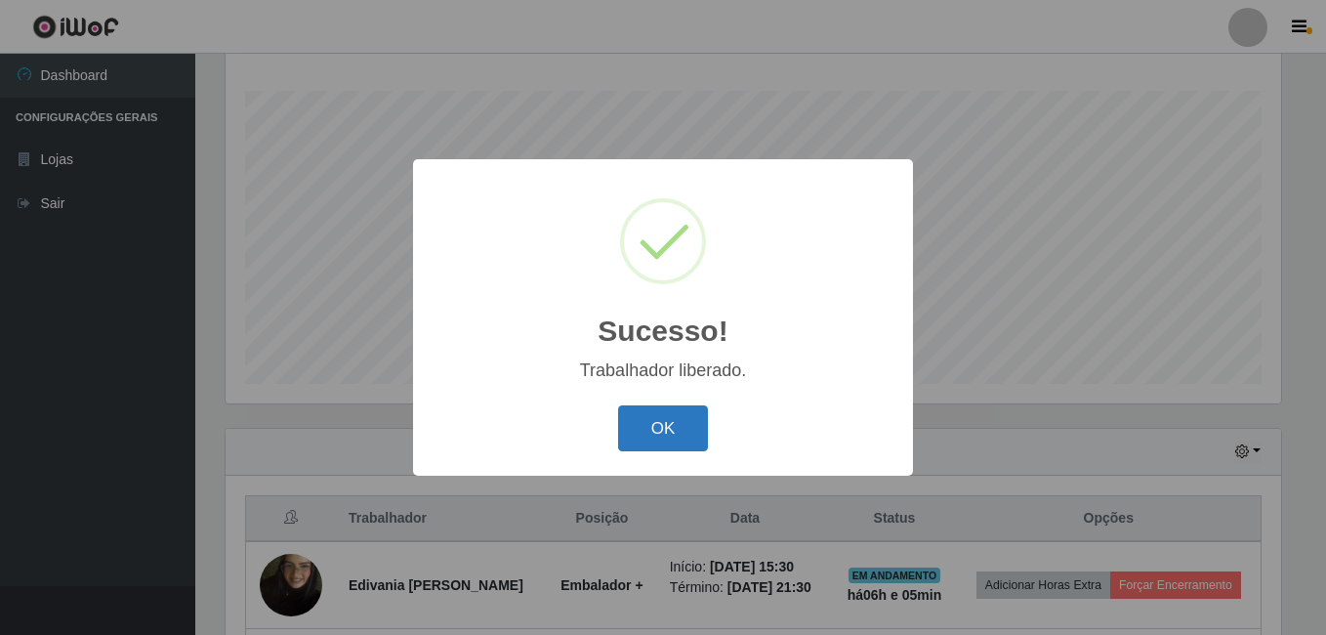
click at [673, 436] on button "OK" at bounding box center [663, 428] width 91 height 46
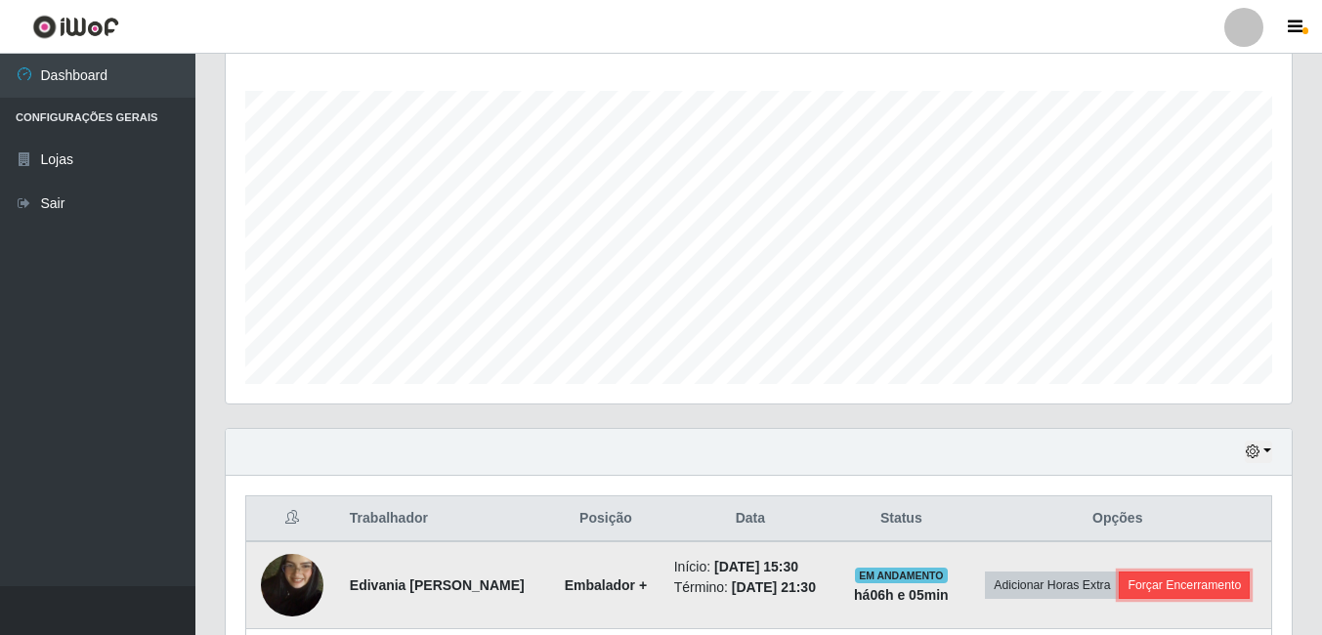
click at [1203, 571] on button "Forçar Encerramento" at bounding box center [1183, 584] width 131 height 27
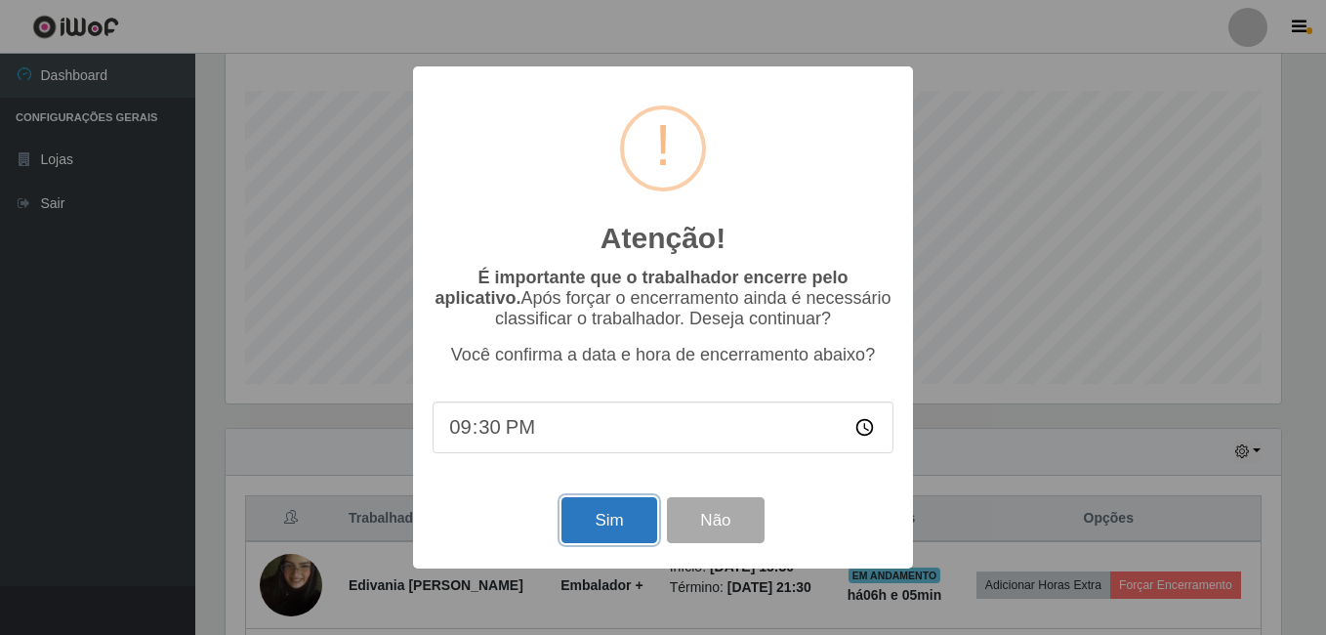
click at [593, 541] on button "Sim" at bounding box center [609, 520] width 95 height 46
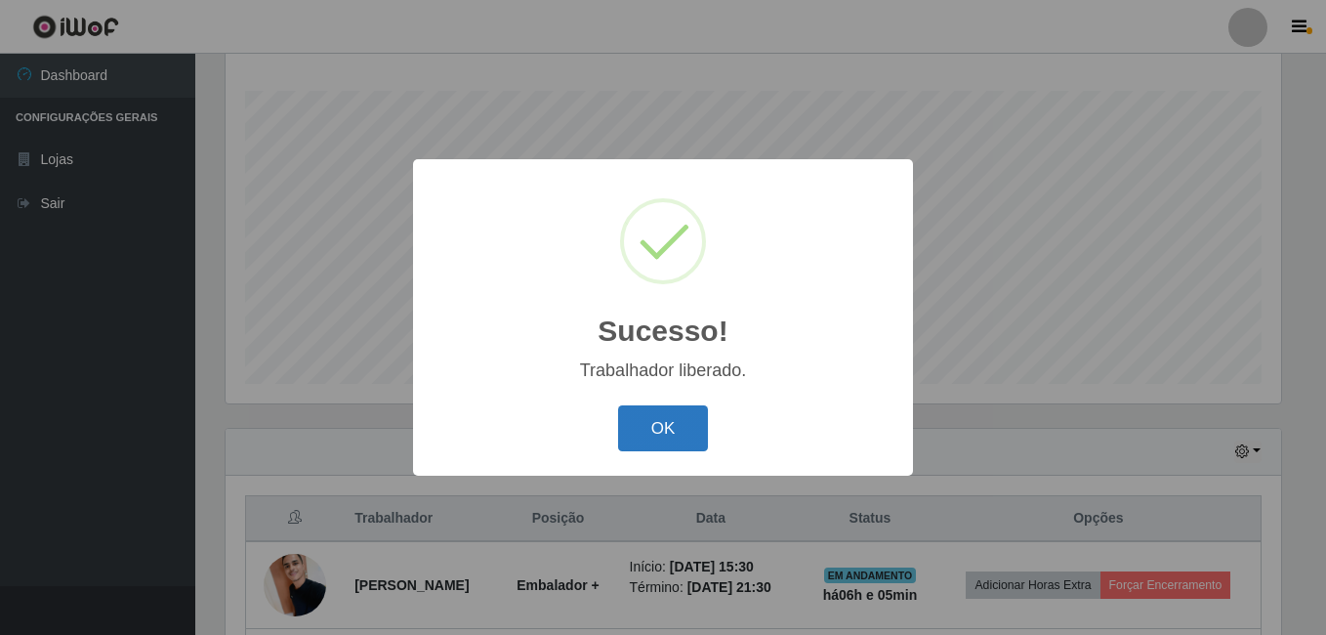
click at [670, 408] on button "OK" at bounding box center [663, 428] width 91 height 46
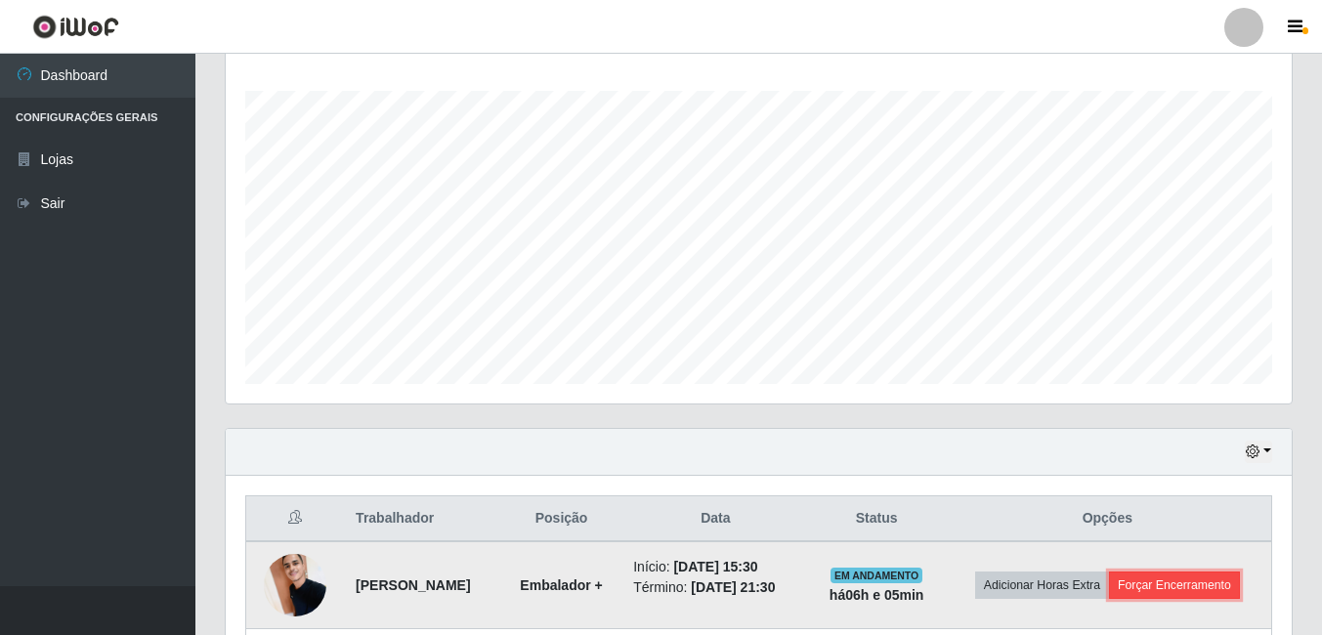
click at [1227, 588] on button "Forçar Encerramento" at bounding box center [1174, 584] width 131 height 27
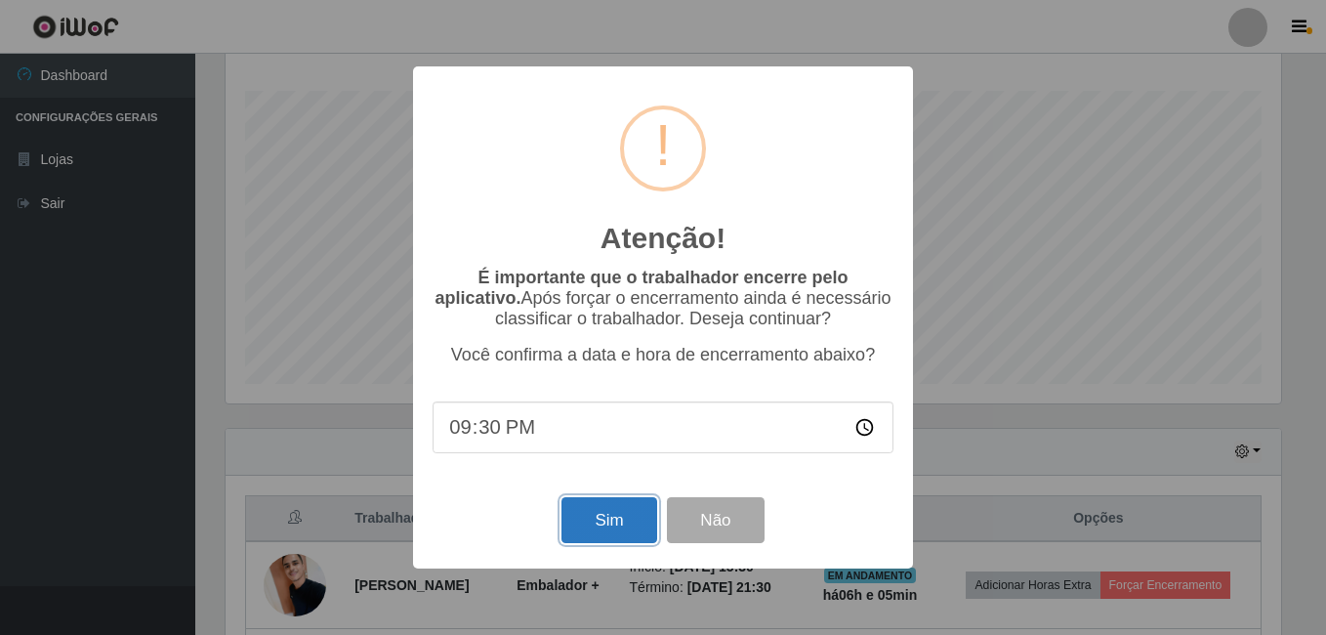
click at [607, 535] on button "Sim" at bounding box center [609, 520] width 95 height 46
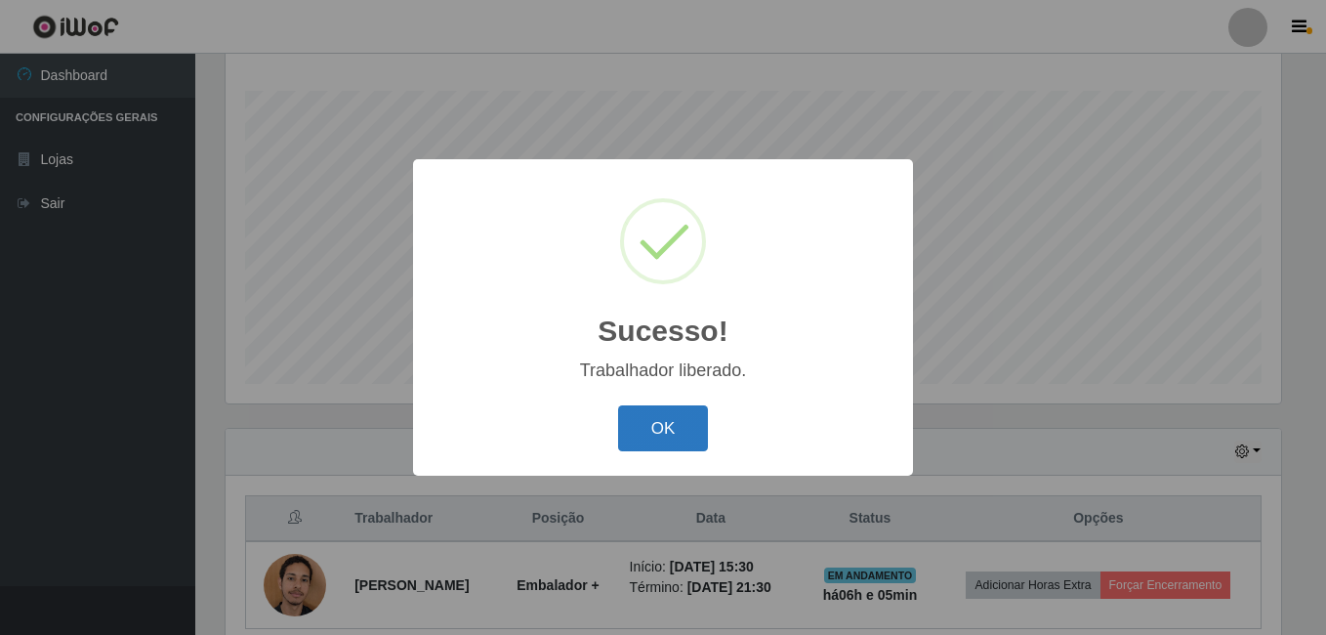
click at [659, 424] on button "OK" at bounding box center [663, 428] width 91 height 46
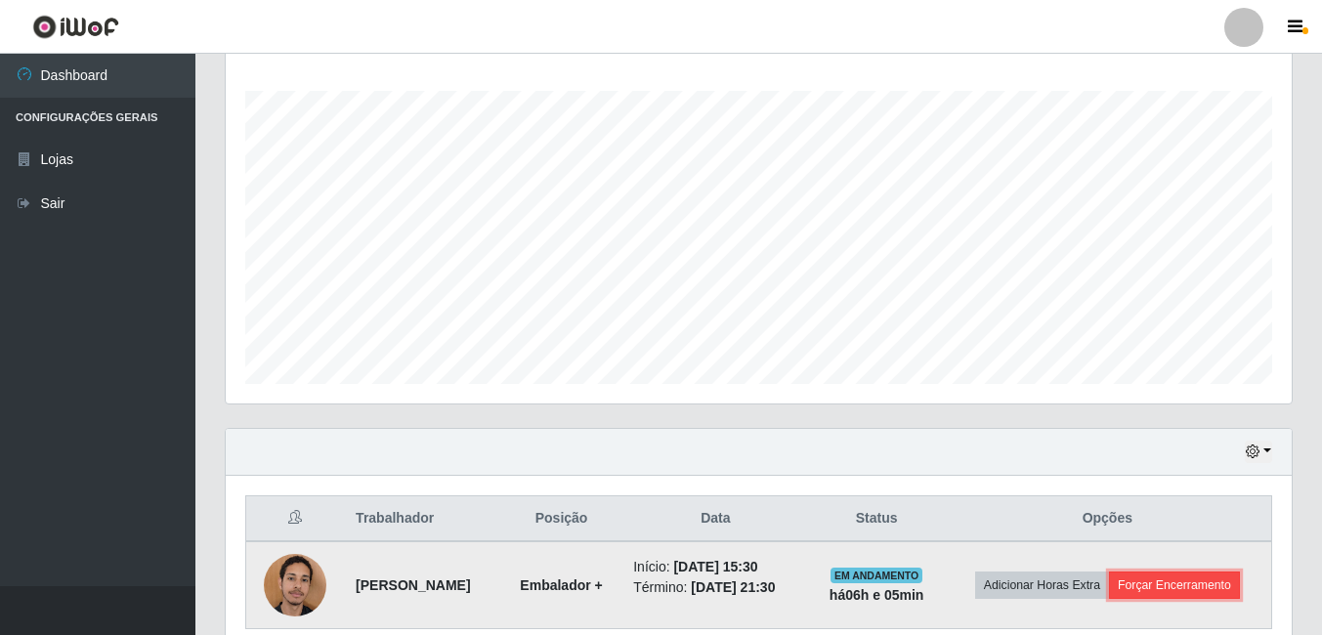
click at [1181, 576] on button "Forçar Encerramento" at bounding box center [1174, 584] width 131 height 27
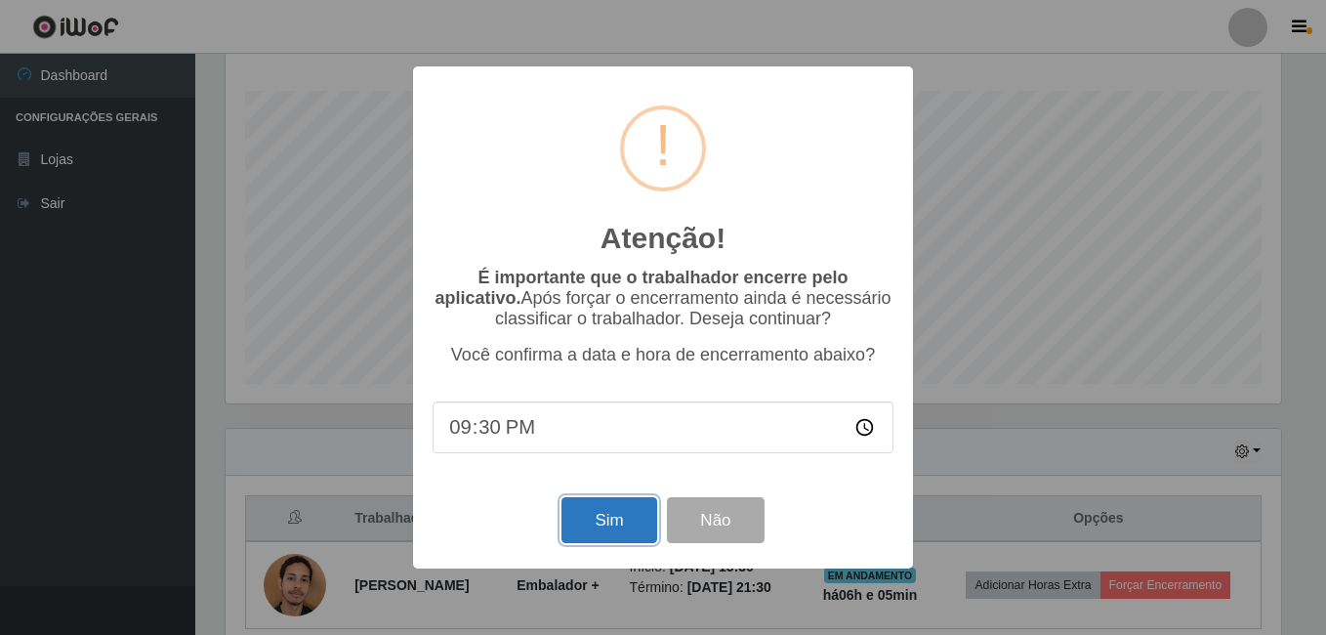
click at [598, 524] on button "Sim" at bounding box center [609, 520] width 95 height 46
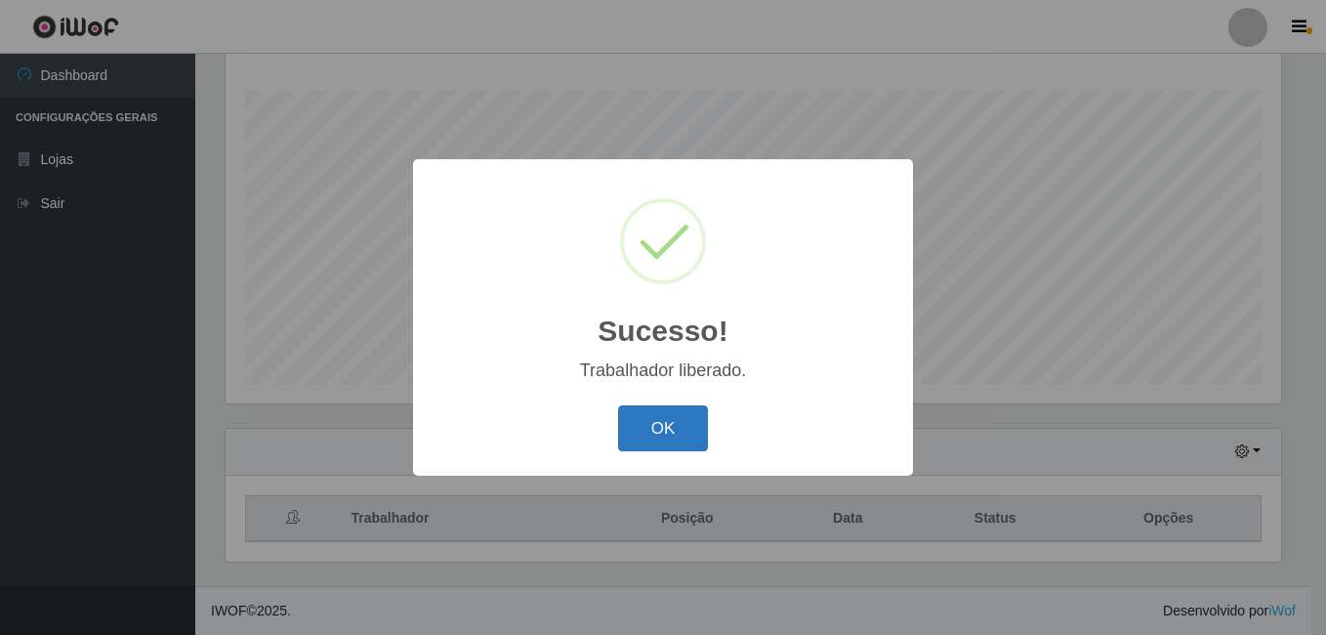
click at [671, 429] on button "OK" at bounding box center [663, 428] width 91 height 46
